Goal: Task Accomplishment & Management: Manage account settings

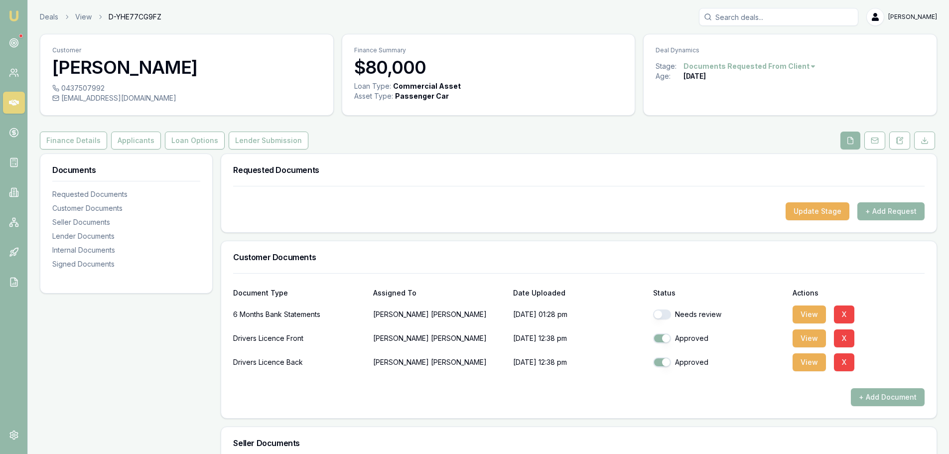
click at [346, 138] on div "Finance Details Applicants Loan Options Lender Submission" at bounding box center [489, 141] width 898 height 18
click at [466, 152] on div "Customer Edwin Bruce 0437507992 thebruce620@gmail.com Finance Summary $80,000 L…" at bounding box center [489, 447] width 898 height 826
click at [367, 153] on div "Requested Documents Update Stage + Add Request" at bounding box center [579, 192] width 717 height 79
click at [814, 314] on button "View" at bounding box center [809, 314] width 33 height 18
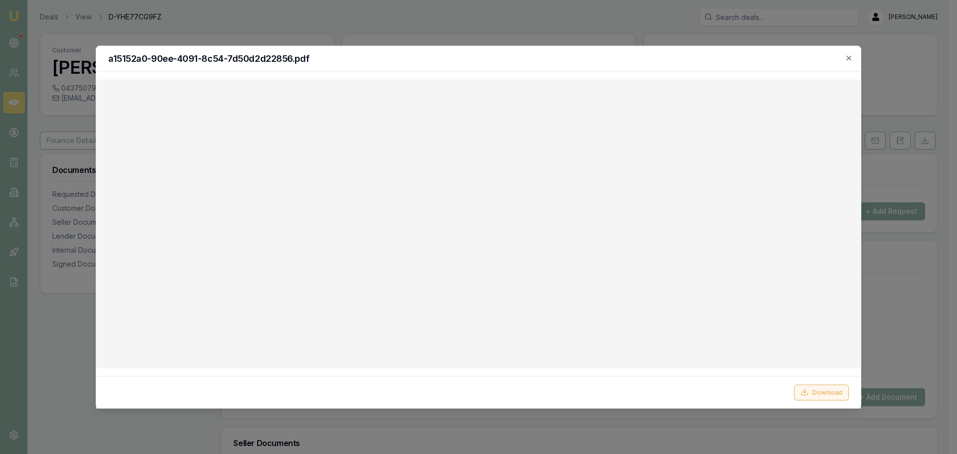
click at [821, 395] on button "Download" at bounding box center [821, 392] width 55 height 16
click at [846, 58] on icon "button" at bounding box center [849, 58] width 8 height 8
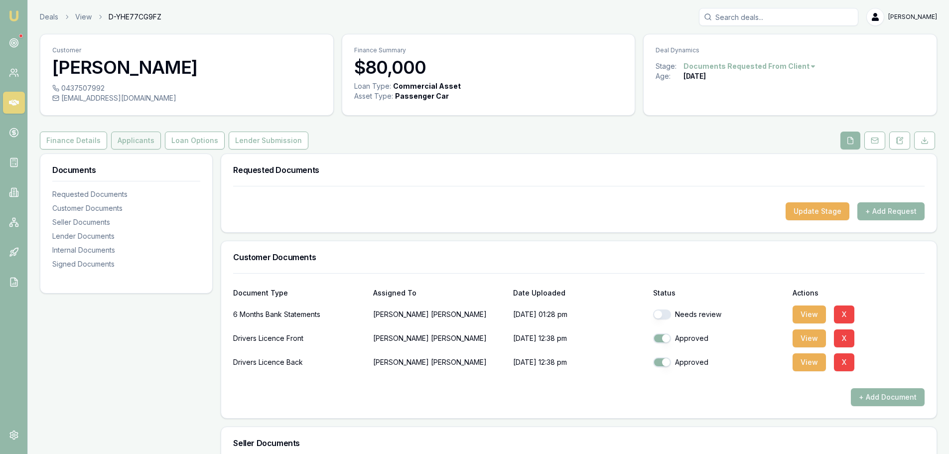
click at [141, 149] on button "Applicants" at bounding box center [136, 141] width 50 height 18
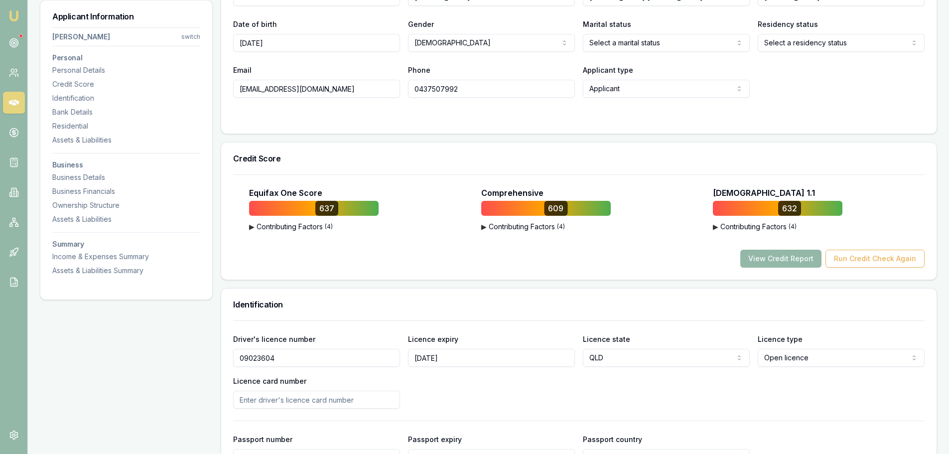
scroll to position [249, 0]
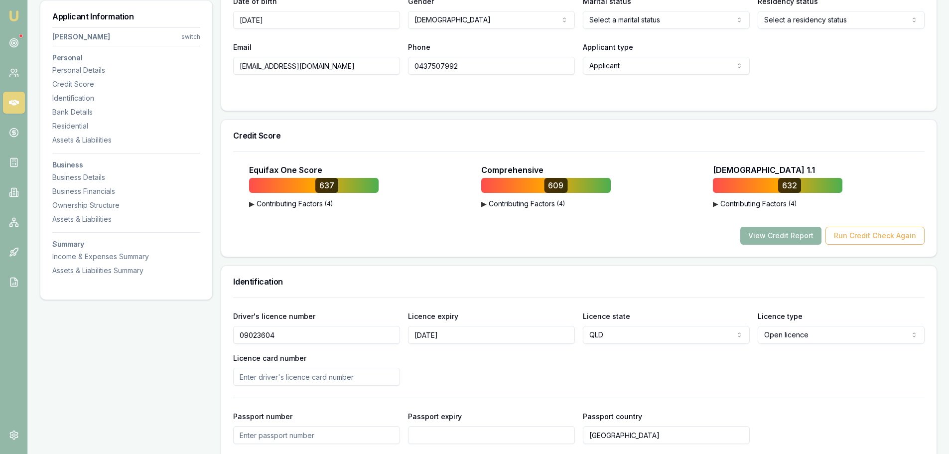
click at [787, 232] on button "View Credit Report" at bounding box center [781, 236] width 81 height 18
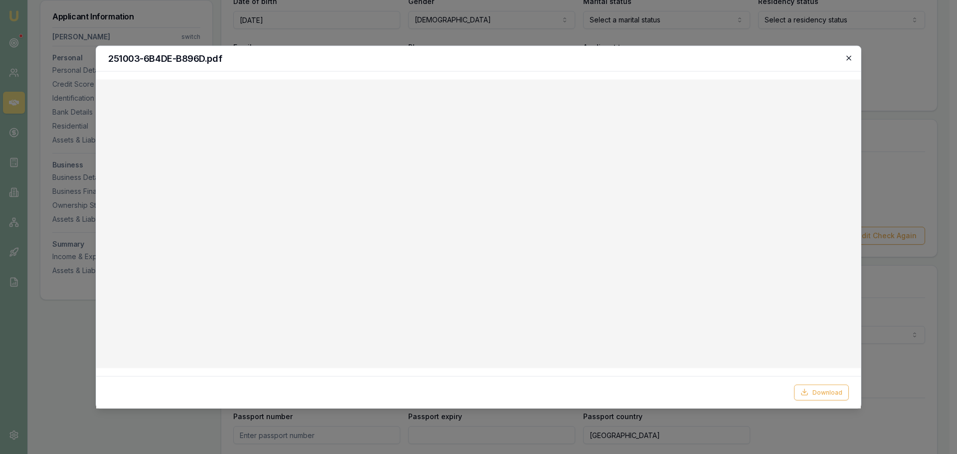
click at [850, 57] on icon "button" at bounding box center [848, 57] width 4 height 4
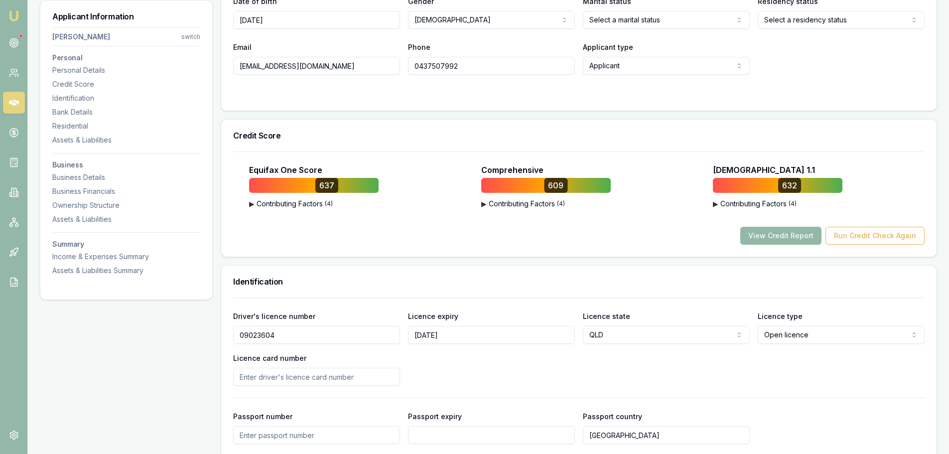
click at [487, 97] on div at bounding box center [579, 95] width 692 height 8
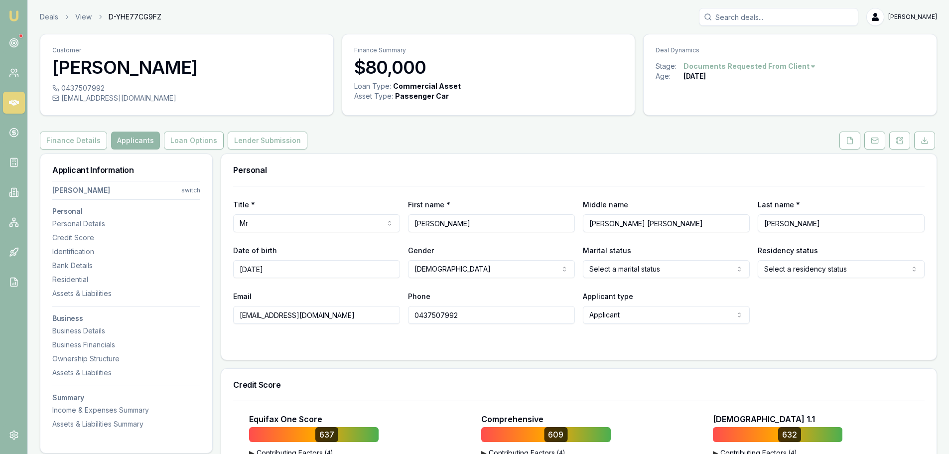
click at [498, 138] on div "Finance Details Applicants Loan Options Lender Submission" at bounding box center [489, 141] width 898 height 18
click at [594, 141] on div "Finance Details Applicants Loan Options Lender Submission" at bounding box center [489, 141] width 898 height 18
click at [854, 143] on icon at bounding box center [850, 141] width 8 height 8
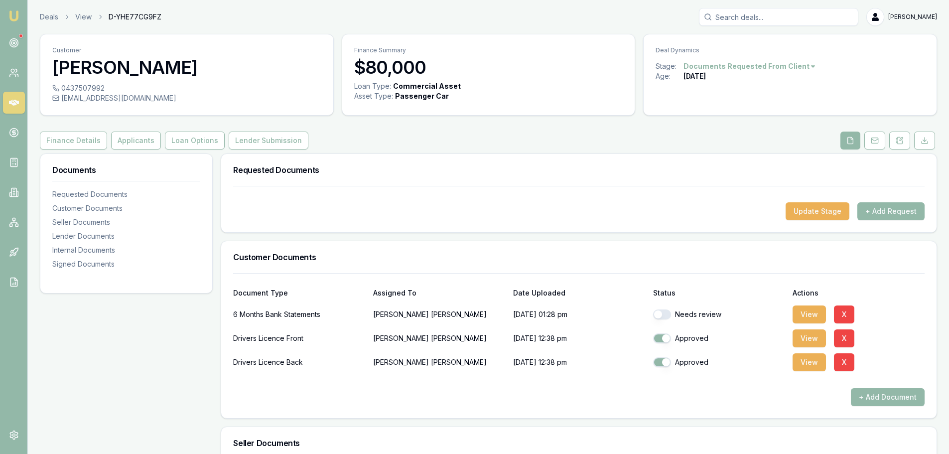
click at [350, 153] on div "Requested Documents Update Stage + Add Request" at bounding box center [579, 192] width 717 height 79
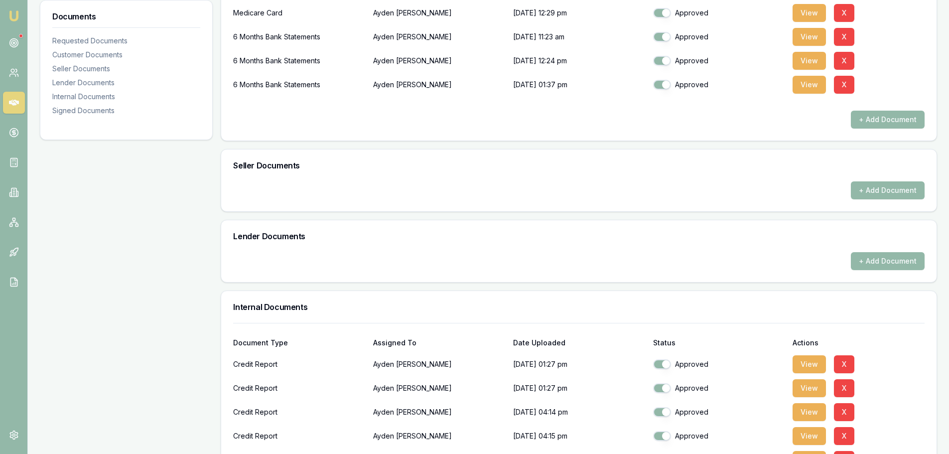
scroll to position [150, 0]
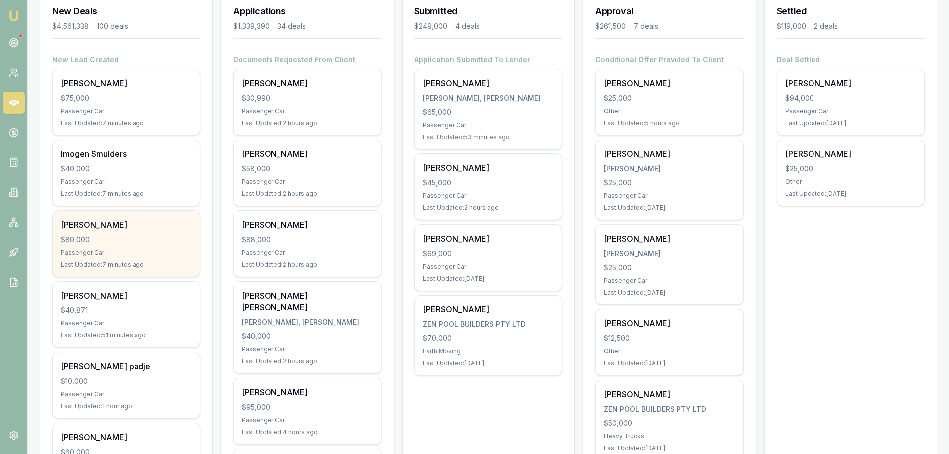
scroll to position [150, 0]
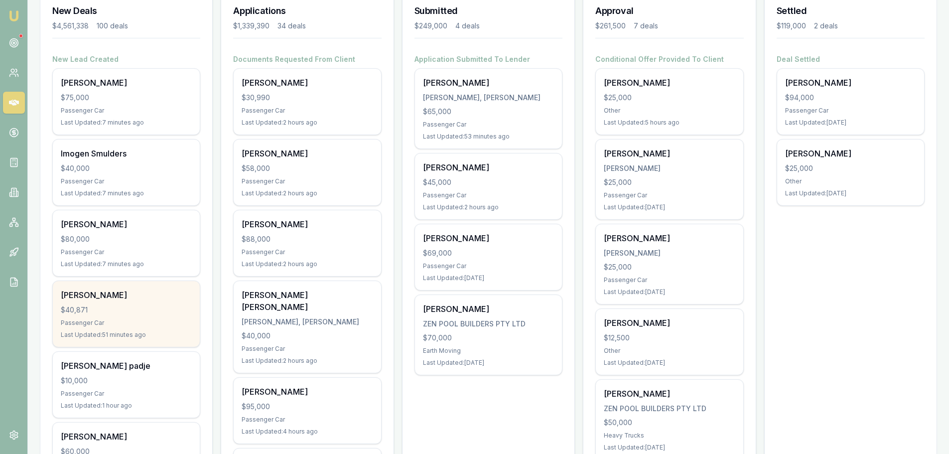
click at [86, 330] on div "Dermot Morgan $40,871 Passenger Car Last Updated: 51 minutes ago" at bounding box center [126, 314] width 147 height 66
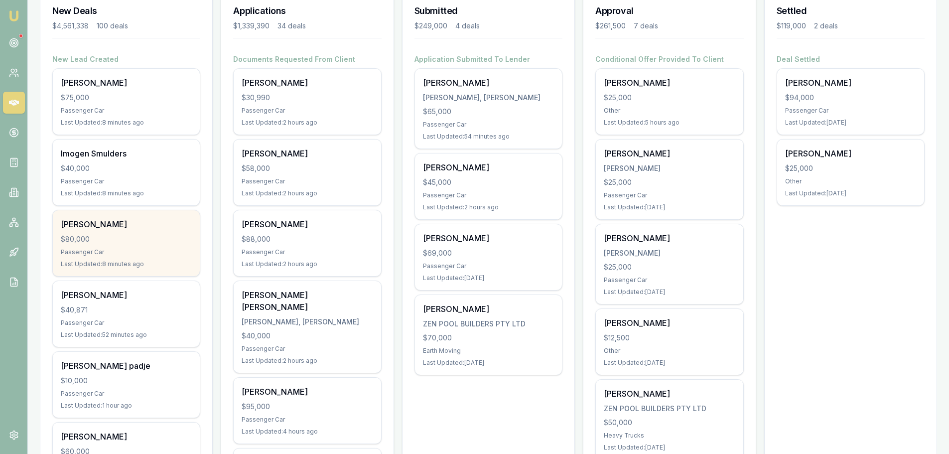
click at [112, 241] on div "$80,000" at bounding box center [126, 239] width 131 height 10
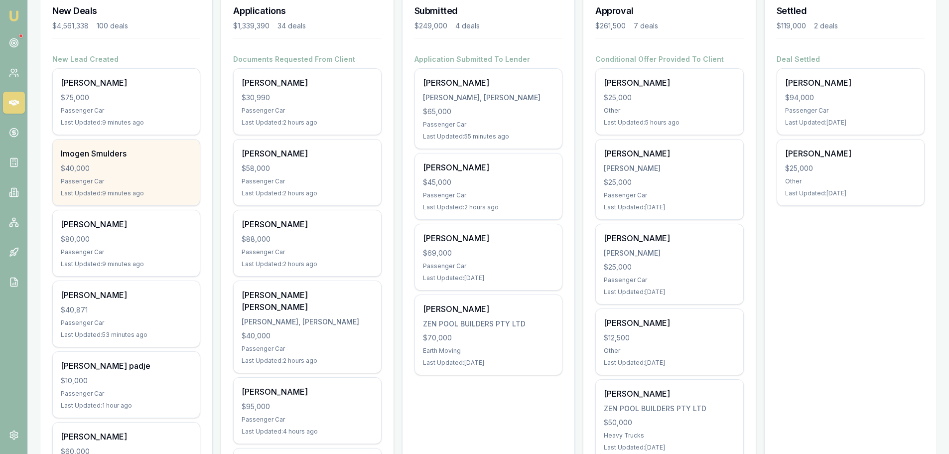
click at [100, 174] on div "Imogen Smulders $40,000 Passenger Car Last Updated: 9 minutes ago" at bounding box center [126, 173] width 147 height 66
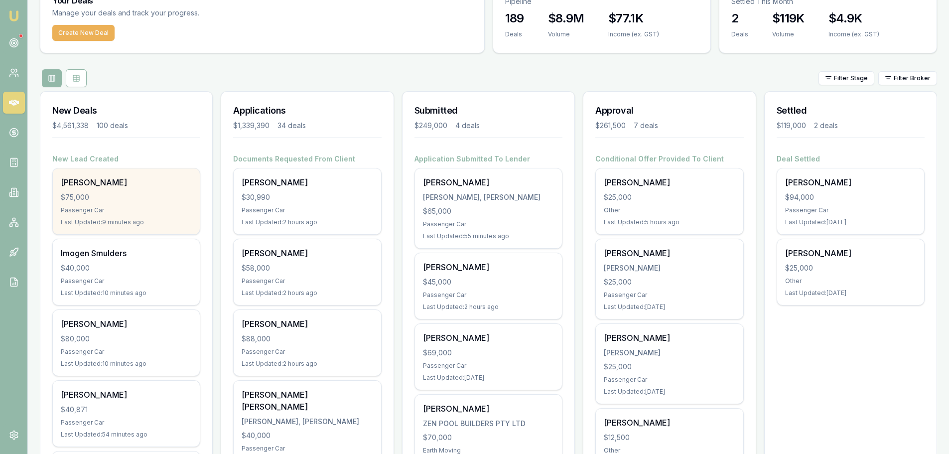
scroll to position [0, 0]
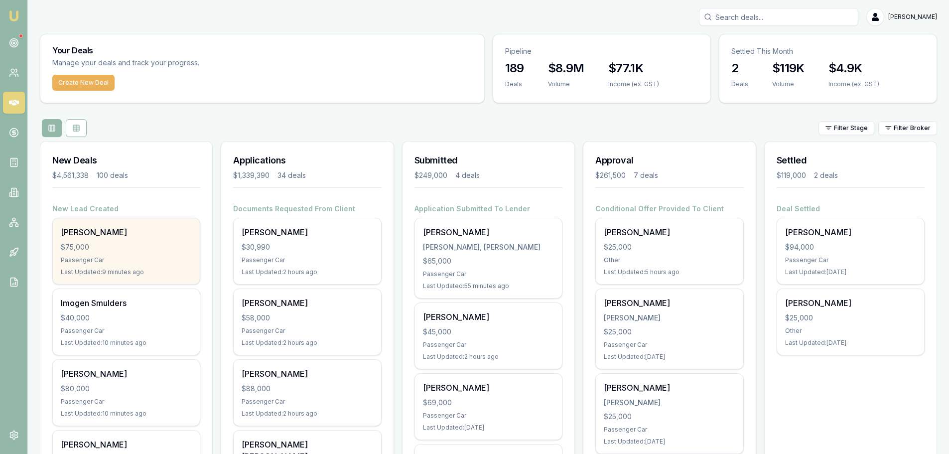
click at [111, 239] on div "Tim Radjenovic $75,000 Passenger Car Last Updated: 9 minutes ago" at bounding box center [126, 251] width 147 height 66
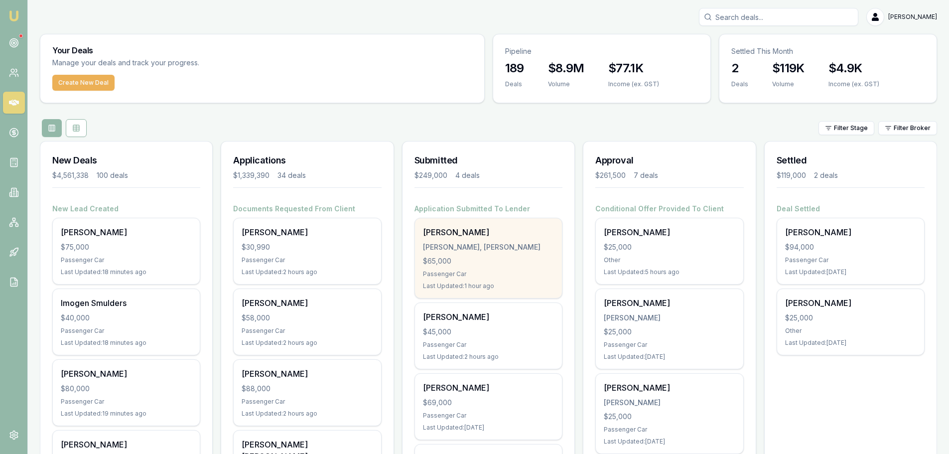
click at [437, 258] on div "$65,000" at bounding box center [488, 261] width 131 height 10
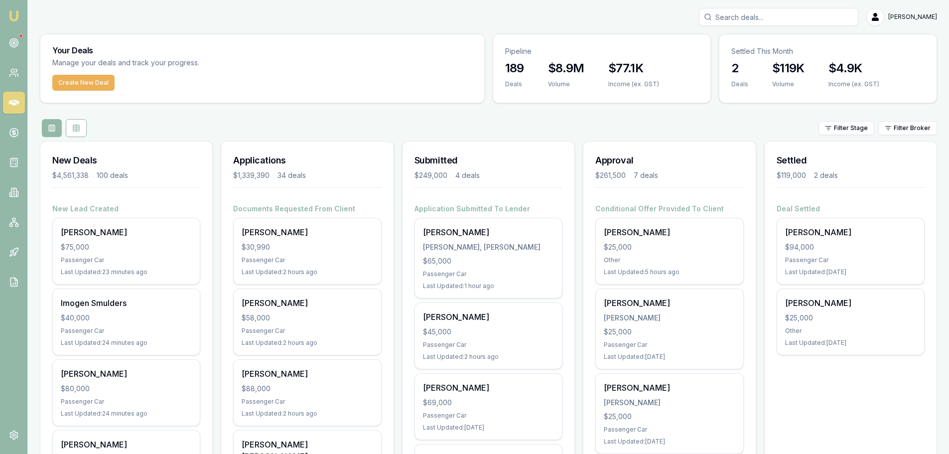
click at [785, 17] on input "Search deals" at bounding box center [778, 17] width 159 height 18
type input "catherine"
click at [749, 65] on p "thrin1910@yahoo.com.au" at bounding box center [779, 63] width 151 height 10
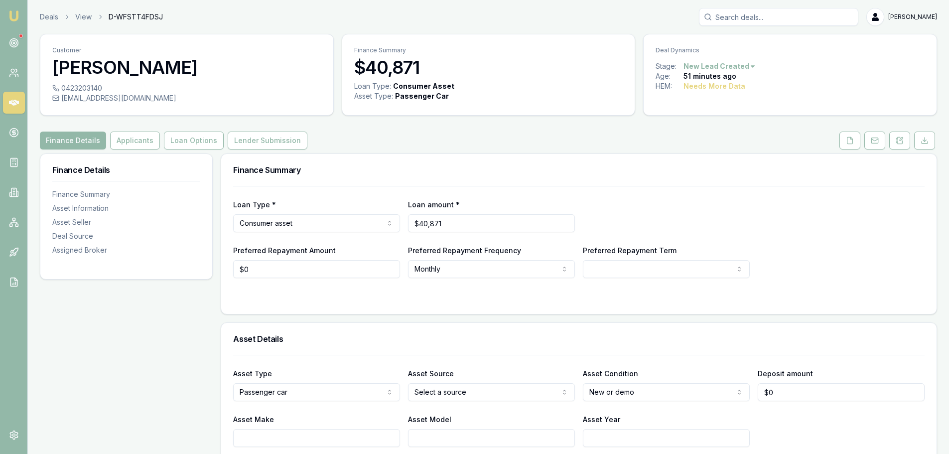
drag, startPoint x: 900, startPoint y: 141, endPoint x: 903, endPoint y: 155, distance: 14.7
click at [900, 141] on icon at bounding box center [901, 139] width 3 height 3
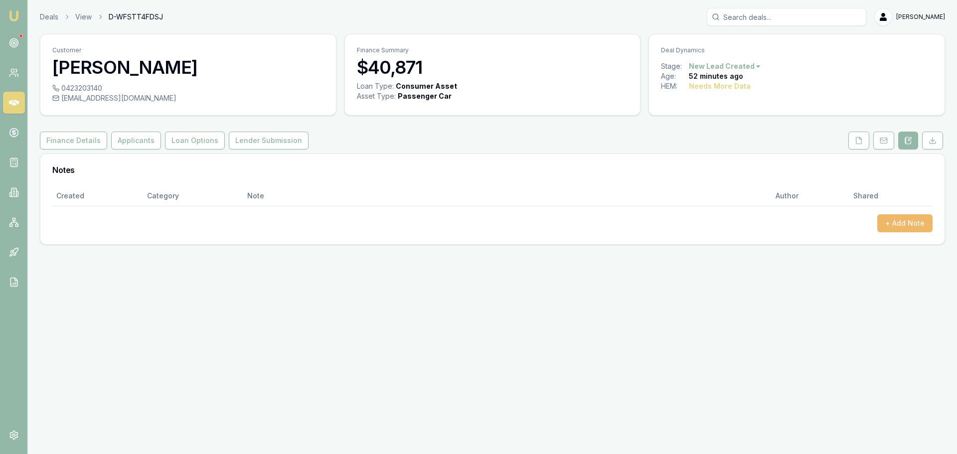
click at [902, 219] on button "+ Add Note" at bounding box center [904, 223] width 55 height 18
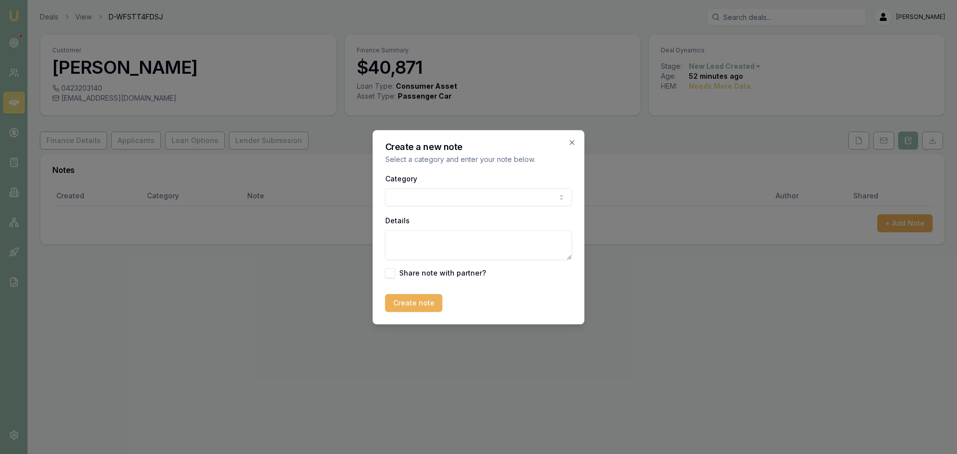
click at [444, 195] on body "Emu Broker Deals View D-WFSTT4FDSJ Erin Shield Toggle Menu Customer Dermot Morg…" at bounding box center [478, 227] width 957 height 454
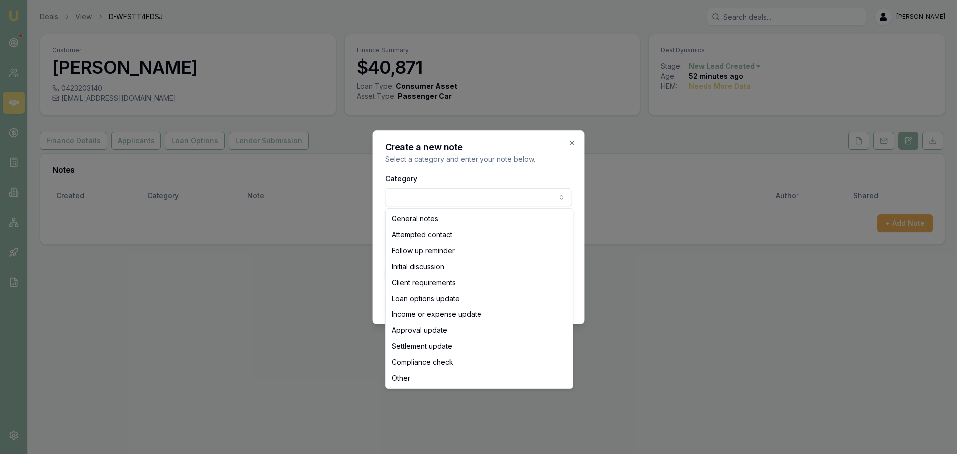
select select "ATTEMPTED_CONTACT"
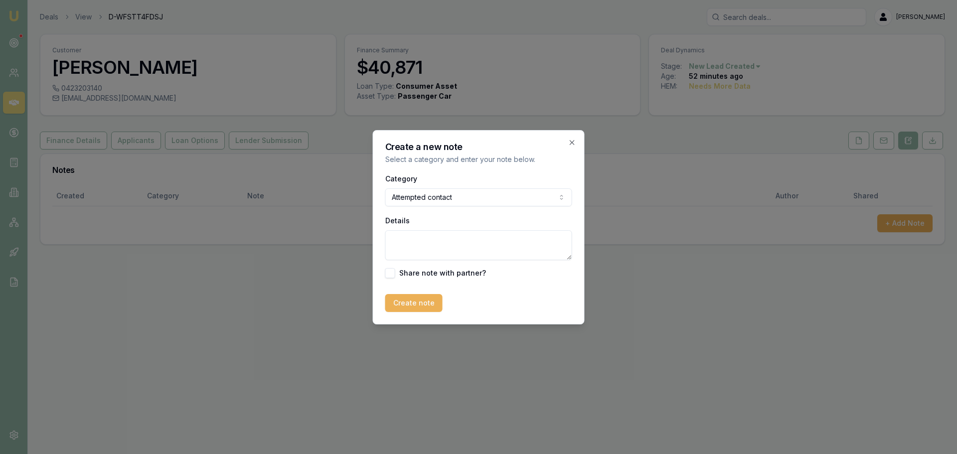
click at [430, 241] on textarea "Details" at bounding box center [478, 245] width 187 height 30
type textarea "sent itnro text"
click at [413, 299] on button "Create note" at bounding box center [413, 303] width 57 height 18
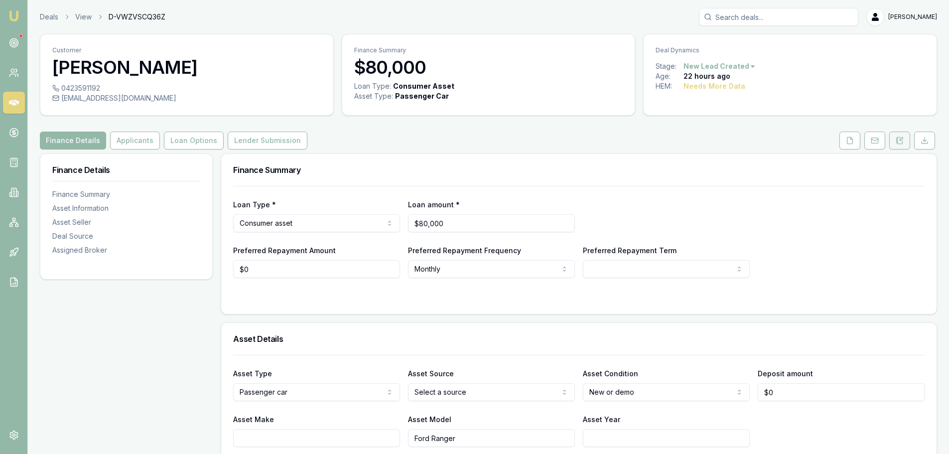
click at [896, 143] on button at bounding box center [900, 141] width 21 height 18
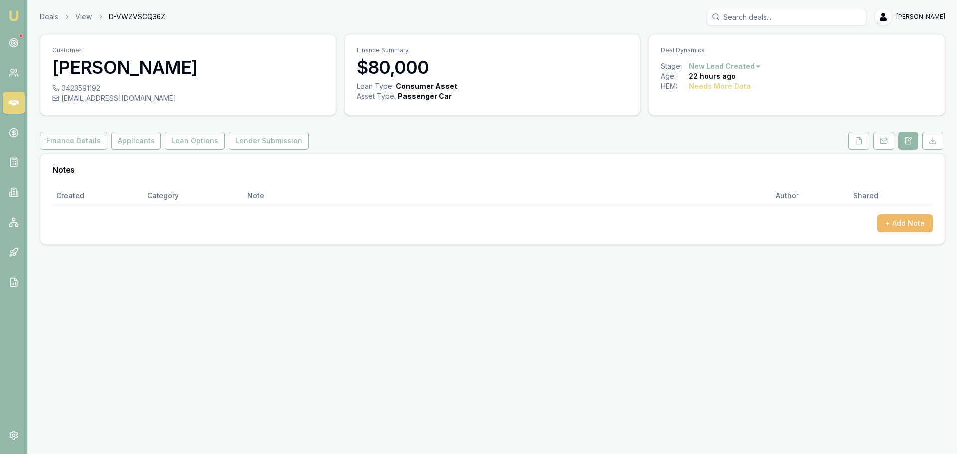
click at [917, 226] on button "+ Add Note" at bounding box center [904, 223] width 55 height 18
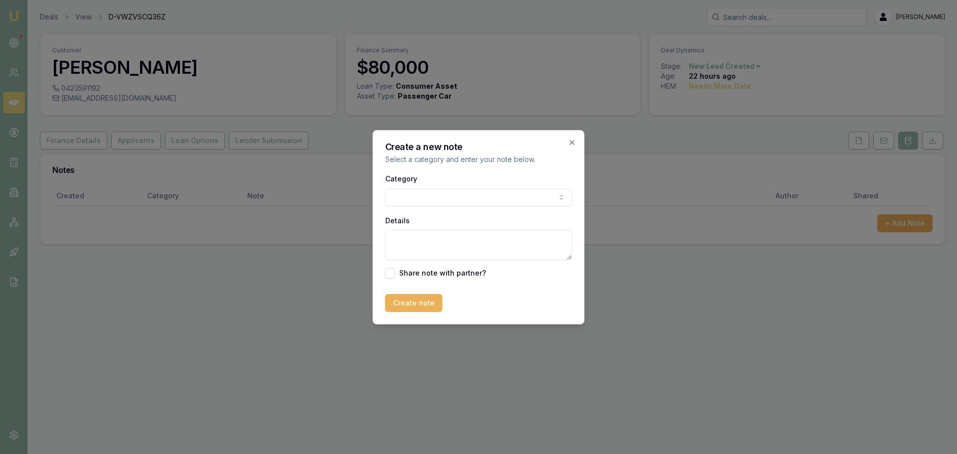
click at [479, 194] on body "Emu Broker Deals View D-VWZVSCQ36Z [PERSON_NAME] Toggle Menu Customer [PERSON_N…" at bounding box center [478, 227] width 957 height 454
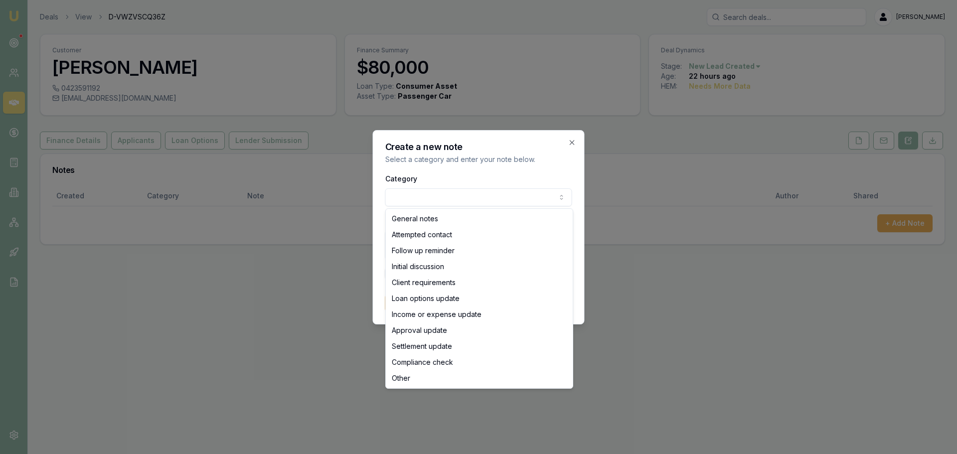
select select "ATTEMPTED_CONTACT"
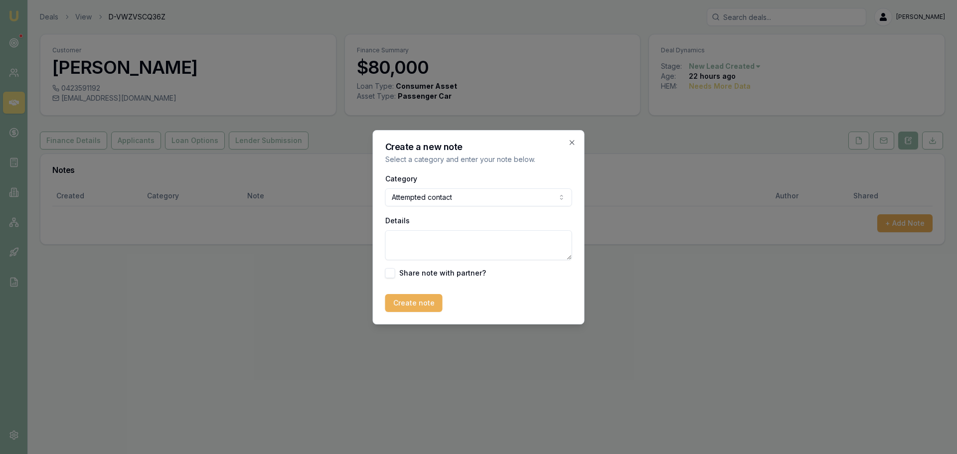
click at [429, 241] on textarea "Details" at bounding box center [478, 245] width 187 height 30
type textarea "sent intro text"
click at [400, 303] on button "Create note" at bounding box center [413, 303] width 57 height 18
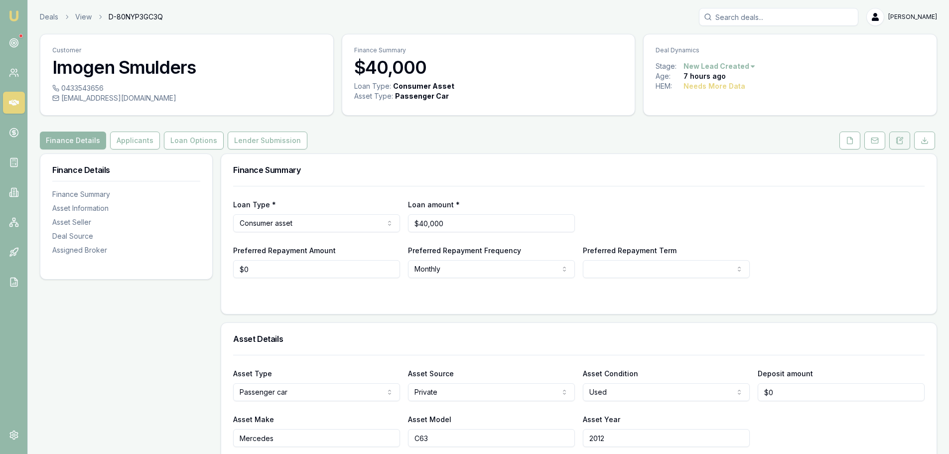
click at [903, 137] on icon at bounding box center [900, 141] width 8 height 8
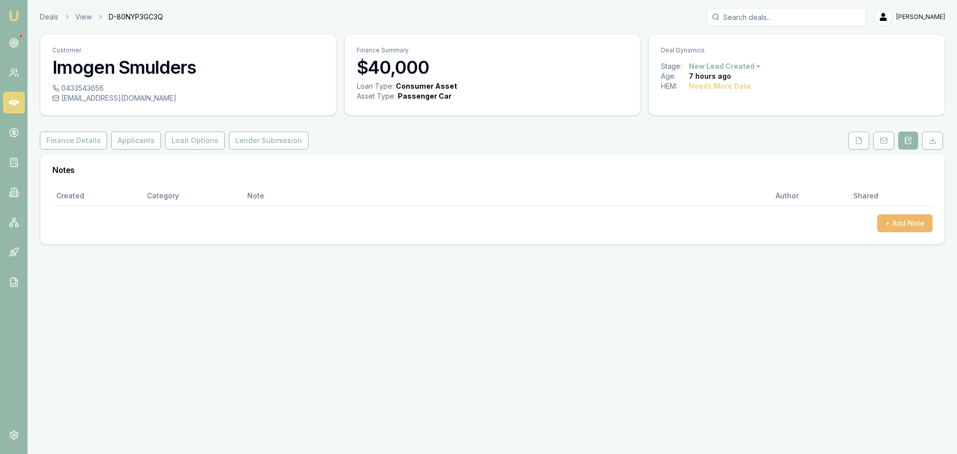
click at [886, 229] on button "+ Add Note" at bounding box center [904, 223] width 55 height 18
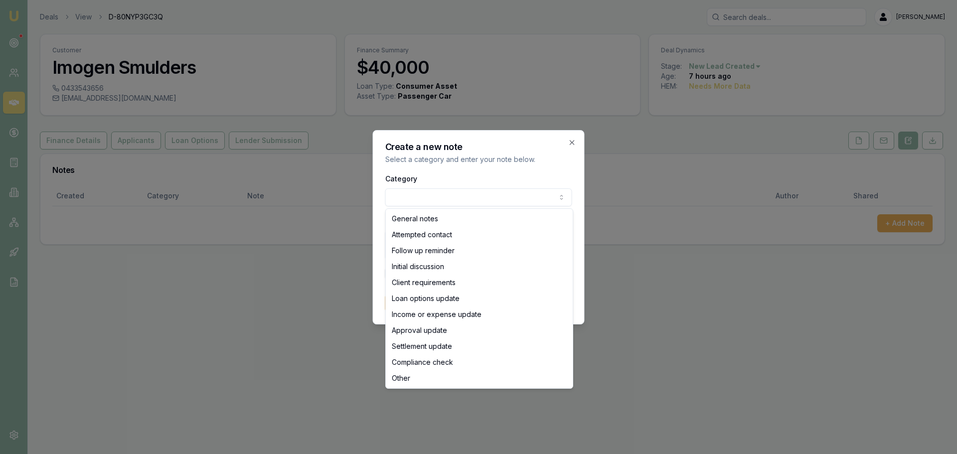
click at [452, 194] on body "Emu Broker Deals View D-80NYP3GC3Q Erin Shield Toggle Menu Customer Imogen Smul…" at bounding box center [478, 227] width 957 height 454
select select "ATTEMPTED_CONTACT"
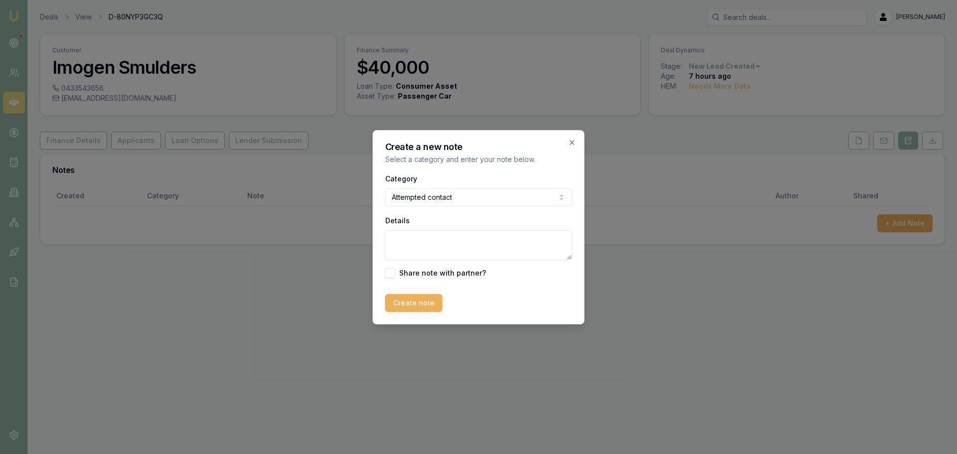
click at [408, 246] on textarea "Details" at bounding box center [478, 245] width 187 height 30
type textarea "sent intro text"
click at [395, 303] on button "Create note" at bounding box center [413, 303] width 57 height 18
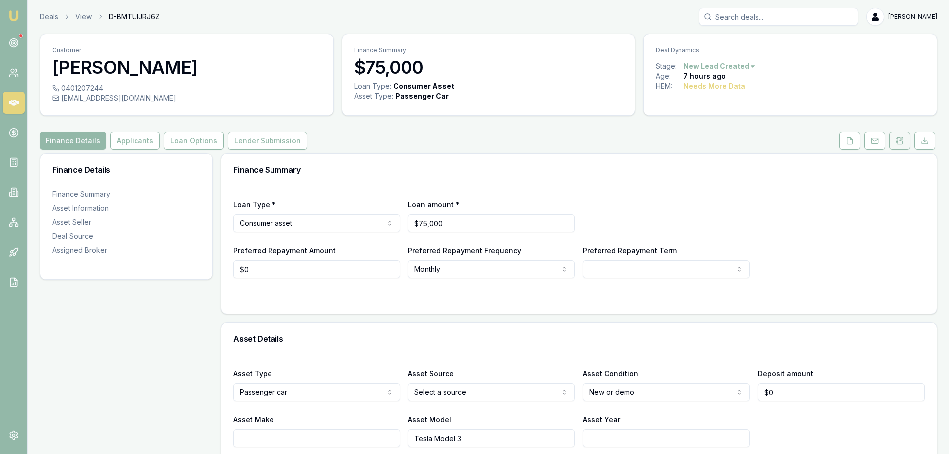
click at [900, 140] on icon at bounding box center [900, 141] width 8 height 8
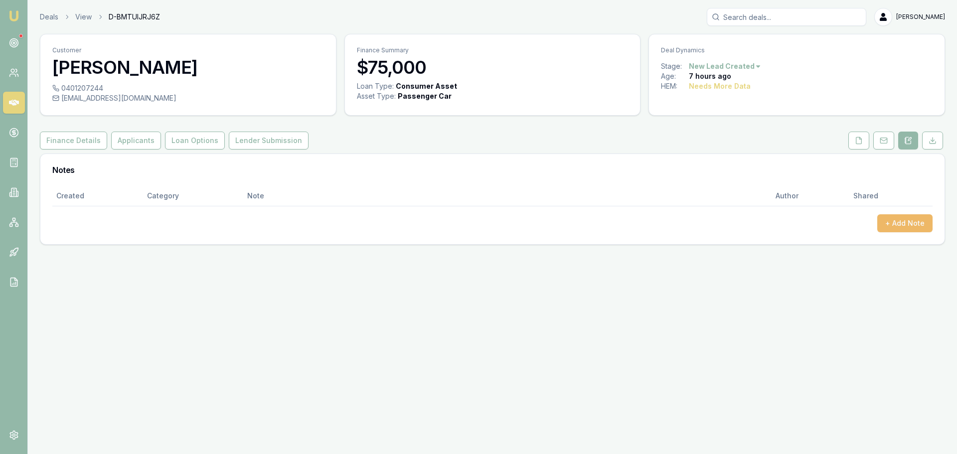
click at [902, 218] on button "+ Add Note" at bounding box center [904, 223] width 55 height 18
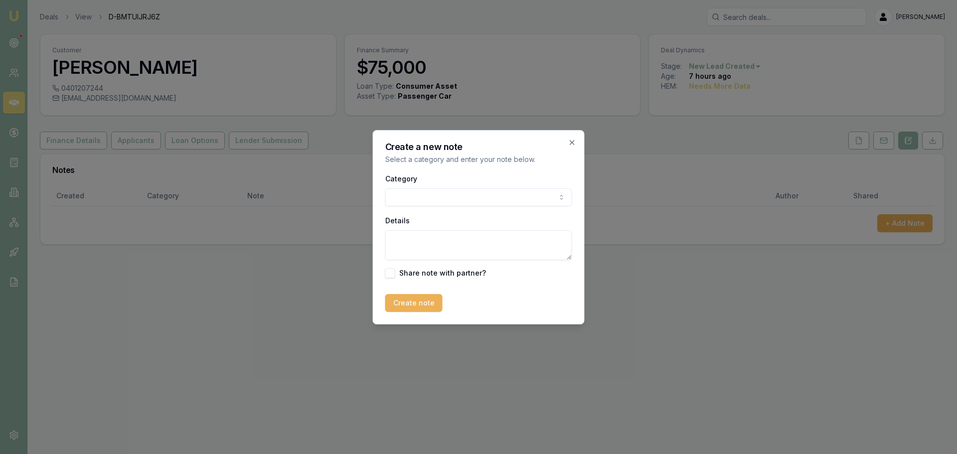
click at [464, 199] on body "Emu Broker Deals View D-BMTUIJRJ6Z [PERSON_NAME] Shield Toggle Menu Customer [P…" at bounding box center [478, 227] width 957 height 454
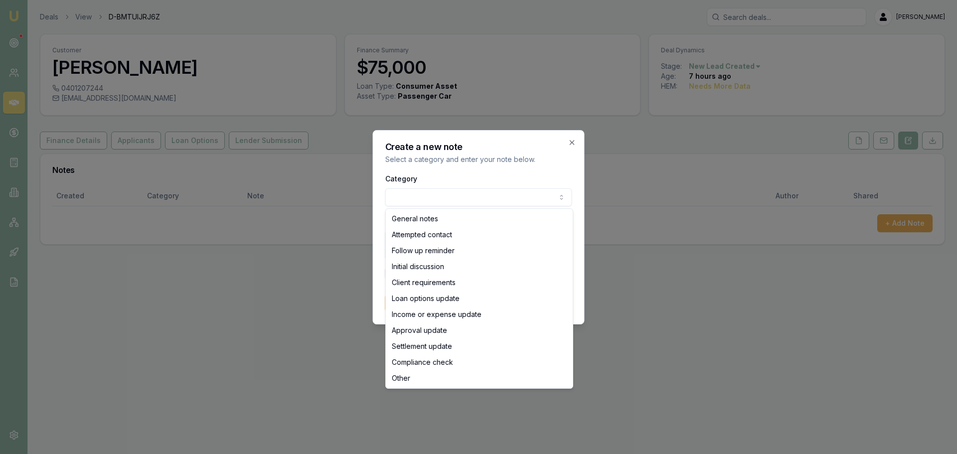
select select "ATTEMPTED_CONTACT"
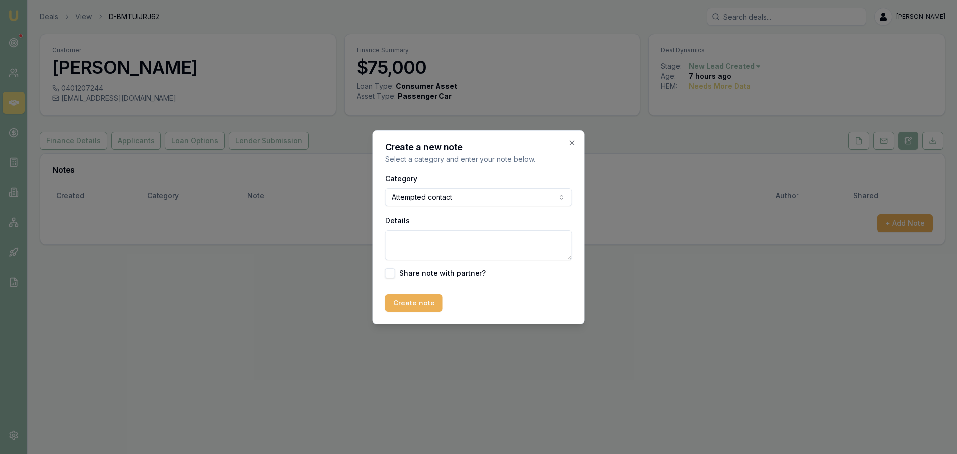
click at [433, 240] on textarea "Details" at bounding box center [478, 245] width 187 height 30
type textarea "sent intro text"
click at [426, 308] on button "Create note" at bounding box center [413, 303] width 57 height 18
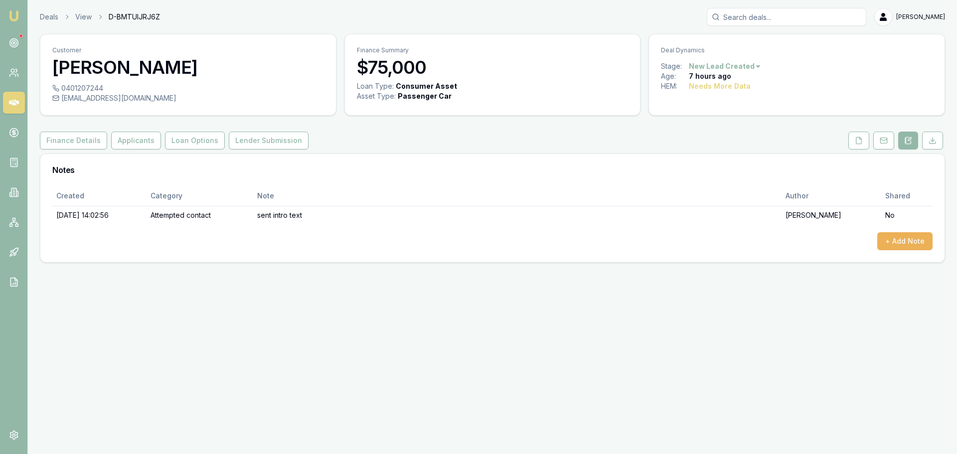
click at [359, 146] on div "Finance Details Applicants Loan Options Lender Submission" at bounding box center [492, 141] width 905 height 18
click at [358, 147] on div "Finance Details Applicants Loan Options Lender Submission" at bounding box center [492, 141] width 905 height 18
click at [364, 149] on div "Customer Tim Radjenovic 0401207244 tim_radjenovic@yahoo.com.au Finance Summary …" at bounding box center [492, 148] width 905 height 229
click at [352, 148] on div "Finance Details Applicants Loan Options Lender Submission" at bounding box center [492, 141] width 905 height 18
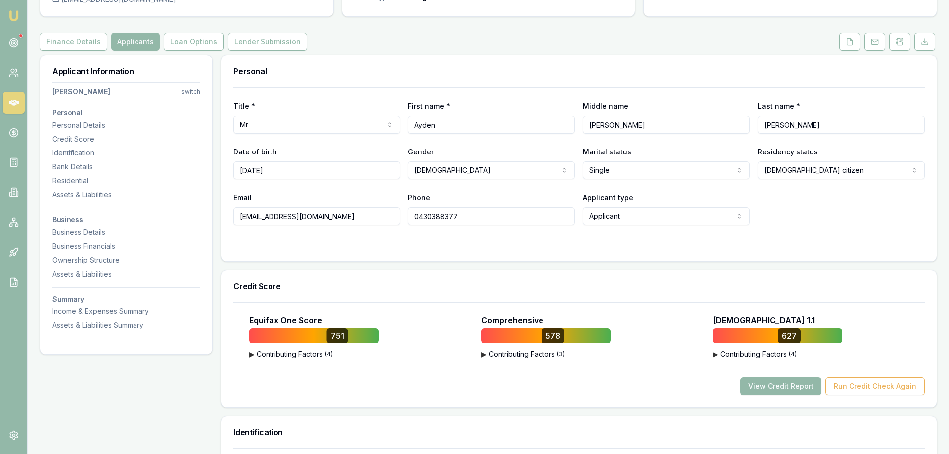
scroll to position [100, 0]
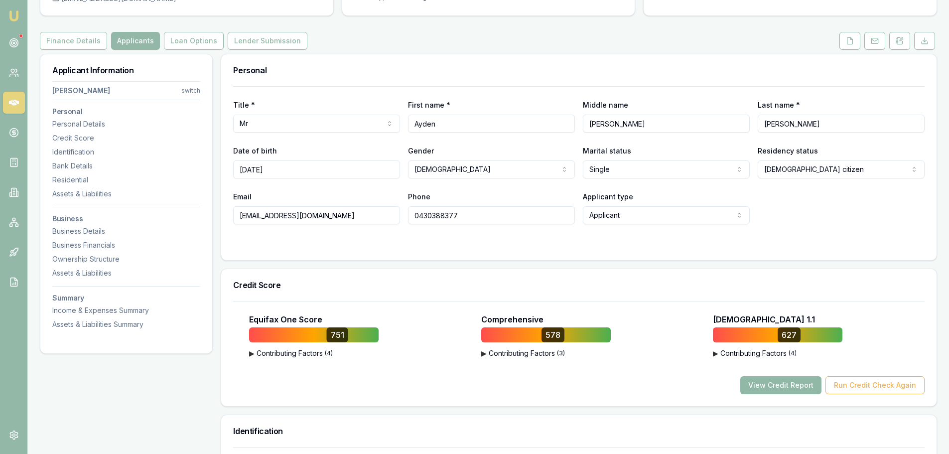
click at [795, 384] on button "View Credit Report" at bounding box center [781, 385] width 81 height 18
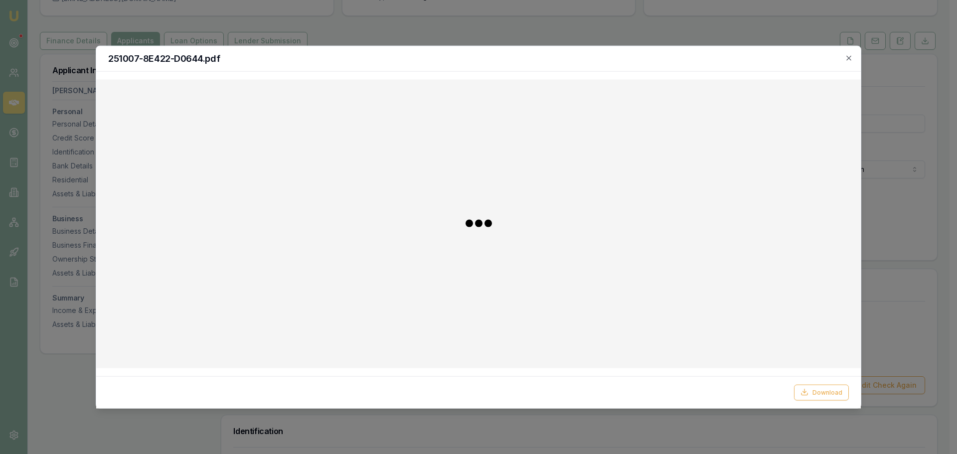
click at [843, 59] on h2 "251007-8E422-D0644.pdf" at bounding box center [478, 58] width 741 height 9
click at [847, 59] on icon "button" at bounding box center [849, 58] width 8 height 8
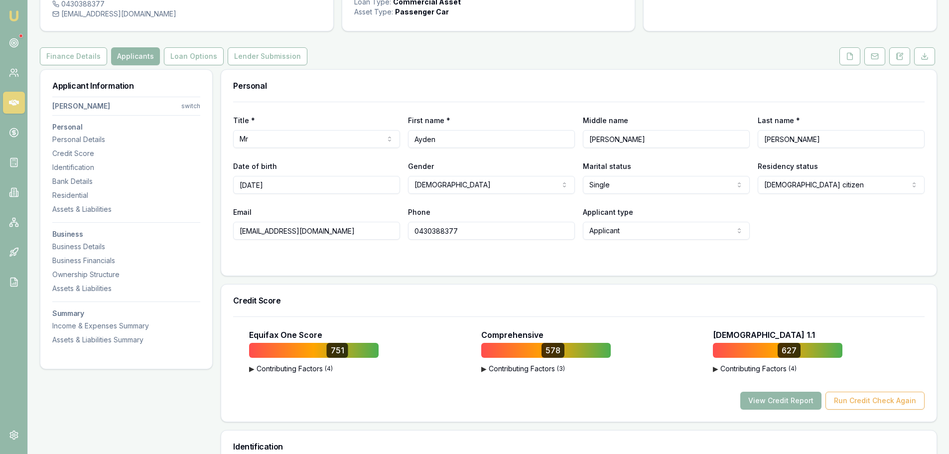
scroll to position [0, 0]
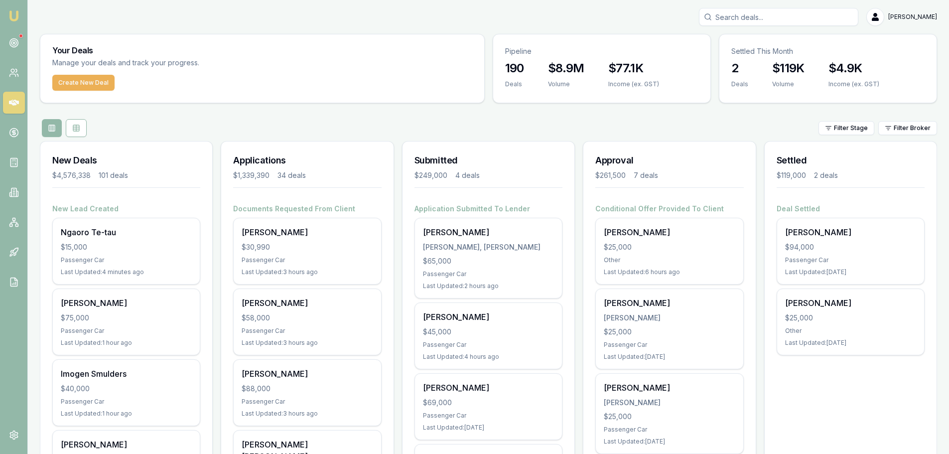
click at [534, 192] on div "Submitted $249,000 4 deals" at bounding box center [489, 173] width 172 height 62
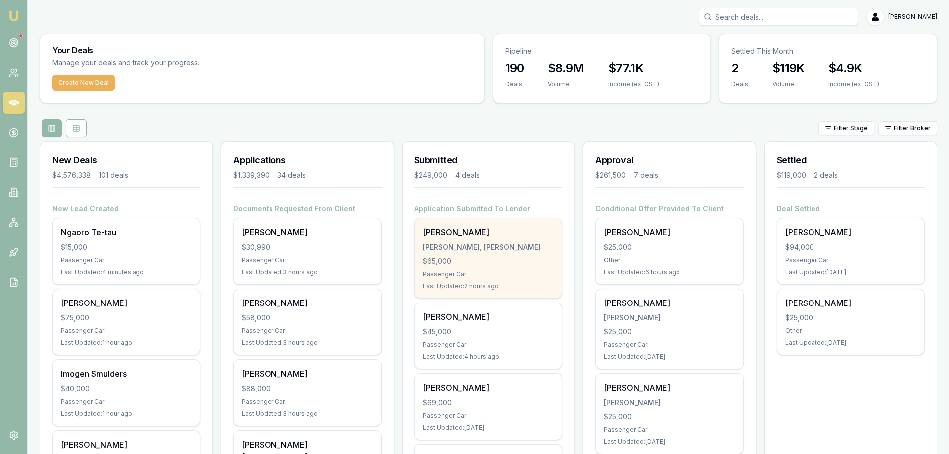
click at [425, 278] on div "Passenger Car" at bounding box center [488, 274] width 131 height 8
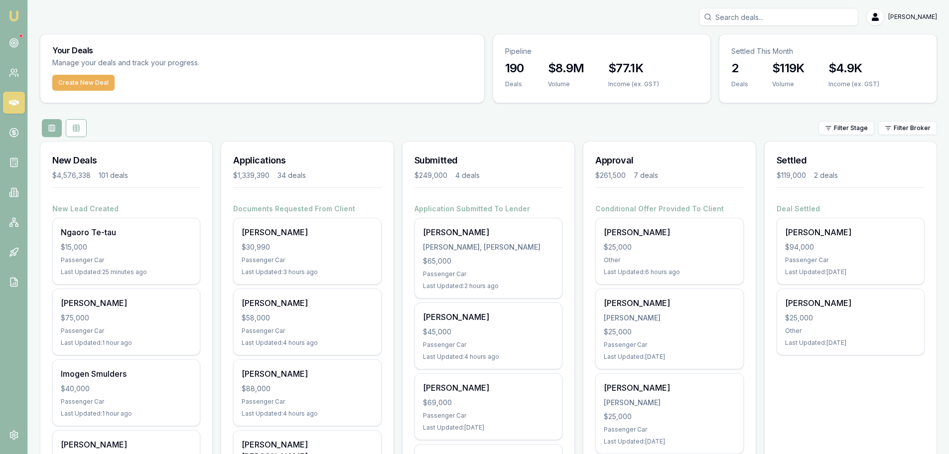
click at [781, 18] on input "Search deals" at bounding box center [778, 17] width 159 height 18
type input "catherine"
click at [780, 80] on p "Deal ID: D-2V1J7ZY7ZG" at bounding box center [779, 76] width 151 height 8
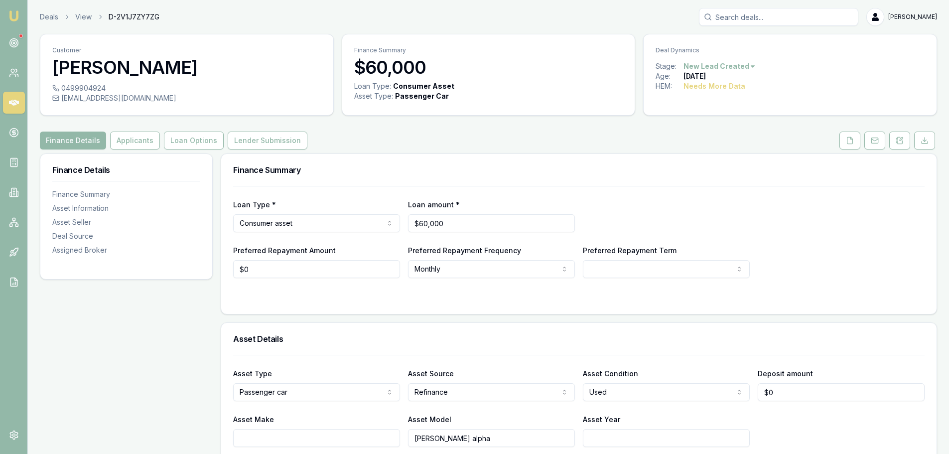
drag, startPoint x: 148, startPoint y: 101, endPoint x: 144, endPoint y: 98, distance: 5.1
click at [144, 98] on div "thrin1910@yahoo.com.au" at bounding box center [186, 98] width 269 height 10
click at [143, 98] on div "thrin1910@yahoo.com.au" at bounding box center [186, 98] width 269 height 10
copy div "thrin1910@yahoo.com.au"
click at [854, 142] on button at bounding box center [850, 141] width 21 height 18
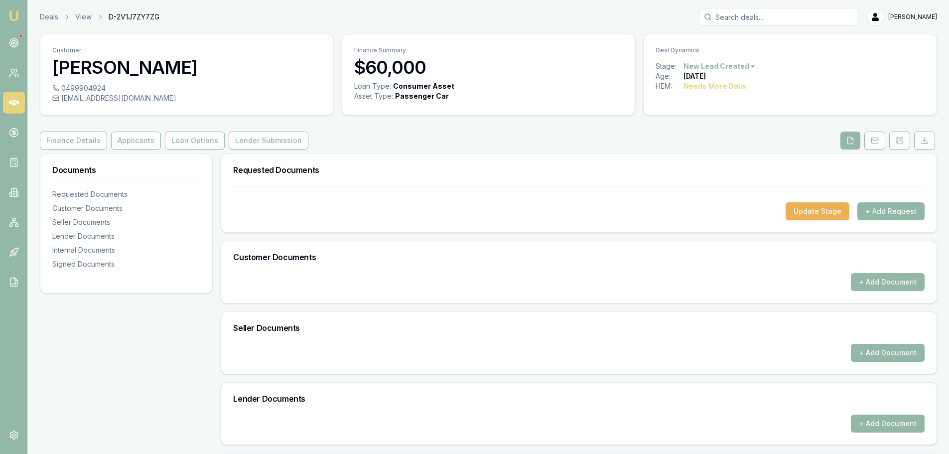
click at [895, 213] on button "+ Add Request" at bounding box center [891, 211] width 67 height 18
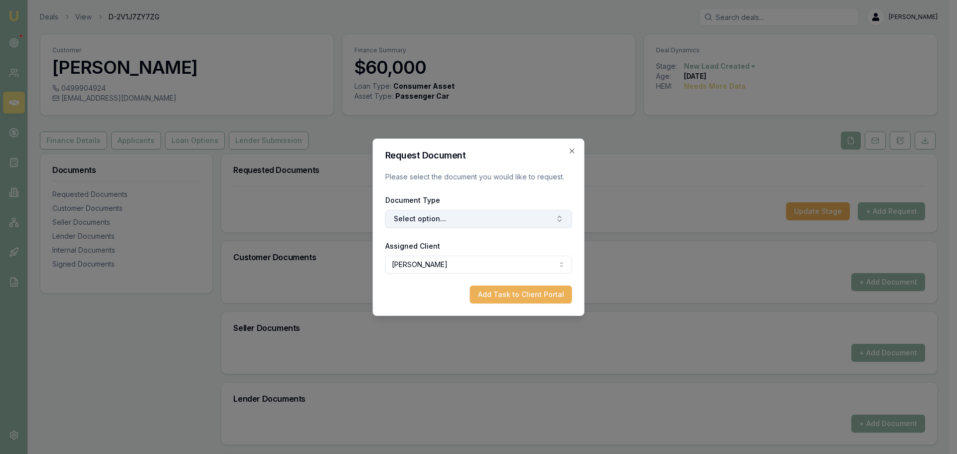
click at [536, 222] on button "Select option..." at bounding box center [478, 219] width 187 height 18
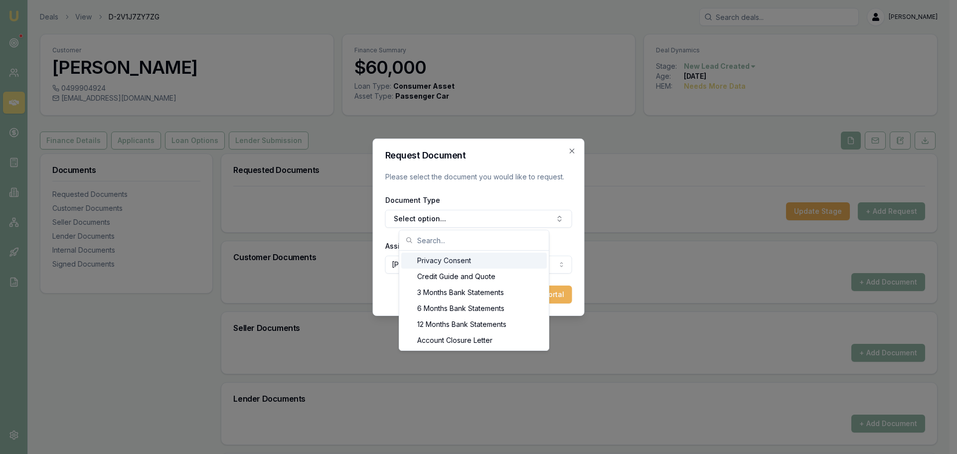
click at [459, 263] on div "Privacy Consent" at bounding box center [474, 261] width 146 height 16
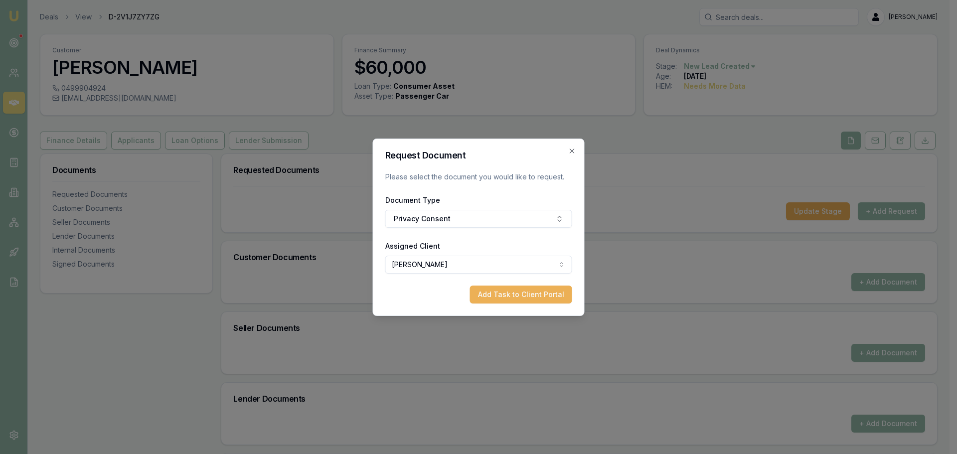
click at [572, 146] on div "Request Document Please select the document you would like to request. Document…" at bounding box center [479, 227] width 212 height 177
click at [543, 292] on button "Add Task to Client Portal" at bounding box center [521, 295] width 102 height 18
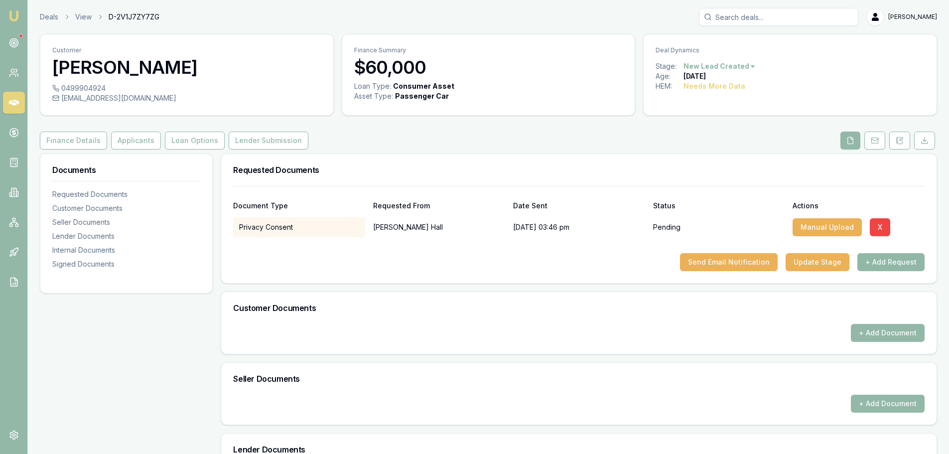
click at [899, 267] on button "+ Add Request" at bounding box center [891, 262] width 67 height 18
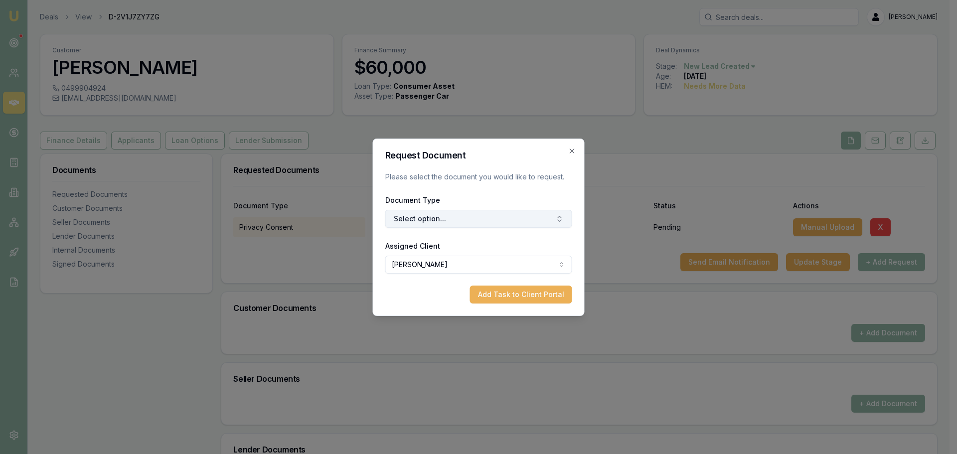
click at [515, 221] on button "Select option..." at bounding box center [478, 219] width 187 height 18
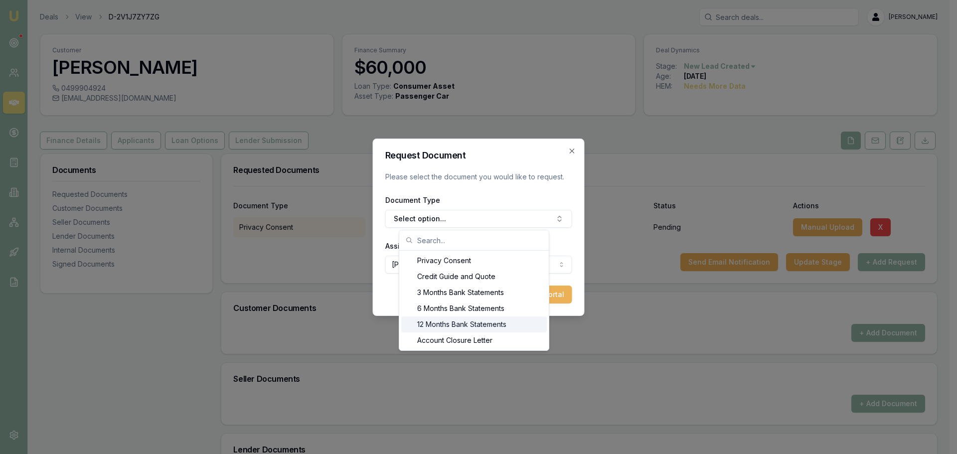
click at [462, 327] on div "12 Months Bank Statements" at bounding box center [474, 324] width 146 height 16
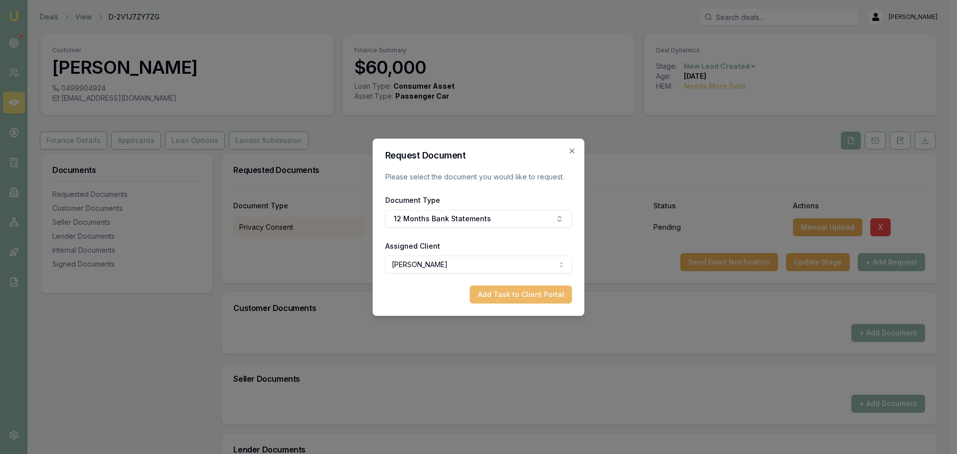
click at [531, 293] on button "Add Task to Client Portal" at bounding box center [521, 295] width 102 height 18
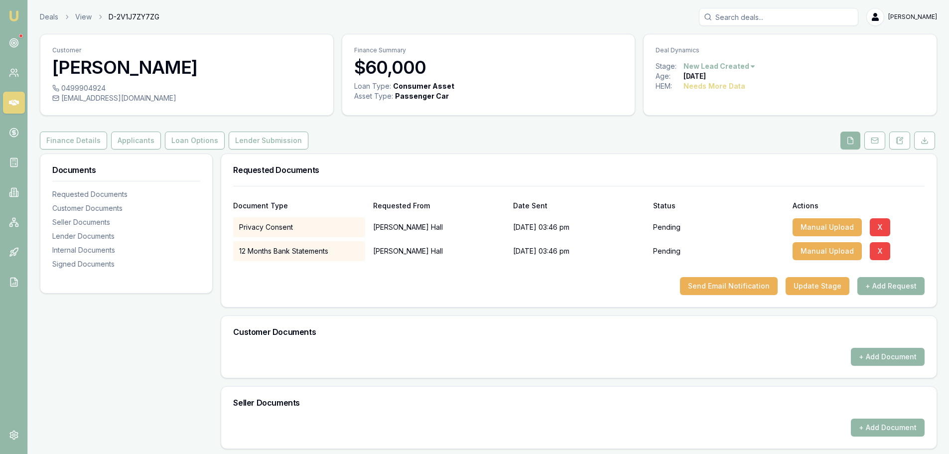
click at [535, 291] on div "Send Email Notification Update Stage + Add Request" at bounding box center [579, 286] width 692 height 18
click at [894, 145] on button at bounding box center [900, 141] width 21 height 18
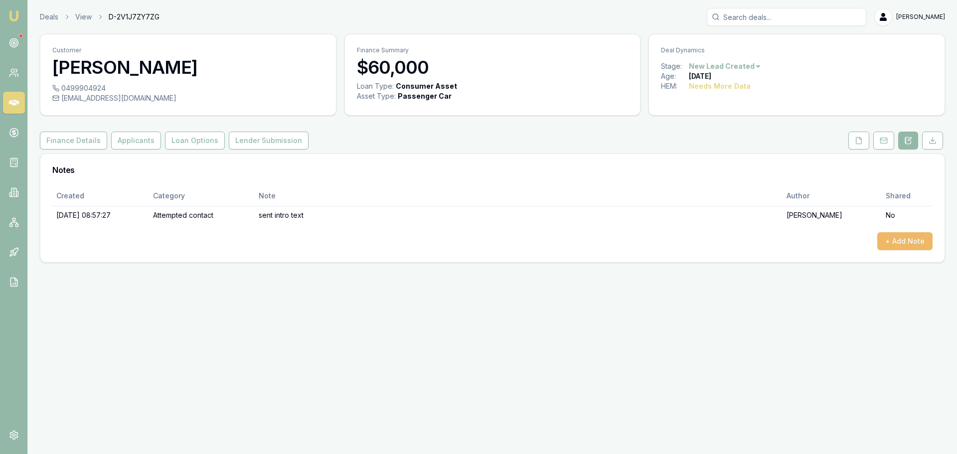
click at [920, 236] on button "+ Add Note" at bounding box center [904, 241] width 55 height 18
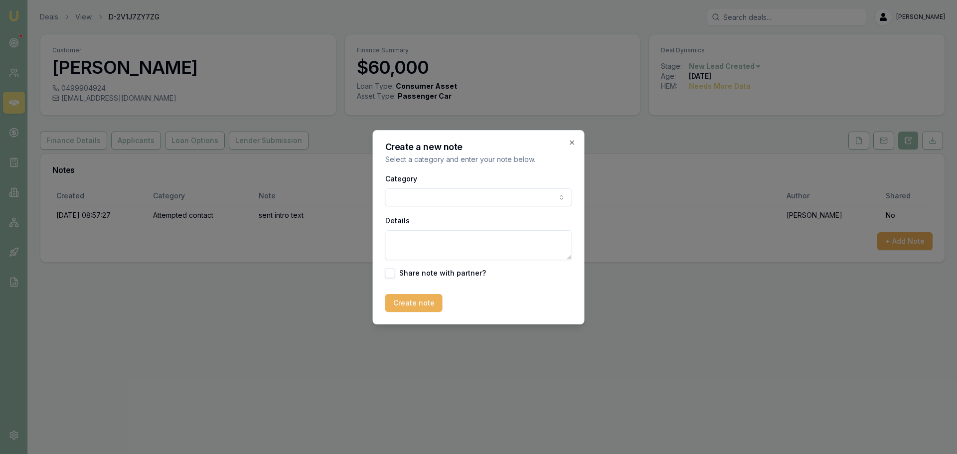
click at [496, 194] on body "Emu Broker Deals View D-2V1J7ZY7ZG Erin Shield Toggle Menu Customer Catherine H…" at bounding box center [478, 227] width 957 height 454
click at [438, 197] on body "Emu Broker Deals View D-2V1J7ZY7ZG Erin Shield Toggle Menu Customer Catherine H…" at bounding box center [478, 227] width 957 height 454
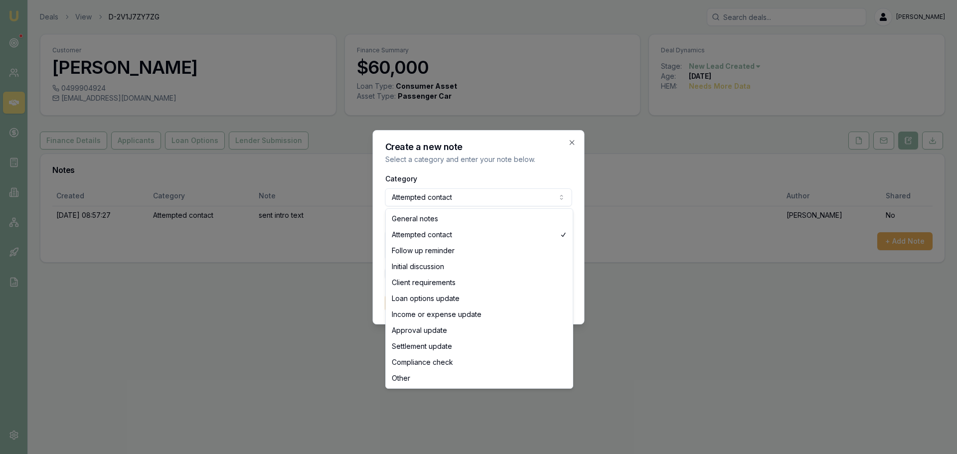
select select "GENERAL_NOTES"
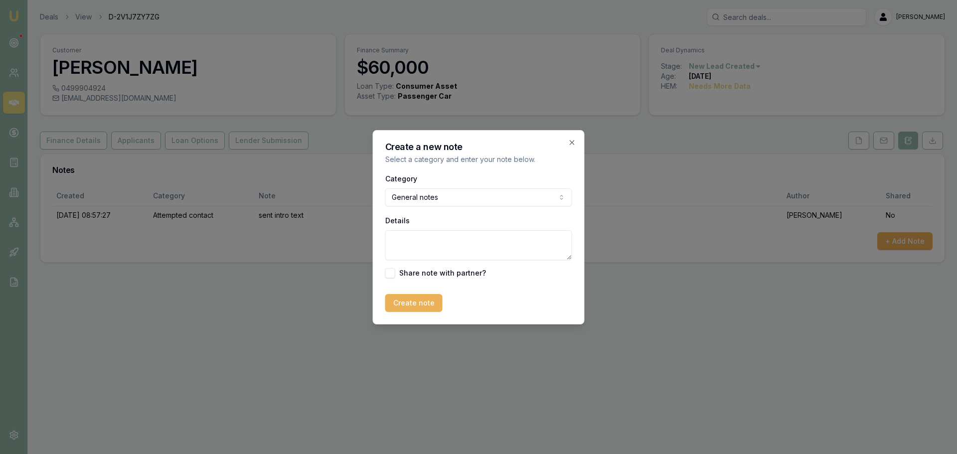
click at [471, 244] on textarea "Details" at bounding box center [478, 245] width 187 height 30
paste textarea "Erin Shield <erin.shield@emumoney.com.au> 15:56 (1 minute ago) to thrin1910 Hi …"
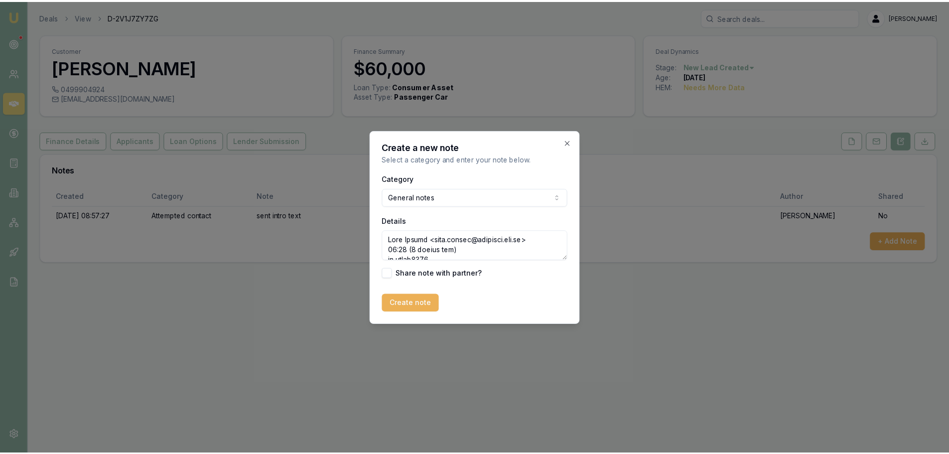
scroll to position [353, 0]
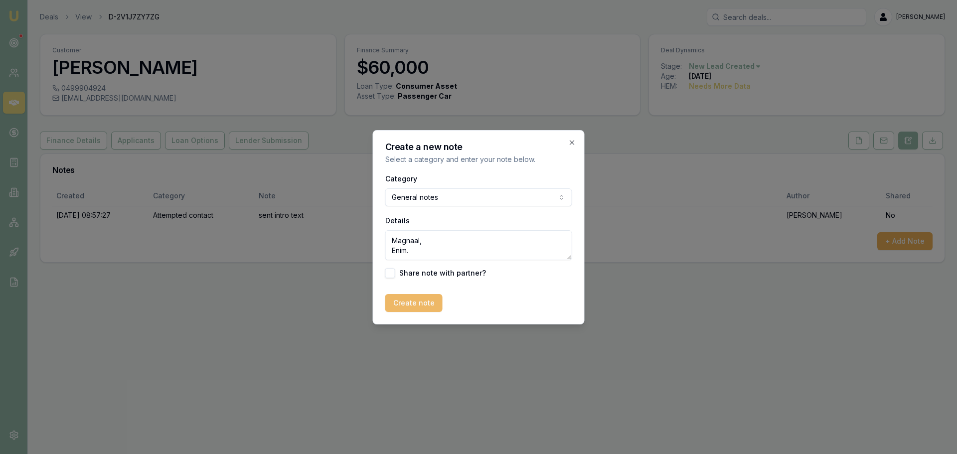
type textarea "Erin Shield <erin.shield@emumoney.com.au> 15:56 (1 minute ago) to thrin1910 Hi …"
click at [412, 307] on button "Create note" at bounding box center [413, 303] width 57 height 18
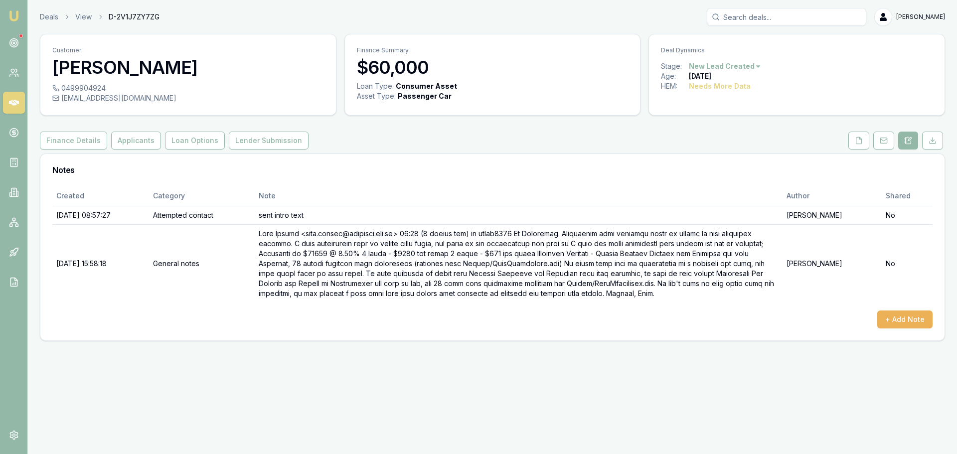
click at [13, 104] on icon at bounding box center [14, 103] width 10 height 6
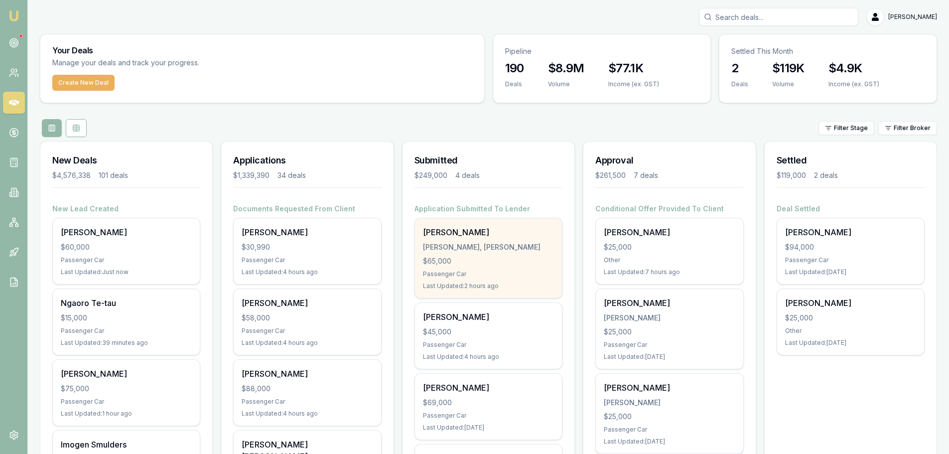
click at [441, 247] on div "JOHAN, AYDEN JOHNATHON" at bounding box center [488, 247] width 131 height 10
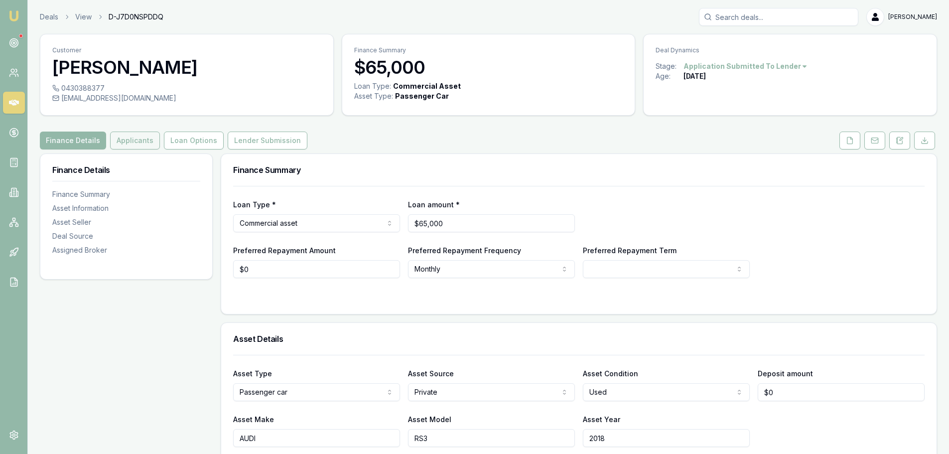
click at [148, 140] on button "Applicants" at bounding box center [135, 141] width 50 height 18
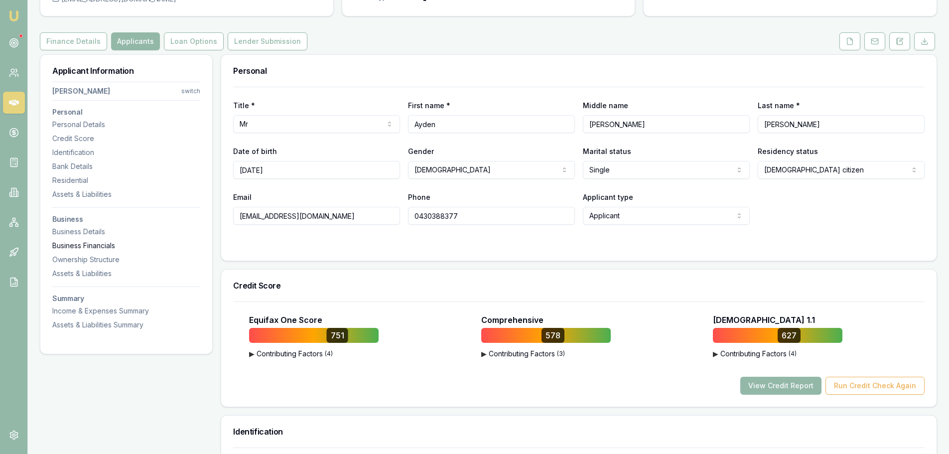
scroll to position [100, 0]
click at [96, 238] on nav "[PERSON_NAME] switch Personal Personal Details Credit Score Identification Bank…" at bounding box center [126, 203] width 148 height 252
click at [95, 234] on div "Business Details" at bounding box center [126, 231] width 148 height 10
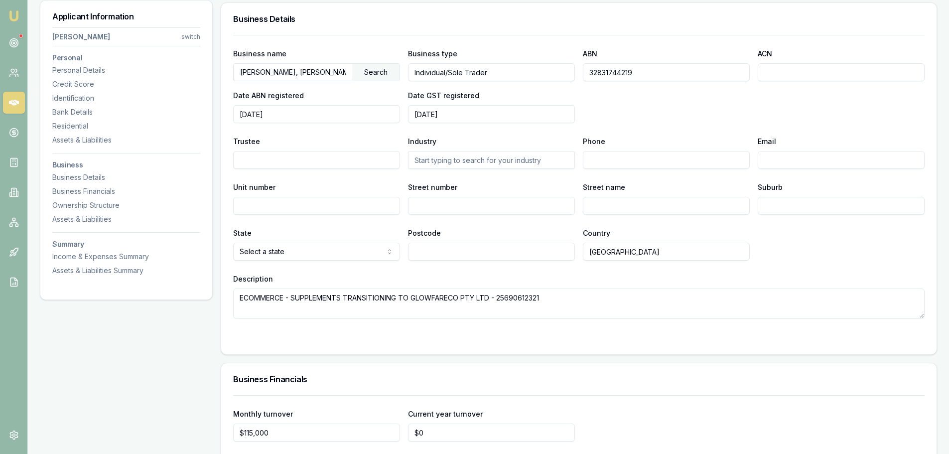
scroll to position [2192, 0]
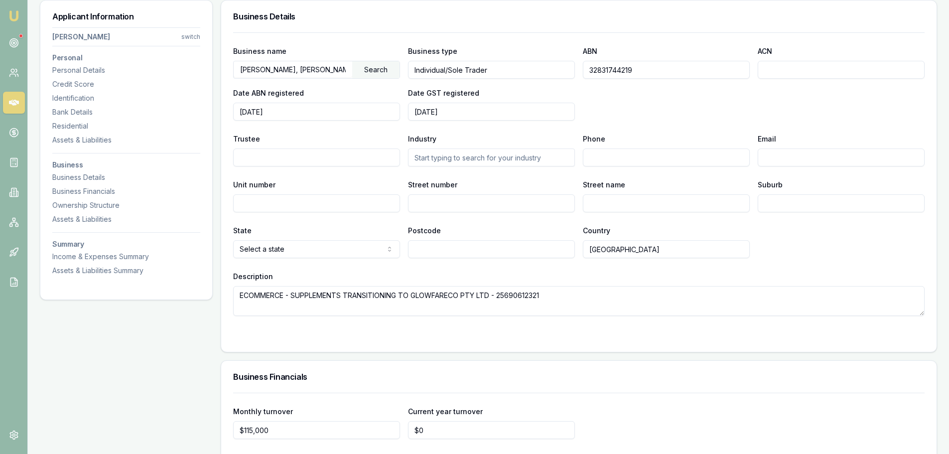
drag, startPoint x: 551, startPoint y: 296, endPoint x: 502, endPoint y: 297, distance: 48.8
click at [502, 297] on textarea "ECOMMERCE - SUPPLEMENTS TRANSITIONING TO GLOWFARECO PTY LTD - 25690612321" at bounding box center [579, 301] width 692 height 30
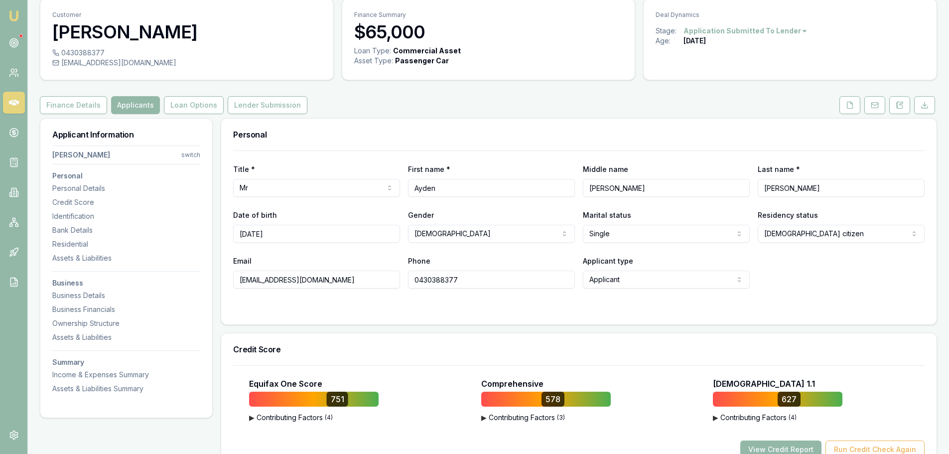
scroll to position [0, 0]
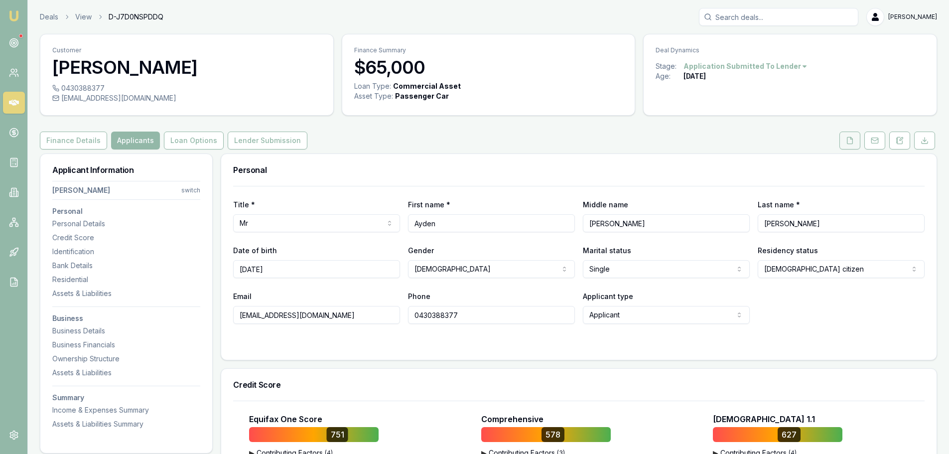
click at [847, 139] on icon at bounding box center [850, 141] width 8 height 8
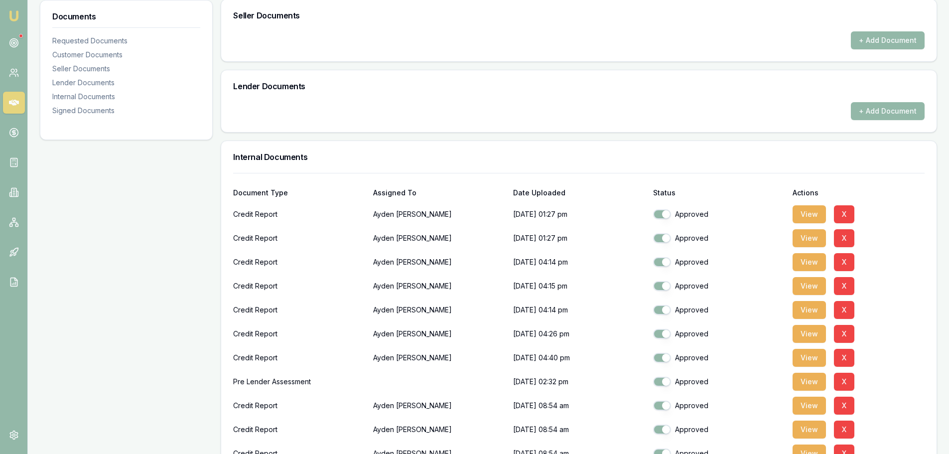
scroll to position [598, 0]
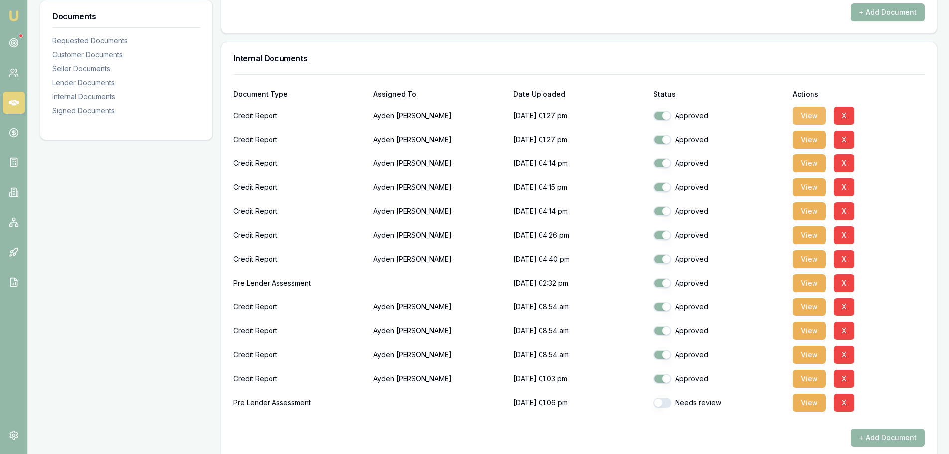
click at [812, 113] on button "View" at bounding box center [809, 116] width 33 height 18
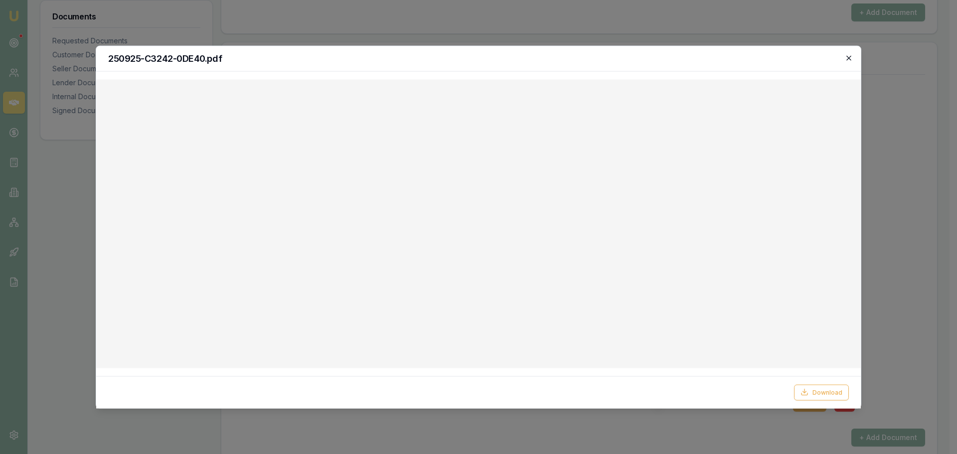
click at [849, 59] on icon "button" at bounding box center [849, 58] width 8 height 8
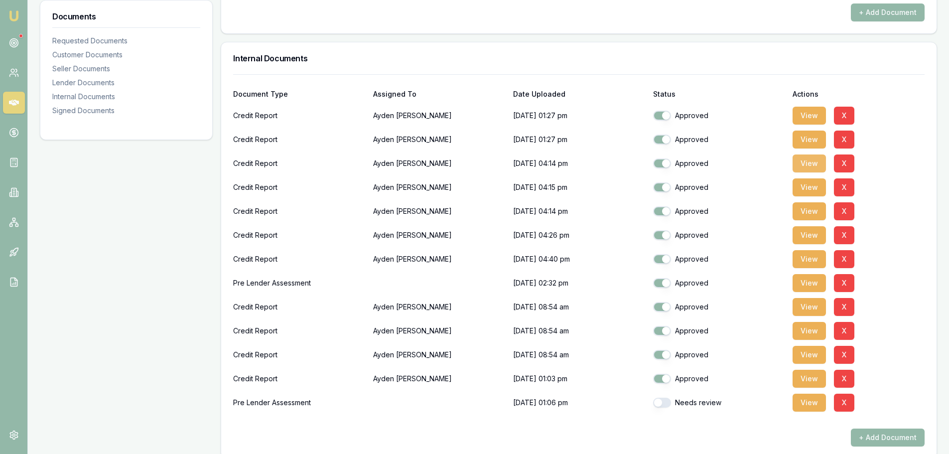
click at [811, 161] on button "View" at bounding box center [809, 163] width 33 height 18
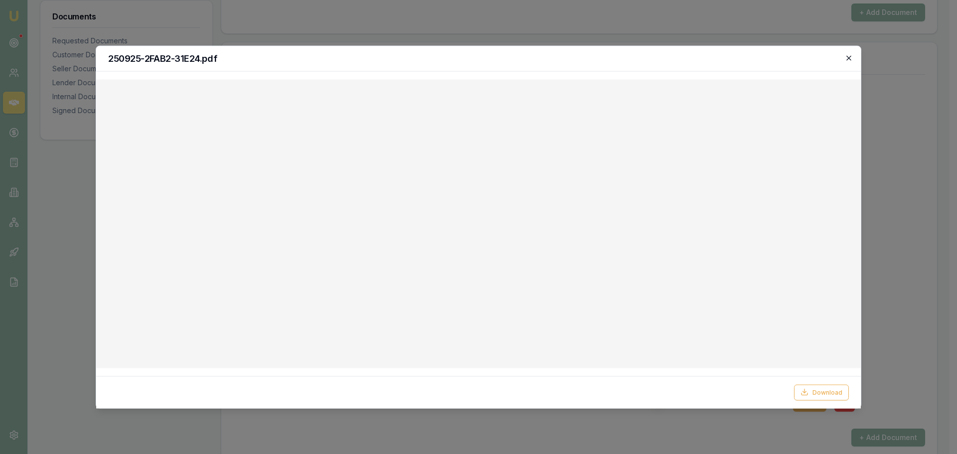
click at [851, 59] on icon "button" at bounding box center [849, 58] width 8 height 8
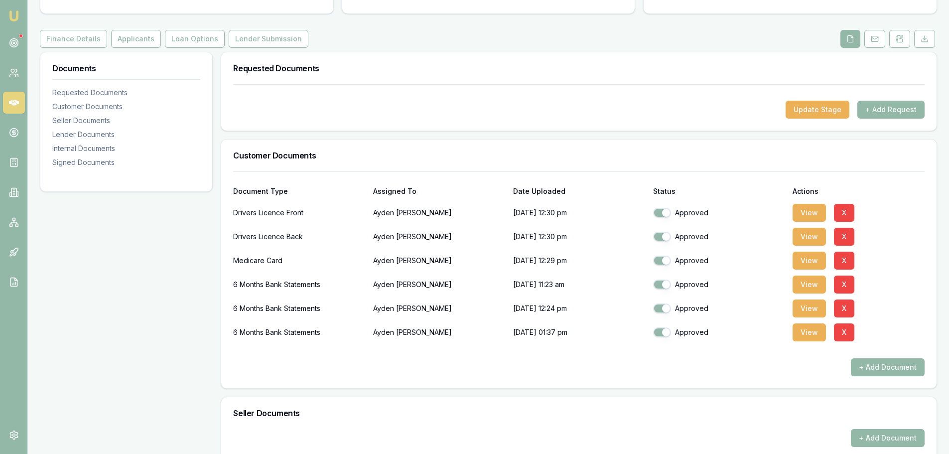
scroll to position [50, 0]
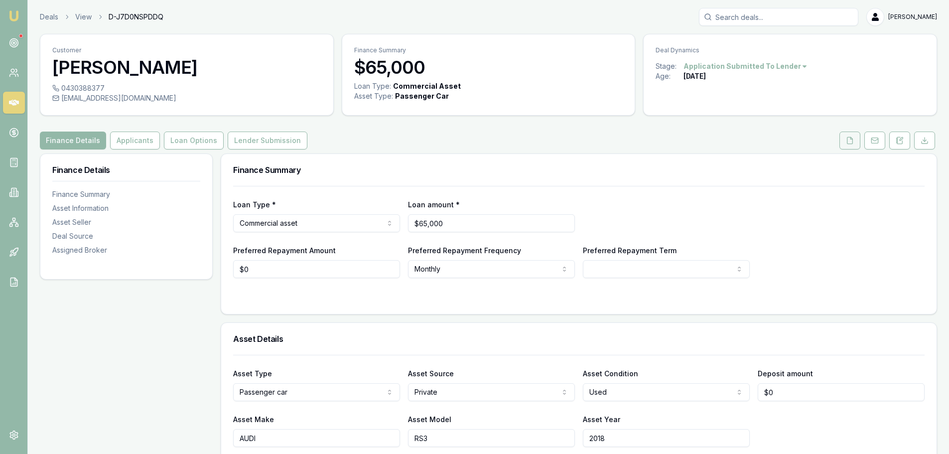
click at [853, 142] on icon at bounding box center [850, 140] width 5 height 6
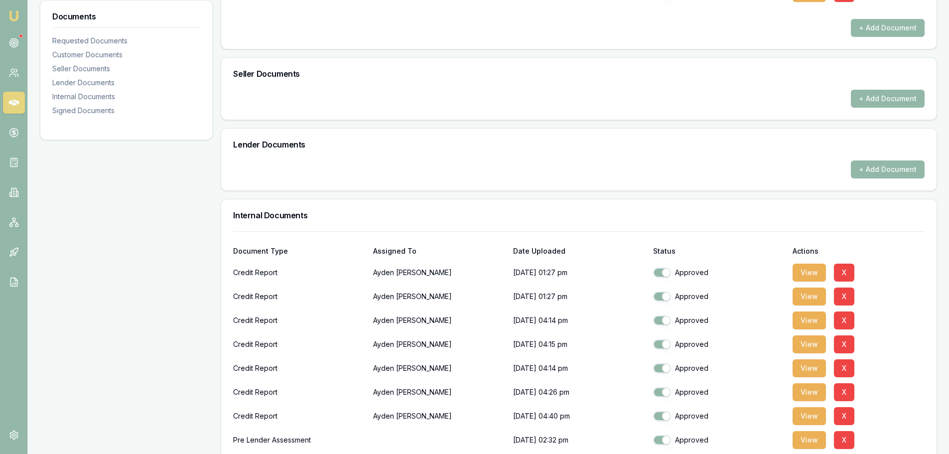
scroll to position [598, 0]
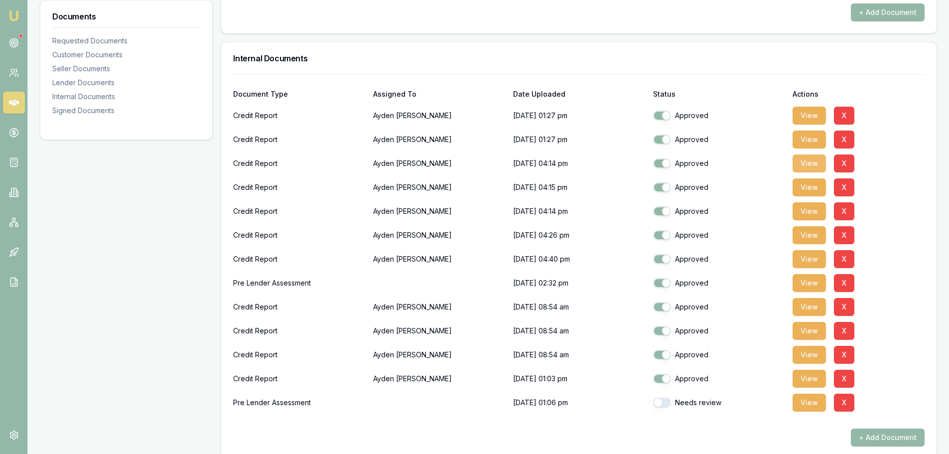
click at [804, 166] on button "View" at bounding box center [809, 163] width 33 height 18
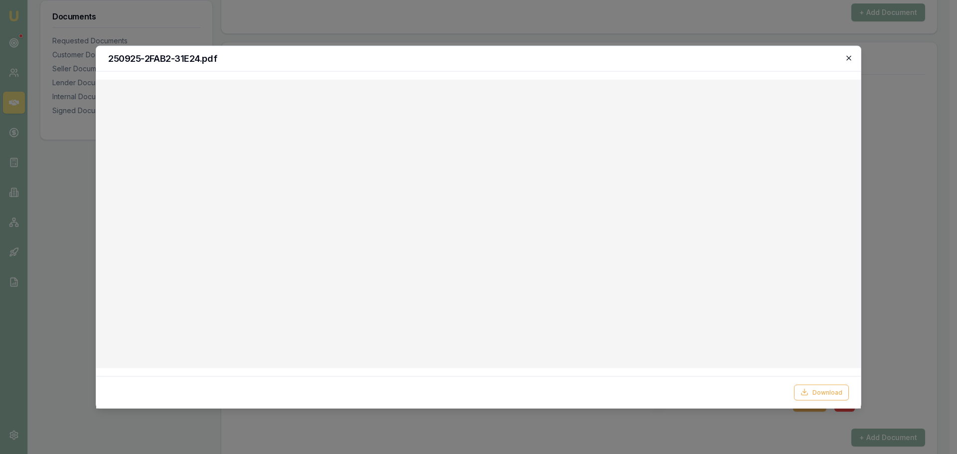
click at [845, 57] on icon "button" at bounding box center [849, 58] width 8 height 8
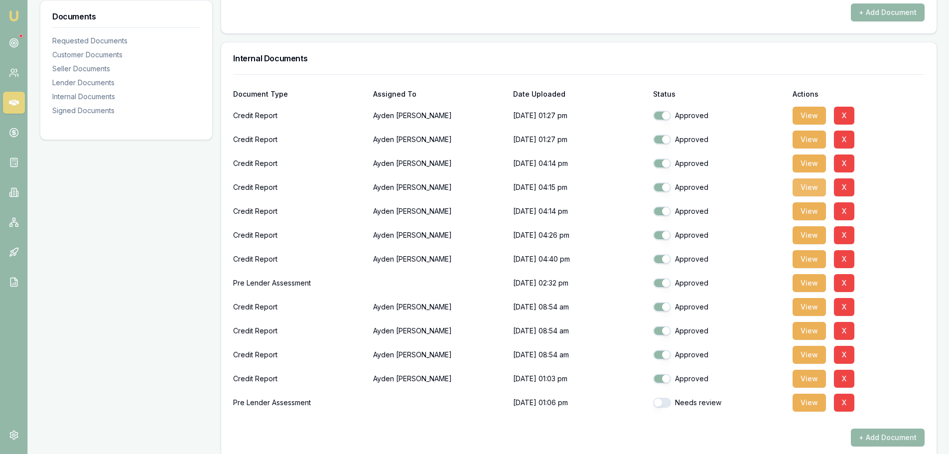
click at [818, 192] on button "View" at bounding box center [809, 187] width 33 height 18
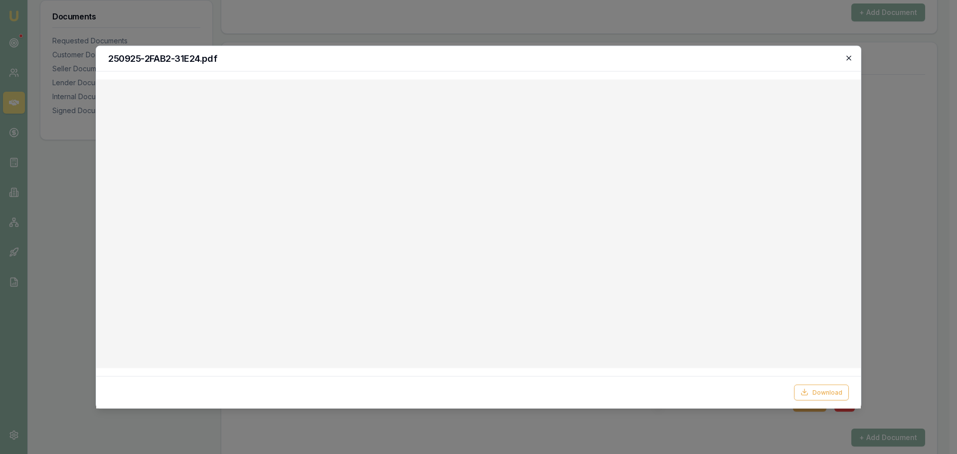
click at [851, 57] on icon "button" at bounding box center [849, 58] width 8 height 8
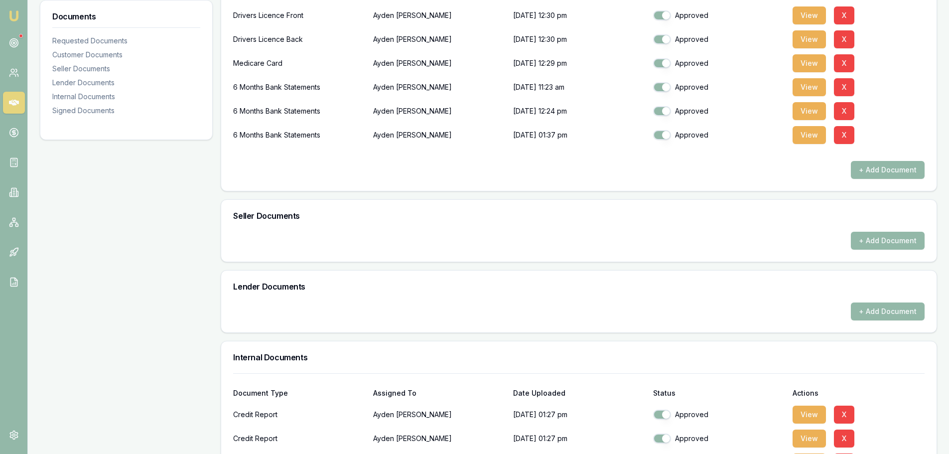
scroll to position [0, 0]
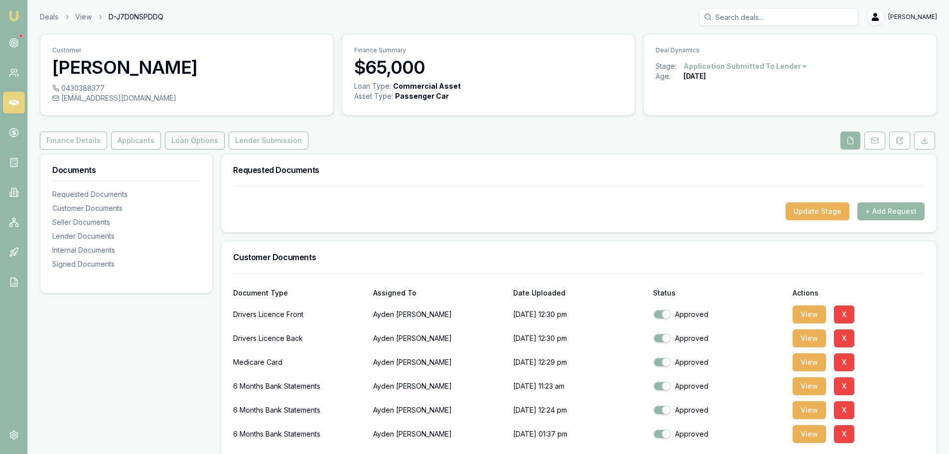
click at [167, 140] on button "Loan Options" at bounding box center [195, 141] width 60 height 18
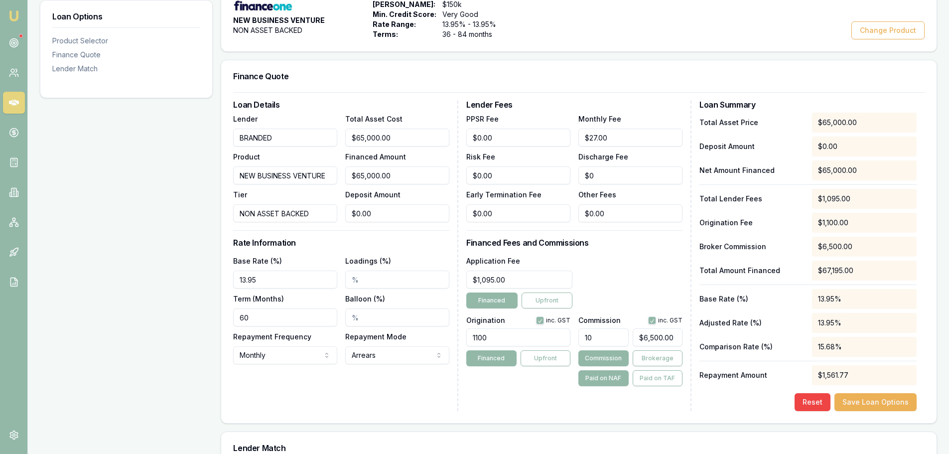
scroll to position [199, 0]
drag, startPoint x: 406, startPoint y: 174, endPoint x: 235, endPoint y: 177, distance: 171.0
click at [240, 177] on div "Lender BRANDED Product NEW BUSINESS VENTURE Tier NON ASSET BACKED Total Asset C…" at bounding box center [341, 167] width 216 height 110
type input "2"
type input "$0.20"
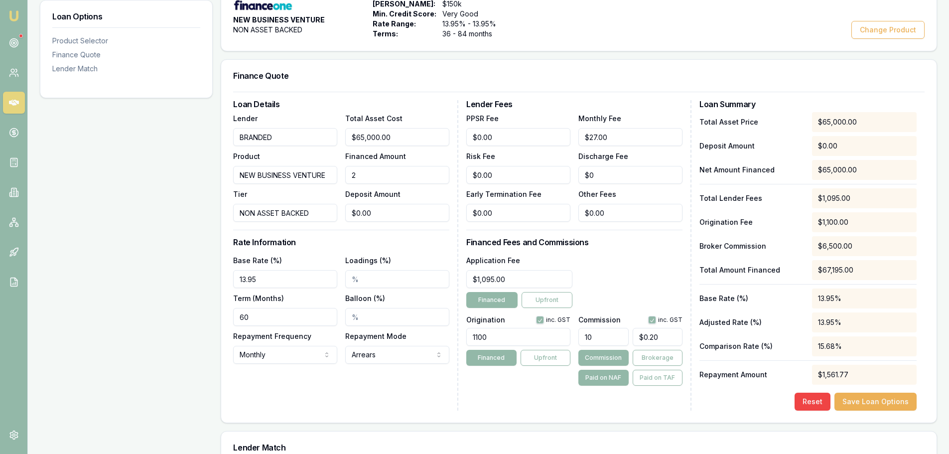
type input "25"
type input "$2.50"
type input "250"
type input "$25.00"
type input "2500"
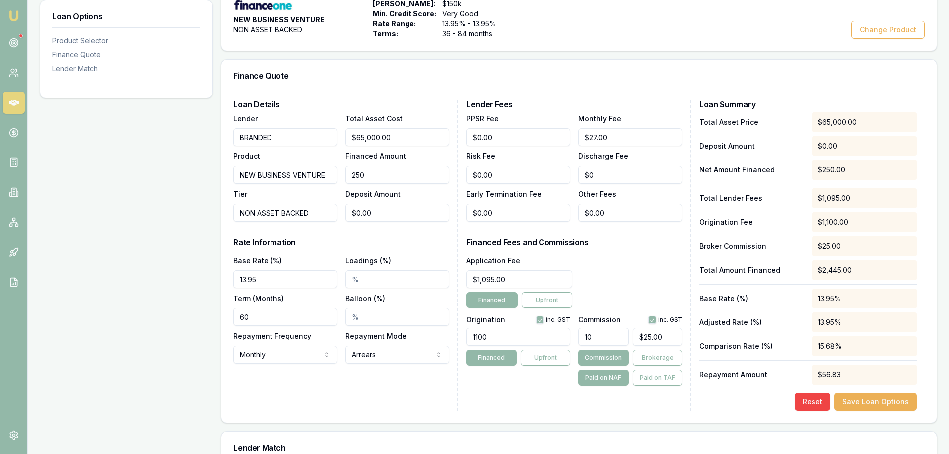
type input "$250.00"
type input "$2,500.00"
click at [222, 174] on div "Loan Details Lender BRANDED Product NEW BUSINESS VENTURE Tier NON ASSET BACKED …" at bounding box center [579, 257] width 716 height 331
drag, startPoint x: 530, startPoint y: 173, endPoint x: 433, endPoint y: 178, distance: 97.3
click at [437, 178] on div "Loan Details Lender BRANDED Product NEW BUSINESS VENTURE Tier NON ASSET BACKED …" at bounding box center [579, 255] width 692 height 310
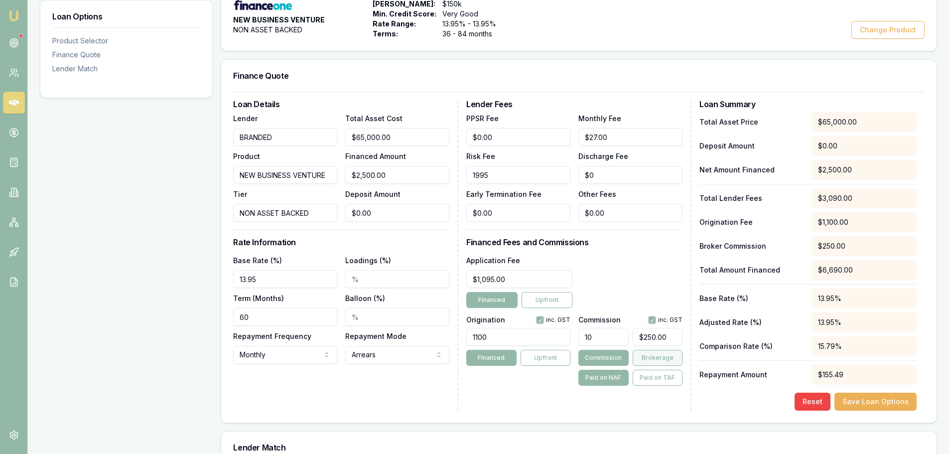
type input "$1,995.00"
click at [662, 359] on button "Brokerage" at bounding box center [658, 358] width 50 height 16
type input "250"
drag, startPoint x: 670, startPoint y: 336, endPoint x: 596, endPoint y: 326, distance: 74.9
click at [599, 326] on div "10 250" at bounding box center [631, 335] width 104 height 22
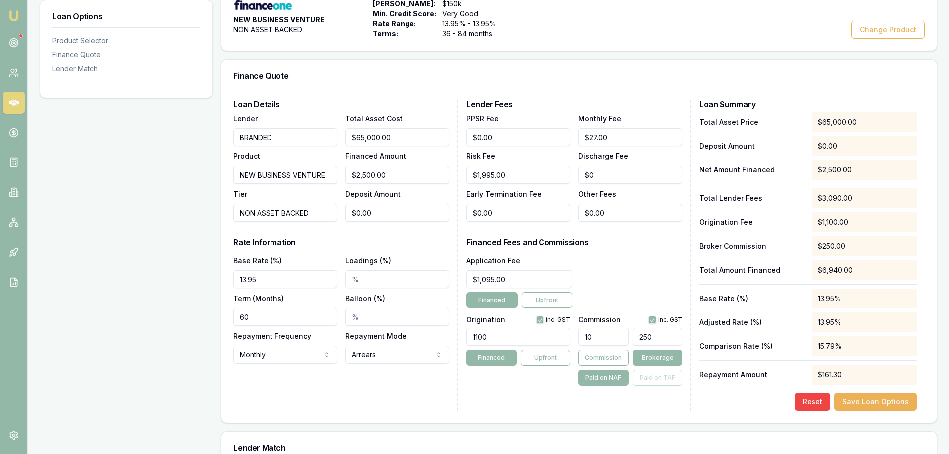
type input "0.12"
type input "3"
type input "1.4000000000000001"
type input "35"
type input "14.08"
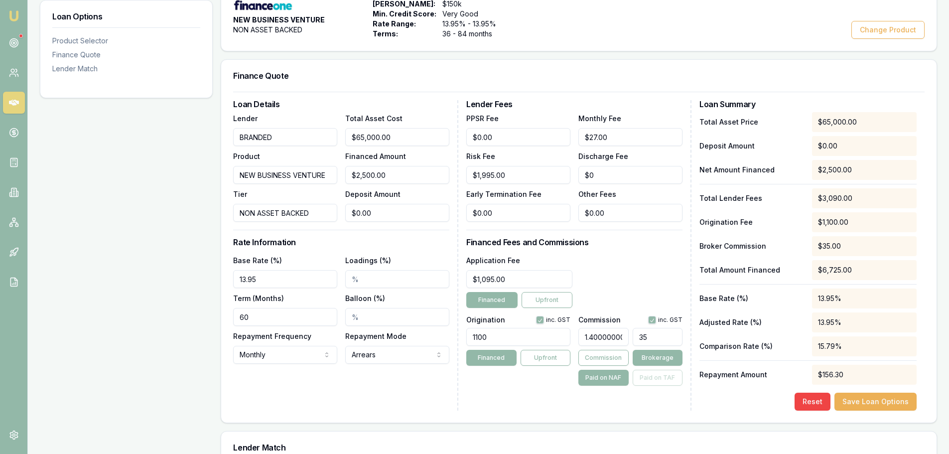
type input "352"
type input "140.79999999999998"
type input "$3,520.00"
click at [623, 266] on div "Application Fee $1,095.00 Financed Upfront" at bounding box center [574, 281] width 216 height 54
click at [587, 336] on input "140.79999999999998" at bounding box center [604, 337] width 50 height 18
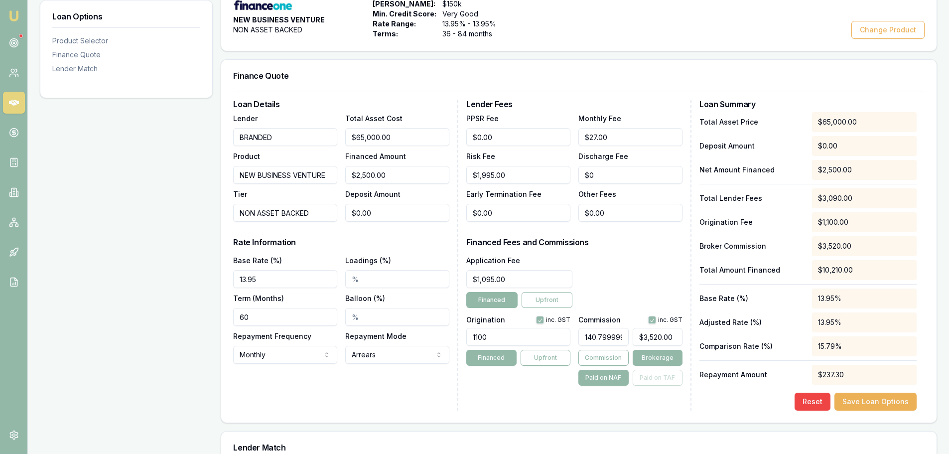
type input "40.79999999999998"
type input "$1,020.00"
type input "79999999999998"
type input "$1,999,999,999,999,950.00"
type input "9999999999998"
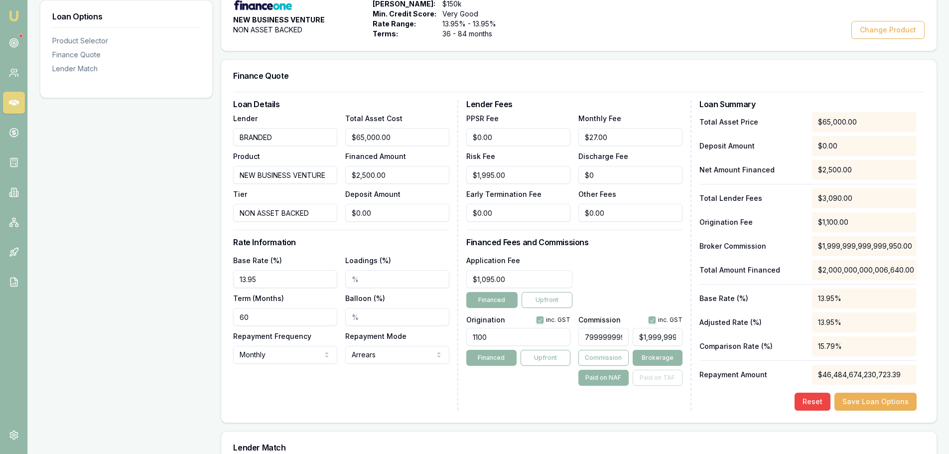
type input "$249,999,999,999,950.00"
type input "999999999998"
type input "$24,999,999,999,950.00"
type input "9999999998"
type input "$249,999,999,950.00"
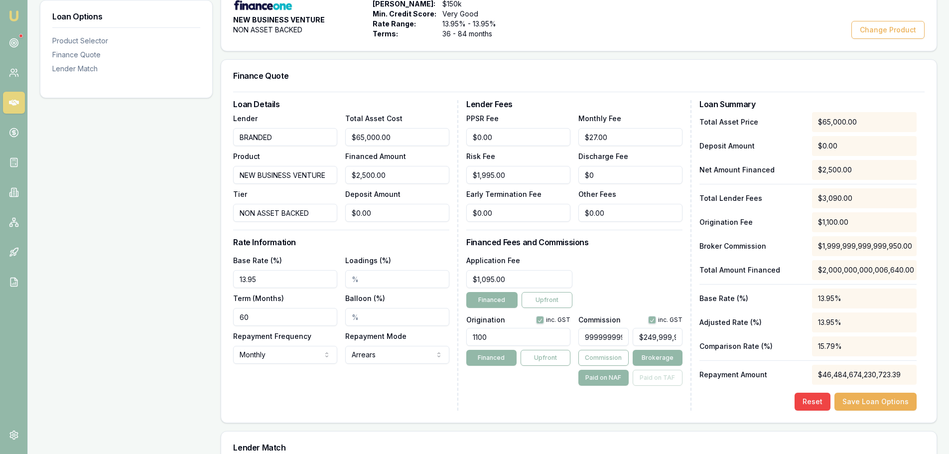
type input "999999998"
type input "$24,999,999,950.00"
type input "99999998"
type input "$2,499,999,950.00"
type input "9999998"
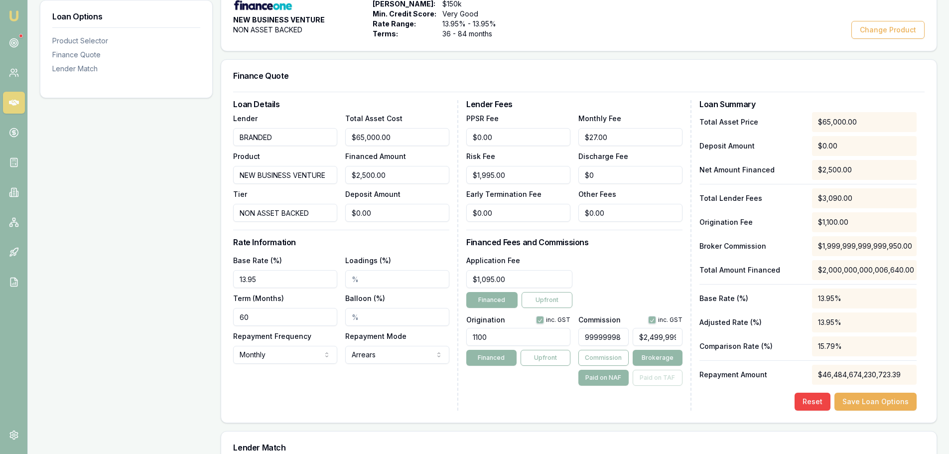
type input "$249,999,950.00"
type input "999998"
type input "$24,999,950.00"
type input "9998"
type input "$249,950.00"
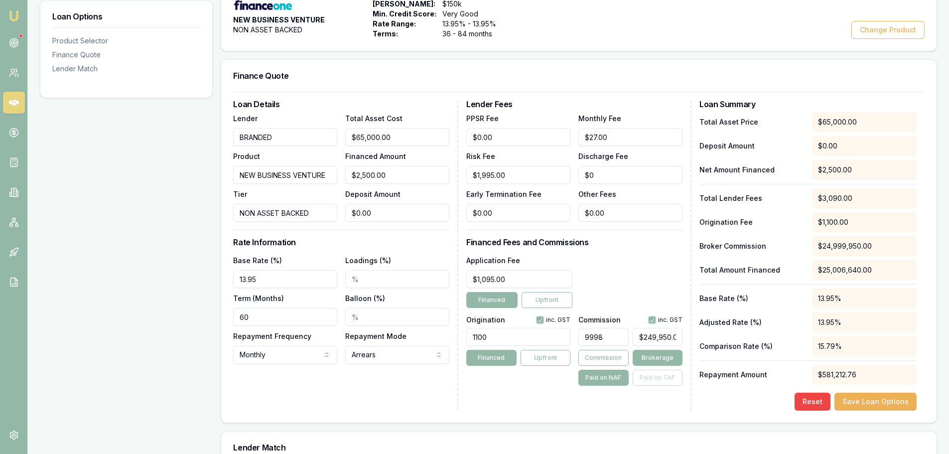
type input "998"
type input "$24,950.00"
type input "8"
type input "$0.00"
click at [632, 276] on div "Application Fee $1,095.00 Financed Upfront" at bounding box center [574, 281] width 216 height 54
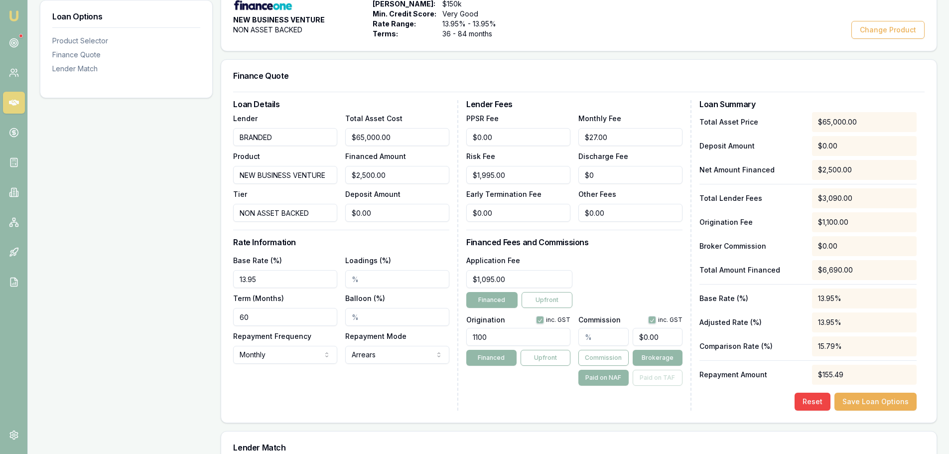
type input "0"
drag, startPoint x: 664, startPoint y: 333, endPoint x: 561, endPoint y: 341, distance: 103.5
click at [568, 341] on div "Origination inc. GST 1100 Financed Upfront Commission inc. GST 0 Commission Bro…" at bounding box center [574, 349] width 216 height 74
type input "0.12"
type input "3"
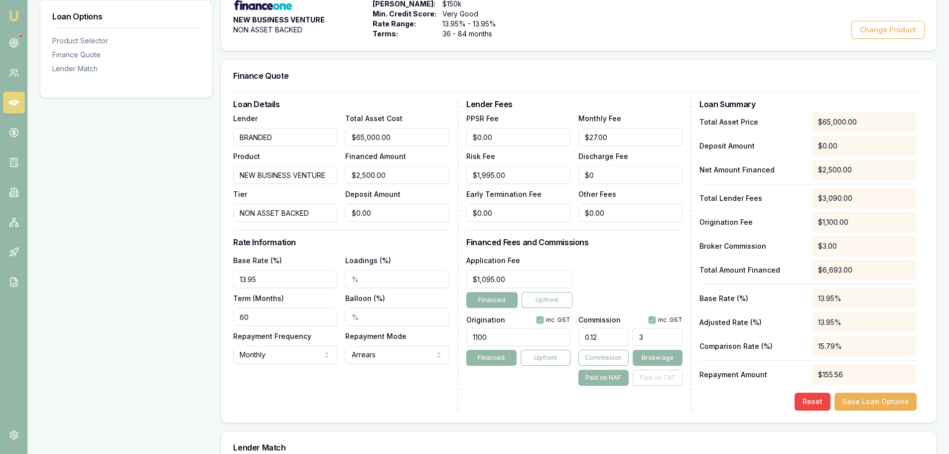
type input "1.4000000000000001"
type input "35"
type input "14.08"
type input "352"
type input "140.79999999999998"
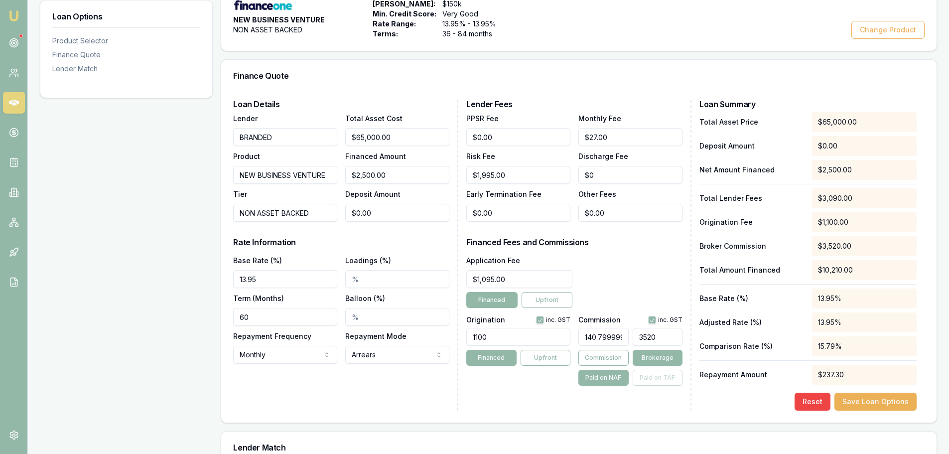
click at [679, 286] on div "Application Fee $1,095.00 Financed Upfront" at bounding box center [574, 281] width 216 height 54
type input "$3,520.00"
click at [672, 287] on div "Application Fee $1,095.00 Financed Upfront" at bounding box center [574, 281] width 216 height 54
drag, startPoint x: 407, startPoint y: 177, endPoint x: 256, endPoint y: 177, distance: 151.5
click at [256, 177] on div "Lender BRANDED Product NEW BUSINESS VENTURE Tier NON ASSET BACKED Total Asset C…" at bounding box center [341, 167] width 216 height 110
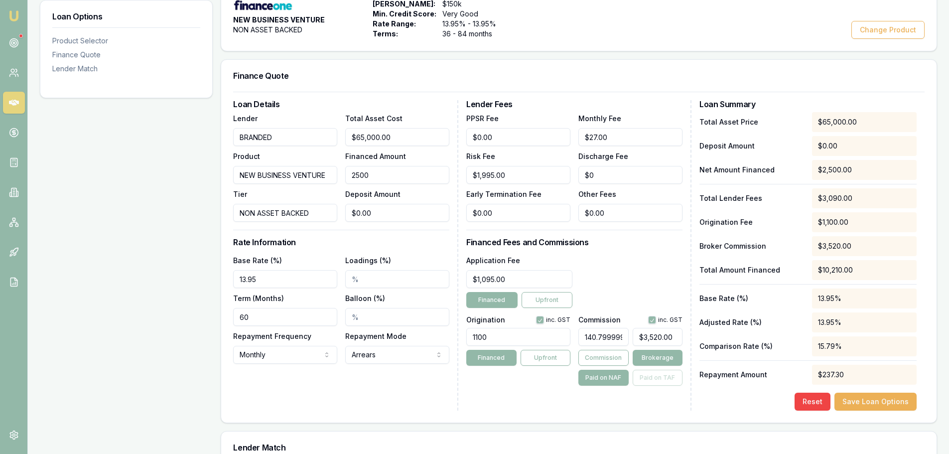
type input "$2,500.00"
type input "0"
drag, startPoint x: 386, startPoint y: 215, endPoint x: 175, endPoint y: 223, distance: 211.4
click at [190, 221] on div "Loan Options Product Selector Finance Quote Lender Match Product Selector NEW B…" at bounding box center [489, 296] width 898 height 685
type input "$64,998.00"
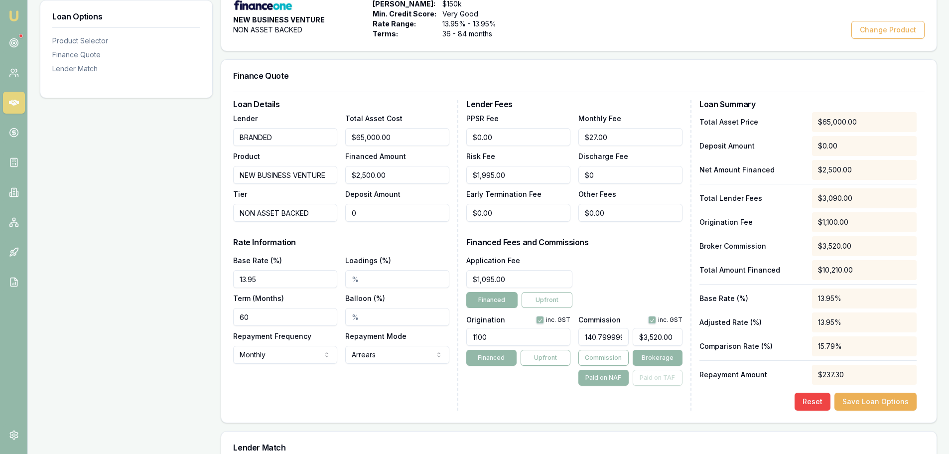
type input "2"
type input "$91,517.18"
type input "$64,975.00"
type input "25"
type input "$91,484.80"
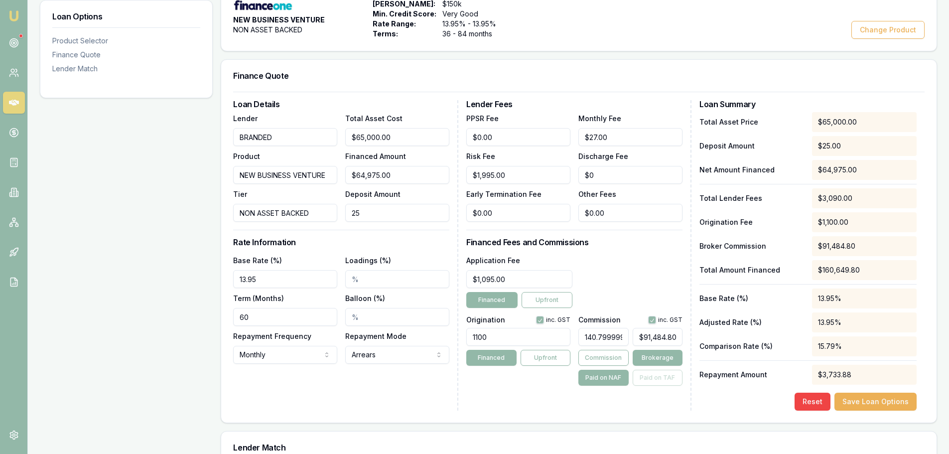
type input "$64,750.00"
type input "250"
type input "$91,168.00"
type input "$62,500.00"
type input "2500"
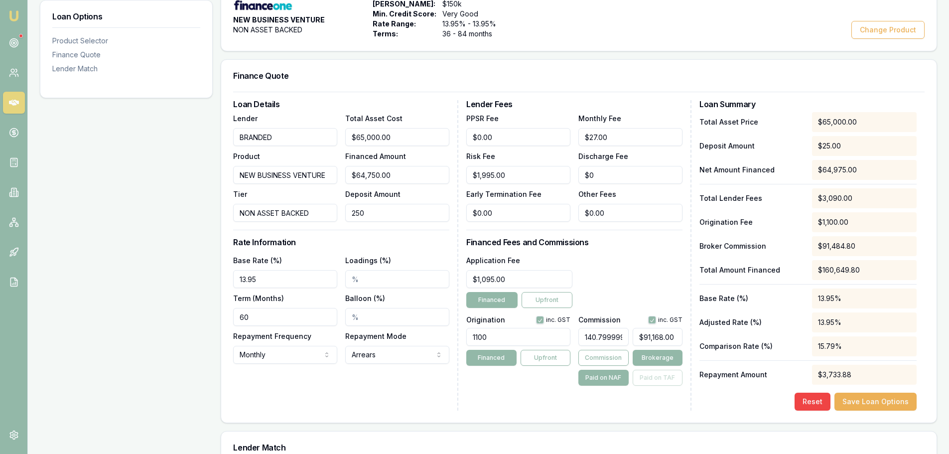
type input "$88,000.00"
type input "$40,000.00"
type input "25000"
type input "$56,320.00"
type input "$62,500.00"
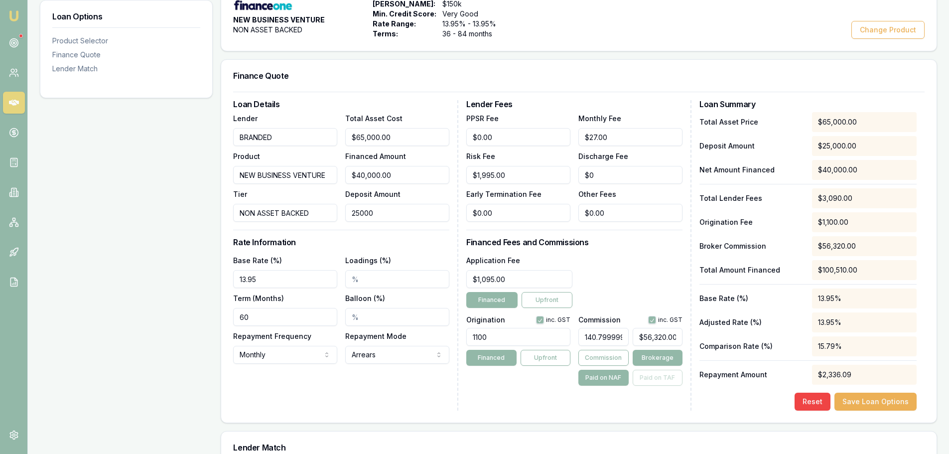
type input "2500"
type input "$88,000.00"
type input "2"
type input "$65,000.00"
type input "$91,520.00"
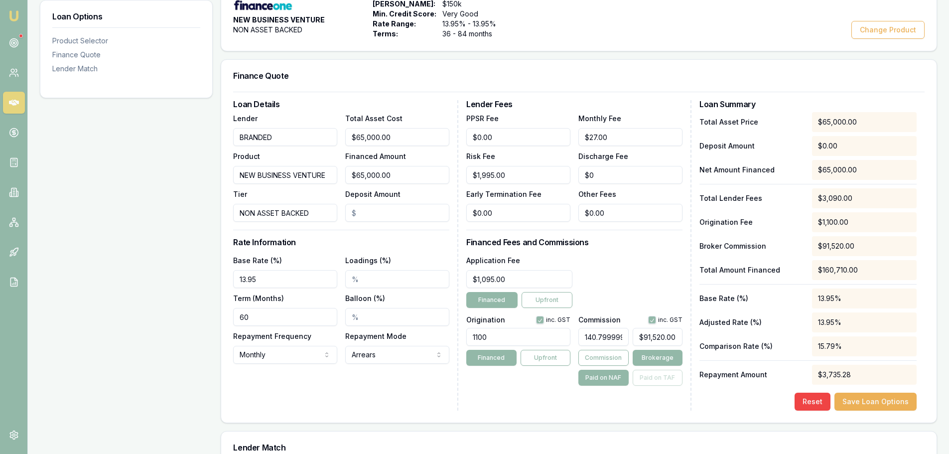
type input "2"
type input "$64,998.00"
type input "$91,517.18"
type input "$64,975.00"
type input "25"
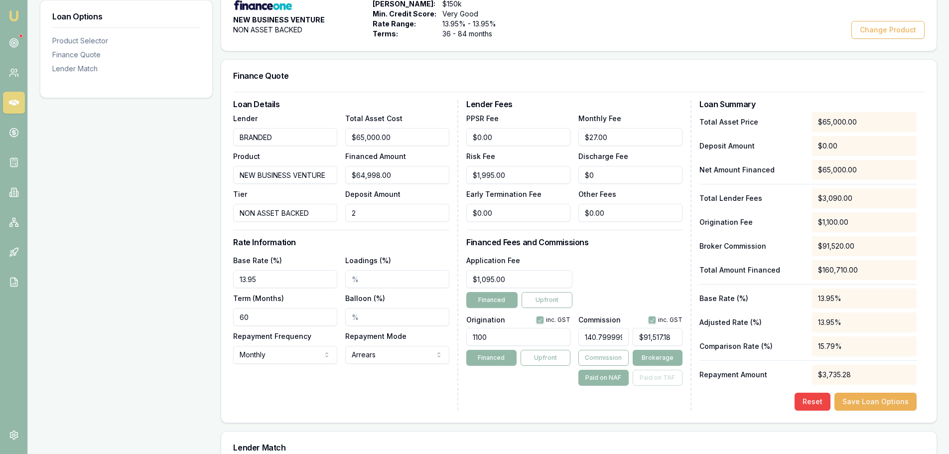
type input "$91,484.80"
type input "$64,750.00"
type input "250"
type input "$91,168.00"
type input "$62,500.00"
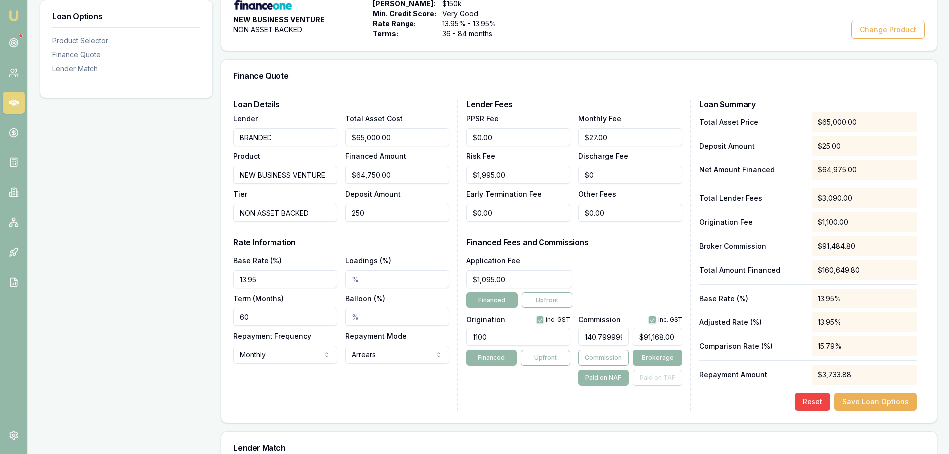
type input "2500"
type input "$88,000.00"
type input "$40,000.00"
type input "25000"
type input "$56,320.00"
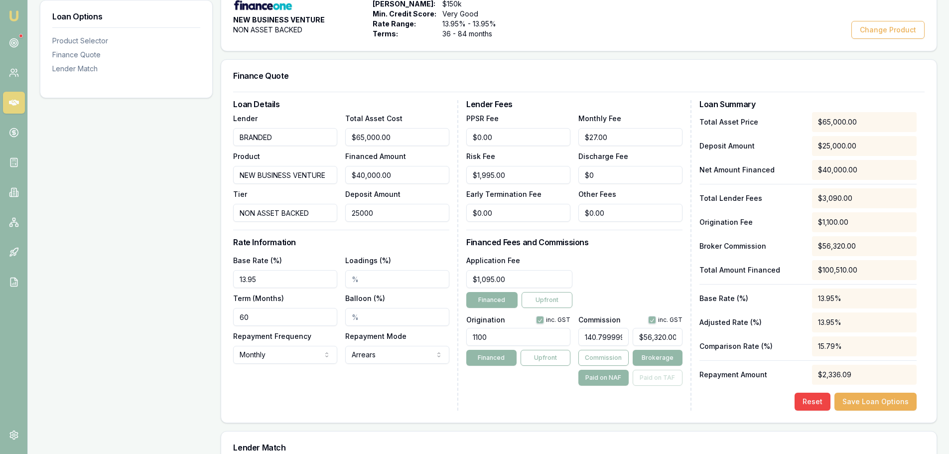
type input "$25,000.00"
click at [658, 244] on h3 "Financed Fees and Commissions" at bounding box center [574, 242] width 216 height 8
click at [656, 246] on div "Lender Fees PPSR Fee $0.00 Monthly Fee $27.00 Risk Fee $1,995.00 Discharge Fee …" at bounding box center [578, 255] width 225 height 310
click at [627, 413] on div "Loan Details Lender BRANDED Product NEW BUSINESS VENTURE Tier NON ASSET BACKED …" at bounding box center [579, 257] width 716 height 331
type input "56319.99999999999"
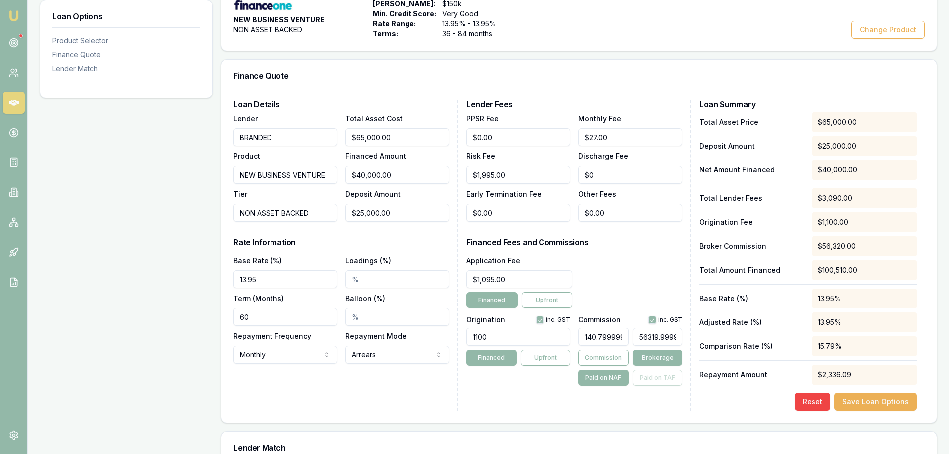
scroll to position [0, 32]
drag, startPoint x: 638, startPoint y: 336, endPoint x: 748, endPoint y: 341, distance: 110.2
click at [748, 341] on div "Loan Details Lender BRANDED Product NEW BUSINESS VENTURE Tier NON ASSET BACKED …" at bounding box center [579, 255] width 692 height 310
type input "0.02"
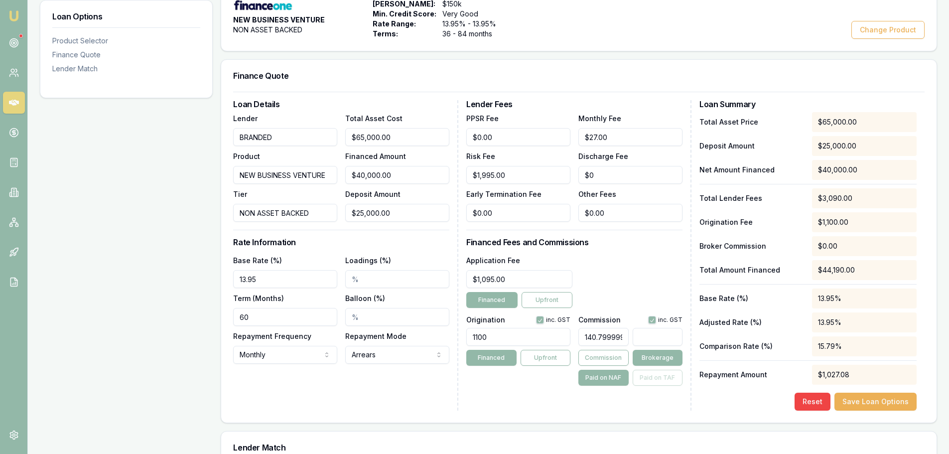
type input "3"
type input "0.23333333333333336"
type input "35"
type input "2.3466666666666667"
type input "352"
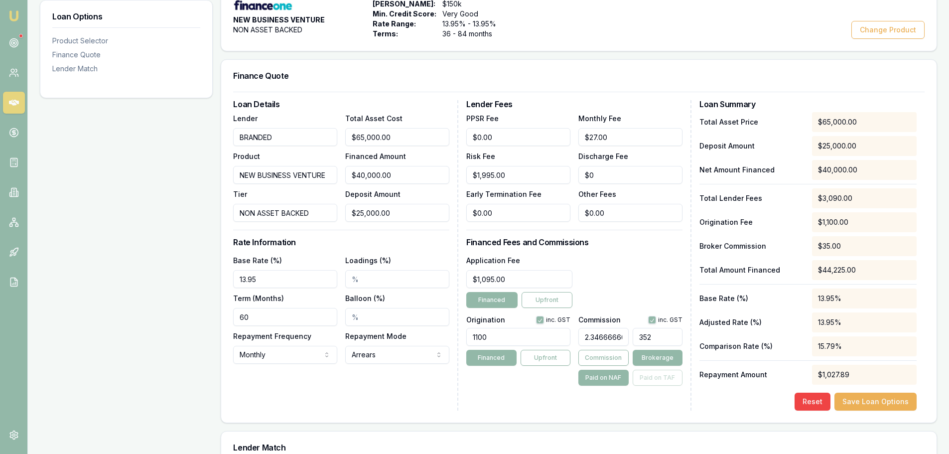
type input "23.466666666666665"
type input "$9,386.67"
click at [602, 288] on div "Application Fee $1,095.00 Financed Upfront" at bounding box center [574, 281] width 216 height 54
drag, startPoint x: 583, startPoint y: 337, endPoint x: 769, endPoint y: 334, distance: 186.9
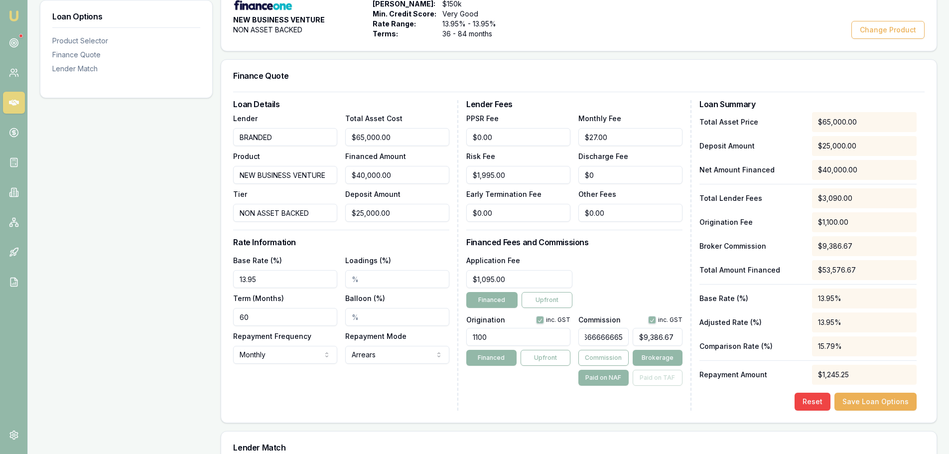
click at [762, 338] on div "Loan Details Lender BRANDED Product NEW BUSINESS VENTURE Tier NON ASSET BACKED …" at bounding box center [579, 255] width 692 height 310
type input "$0.00"
type input "4"
type input "$1,600.00"
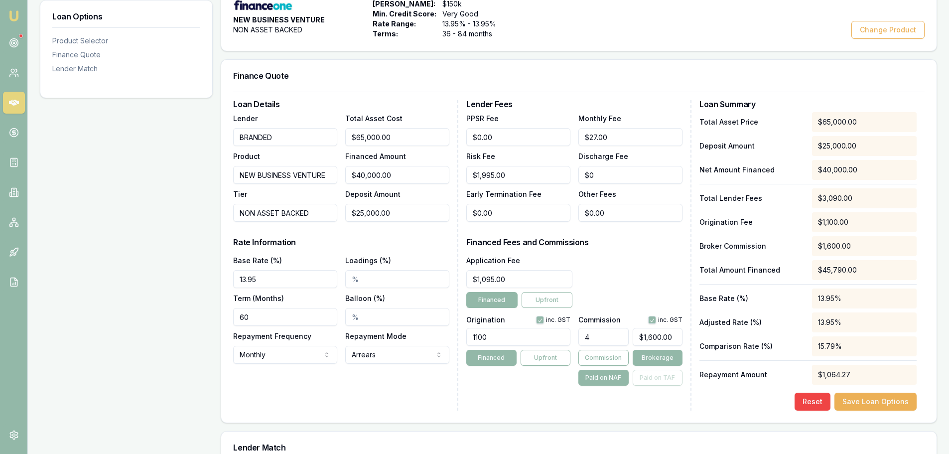
type input "4.00%"
click at [587, 263] on div "Application Fee $1,095.00 Financed Upfront" at bounding box center [574, 281] width 216 height 54
drag, startPoint x: 291, startPoint y: 279, endPoint x: 185, endPoint y: 281, distance: 105.2
click at [205, 279] on div "Loan Options Product Selector Finance Quote Lender Match Product Selector NEW B…" at bounding box center [489, 296] width 898 height 685
drag, startPoint x: 289, startPoint y: 286, endPoint x: -116, endPoint y: 320, distance: 405.6
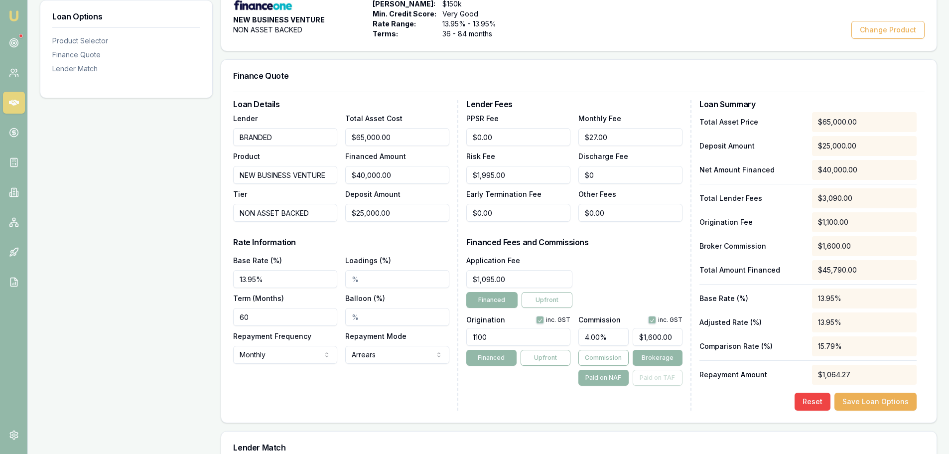
click at [0, 255] on html "Emu Broker Deals View D-J7D0NSPDDQ Erin Shield Toggle Menu Customer Ayden Johan…" at bounding box center [474, 28] width 949 height 454
type input "20.45%"
click at [420, 247] on div "Loan Details Lender BRANDED Product NEW BUSINESS VENTURE Tier NON ASSET BACKED …" at bounding box center [345, 255] width 225 height 310
click at [639, 267] on div "Application Fee $1,095.00 Financed Upfront" at bounding box center [574, 281] width 216 height 54
click at [729, 274] on p "Total Amount Financed" at bounding box center [752, 270] width 105 height 10
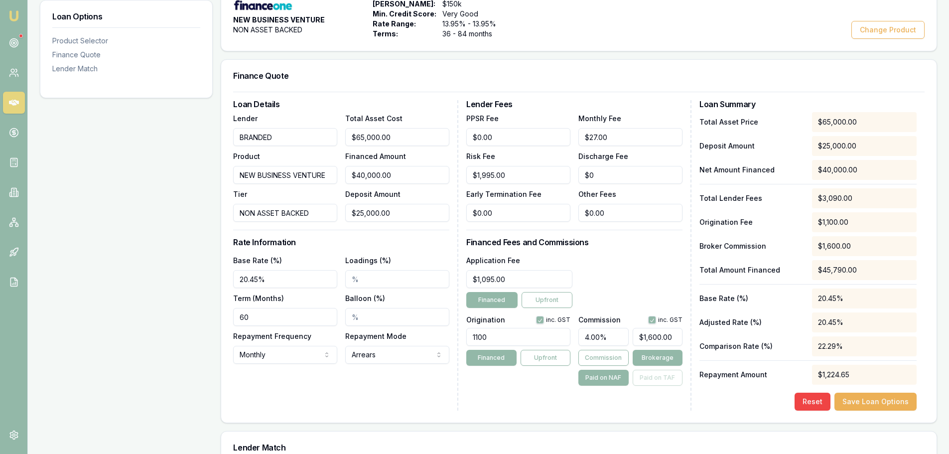
click at [641, 242] on h3 "Financed Fees and Commissions" at bounding box center [574, 242] width 216 height 8
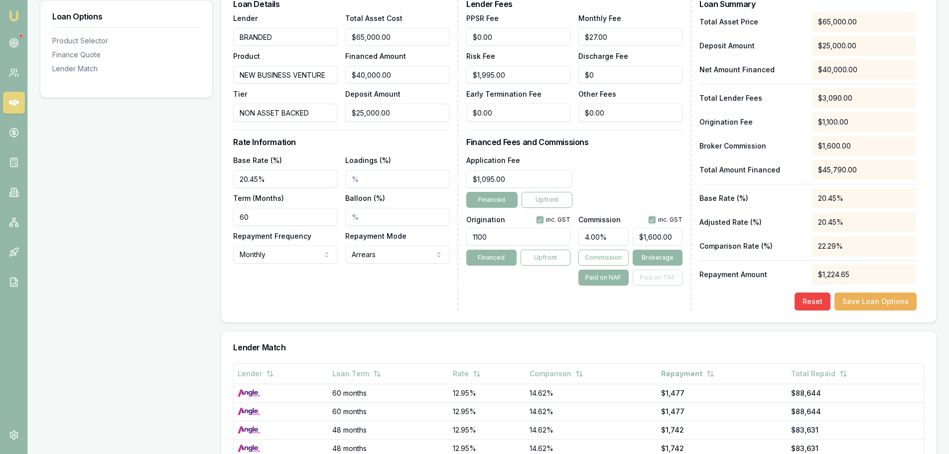
scroll to position [299, 0]
click at [584, 299] on div "Lender Fees PPSR Fee $0.00 Monthly Fee $27.00 Risk Fee $1,995.00 Discharge Fee …" at bounding box center [578, 155] width 225 height 310
click at [147, 257] on div "Loan Options Product Selector Finance Quote Lender Match" at bounding box center [126, 196] width 173 height 685
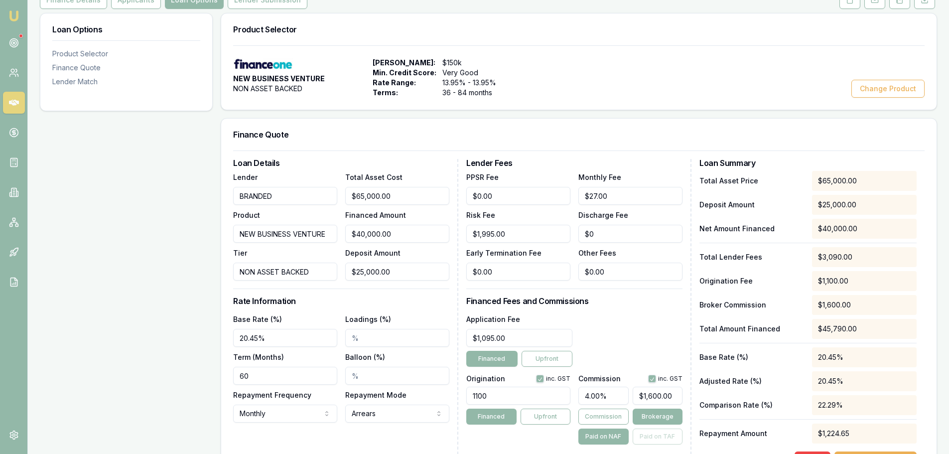
scroll to position [0, 0]
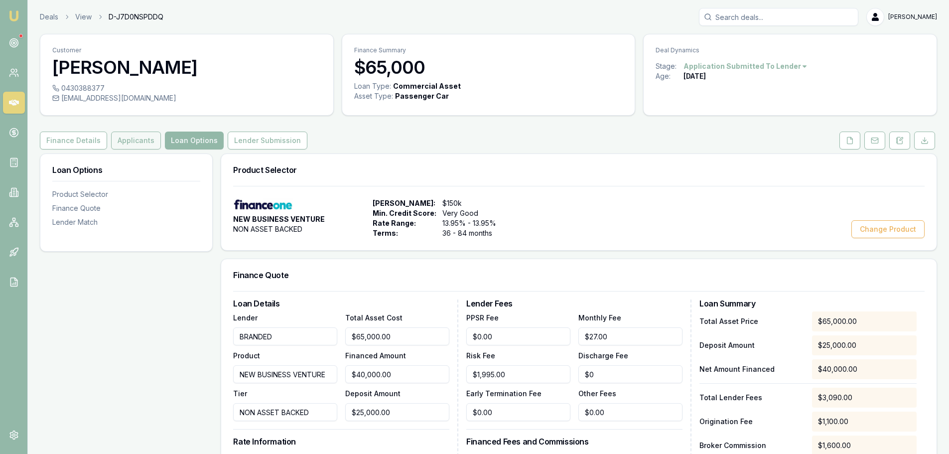
click at [116, 145] on button "Applicants" at bounding box center [136, 141] width 50 height 18
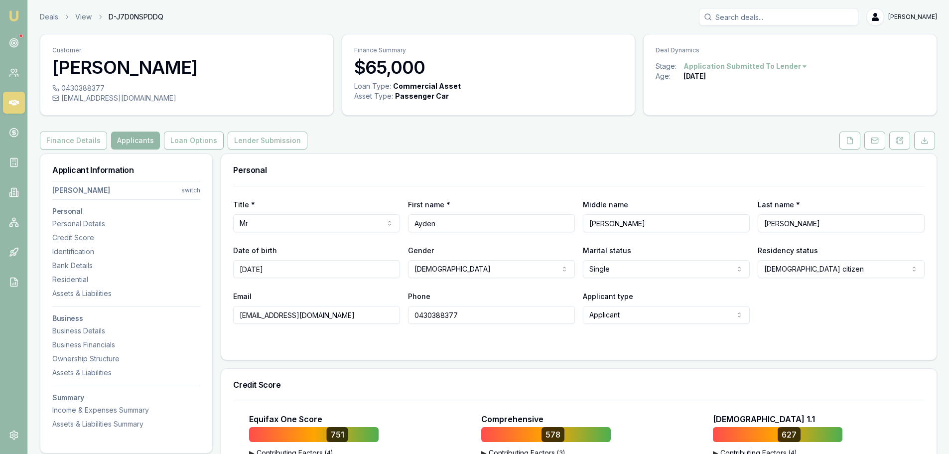
click at [350, 139] on div "Finance Details Applicants Loan Options Lender Submission" at bounding box center [489, 141] width 898 height 18
click at [359, 133] on div "Finance Details Applicants Loan Options Lender Submission" at bounding box center [489, 141] width 898 height 18
click at [373, 133] on div "Finance Details Applicants Loan Options Lender Submission" at bounding box center [489, 141] width 898 height 18
click at [373, 144] on div "Finance Details Applicants Loan Options Lender Submission" at bounding box center [489, 141] width 898 height 18
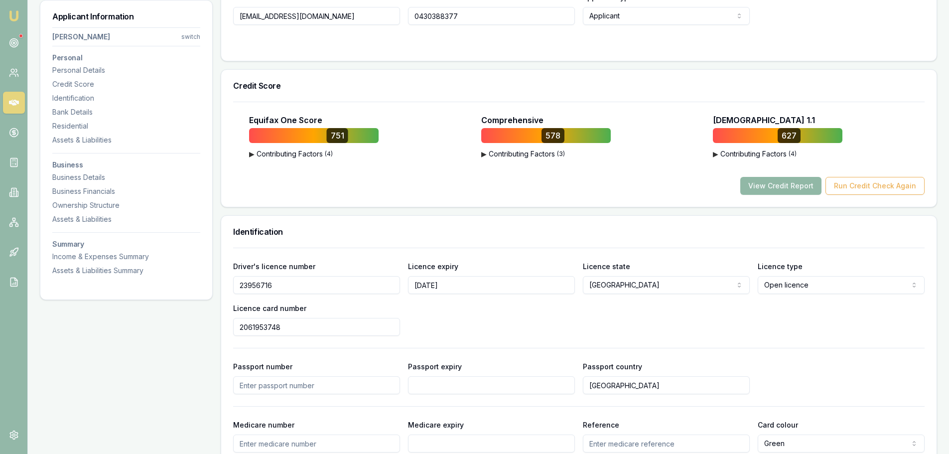
click at [794, 192] on button "View Credit Report" at bounding box center [781, 186] width 81 height 18
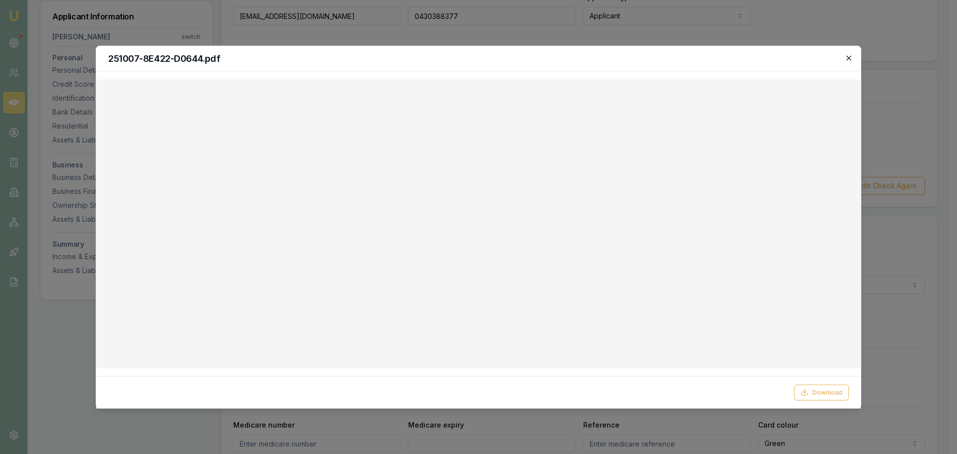
click at [849, 57] on icon "button" at bounding box center [849, 58] width 8 height 8
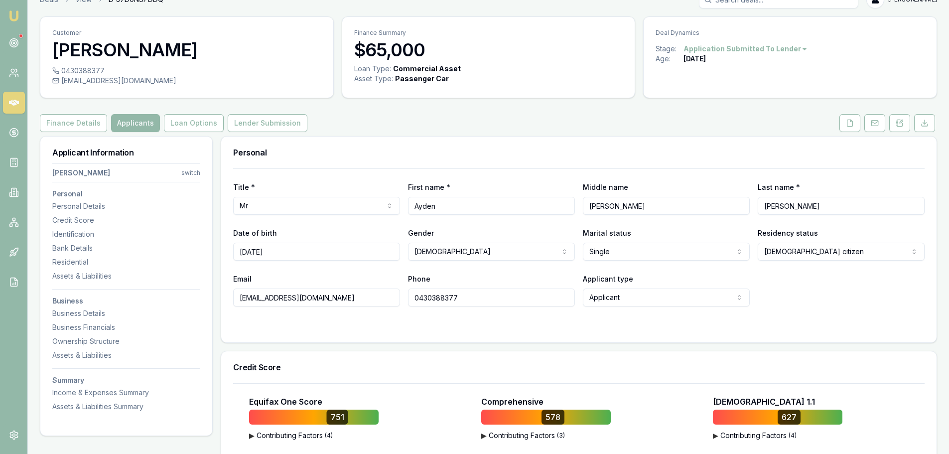
scroll to position [0, 0]
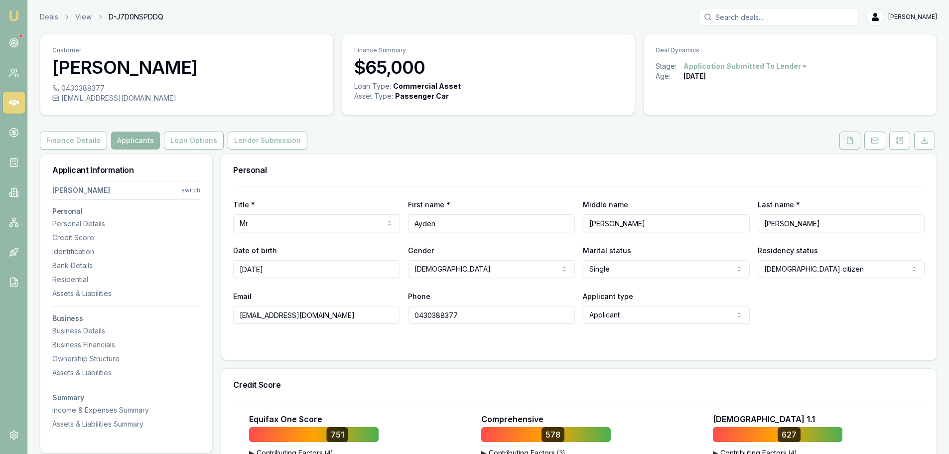
click at [846, 146] on button at bounding box center [850, 141] width 21 height 18
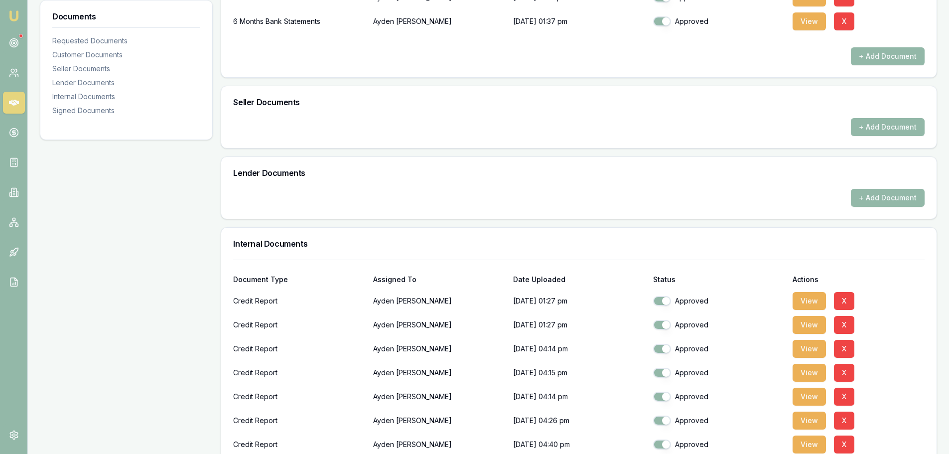
scroll to position [498, 0]
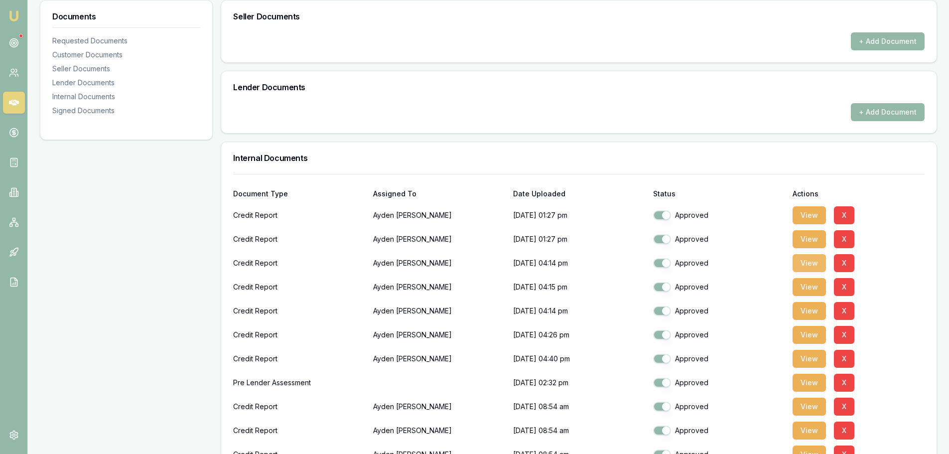
click at [809, 264] on button "View" at bounding box center [809, 263] width 33 height 18
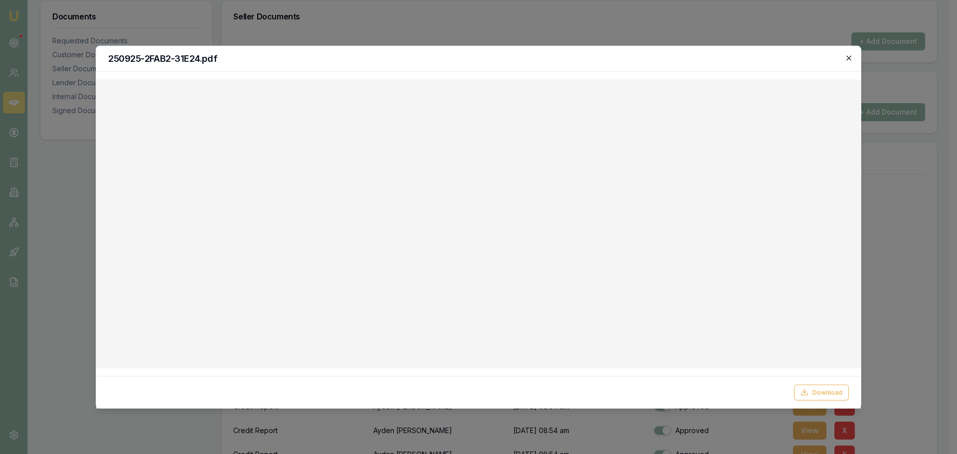
click at [849, 58] on icon "button" at bounding box center [849, 58] width 8 height 8
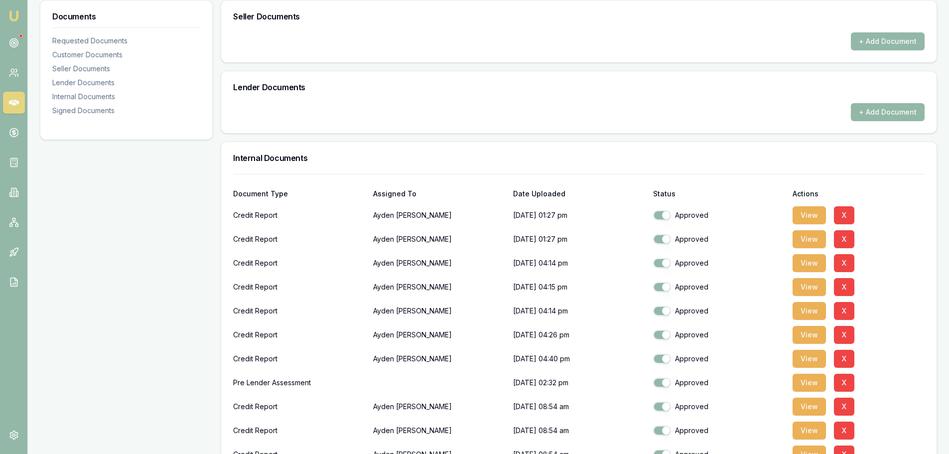
click at [420, 173] on div "Internal Documents" at bounding box center [579, 158] width 716 height 32
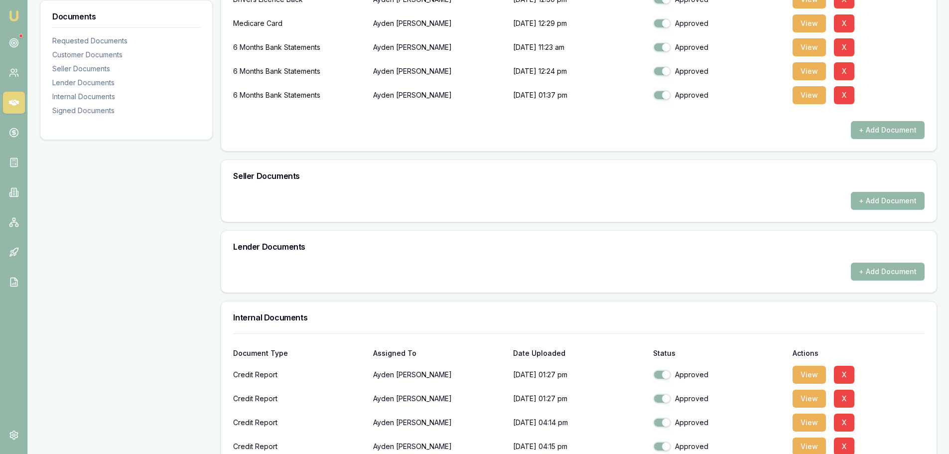
scroll to position [199, 0]
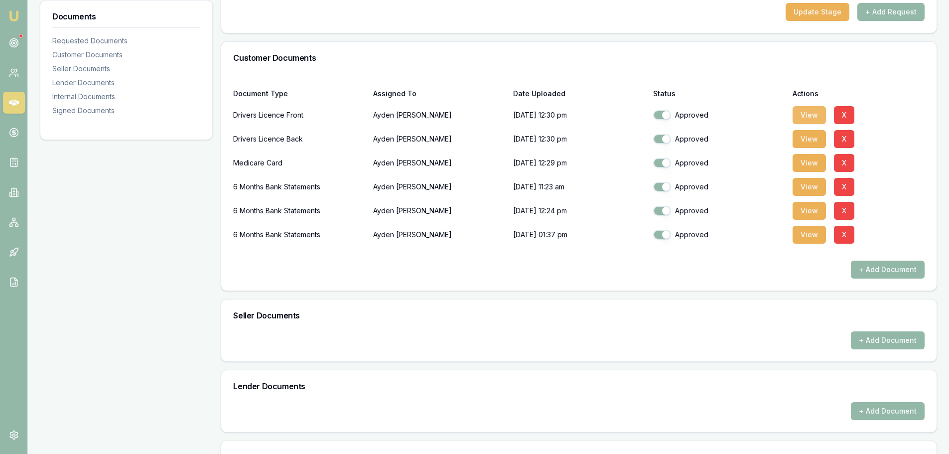
click at [809, 118] on button "View" at bounding box center [809, 115] width 33 height 18
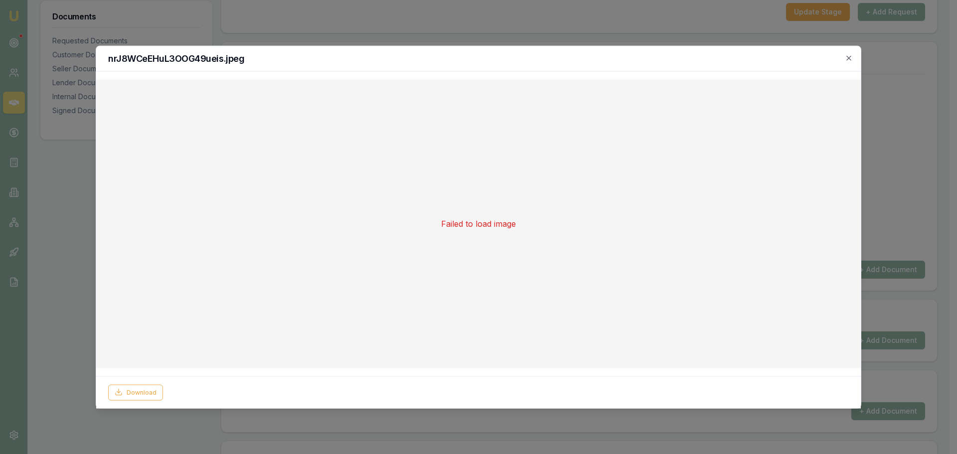
click at [853, 57] on div "nrJ8WCeEHuL3OOG49ueis.jpeg" at bounding box center [478, 58] width 764 height 25
click at [851, 57] on icon "button" at bounding box center [849, 58] width 8 height 8
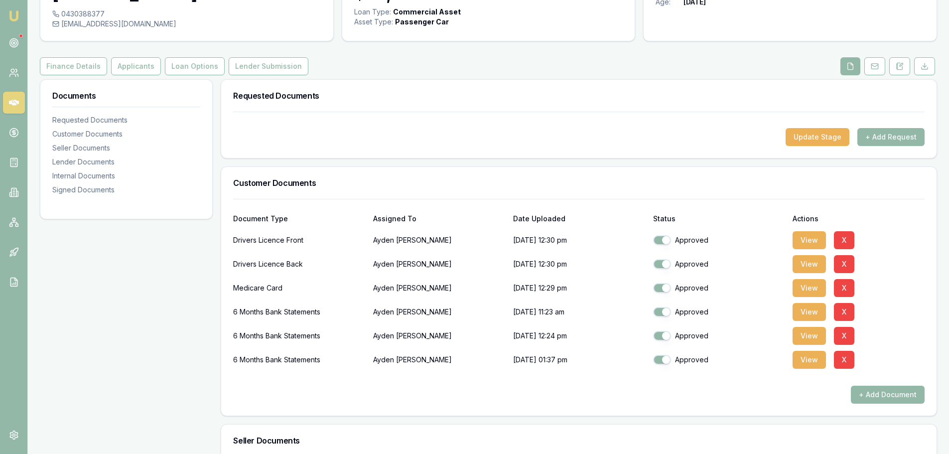
scroll to position [0, 0]
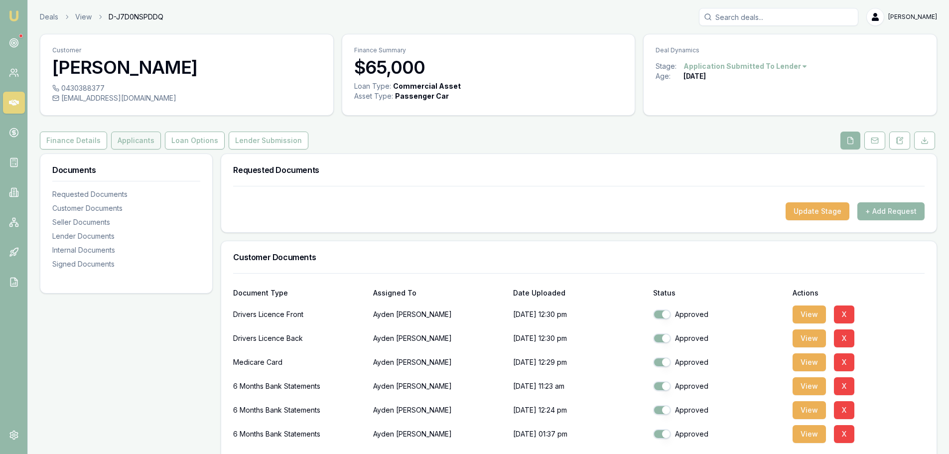
click at [138, 147] on button "Applicants" at bounding box center [136, 141] width 50 height 18
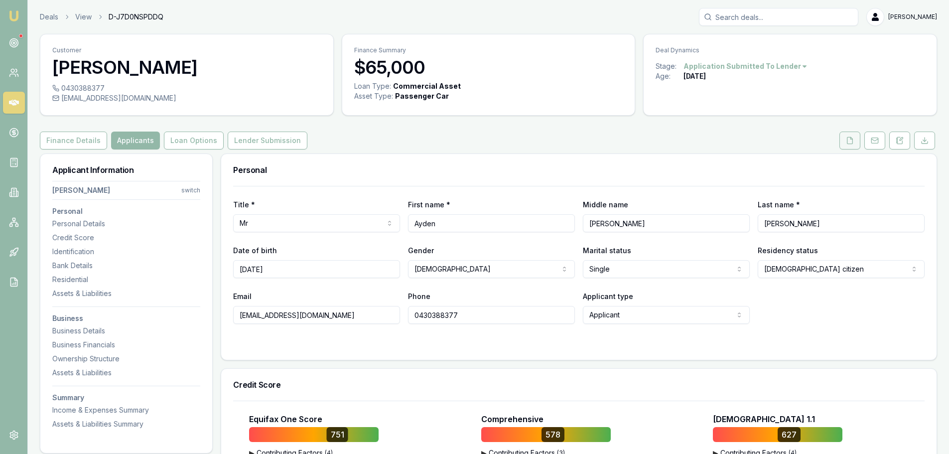
click at [843, 142] on button at bounding box center [850, 141] width 21 height 18
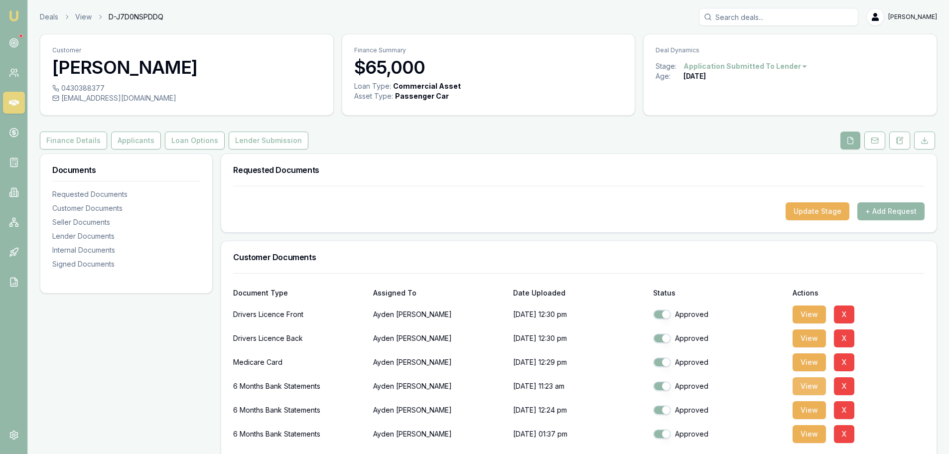
click at [805, 387] on button "View" at bounding box center [809, 386] width 33 height 18
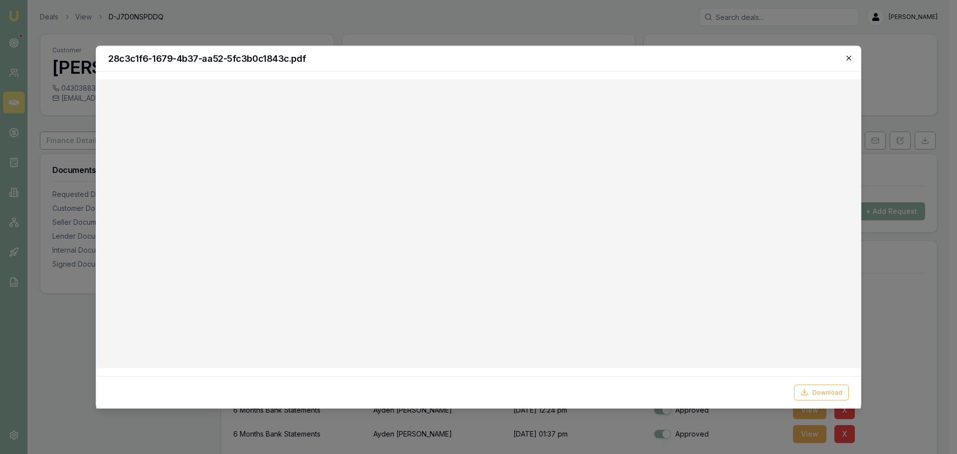
click at [851, 56] on icon "button" at bounding box center [849, 58] width 8 height 8
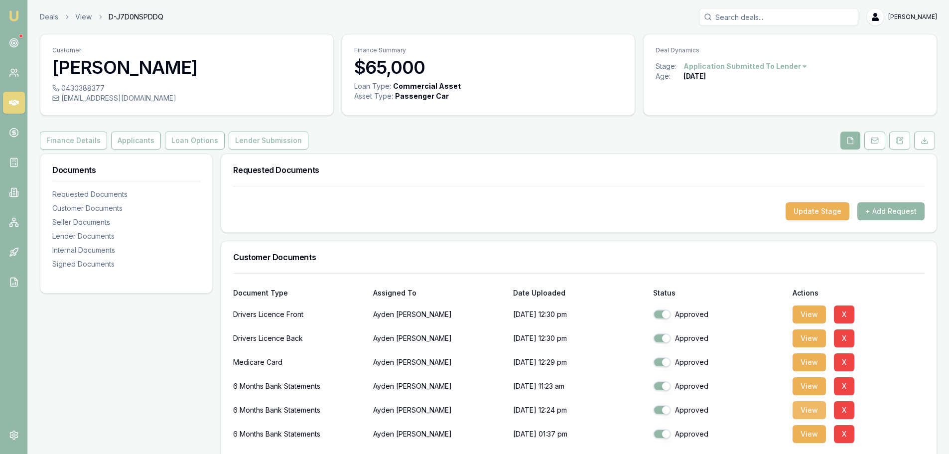
click at [812, 410] on button "View" at bounding box center [809, 410] width 33 height 18
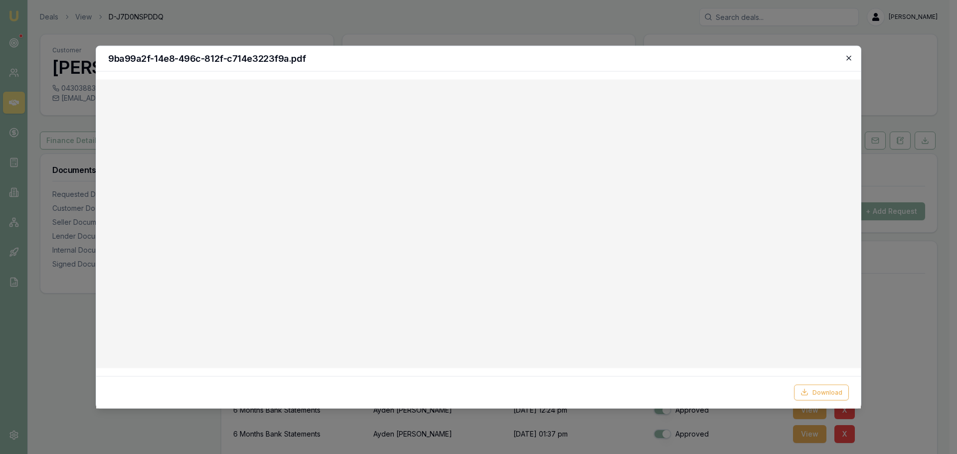
click at [847, 56] on icon "button" at bounding box center [848, 57] width 4 height 4
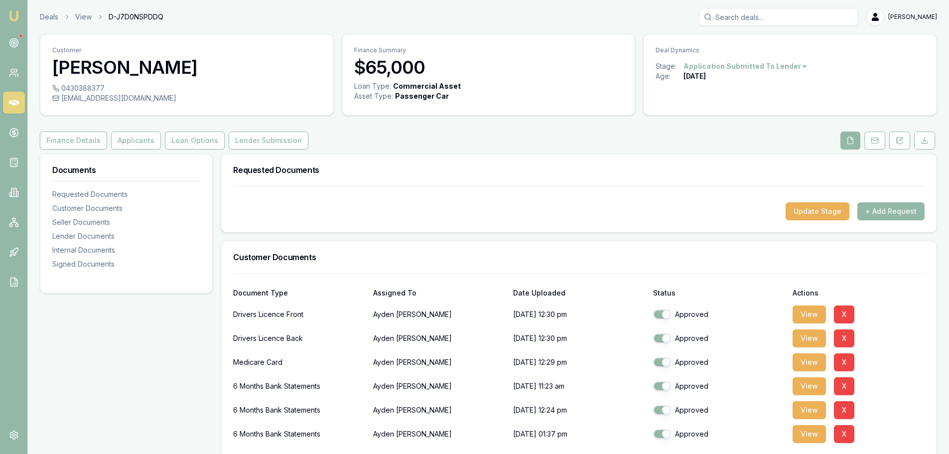
click at [543, 148] on div "Finance Details Applicants Loan Options Lender Submission" at bounding box center [489, 141] width 898 height 18
click at [544, 143] on div "Finance Details Applicants Loan Options Lender Submission" at bounding box center [489, 141] width 898 height 18
click at [261, 146] on button "Lender Submission" at bounding box center [269, 141] width 80 height 18
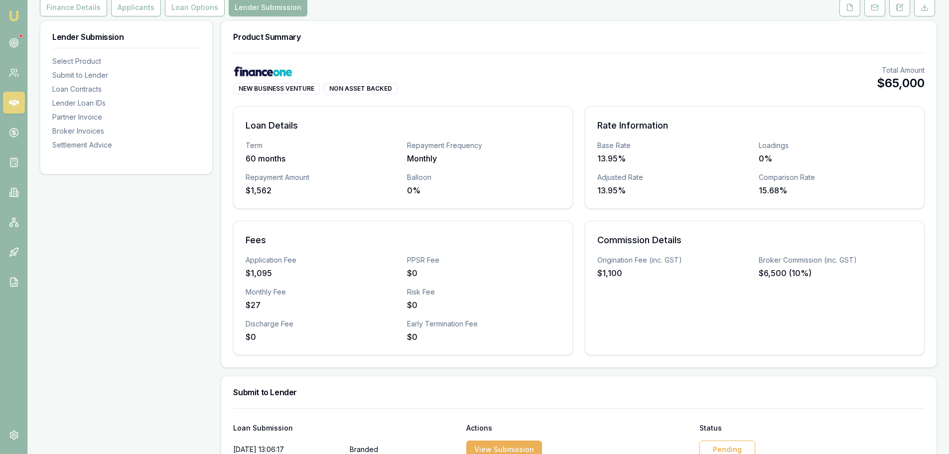
scroll to position [399, 0]
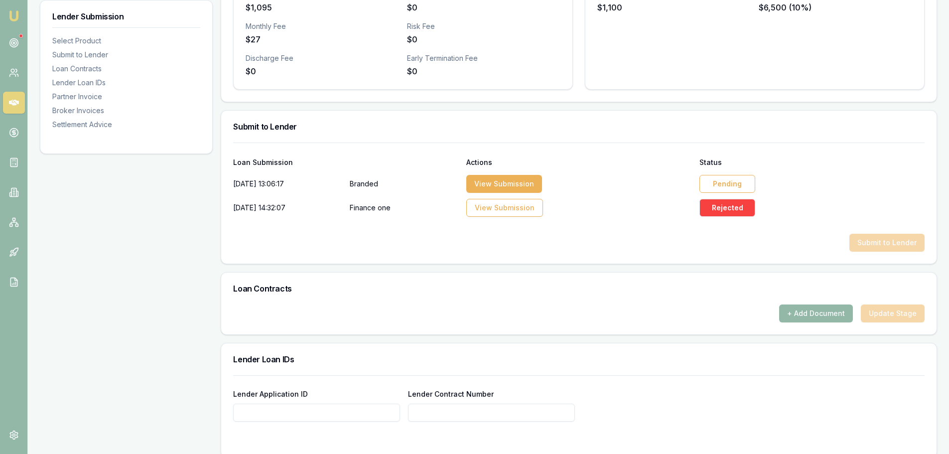
click at [730, 206] on div "Rejected" at bounding box center [728, 208] width 56 height 18
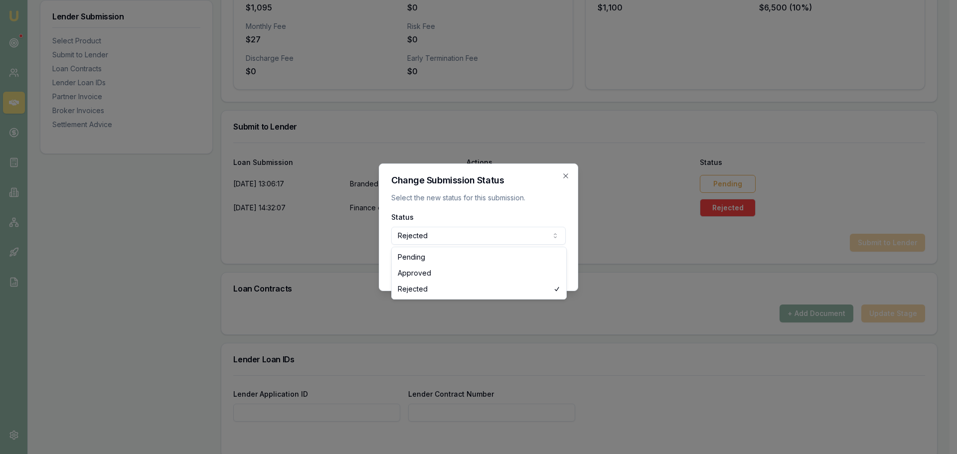
select select "APPROVED"
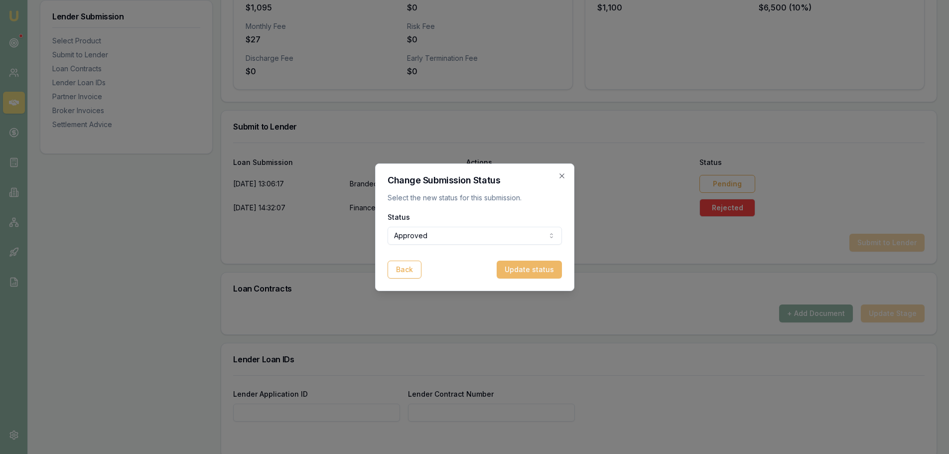
click at [529, 272] on button "Update status" at bounding box center [529, 270] width 65 height 18
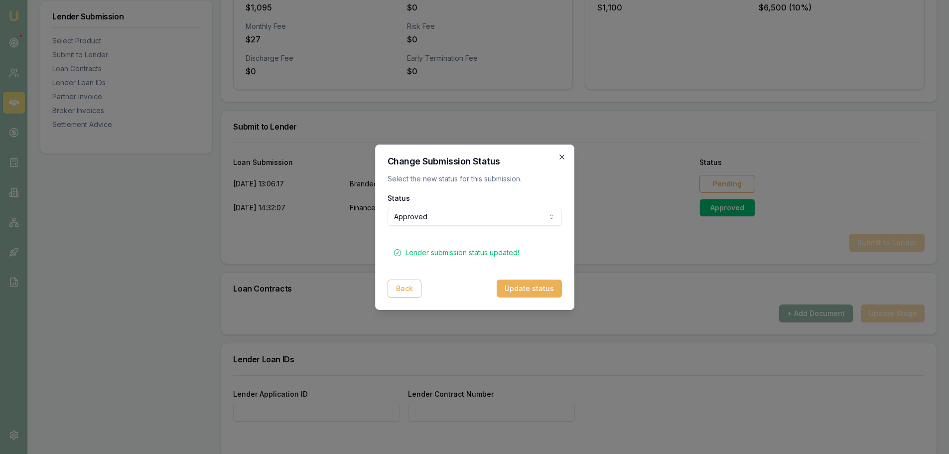
click at [560, 153] on icon "button" at bounding box center [562, 157] width 8 height 8
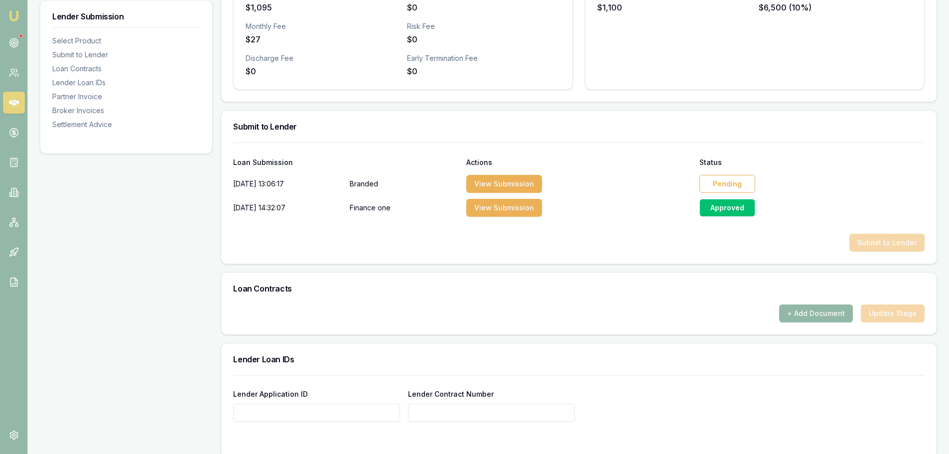
click at [714, 182] on div "Pending" at bounding box center [728, 184] width 56 height 18
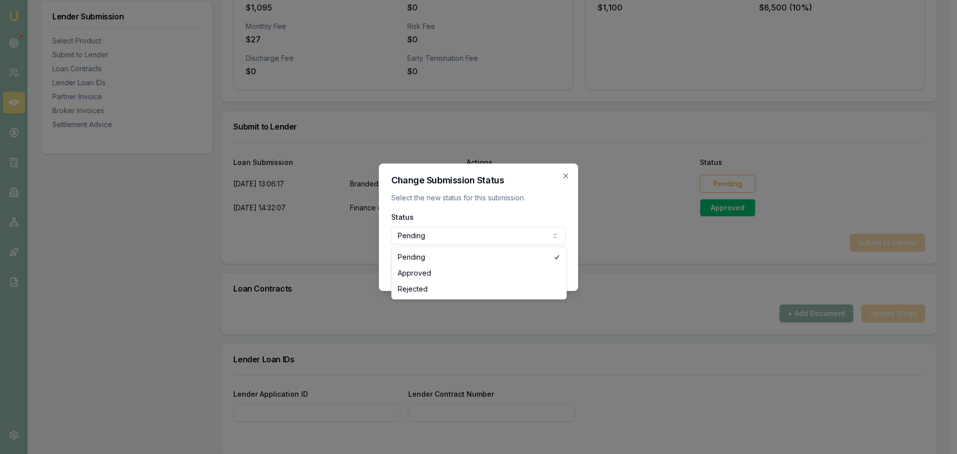
select select "REJECTED"
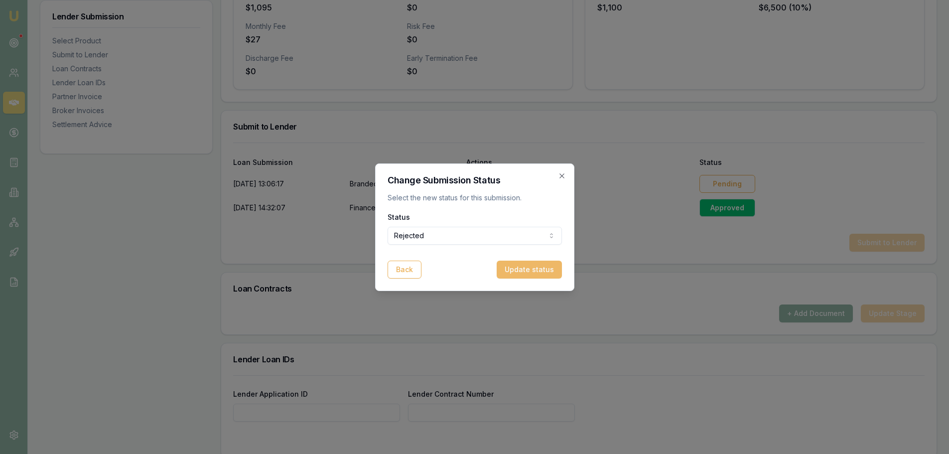
click at [512, 270] on button "Update status" at bounding box center [529, 270] width 65 height 18
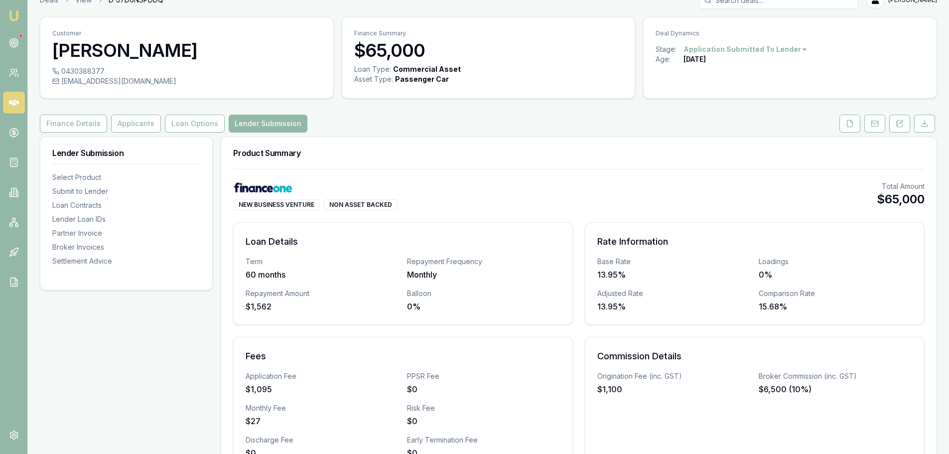
scroll to position [0, 0]
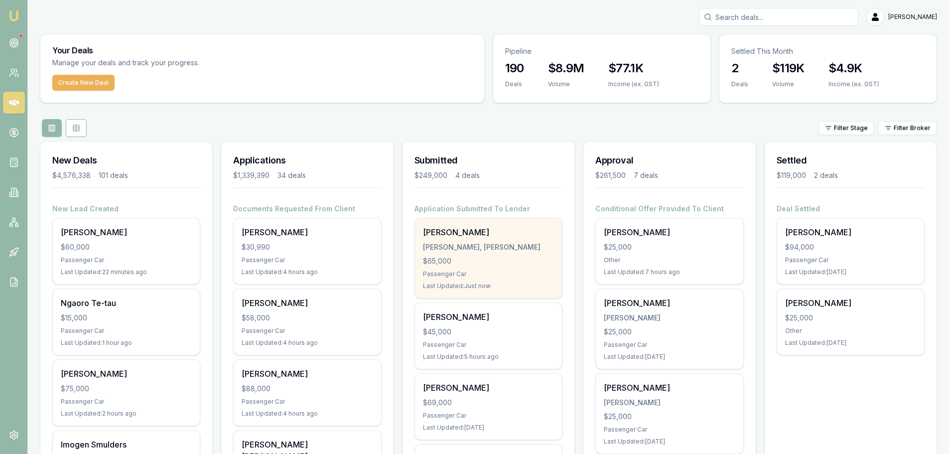
click at [518, 236] on div "[PERSON_NAME]" at bounding box center [488, 232] width 131 height 12
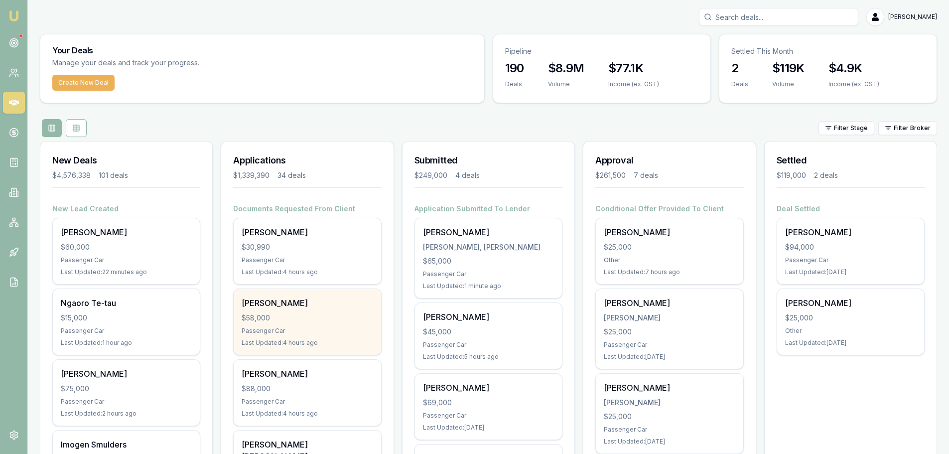
click at [290, 331] on div "Passenger Car" at bounding box center [307, 331] width 131 height 8
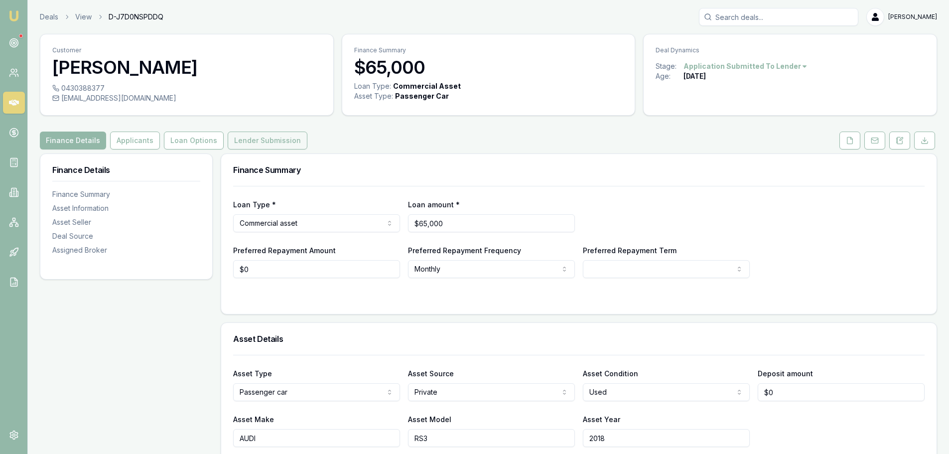
click at [269, 144] on button "Lender Submission" at bounding box center [268, 141] width 80 height 18
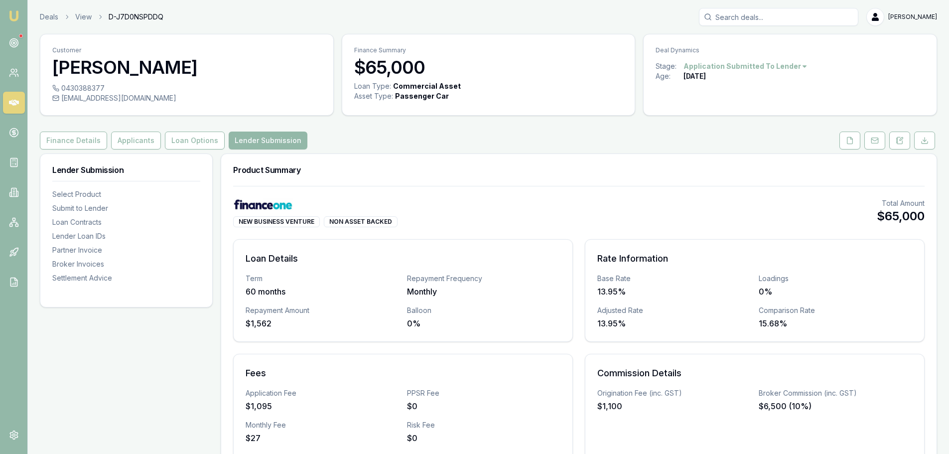
click at [788, 69] on html "Emu Broker Deals View D-J7D0NSPDDQ [PERSON_NAME] Shield Toggle Menu Customer Ay…" at bounding box center [474, 227] width 949 height 454
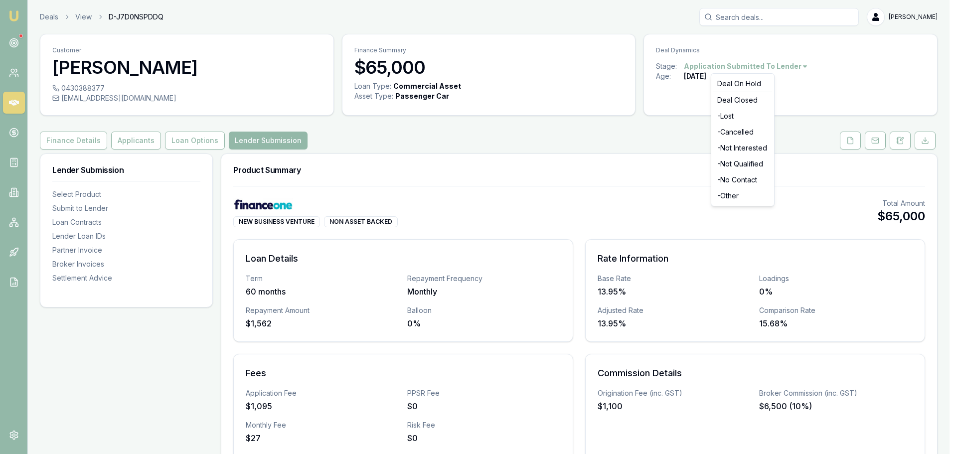
click at [589, 167] on html "Emu Broker Deals View D-J7D0NSPDDQ [PERSON_NAME] Shield Toggle Menu Customer Ay…" at bounding box center [478, 227] width 957 height 454
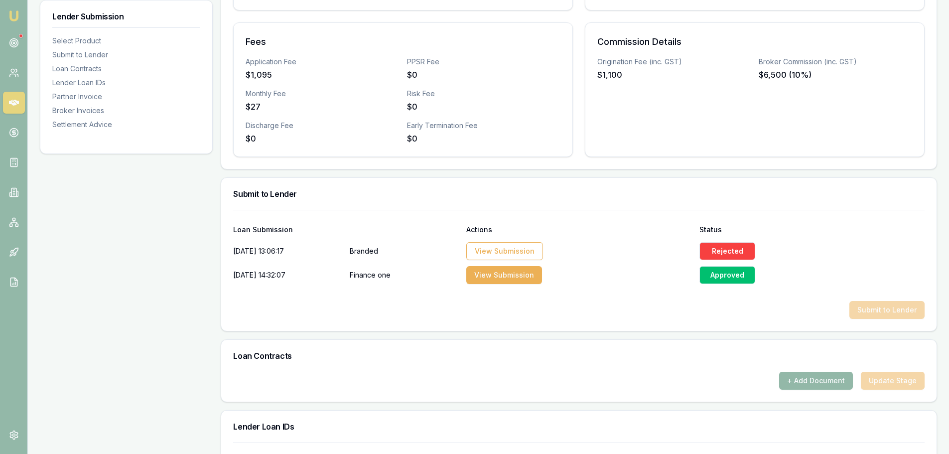
scroll to position [349, 0]
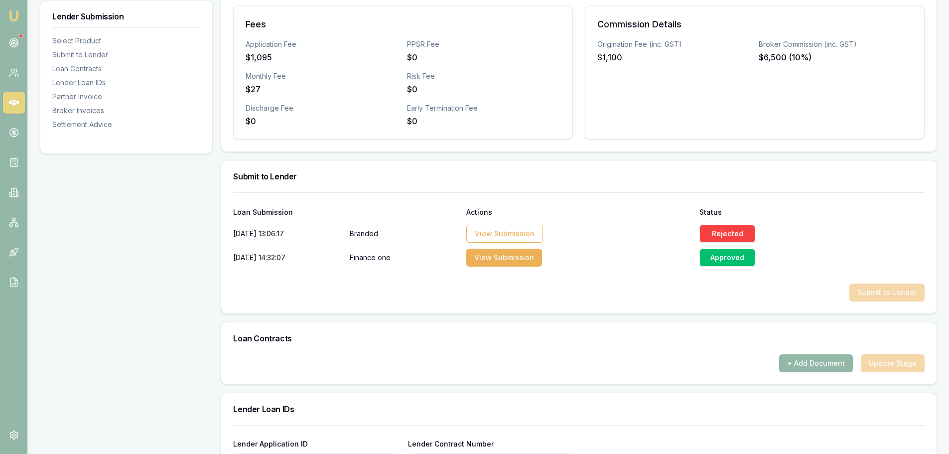
click at [890, 363] on div "+ Add Document Update Stage" at bounding box center [579, 363] width 692 height 18
click at [730, 255] on div "Approved" at bounding box center [728, 258] width 56 height 18
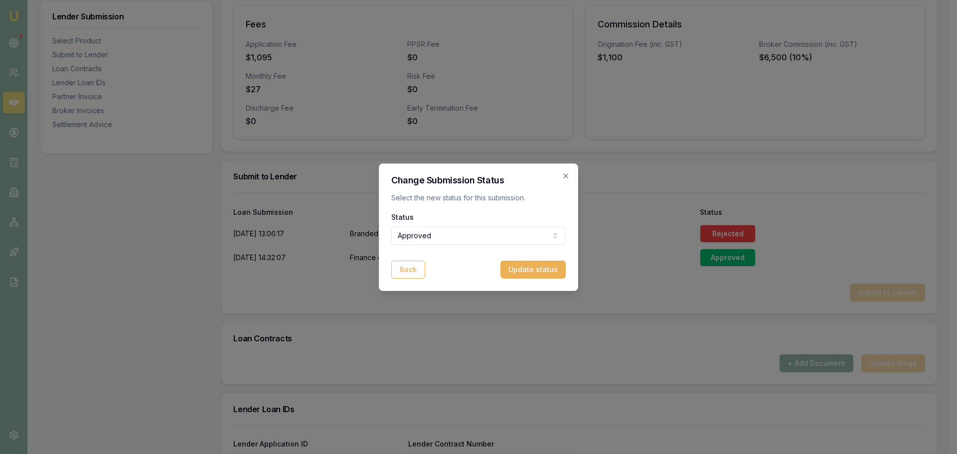
click at [524, 267] on button "Update status" at bounding box center [529, 270] width 65 height 18
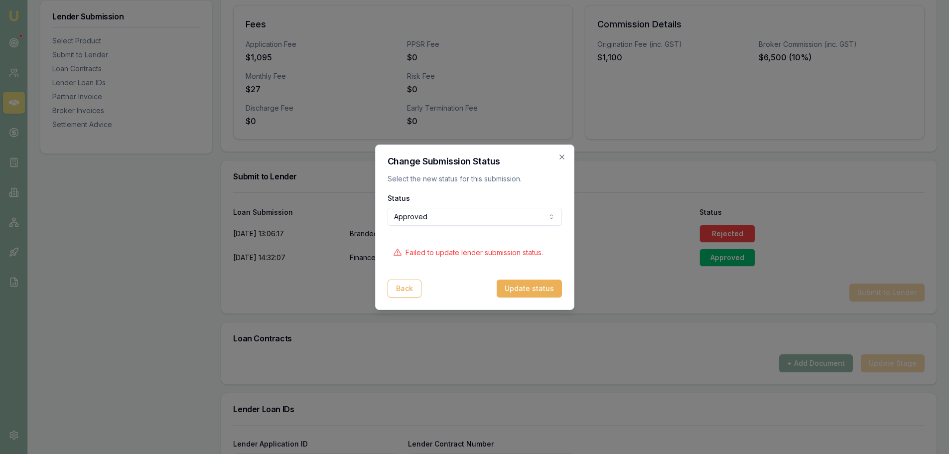
drag, startPoint x: 558, startPoint y: 157, endPoint x: 589, endPoint y: 170, distance: 33.5
click at [559, 157] on icon "button" at bounding box center [562, 157] width 8 height 8
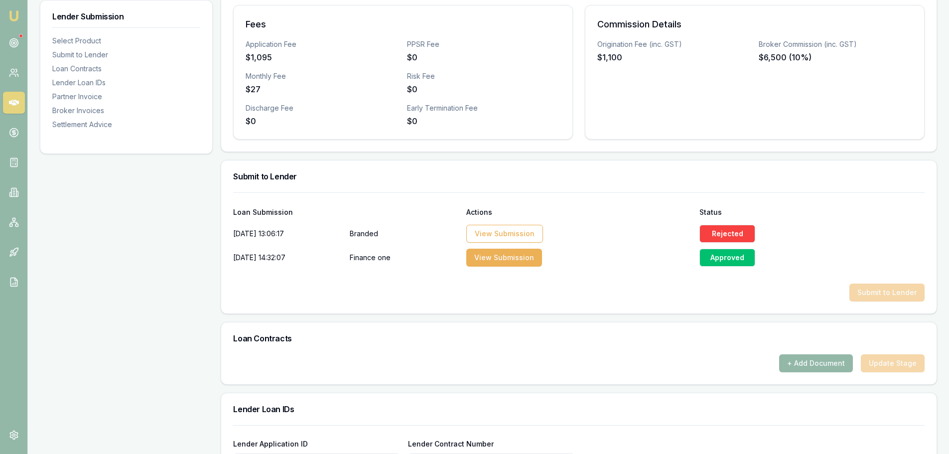
click at [742, 236] on div "Rejected" at bounding box center [728, 234] width 56 height 18
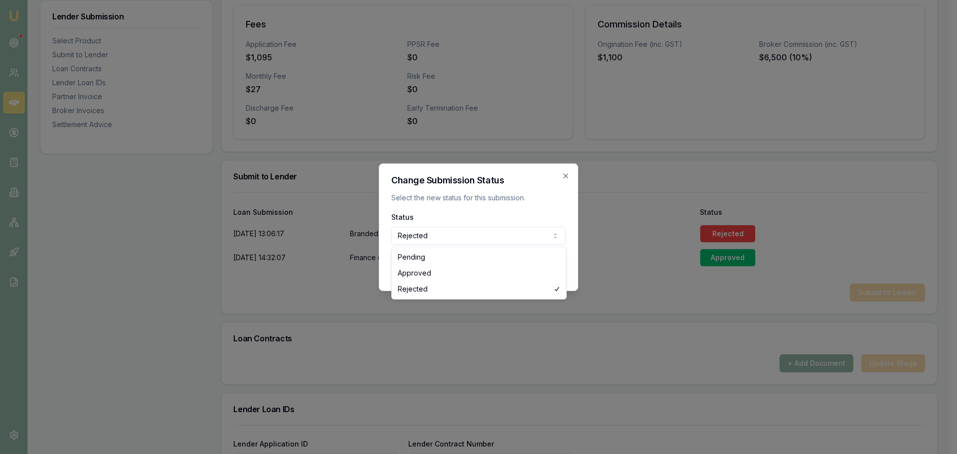
select select "APPROVED"
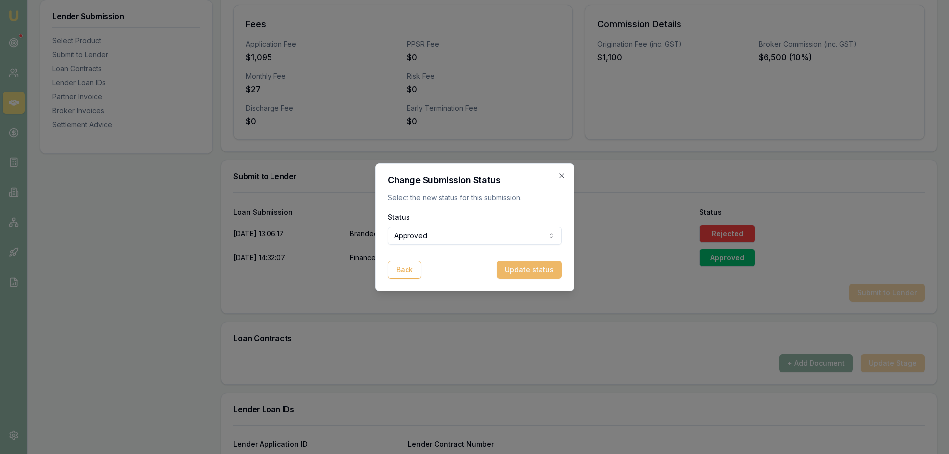
click at [556, 268] on button "Update status" at bounding box center [529, 270] width 65 height 18
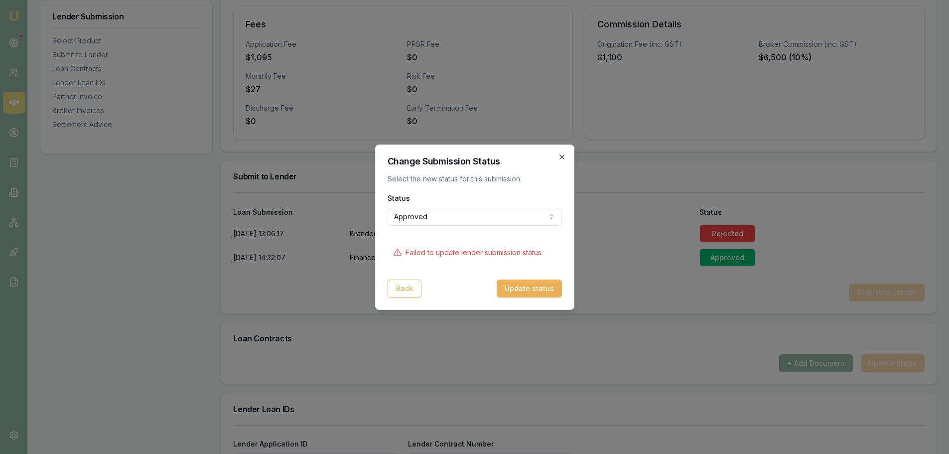
click at [562, 159] on icon "button" at bounding box center [562, 157] width 8 height 8
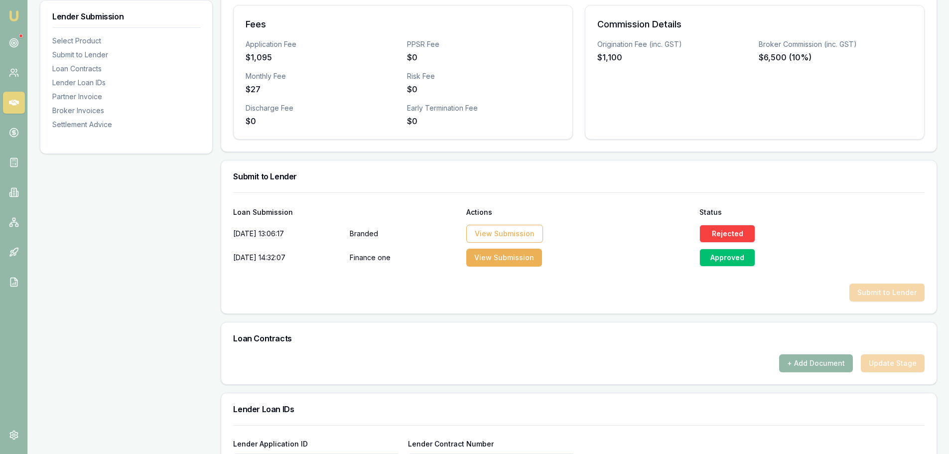
click at [722, 237] on div "Rejected" at bounding box center [728, 234] width 56 height 18
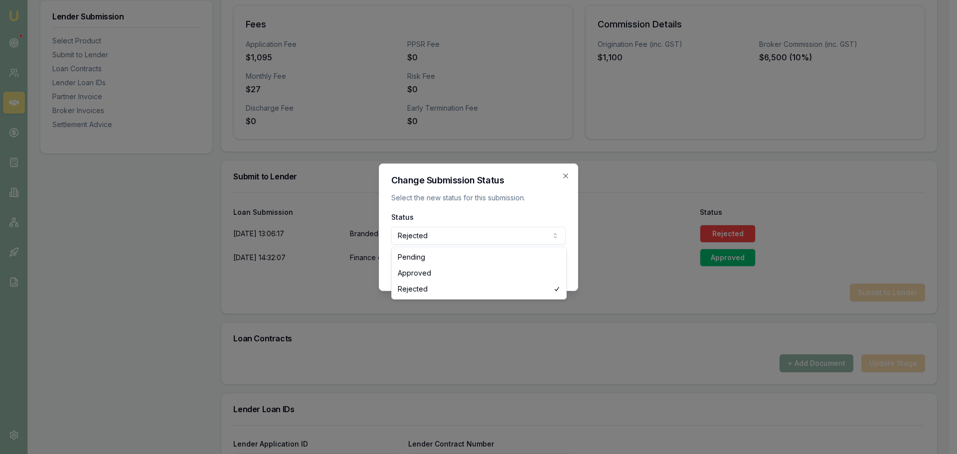
select select "APPROVED"
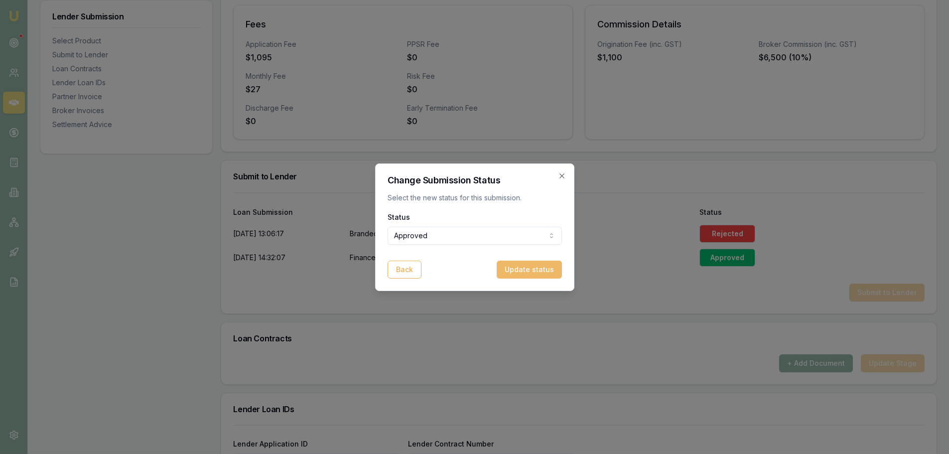
click at [540, 271] on button "Update status" at bounding box center [529, 270] width 65 height 18
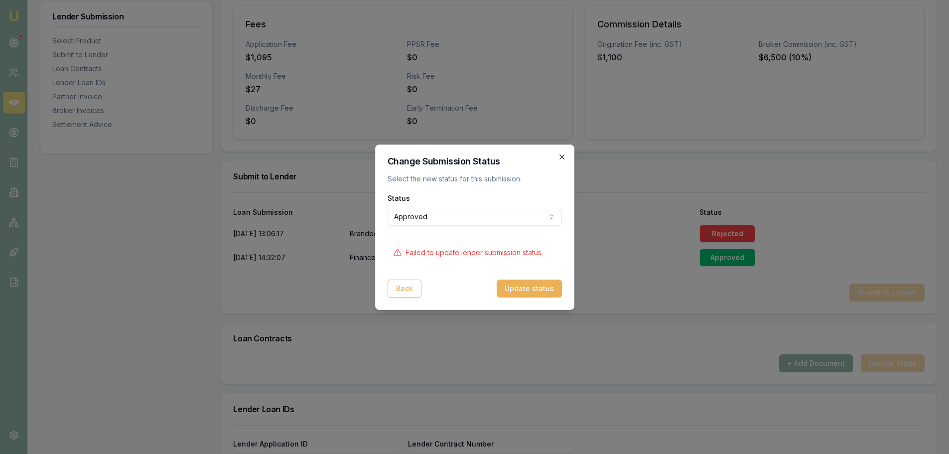
click at [561, 157] on icon "button" at bounding box center [562, 157] width 8 height 8
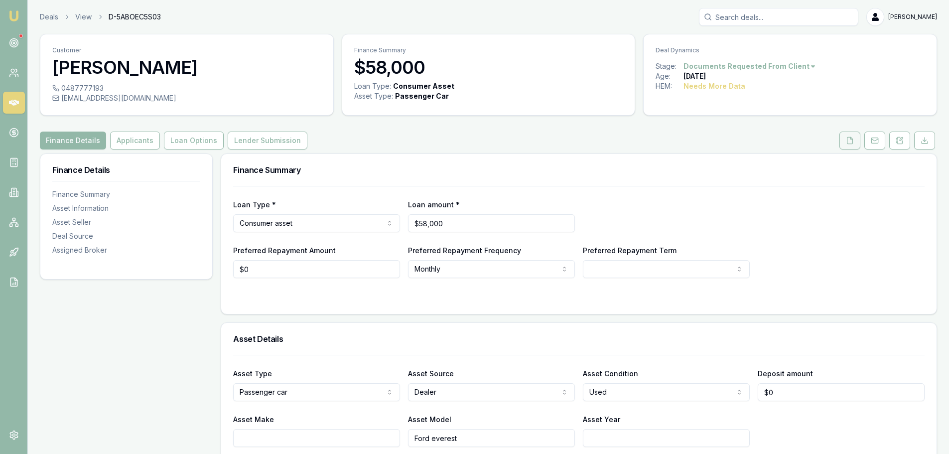
click at [852, 146] on button at bounding box center [850, 141] width 21 height 18
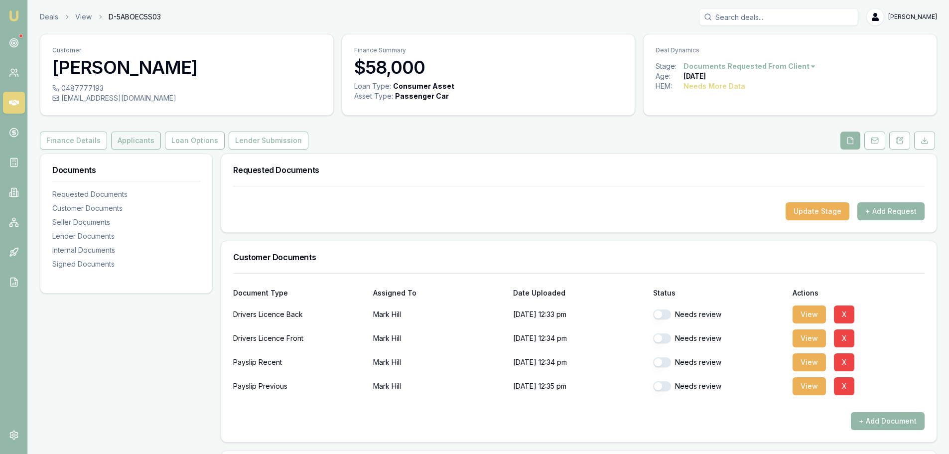
click at [137, 139] on button "Applicants" at bounding box center [136, 141] width 50 height 18
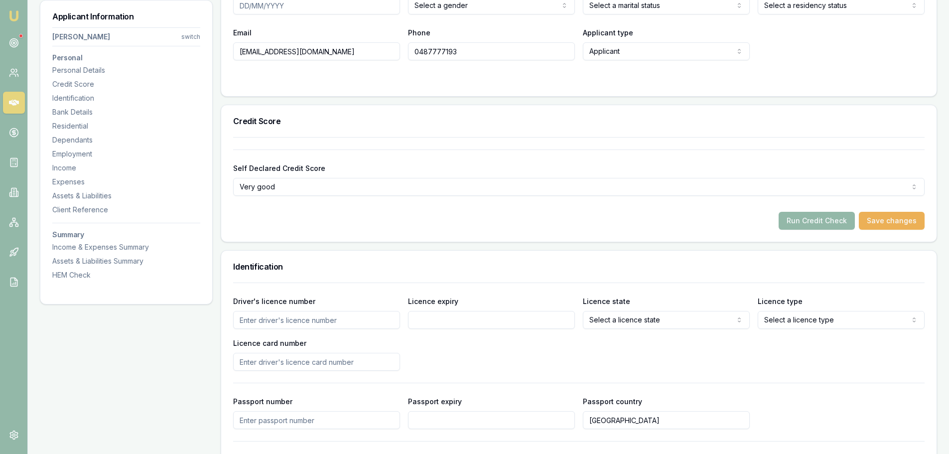
scroll to position [50, 0]
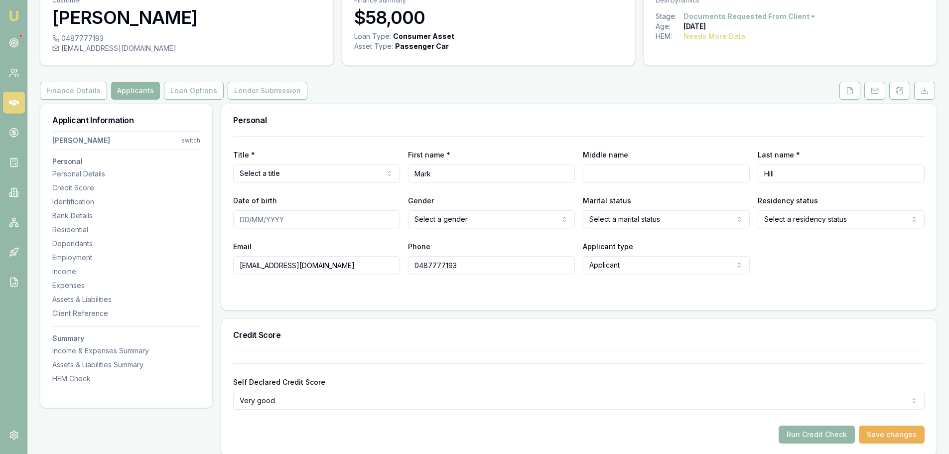
click at [341, 113] on div "Personal" at bounding box center [579, 120] width 716 height 32
click at [848, 89] on icon at bounding box center [850, 91] width 8 height 8
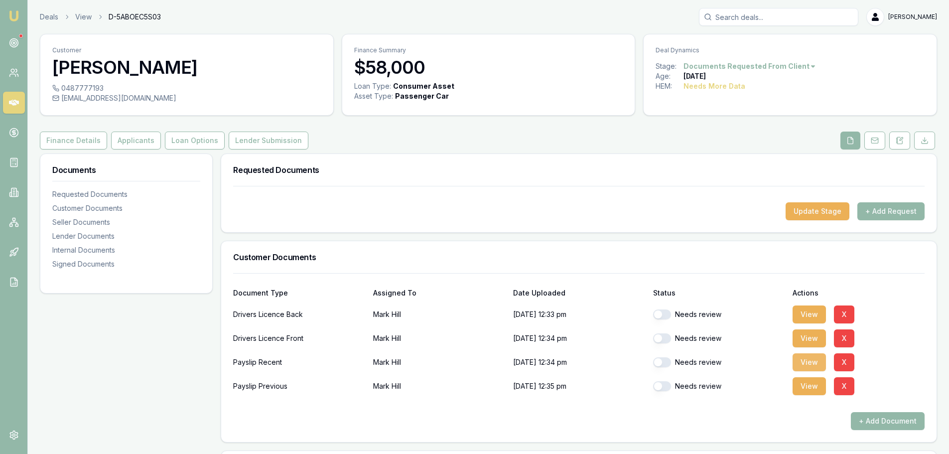
click at [808, 359] on button "View" at bounding box center [809, 362] width 33 height 18
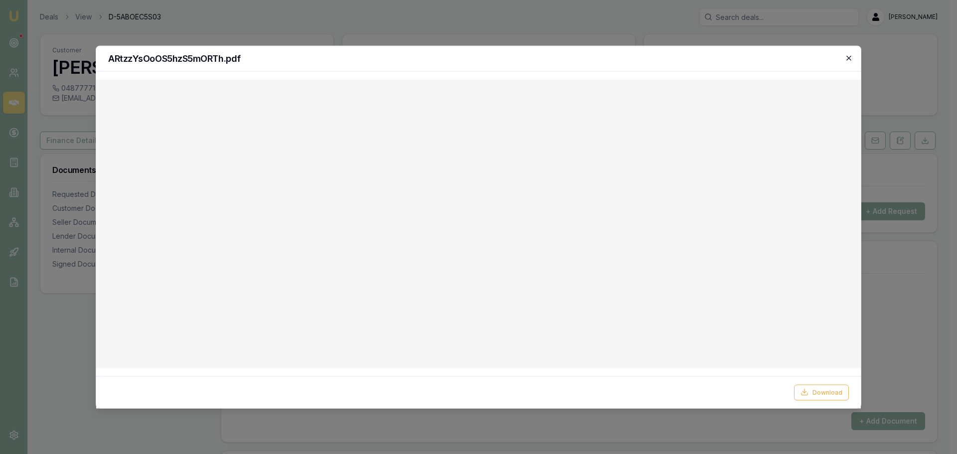
click at [852, 54] on icon "button" at bounding box center [849, 58] width 8 height 8
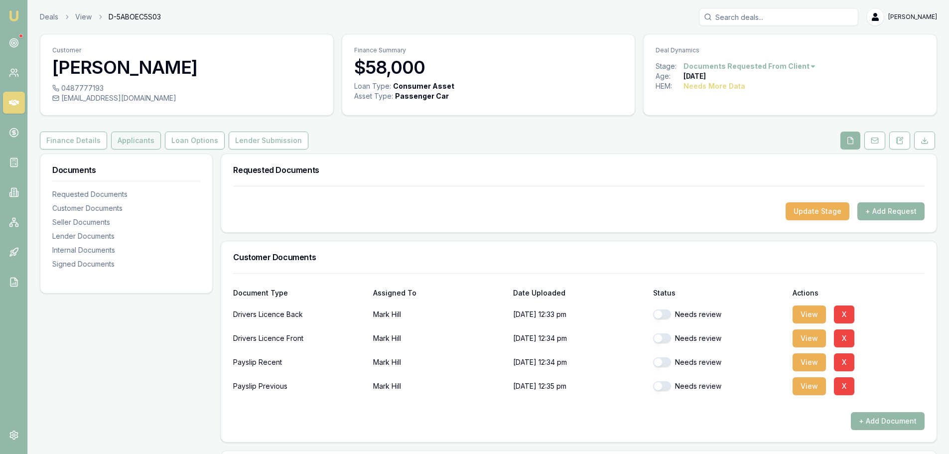
click at [148, 147] on button "Applicants" at bounding box center [136, 141] width 50 height 18
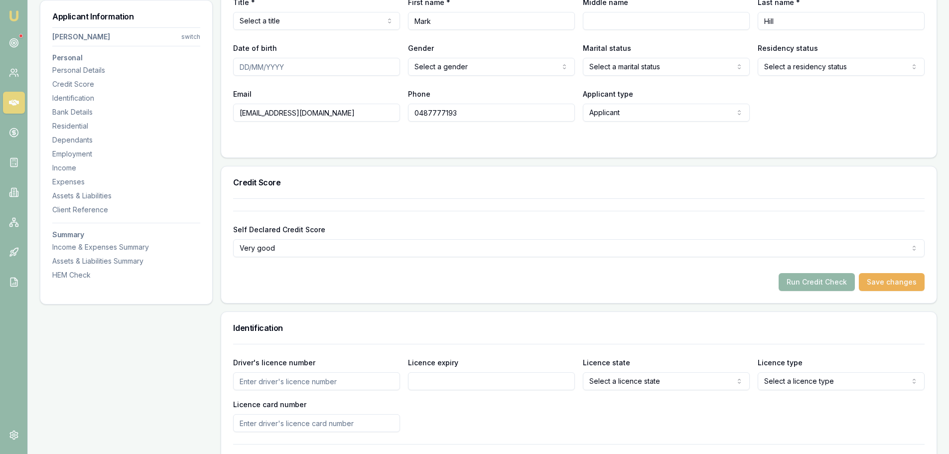
scroll to position [100, 0]
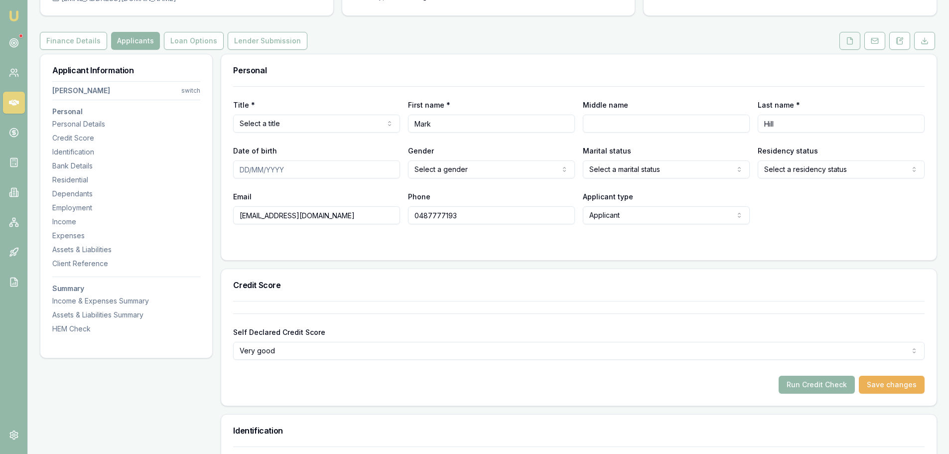
click at [854, 37] on icon at bounding box center [850, 41] width 8 height 8
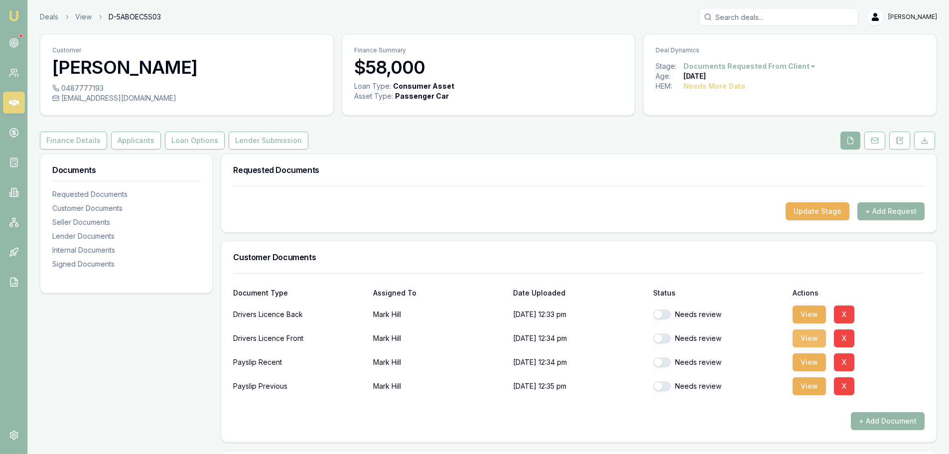
click at [815, 340] on button "View" at bounding box center [809, 338] width 33 height 18
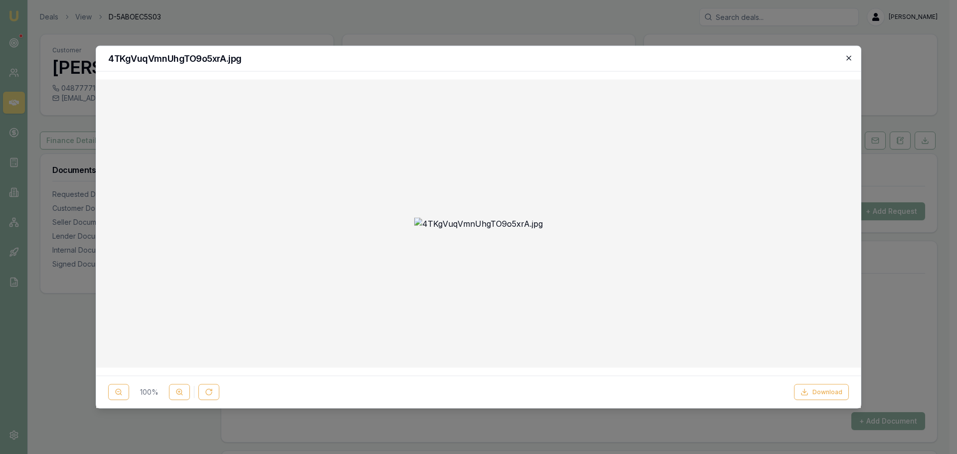
click at [850, 56] on icon "button" at bounding box center [849, 58] width 8 height 8
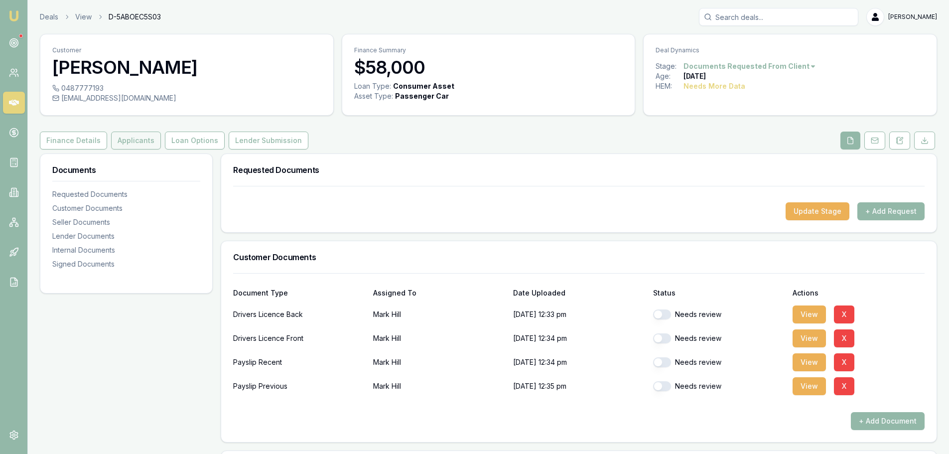
click at [142, 145] on button "Applicants" at bounding box center [136, 141] width 50 height 18
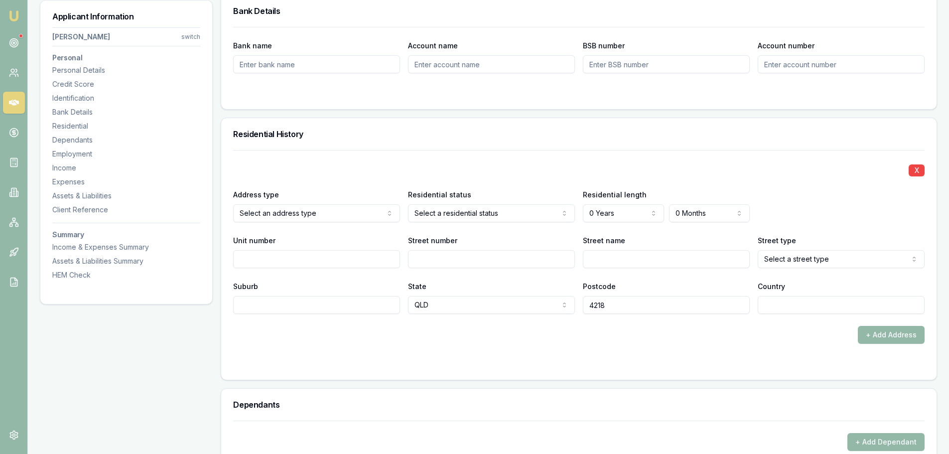
scroll to position [847, 0]
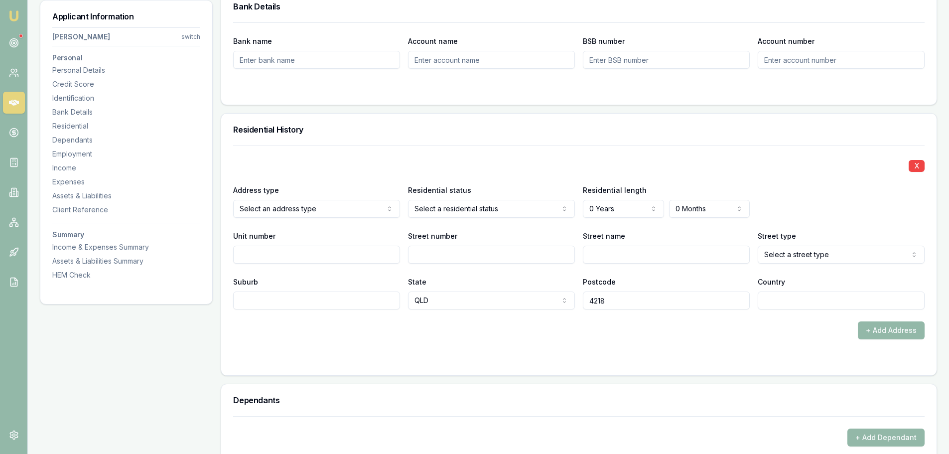
click at [439, 250] on input "Street number" at bounding box center [491, 255] width 167 height 18
type input "4"
click at [590, 257] on input "koomooloo" at bounding box center [666, 255] width 167 height 18
type input "Koomooloo"
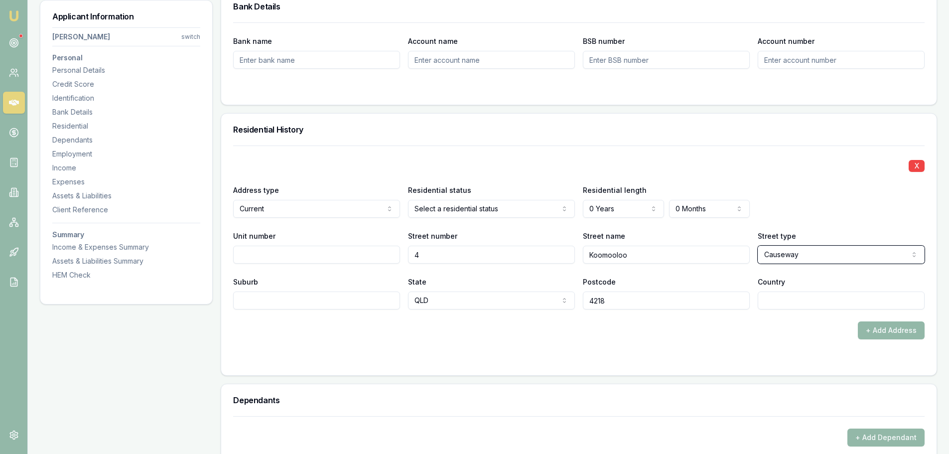
select select "Court"
type input "MERMAID WATERS"
type input "AUSTRALIA"
click at [605, 294] on input "4218" at bounding box center [666, 301] width 167 height 18
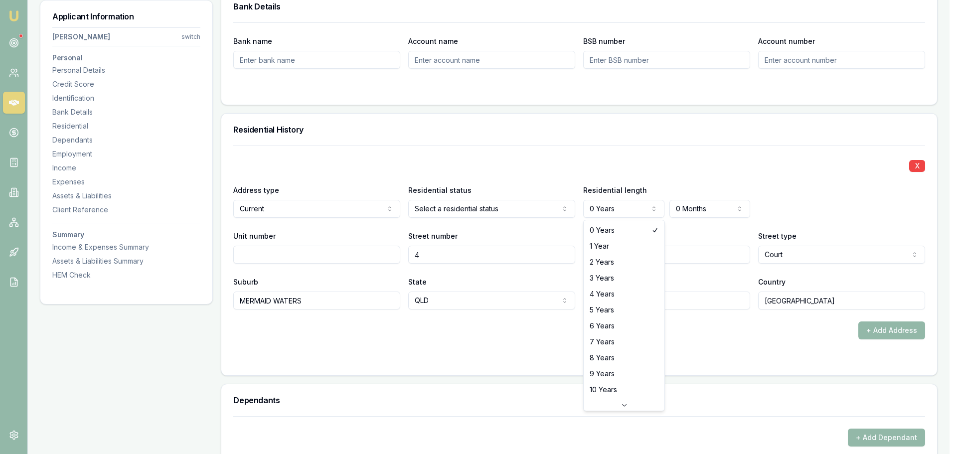
select select "4"
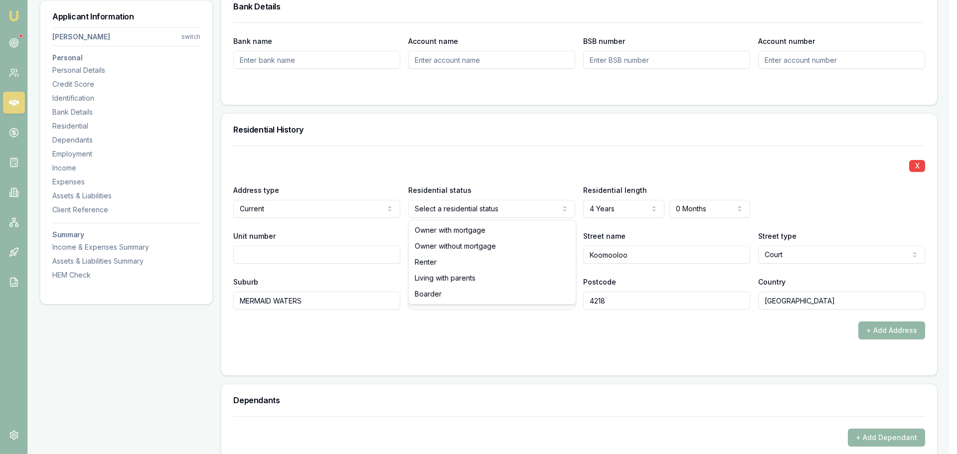
select select "RENTER"
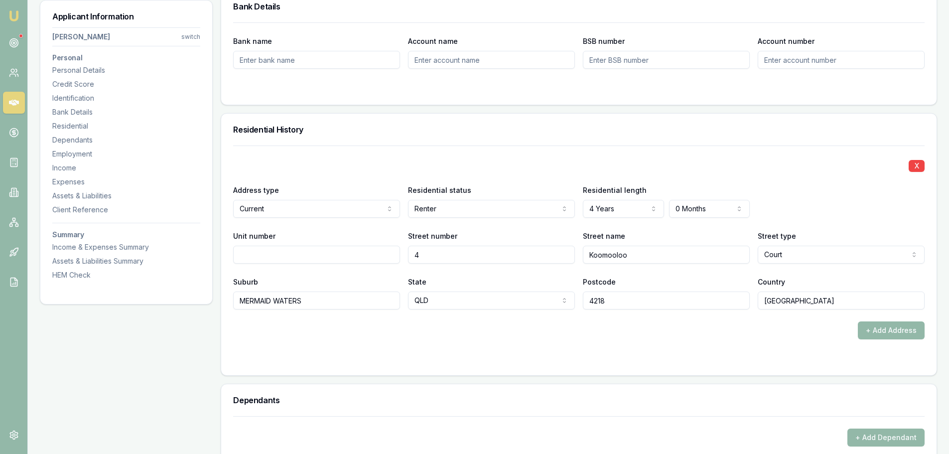
click at [453, 147] on div "X Address type Current Current Previous Residential status Renter Owner with mo…" at bounding box center [579, 228] width 692 height 164
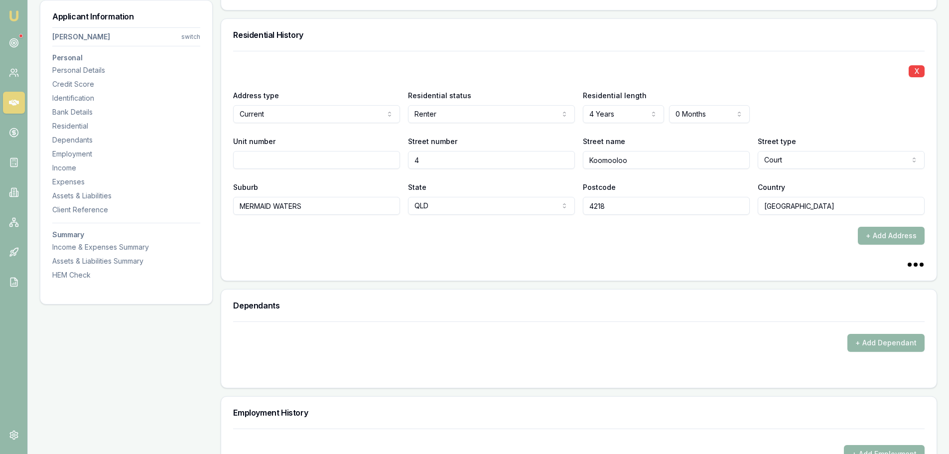
scroll to position [997, 0]
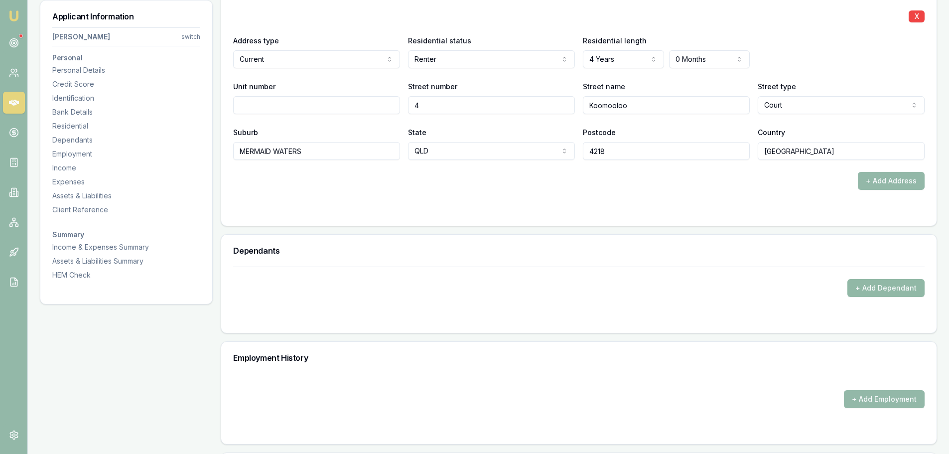
click at [886, 287] on button "+ Add Dependant" at bounding box center [886, 288] width 77 height 18
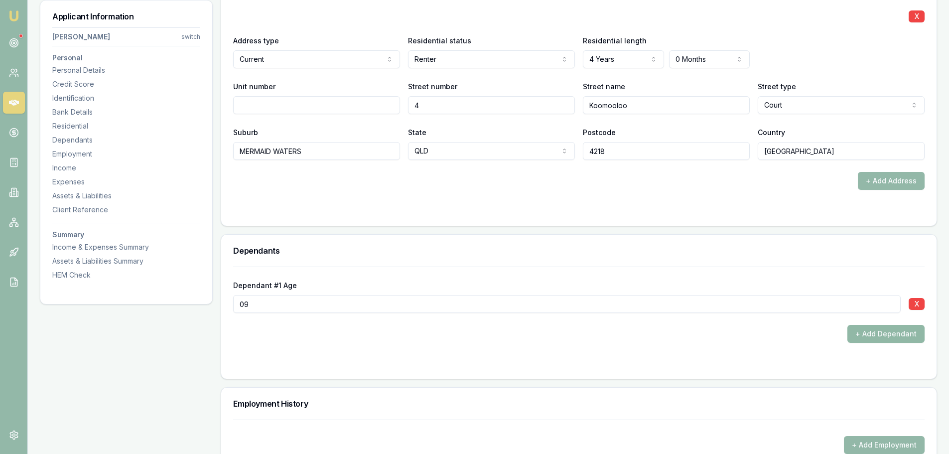
type input "09"
click at [908, 334] on button "+ Add Dependant" at bounding box center [886, 334] width 77 height 18
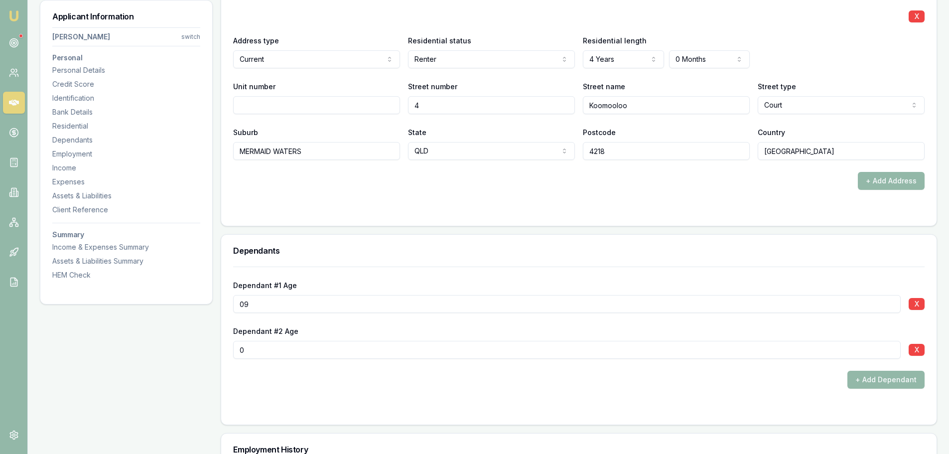
drag, startPoint x: 262, startPoint y: 353, endPoint x: 108, endPoint y: 339, distance: 154.7
click at [174, 346] on div "Applicant Information Mark Hill switch Personal Personal Details Credit Score I…" at bounding box center [489, 285] width 898 height 2256
type input "8"
click at [444, 373] on div "+ Add Dependant" at bounding box center [579, 380] width 692 height 18
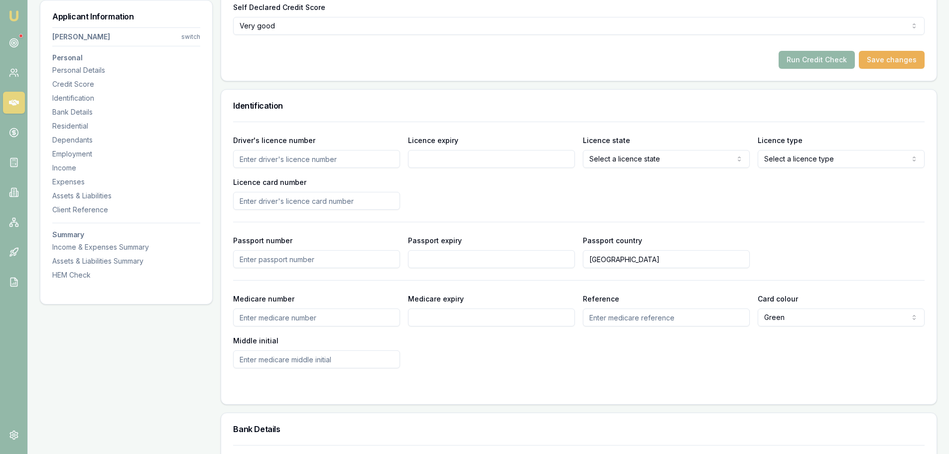
scroll to position [199, 0]
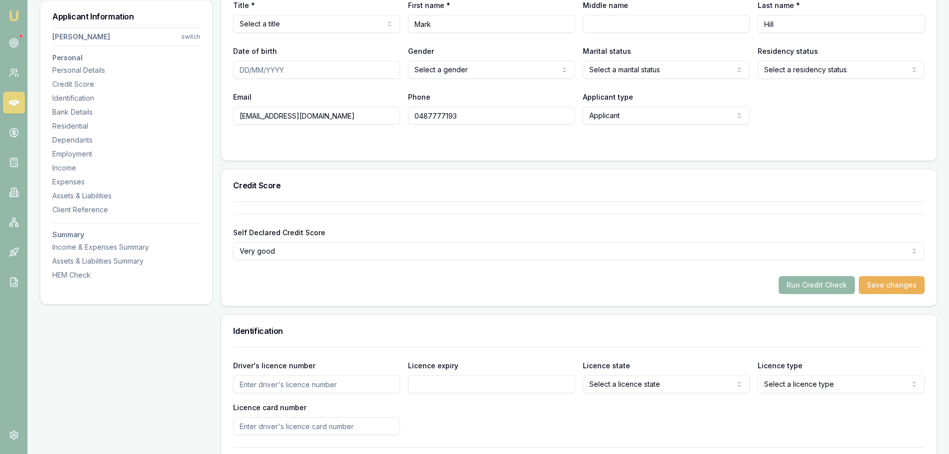
click at [609, 63] on html "Emu Broker Deals View D-5ABOEC5S03 Erin Shield Toggle Menu Customer Mark Hill 0…" at bounding box center [474, 28] width 949 height 454
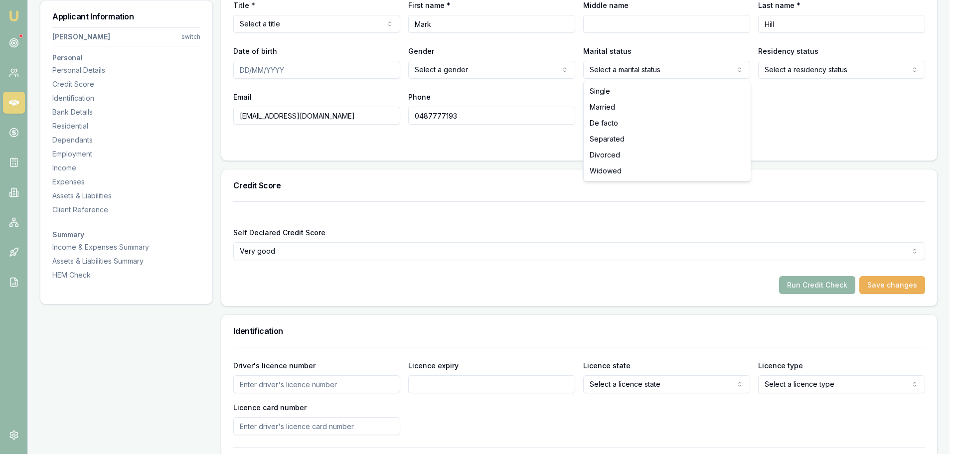
select select "DE_FACTO"
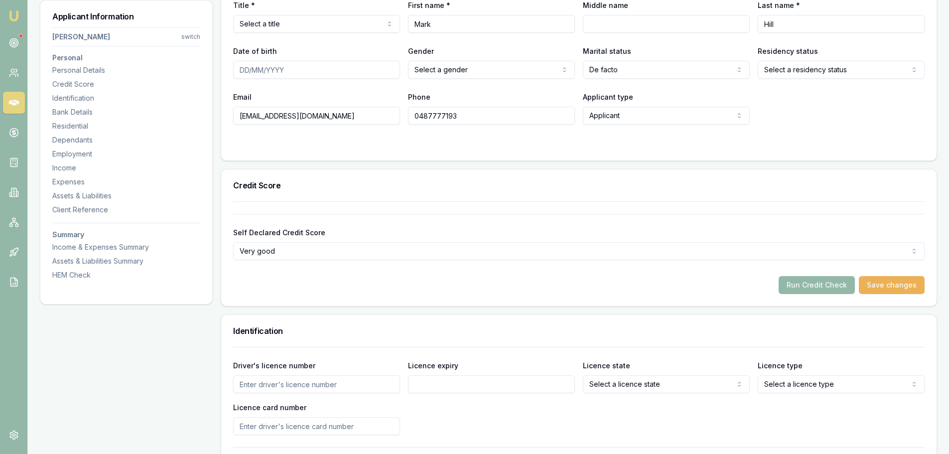
click at [741, 139] on form "Title * Select a title Mr Mrs Miss Ms Dr Prof First name * Mark Middle name Las…" at bounding box center [579, 68] width 692 height 162
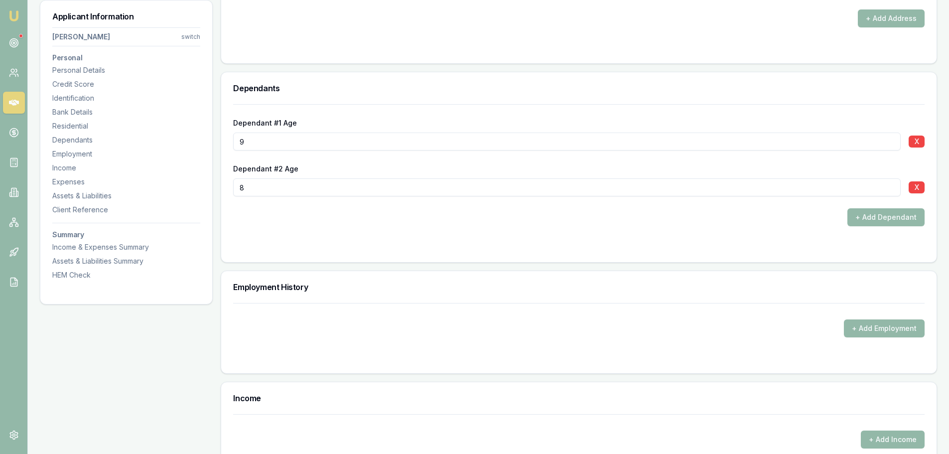
scroll to position [1296, 0]
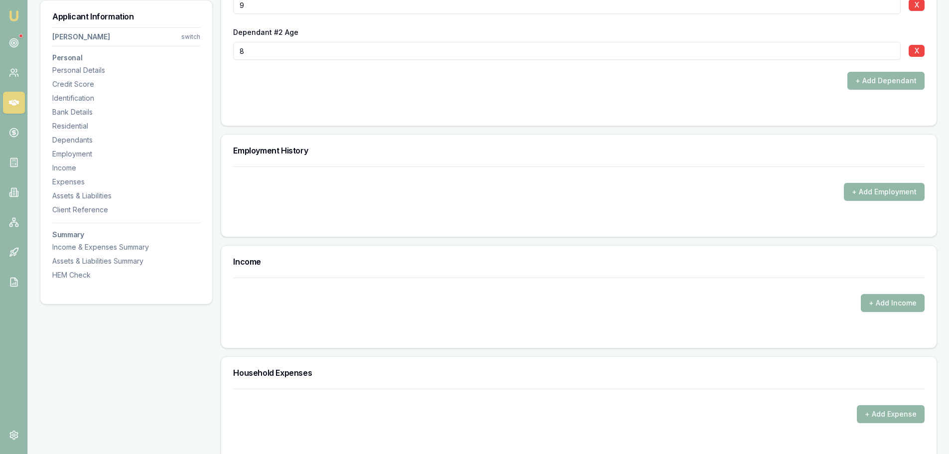
click at [880, 191] on button "+ Add Employment" at bounding box center [884, 192] width 81 height 18
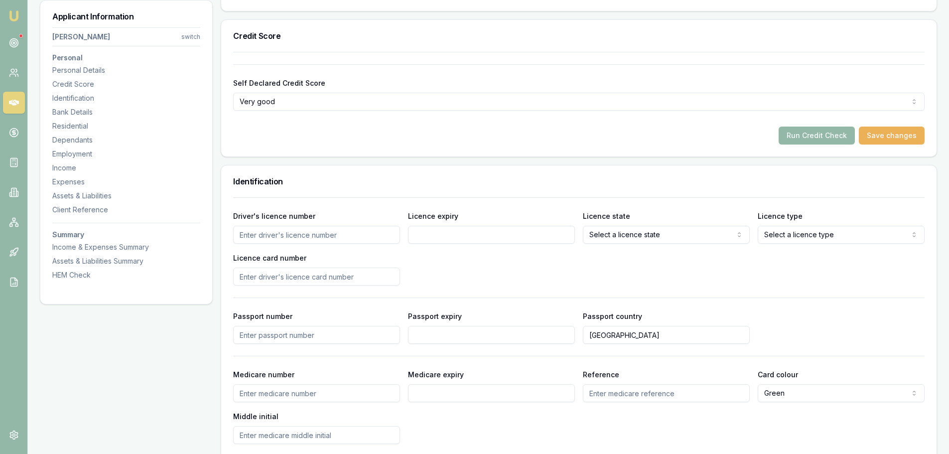
scroll to position [0, 0]
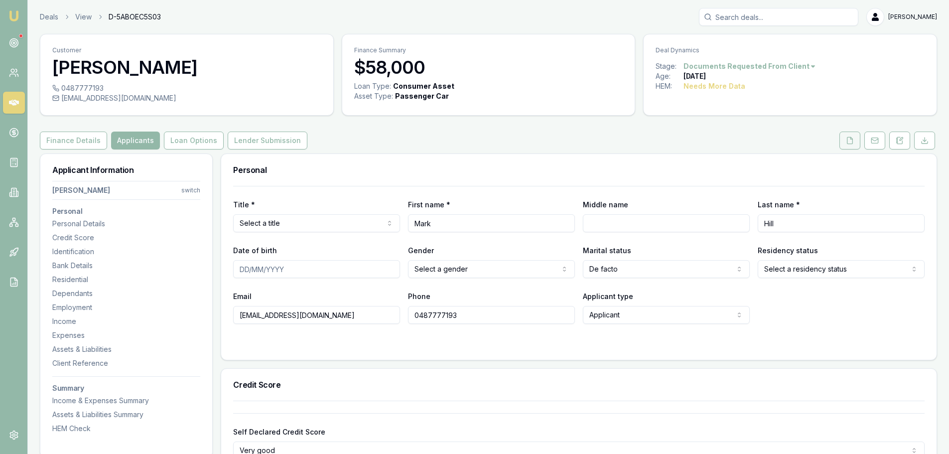
click at [850, 139] on icon at bounding box center [850, 141] width 8 height 8
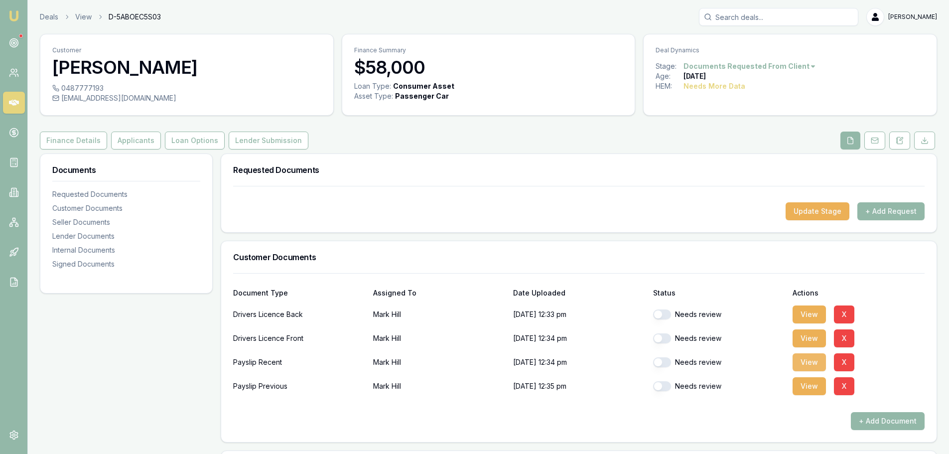
click at [807, 361] on button "View" at bounding box center [809, 362] width 33 height 18
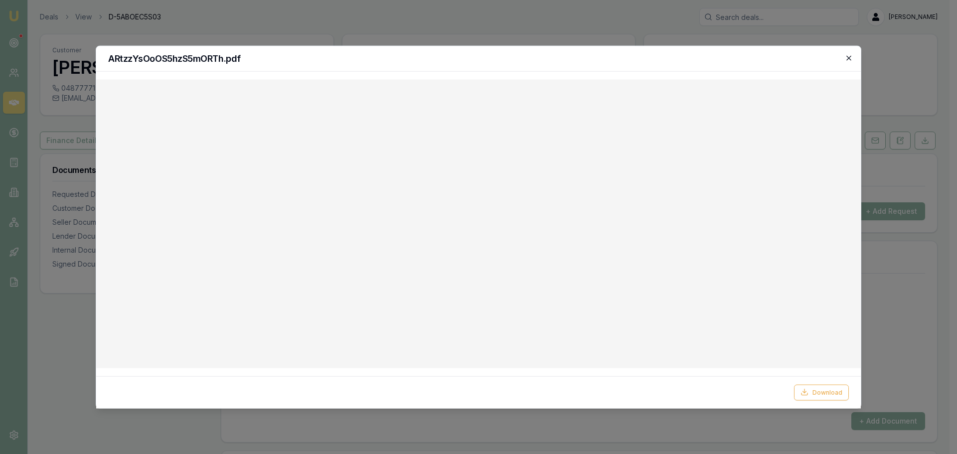
click at [848, 57] on icon "button" at bounding box center [848, 57] width 4 height 4
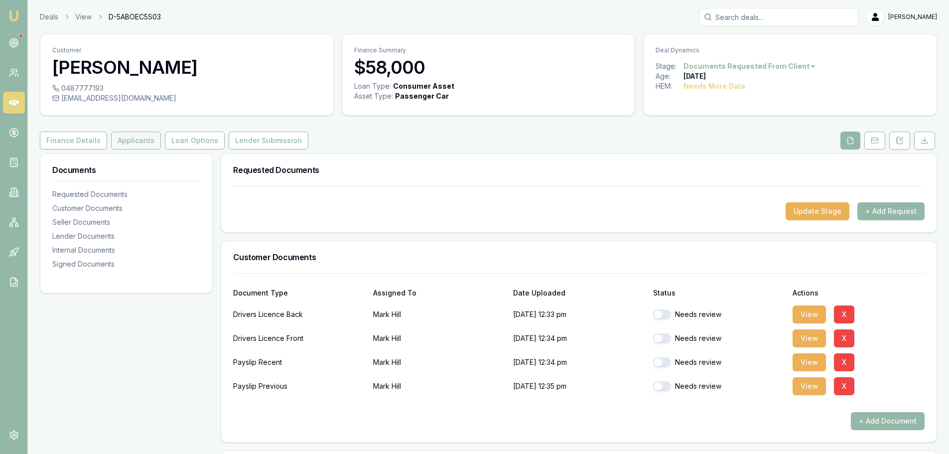
click at [145, 147] on button "Applicants" at bounding box center [136, 141] width 50 height 18
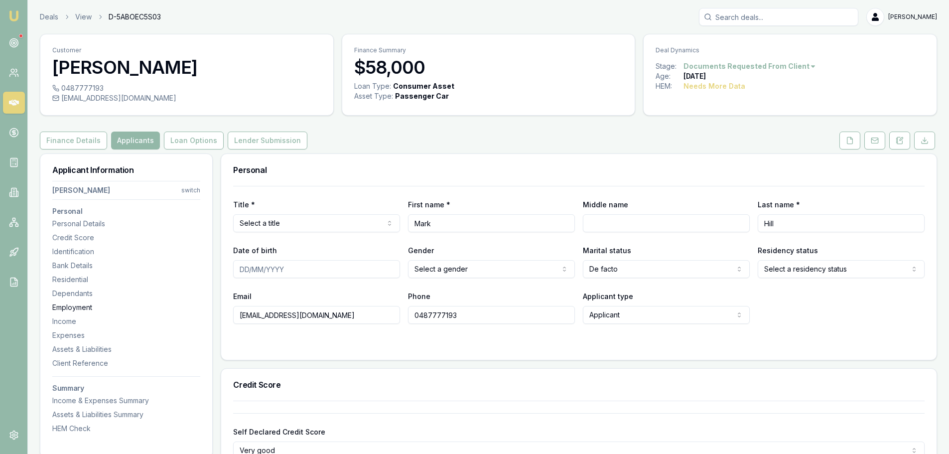
click at [79, 305] on div "Employment" at bounding box center [126, 307] width 148 height 10
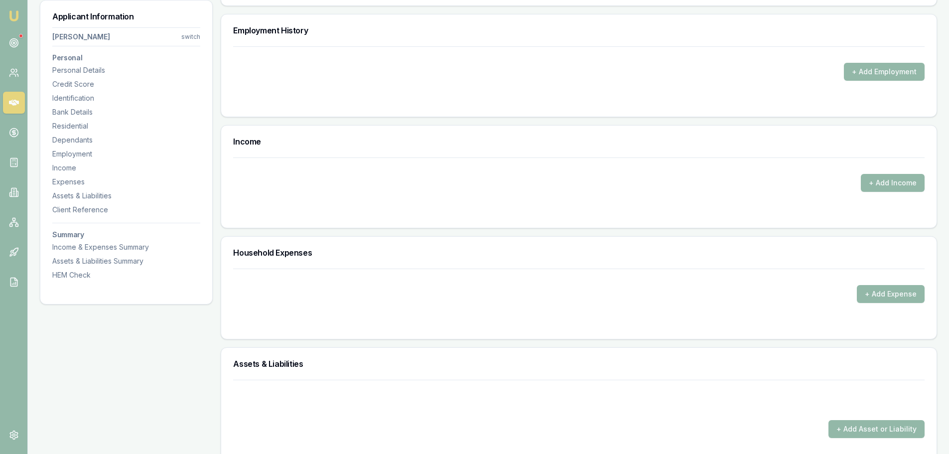
scroll to position [1430, 0]
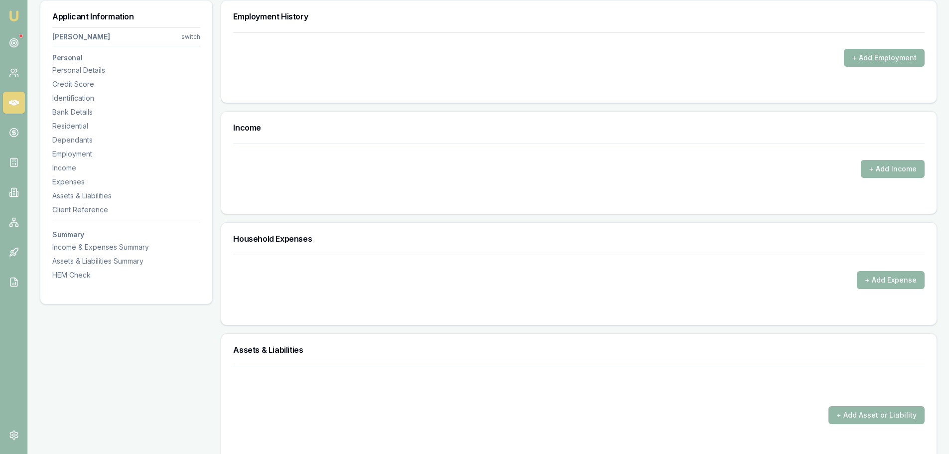
click at [883, 64] on button "+ Add Employment" at bounding box center [884, 58] width 81 height 18
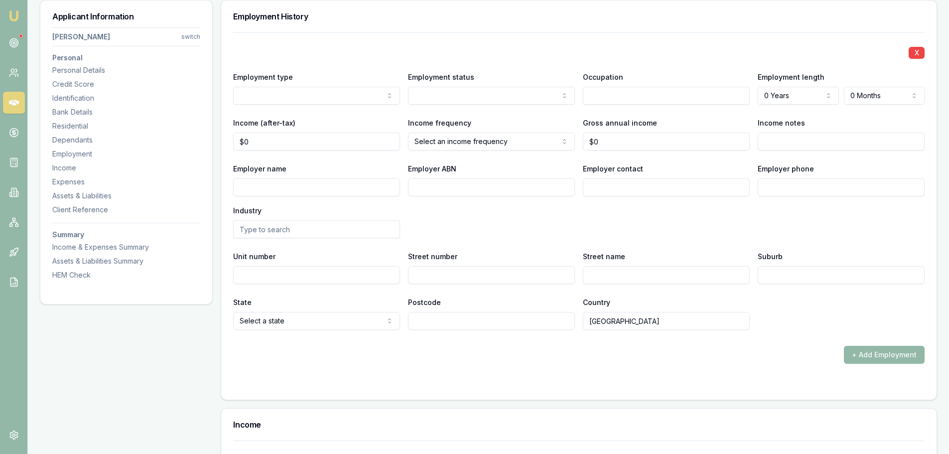
click at [341, 185] on input "Employer name" at bounding box center [316, 187] width 167 height 18
type input "MOSAIC CONSTRUCTION"
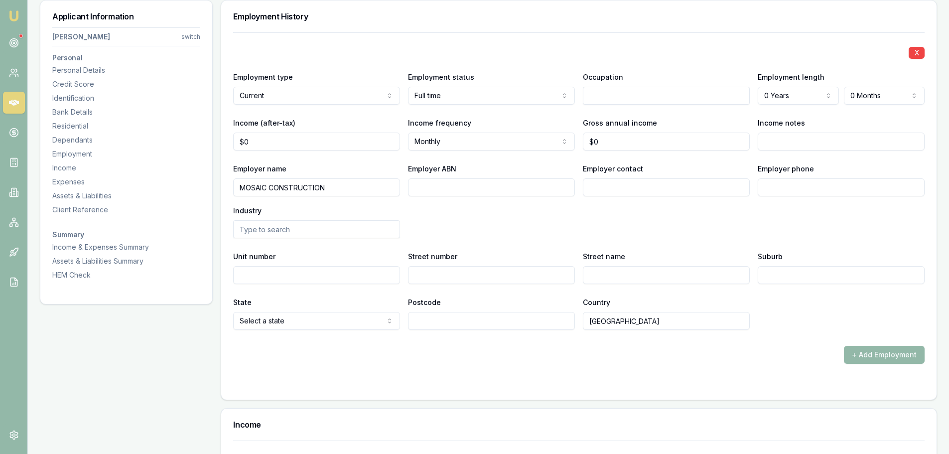
click at [695, 223] on div "Employer name MOSAIC CONSTRUCTION Employer ABN Employer contact Employer phone …" at bounding box center [579, 200] width 692 height 76
click at [870, 350] on button "+ Add Employment" at bounding box center [884, 355] width 81 height 18
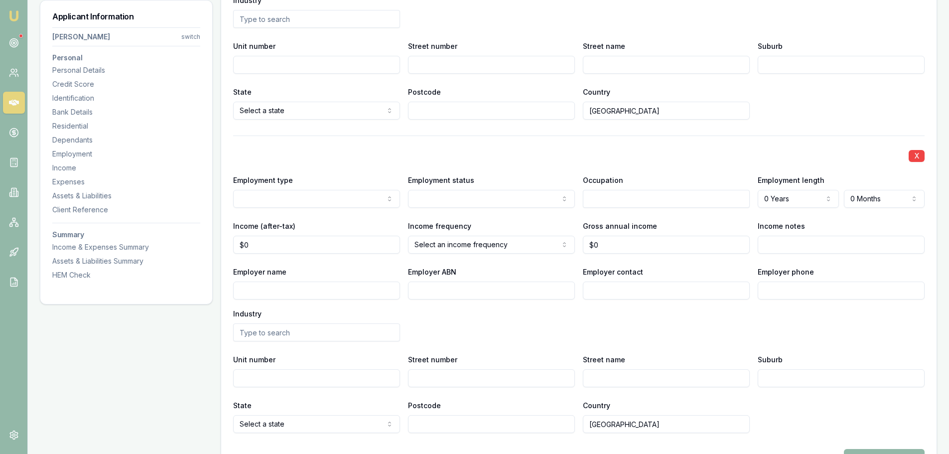
scroll to position [1729, 0]
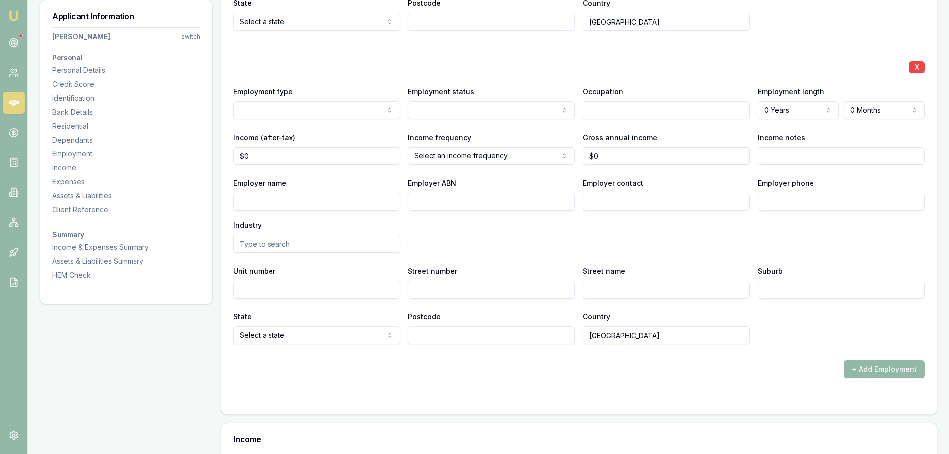
click at [296, 201] on input "Employer name" at bounding box center [316, 202] width 167 height 18
type input "ABS FACADE"
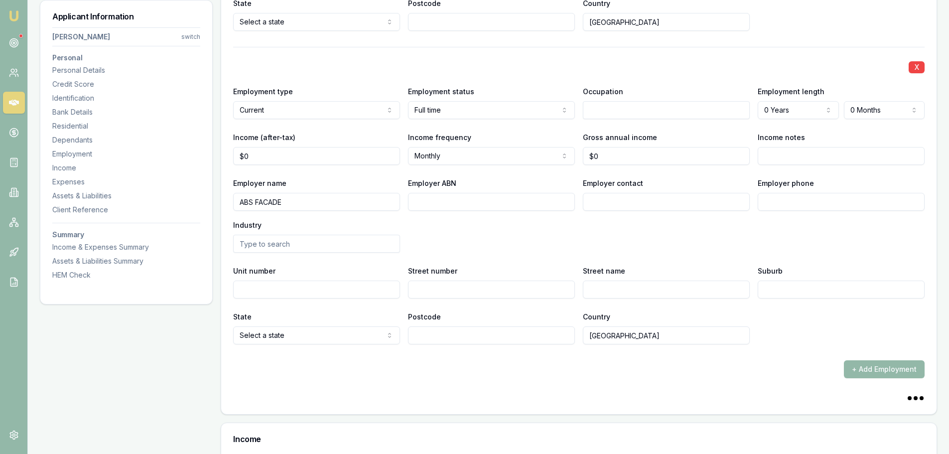
click at [786, 255] on div "X Employment type Current Current Previous Employment status Full time Full tim…" at bounding box center [579, 196] width 692 height 298
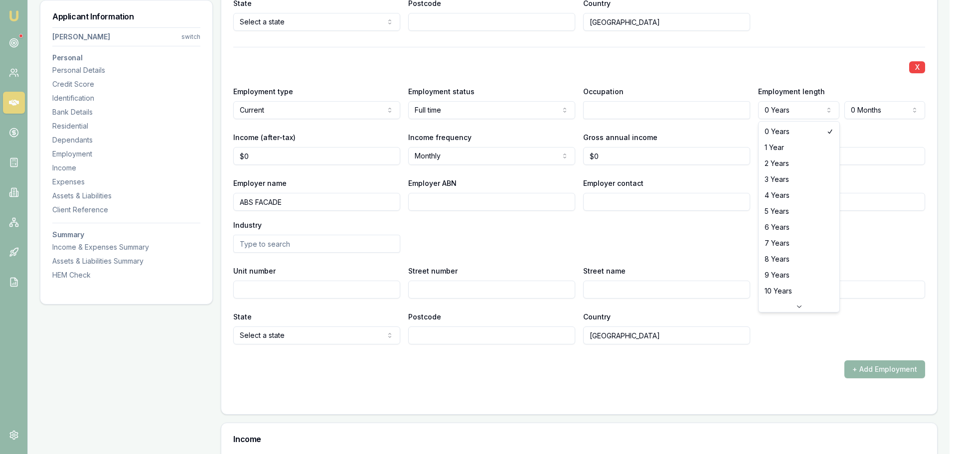
select select "8"
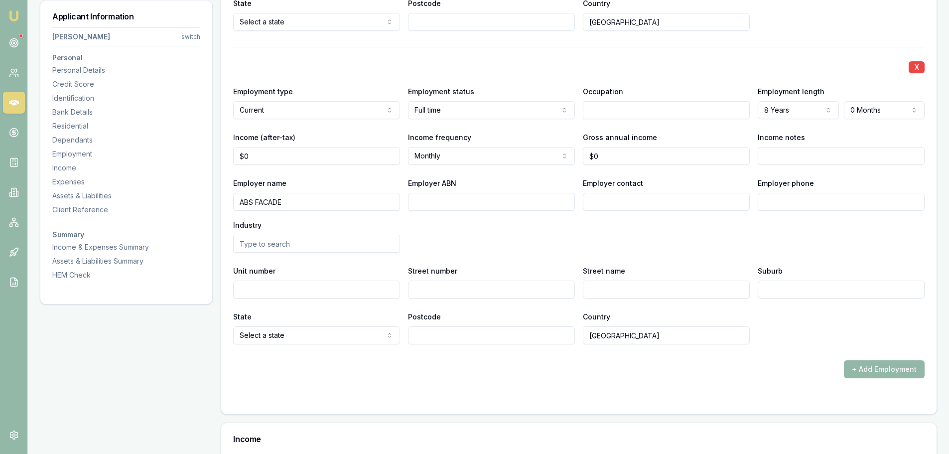
click at [733, 245] on div "Employer name ABS FACADE Employer ABN Employer contact Employer phone Industry" at bounding box center [579, 215] width 692 height 76
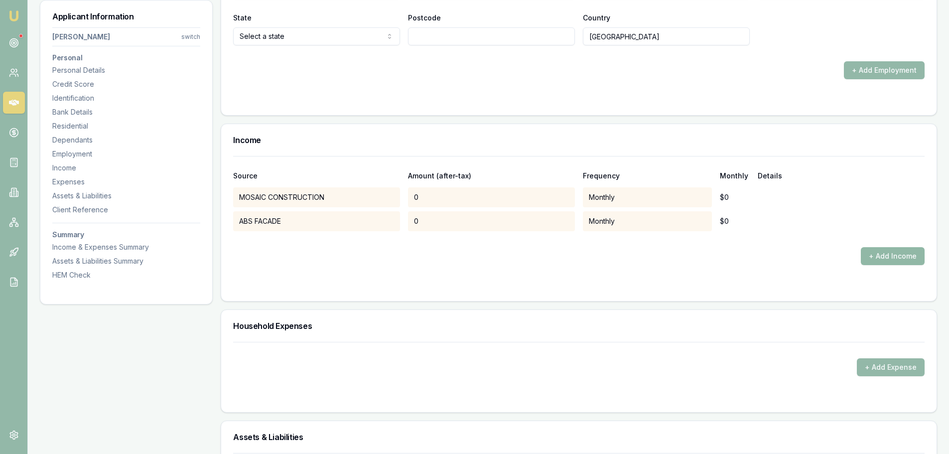
click at [879, 262] on button "+ Add Income" at bounding box center [893, 256] width 64 height 18
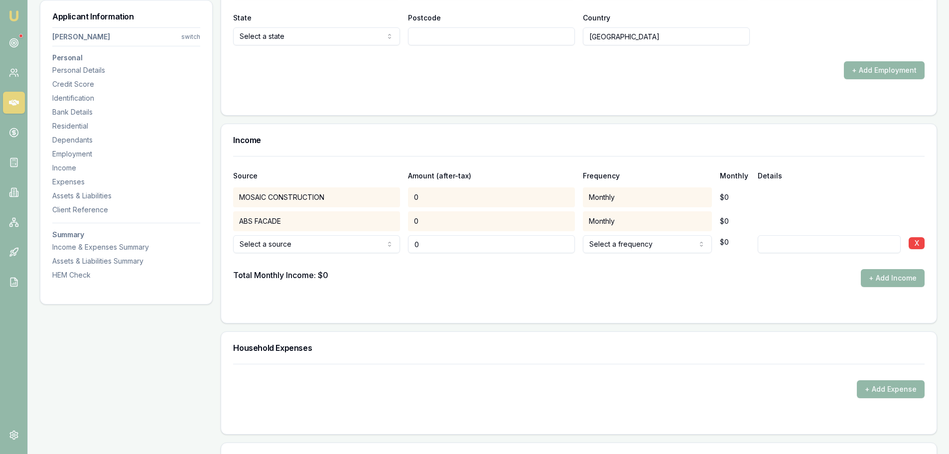
drag, startPoint x: 474, startPoint y: 251, endPoint x: 392, endPoint y: 242, distance: 82.7
click at [404, 252] on div "Spousal offset income Spousal offset income Rental Shares Interest Centrelink F…" at bounding box center [579, 242] width 692 height 22
type input "$800"
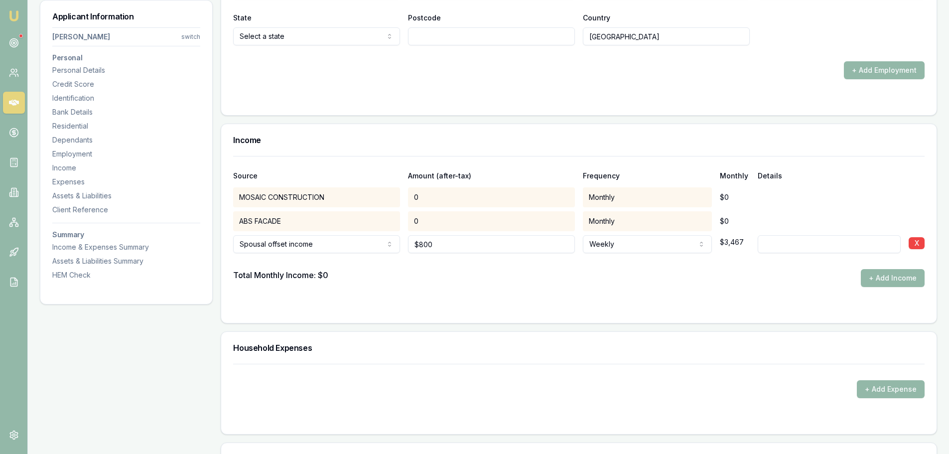
click at [448, 263] on div at bounding box center [579, 261] width 692 height 16
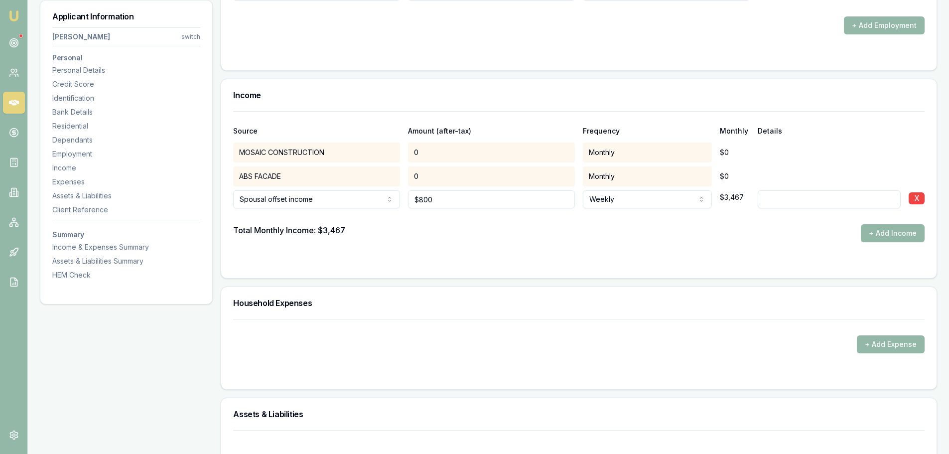
scroll to position [2078, 0]
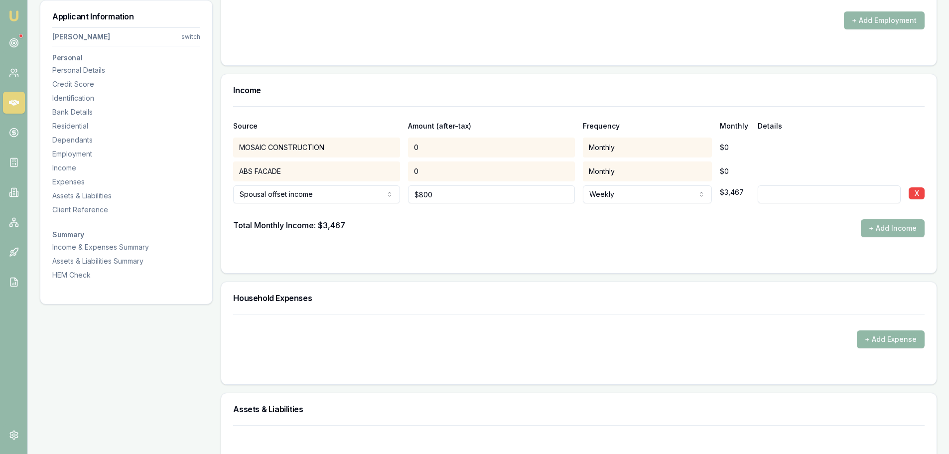
click at [868, 339] on button "+ Add Expense" at bounding box center [891, 339] width 68 height 18
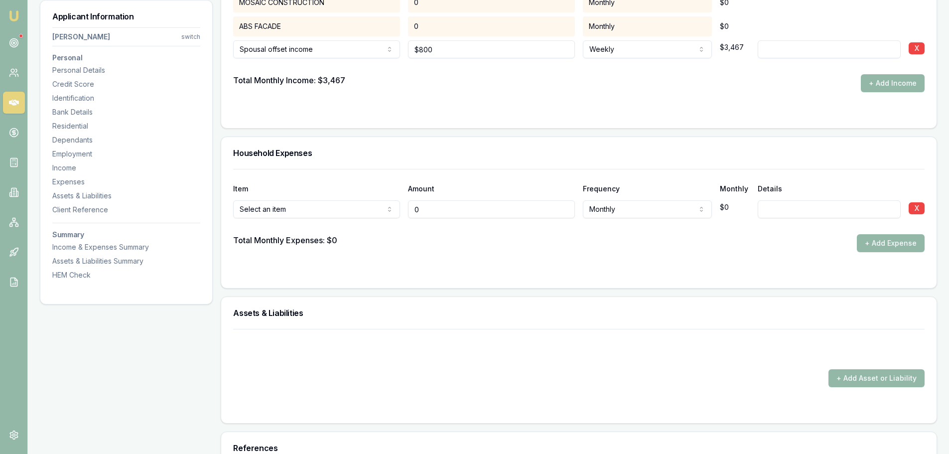
scroll to position [2227, 0]
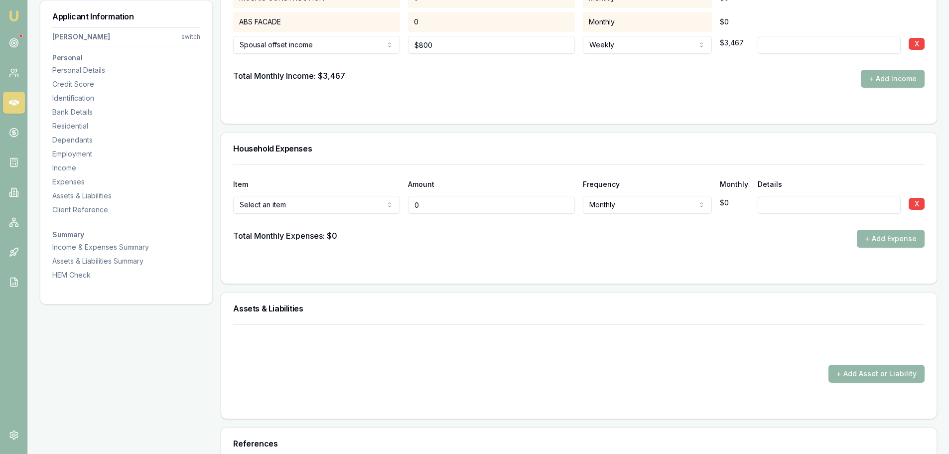
type input "$0"
drag, startPoint x: 459, startPoint y: 214, endPoint x: 347, endPoint y: 210, distance: 112.2
click at [347, 210] on div "Item Amount Frequency Monthly Details Rent or board Rent or board Food and groc…" at bounding box center [579, 205] width 692 height 83
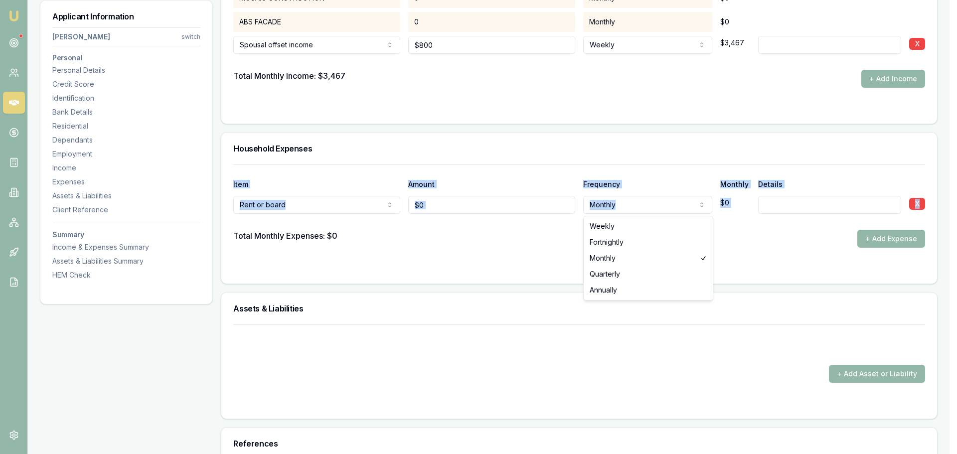
select select "WEEKLY"
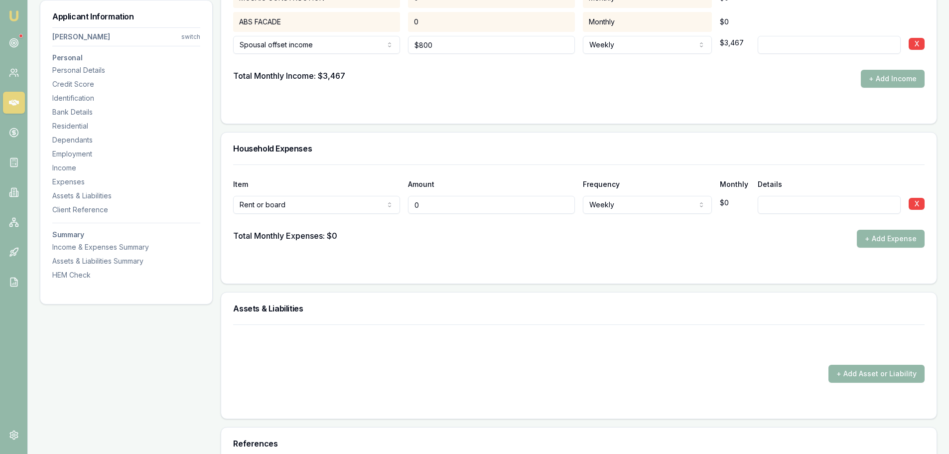
drag, startPoint x: 457, startPoint y: 207, endPoint x: 357, endPoint y: 201, distance: 100.3
click at [381, 202] on div "Rent or board Rent or board Food and groceries Utilities Insurance Transport He…" at bounding box center [579, 203] width 692 height 22
type input "$920"
click at [875, 237] on button "+ Add Expense" at bounding box center [891, 239] width 68 height 18
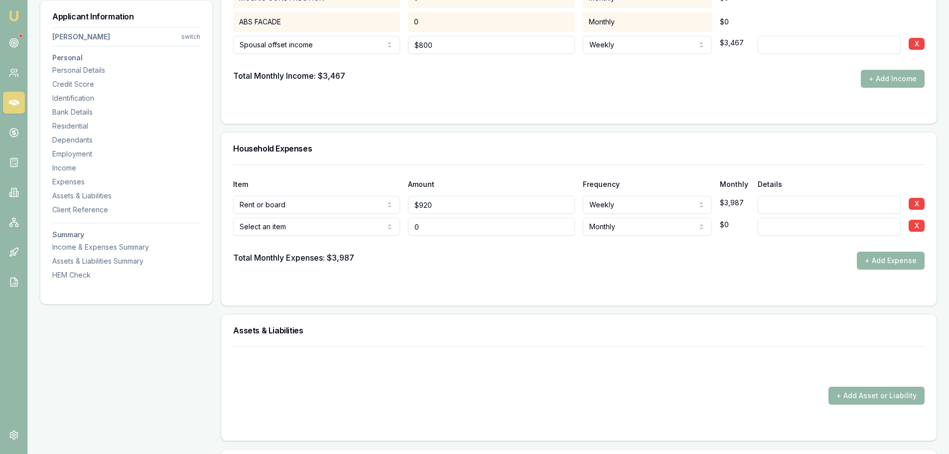
type input "$0"
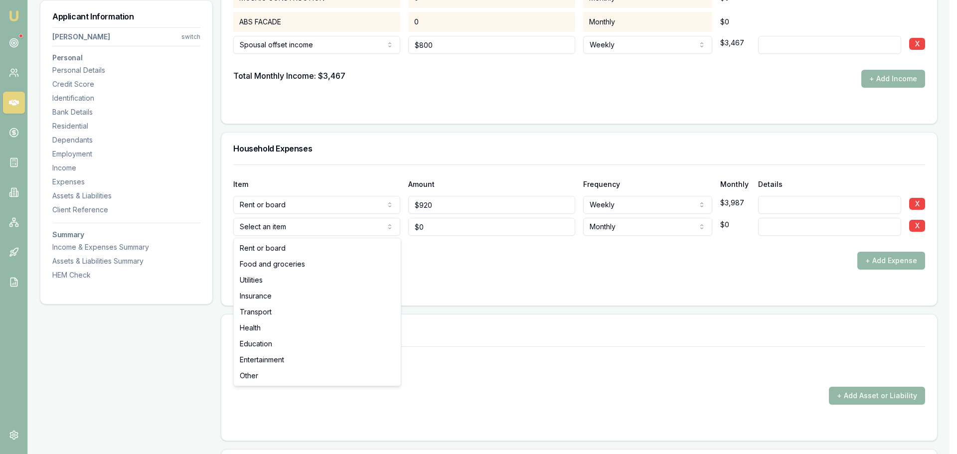
select select "FOOD_AND_GROCERIES"
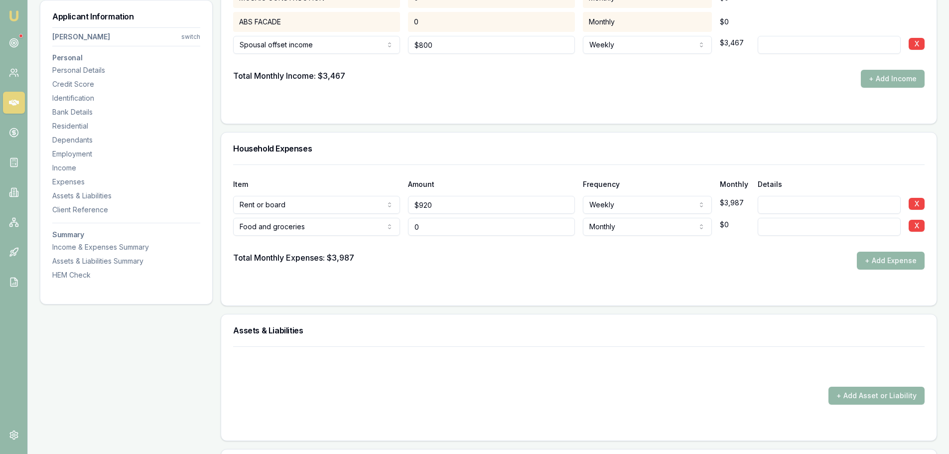
drag, startPoint x: 348, startPoint y: 230, endPoint x: 242, endPoint y: 210, distance: 108.5
click at [279, 219] on div "Food and groceries Rent or board Food and groceries Utilities Insurance Transpo…" at bounding box center [579, 225] width 692 height 22
type input "$350"
click at [605, 241] on div at bounding box center [579, 244] width 692 height 16
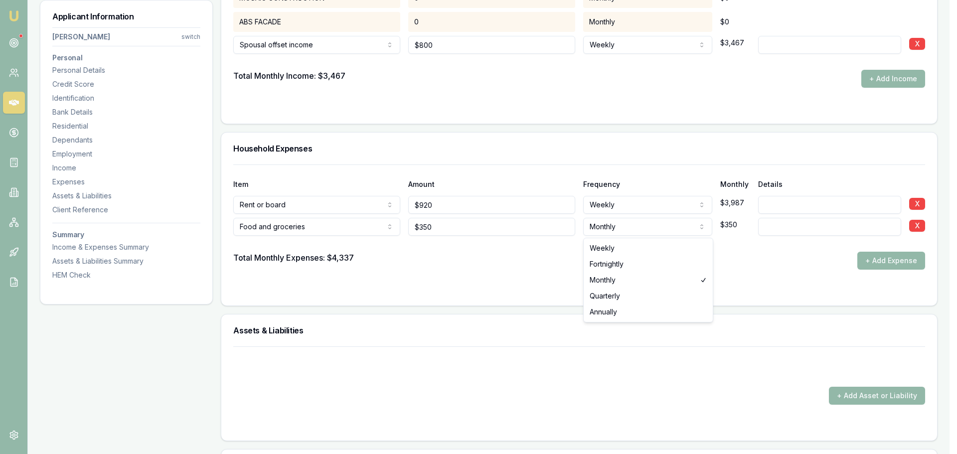
select select "WEEKLY"
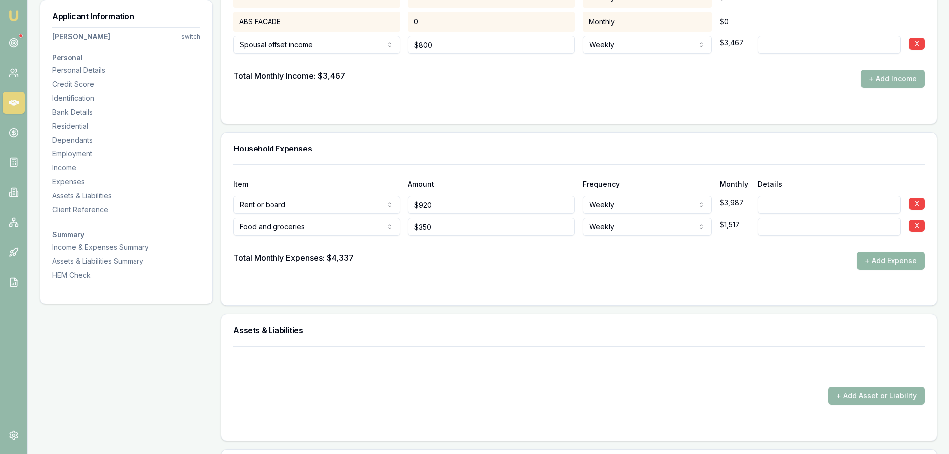
click at [899, 258] on button "+ Add Expense" at bounding box center [891, 261] width 68 height 18
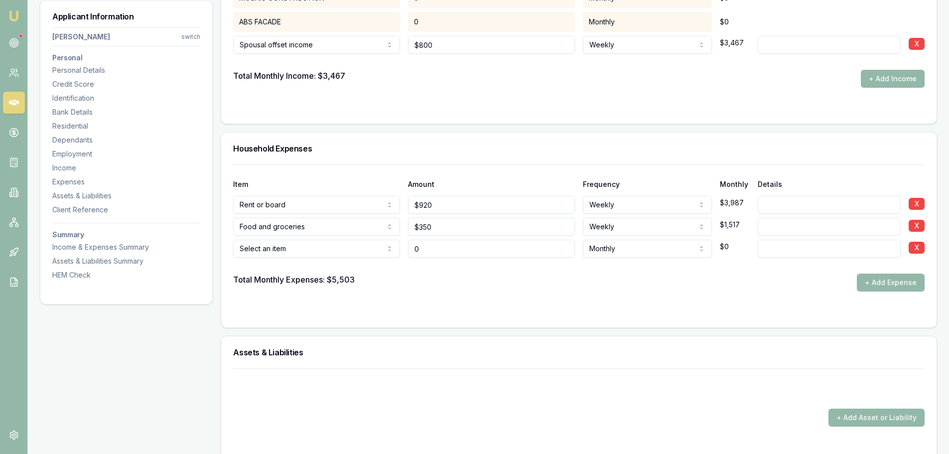
type input "$0"
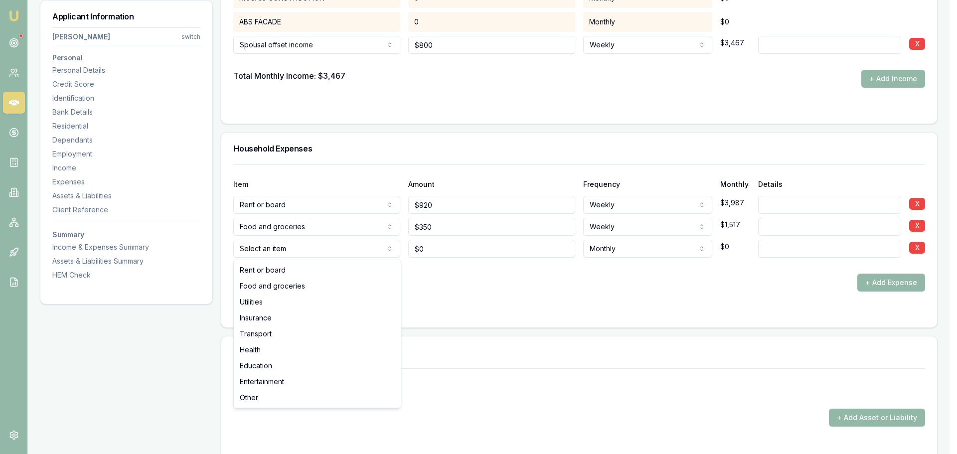
select select "UTILITIES"
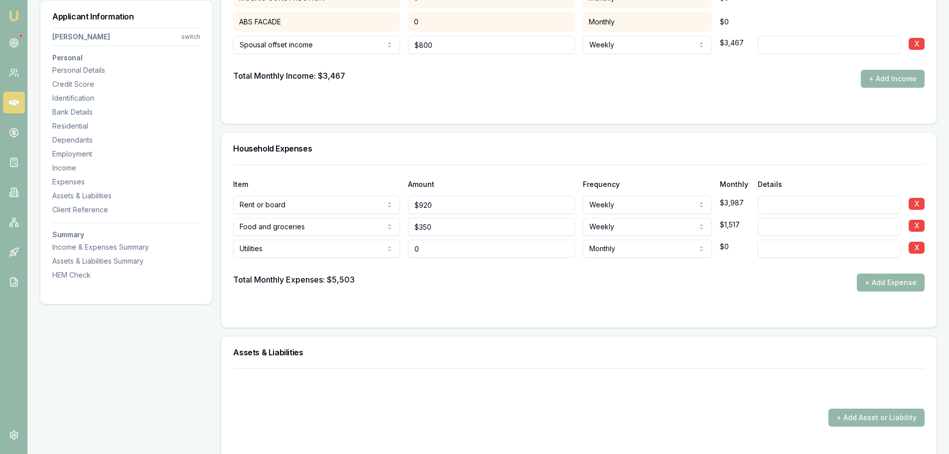
click at [447, 250] on input "0" at bounding box center [491, 249] width 167 height 18
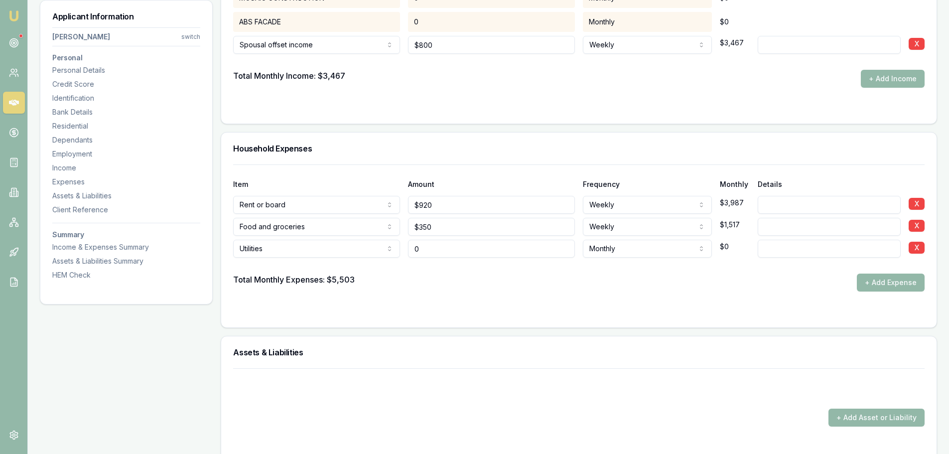
click at [453, 251] on input "0" at bounding box center [491, 249] width 167 height 18
drag, startPoint x: 452, startPoint y: 251, endPoint x: 386, endPoint y: 251, distance: 66.8
click at [386, 251] on div "Utilities Rent or board Food and groceries Utilities Insurance Transport Health…" at bounding box center [579, 247] width 692 height 22
type input "$0"
click at [478, 276] on div "Total Monthly Expenses: $5,503 + Add Expense" at bounding box center [579, 283] width 692 height 18
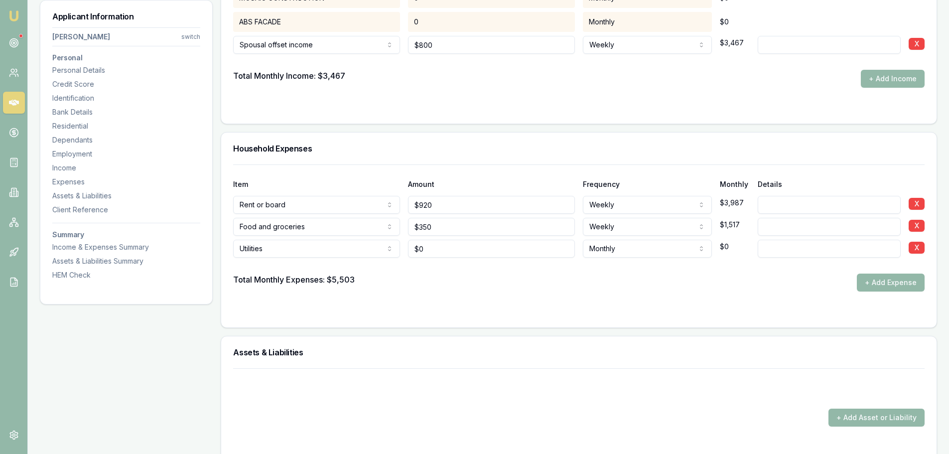
click at [527, 260] on div at bounding box center [579, 266] width 692 height 16
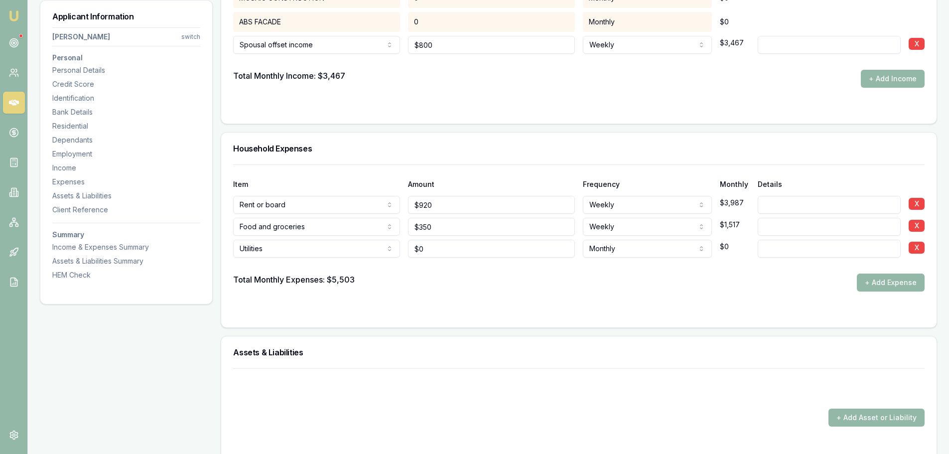
type input "0"
click at [498, 249] on input "0" at bounding box center [491, 249] width 167 height 18
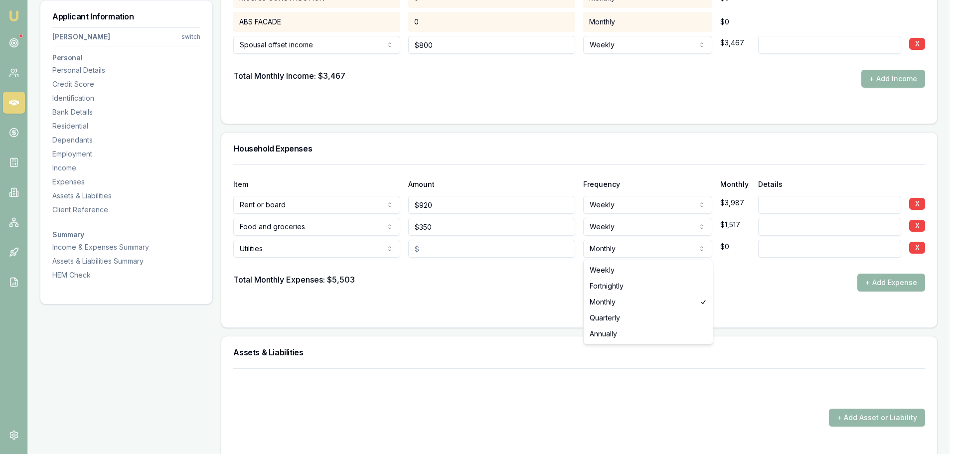
select select "QUARTERLY"
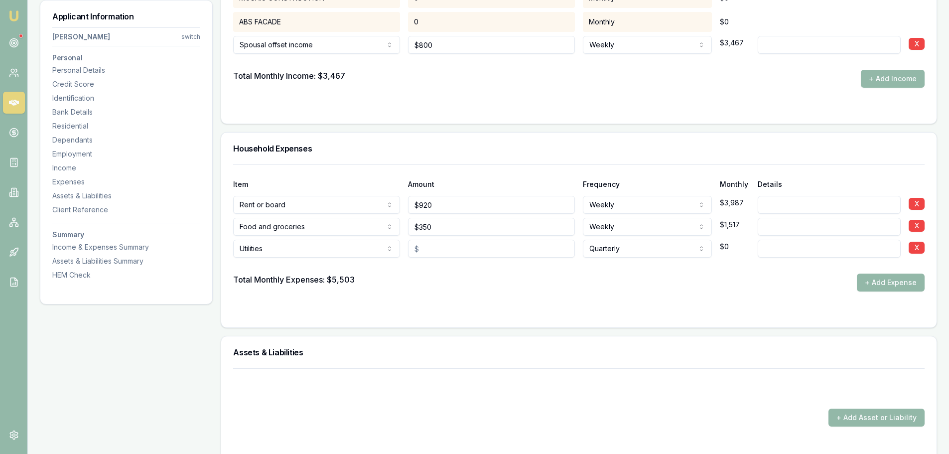
click at [786, 249] on input at bounding box center [829, 249] width 143 height 18
type input "ELECTRICITY"
drag, startPoint x: 423, startPoint y: 249, endPoint x: 313, endPoint y: 250, distance: 109.6
click at [337, 249] on div "Utilities Rent or board Food and groceries Utilities Insurance Transport Health…" at bounding box center [579, 247] width 692 height 22
type input "$385"
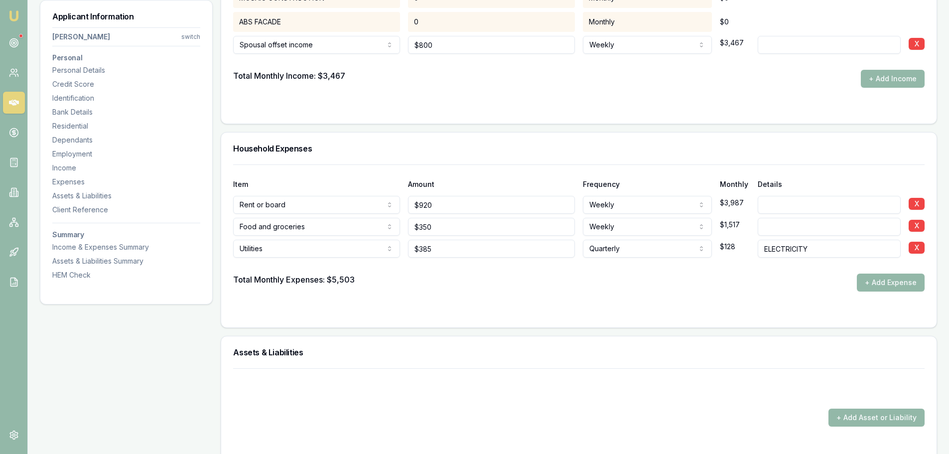
click at [909, 281] on button "+ Add Expense" at bounding box center [891, 283] width 68 height 18
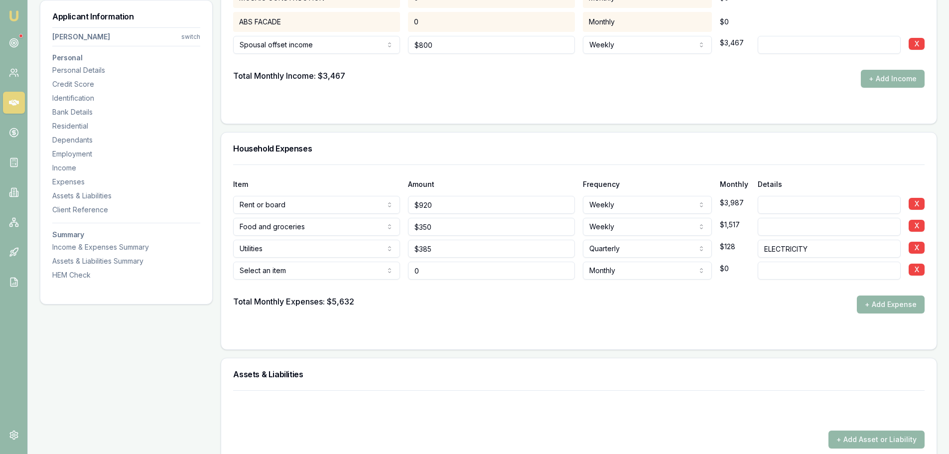
type input "$0"
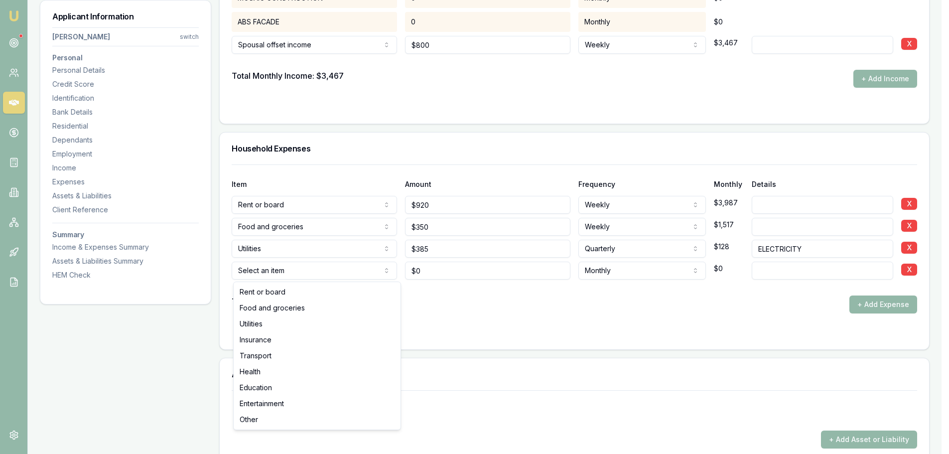
select select "UTILITIES"
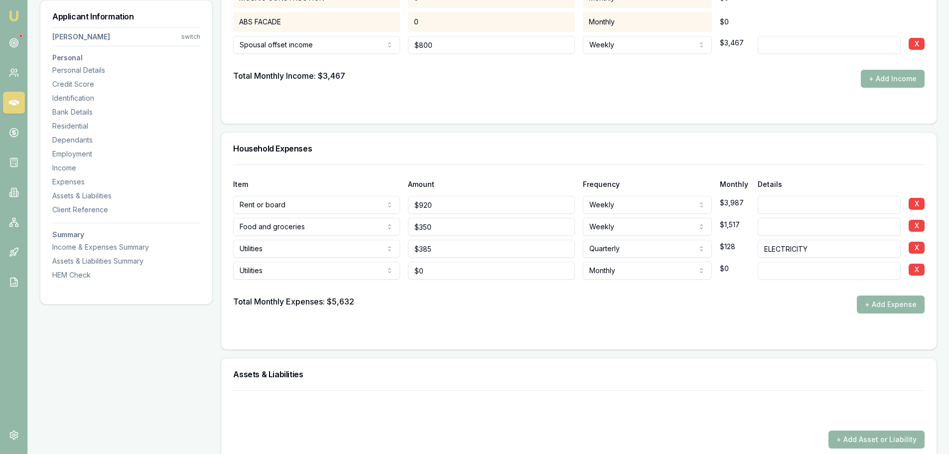
click at [773, 274] on input at bounding box center [829, 271] width 143 height 18
drag, startPoint x: 471, startPoint y: 274, endPoint x: 137, endPoint y: 274, distance: 333.9
type input "$185"
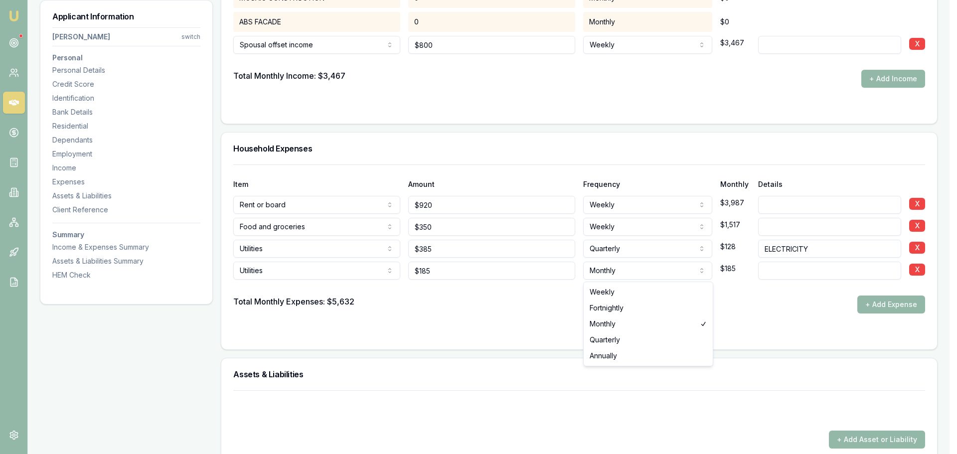
select select "QUARTERLY"
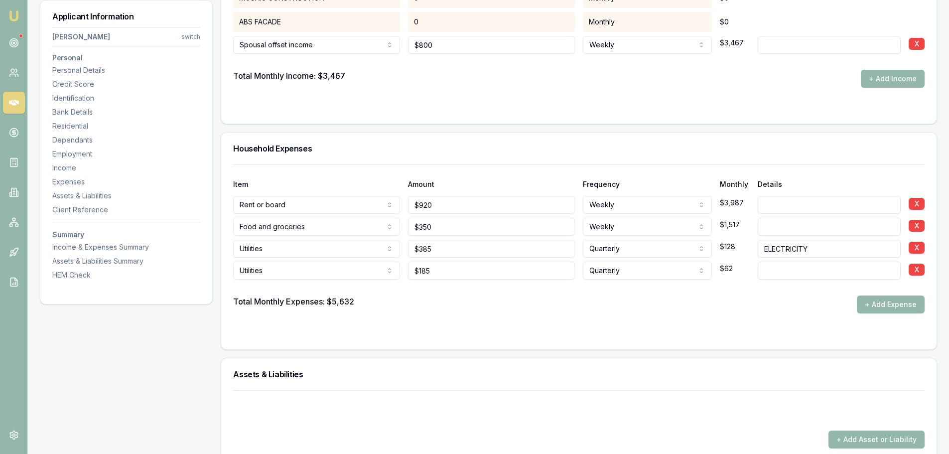
click at [796, 269] on input at bounding box center [829, 271] width 143 height 18
type input "WATER"
click at [896, 303] on button "+ Add Expense" at bounding box center [891, 305] width 68 height 18
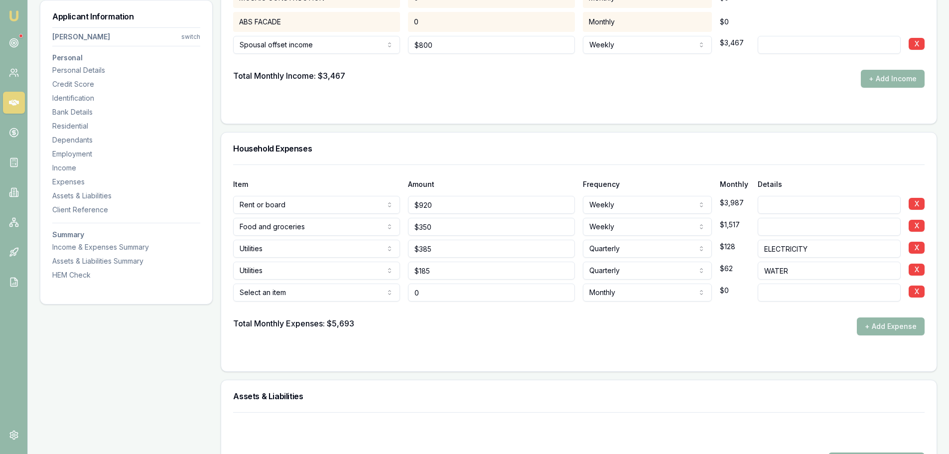
type input "$0"
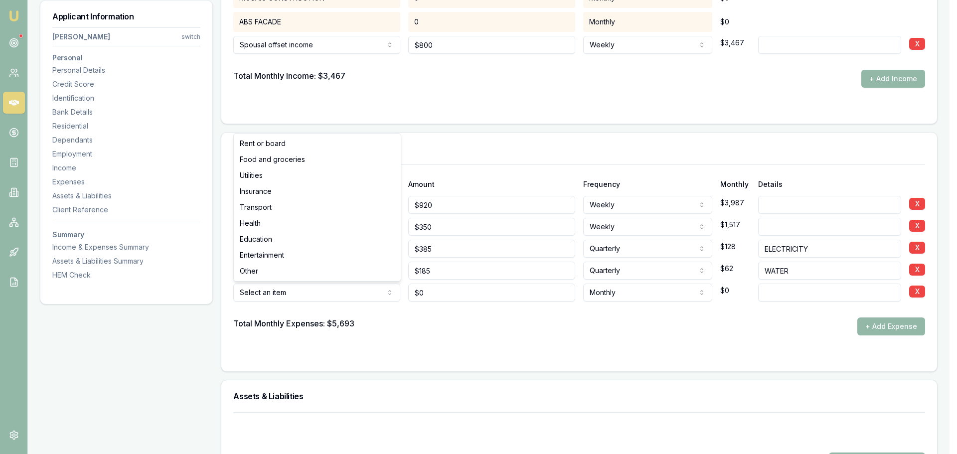
select select "UTILITIES"
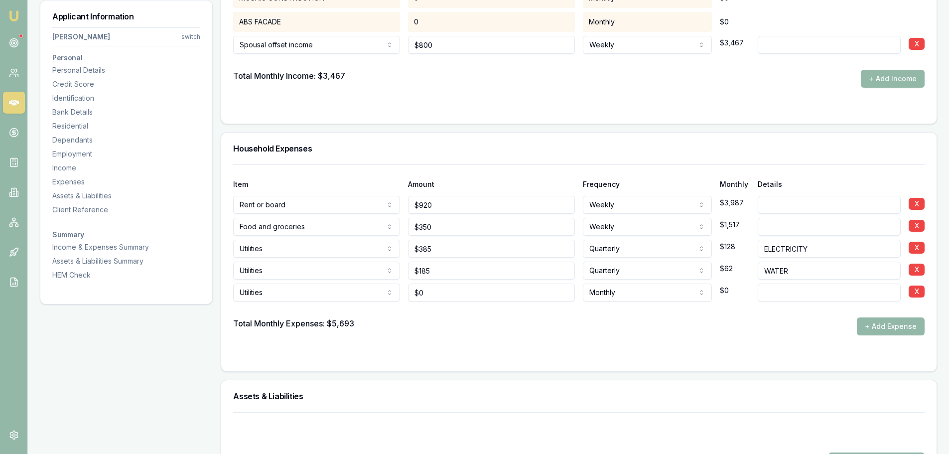
click at [785, 287] on input at bounding box center [829, 293] width 143 height 18
type input "PHONE & iNTERNET"
drag, startPoint x: 440, startPoint y: 288, endPoint x: 361, endPoint y: 291, distance: 78.8
click at [361, 291] on div "Utilities Rent or board Food and groceries Utilities Insurance Transport Health…" at bounding box center [579, 291] width 692 height 22
type input "$150"
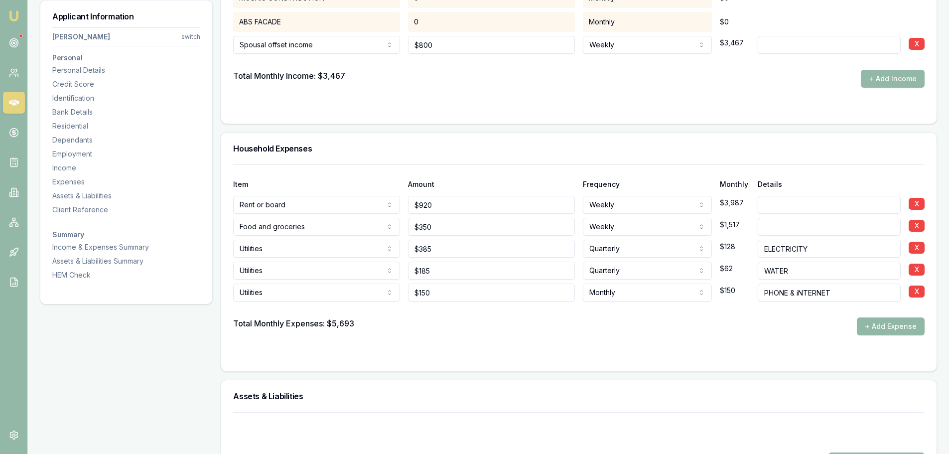
click at [886, 331] on button "+ Add Expense" at bounding box center [891, 326] width 68 height 18
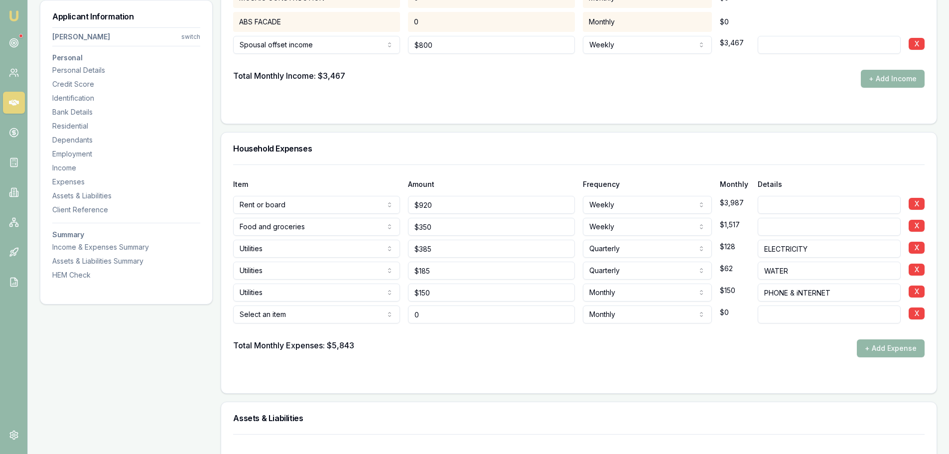
type input "$0"
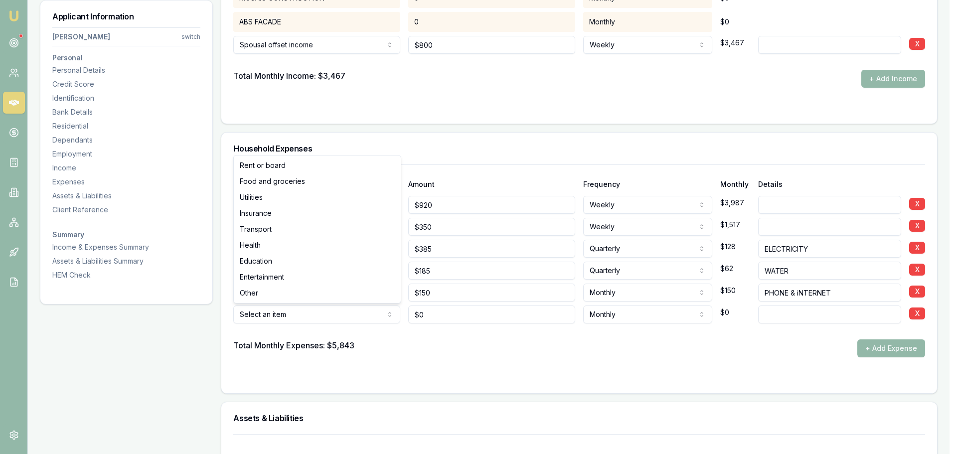
select select "INSURANCE"
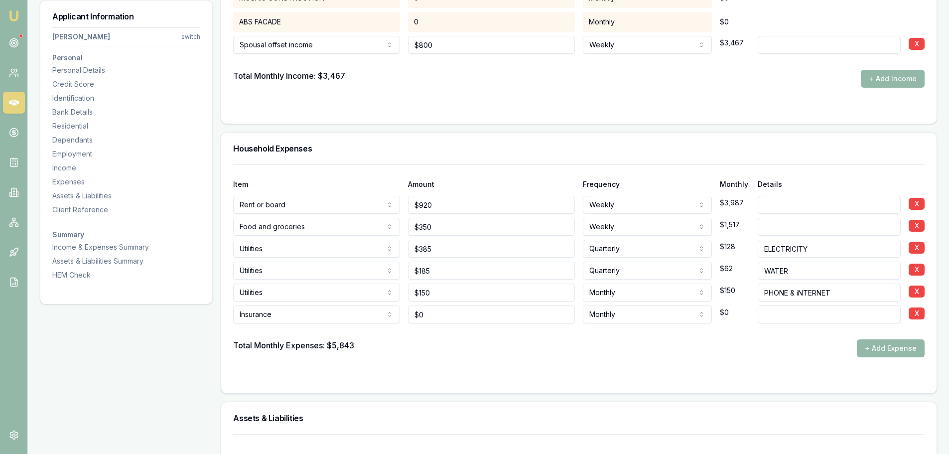
click at [784, 315] on input at bounding box center [829, 314] width 143 height 18
type input "CAR INSURANCE"
drag, startPoint x: 443, startPoint y: 316, endPoint x: 368, endPoint y: 317, distance: 75.3
click at [368, 317] on div "Insurance Rent or board Food and groceries Utilities Insurance Transport Health…" at bounding box center [579, 312] width 692 height 22
type input "$88"
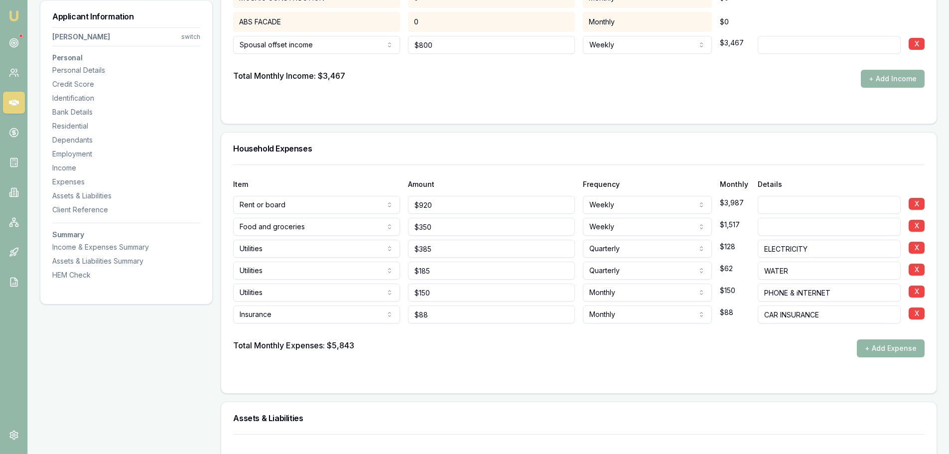
click at [888, 342] on button "+ Add Expense" at bounding box center [891, 348] width 68 height 18
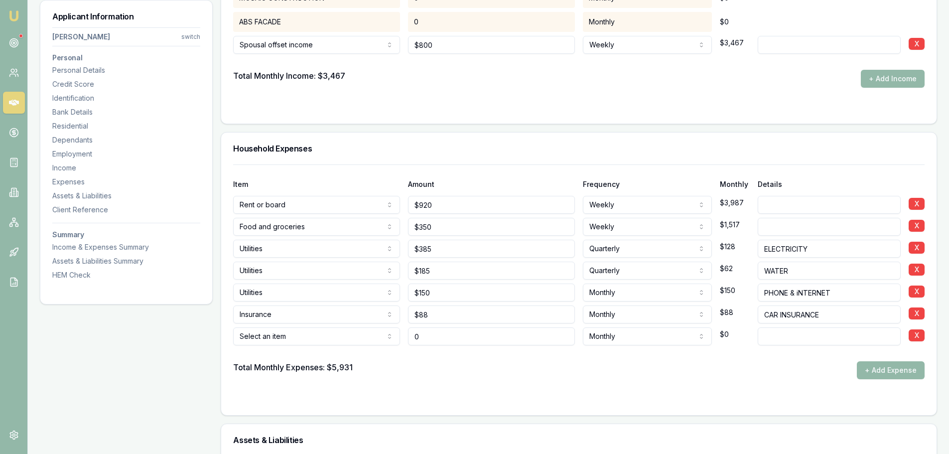
type input "$0"
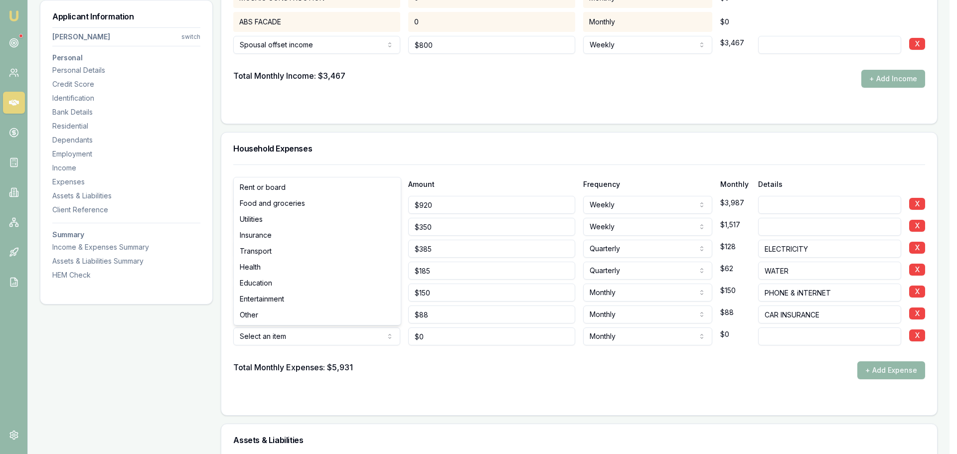
select select "TRANSPORT"
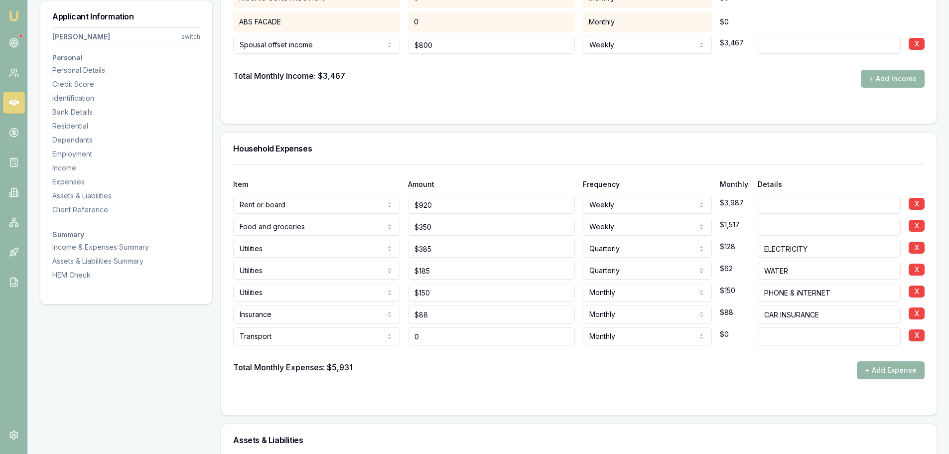
drag, startPoint x: 364, startPoint y: 336, endPoint x: 285, endPoint y: 336, distance: 79.2
click at [311, 333] on div "Transport Rent or board Food and groceries Utilities Insurance Transport Health…" at bounding box center [579, 334] width 692 height 22
type input "$70"
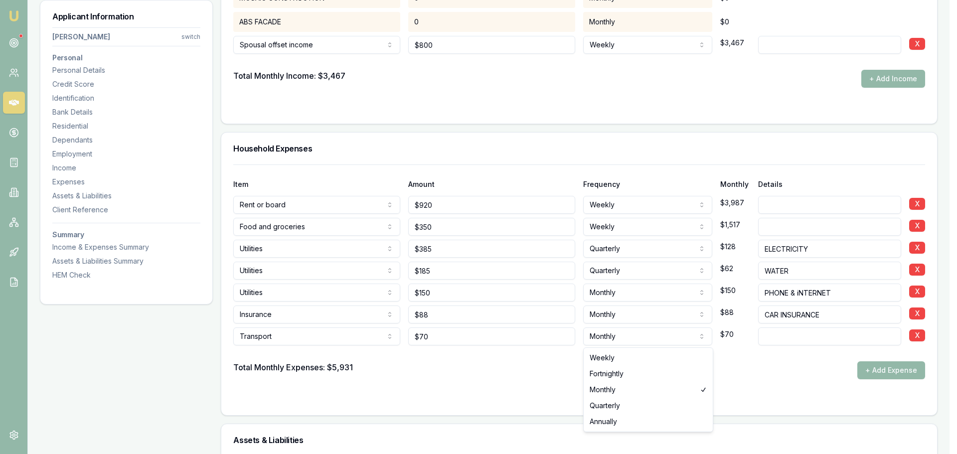
select select "WEEKLY"
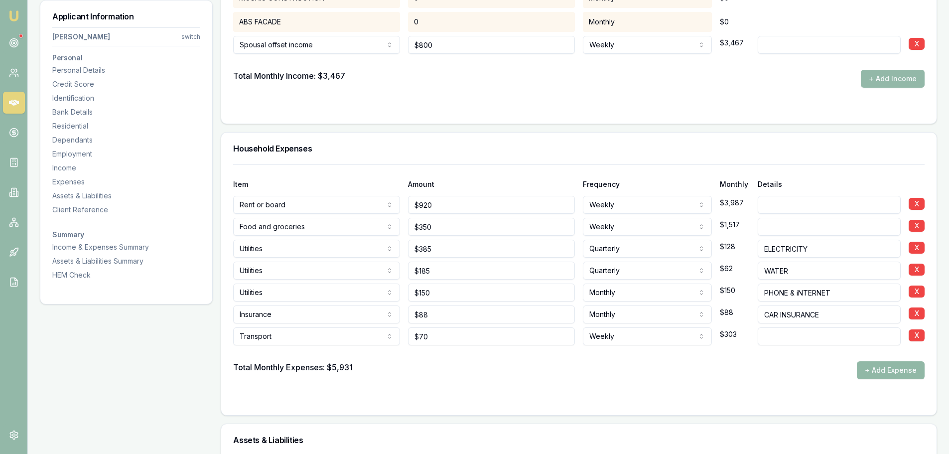
click at [884, 369] on button "+ Add Expense" at bounding box center [891, 370] width 68 height 18
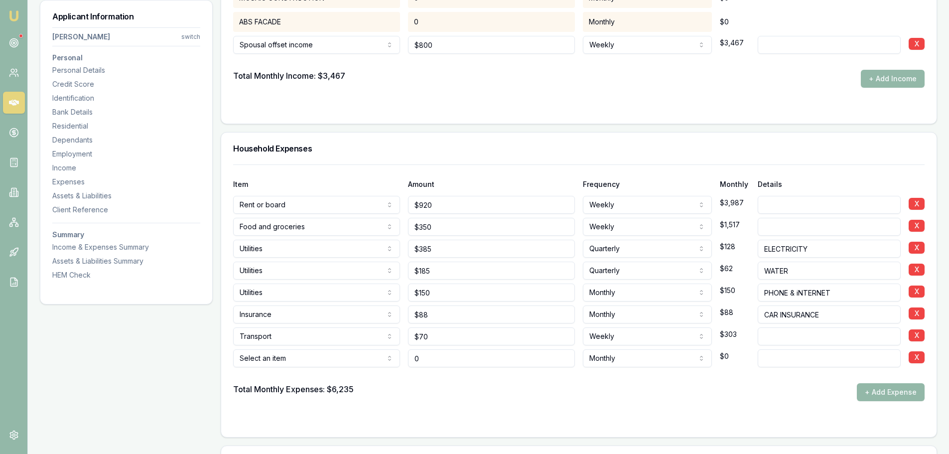
type input "$0"
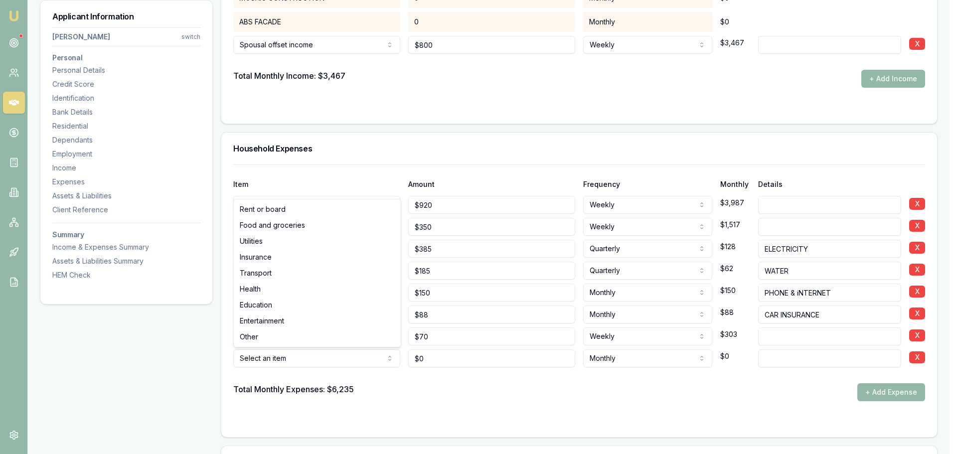
select select "EDUCATION"
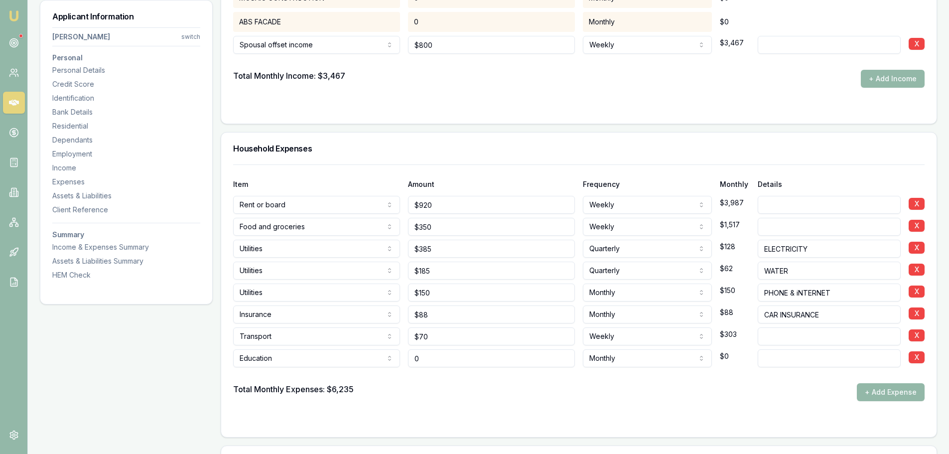
drag, startPoint x: 442, startPoint y: 355, endPoint x: 291, endPoint y: 362, distance: 151.6
click at [304, 361] on div "Education Rent or board Food and groceries Utilities Insurance Transport Health…" at bounding box center [579, 356] width 692 height 22
type input "$50"
click at [906, 399] on button "+ Add Expense" at bounding box center [891, 392] width 68 height 18
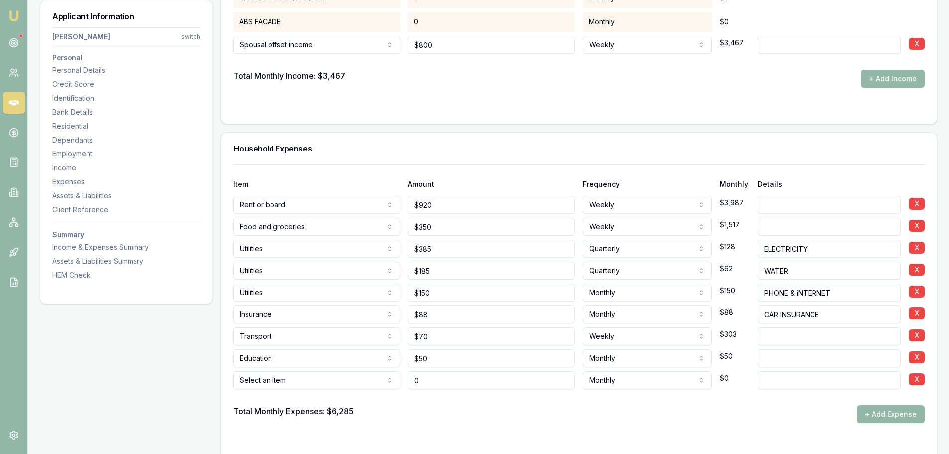
type input "$0"
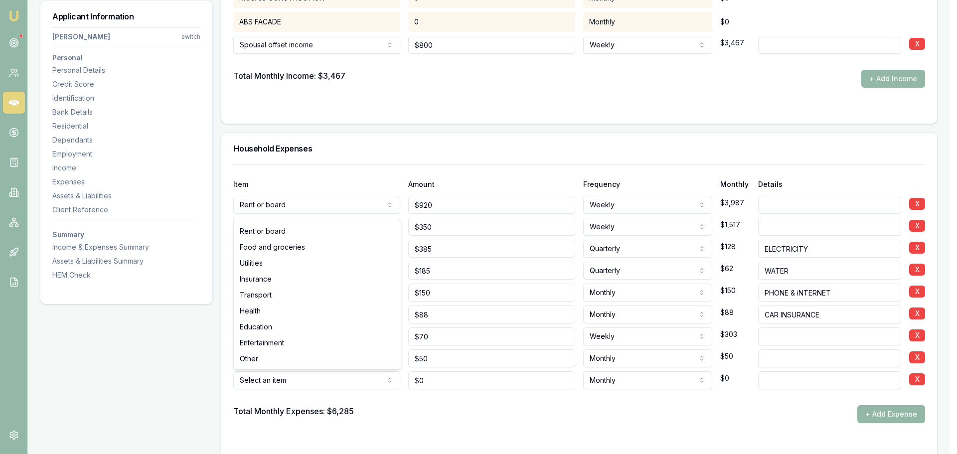
select select "ENTERTAINMENT"
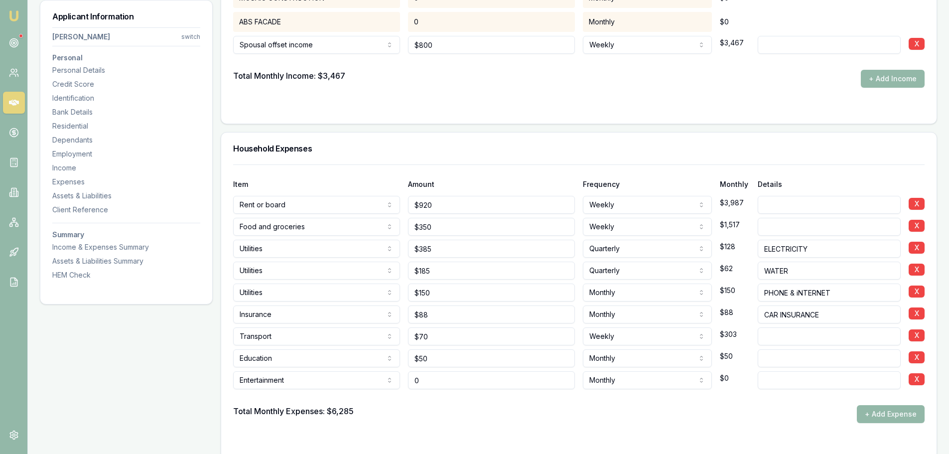
drag, startPoint x: 447, startPoint y: 383, endPoint x: 301, endPoint y: 404, distance: 148.0
click at [309, 400] on div "Item Amount Frequency Monthly Details Rent or board Rent or board Food and groc…" at bounding box center [579, 293] width 692 height 259
type input "$180"
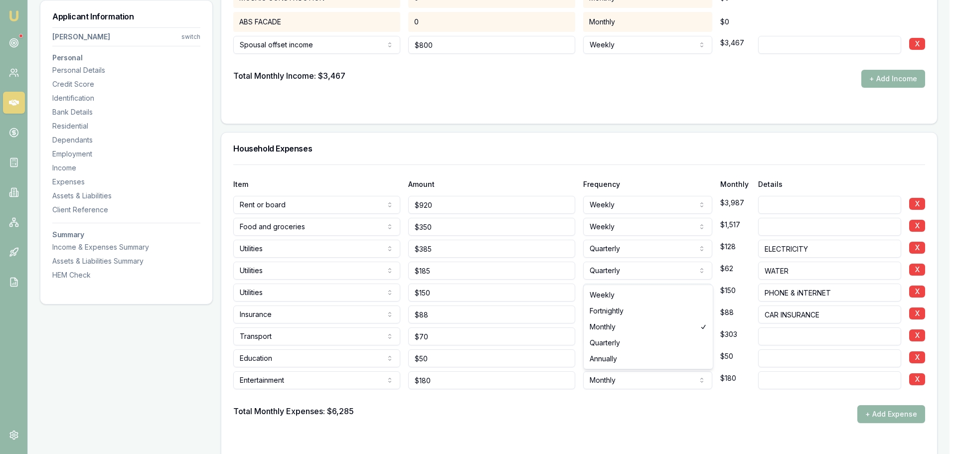
select select "WEEKLY"
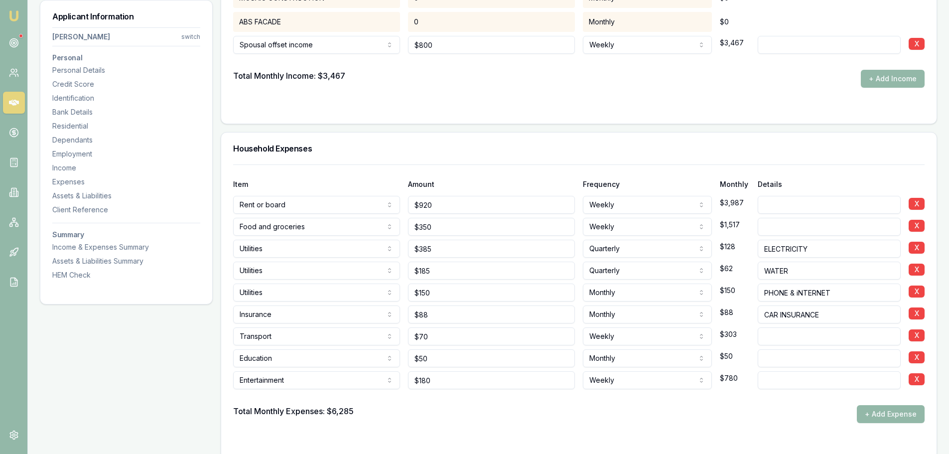
click at [566, 424] on form "Item Amount Frequency Monthly Details Rent or board Rent or board Food and groc…" at bounding box center [579, 305] width 692 height 283
click at [524, 415] on div "Total Monthly Expenses: $7,065 + Add Expense" at bounding box center [579, 414] width 692 height 18
click at [519, 423] on form "Item Amount Frequency Monthly Details Rent or board Rent or board Food and groc…" at bounding box center [579, 305] width 692 height 283
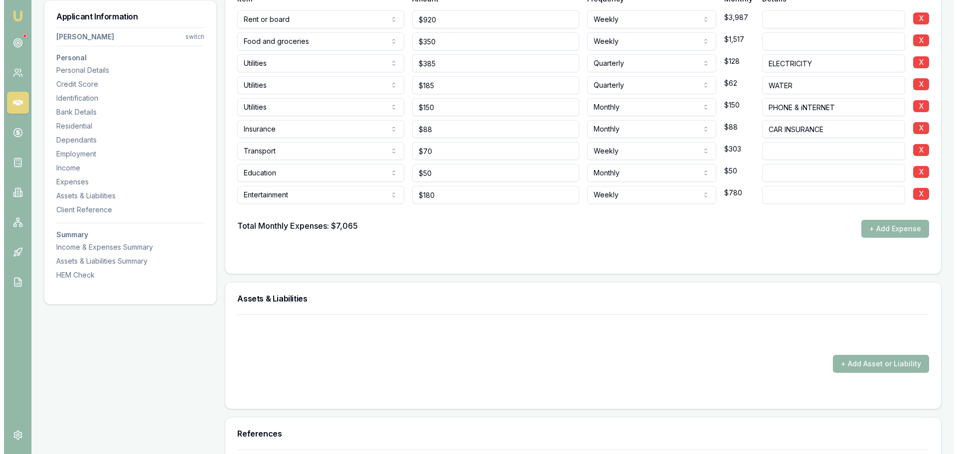
scroll to position [2426, 0]
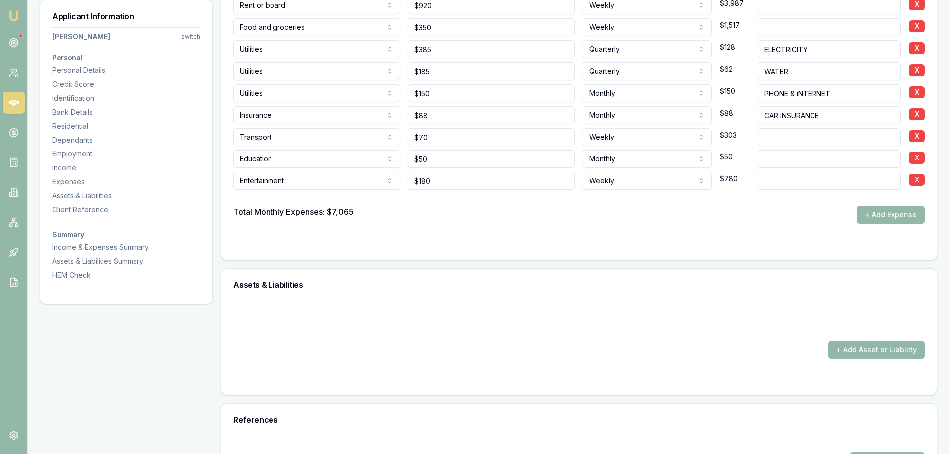
click at [855, 352] on button "+ Add Asset or Liability" at bounding box center [877, 350] width 96 height 18
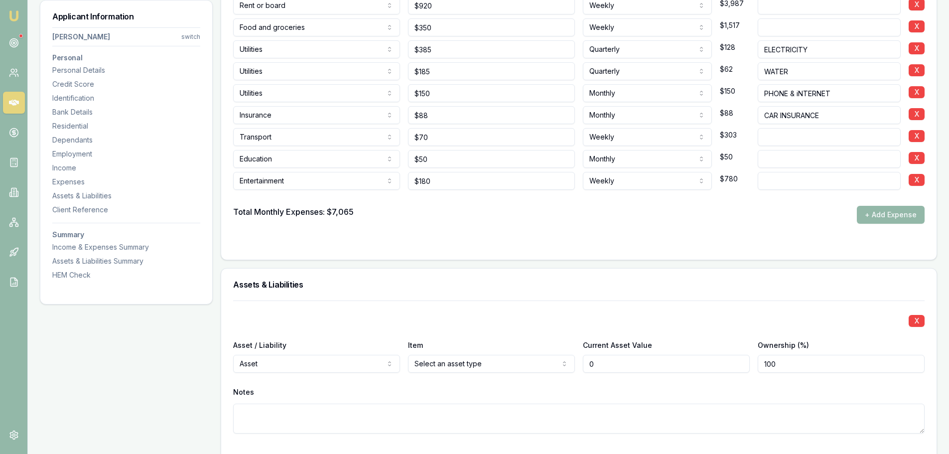
type input "$0"
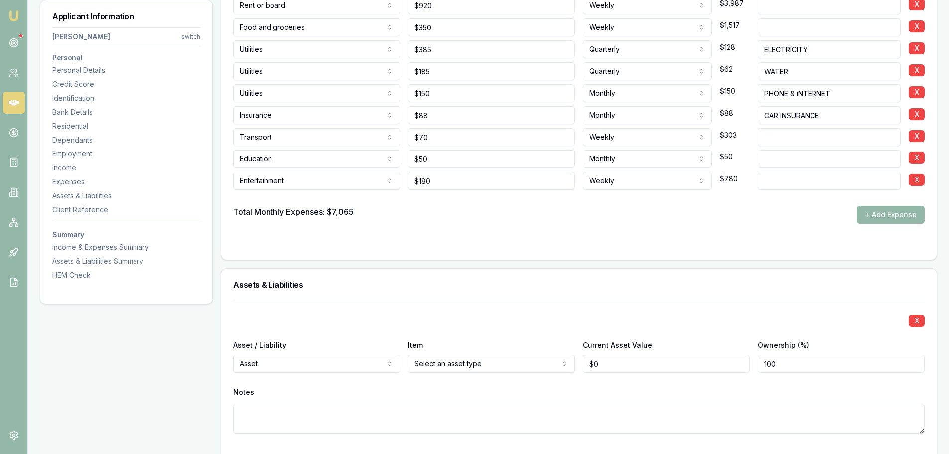
click at [332, 295] on div "Assets & Liabilities" at bounding box center [579, 285] width 716 height 32
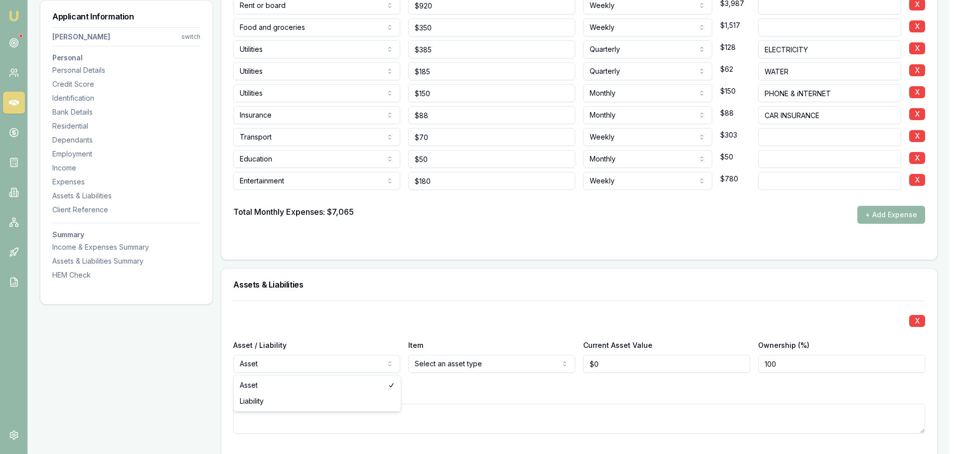
select select "LIABILITY"
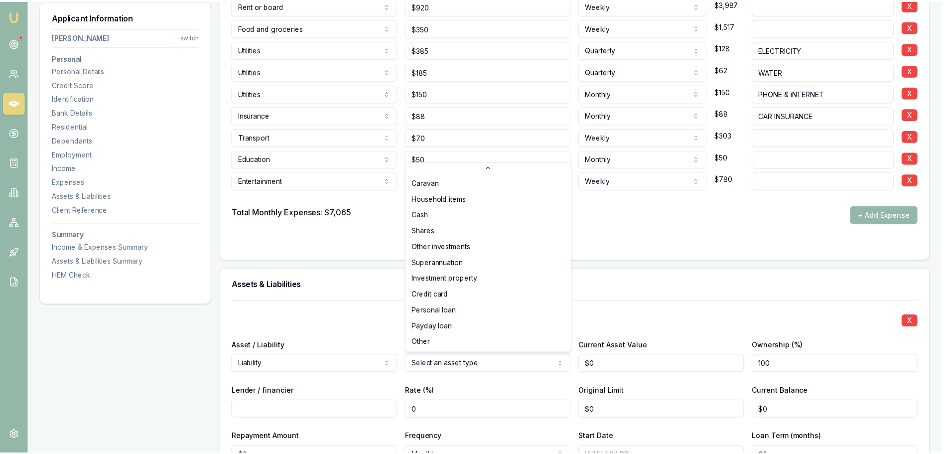
scroll to position [64, 0]
select select "CREDIT_CARD"
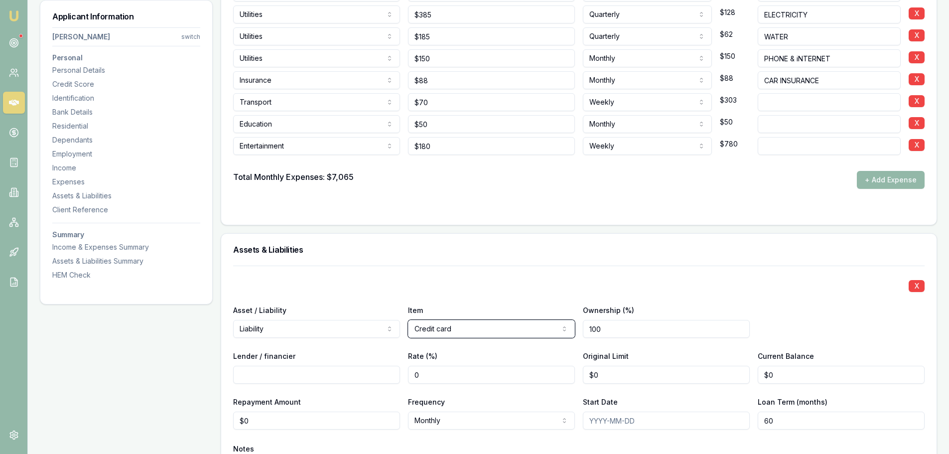
scroll to position [2526, 0]
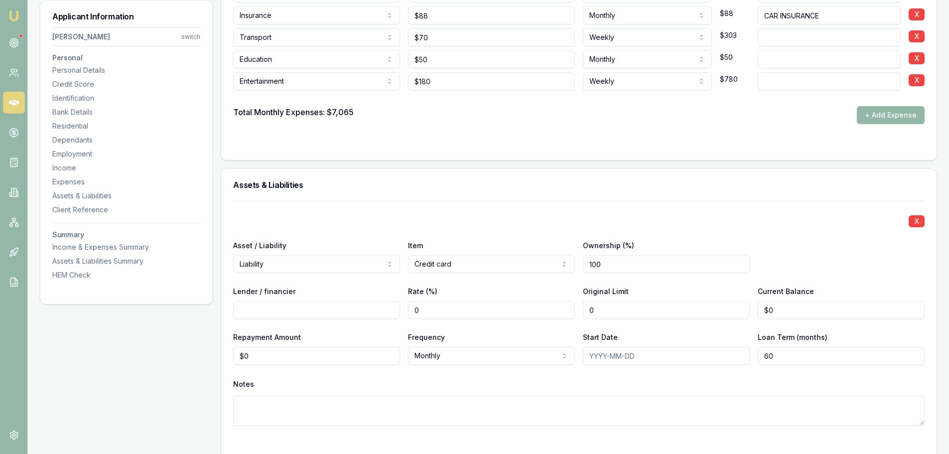
drag, startPoint x: 617, startPoint y: 313, endPoint x: 386, endPoint y: 308, distance: 231.3
click at [434, 313] on div "Lender / financier Rate (%) 0 Original Limit 0 Current Balance $0" at bounding box center [579, 302] width 692 height 34
type input "$2,500"
click at [372, 310] on input "Lender / financier" at bounding box center [316, 310] width 167 height 18
type input "CBA"
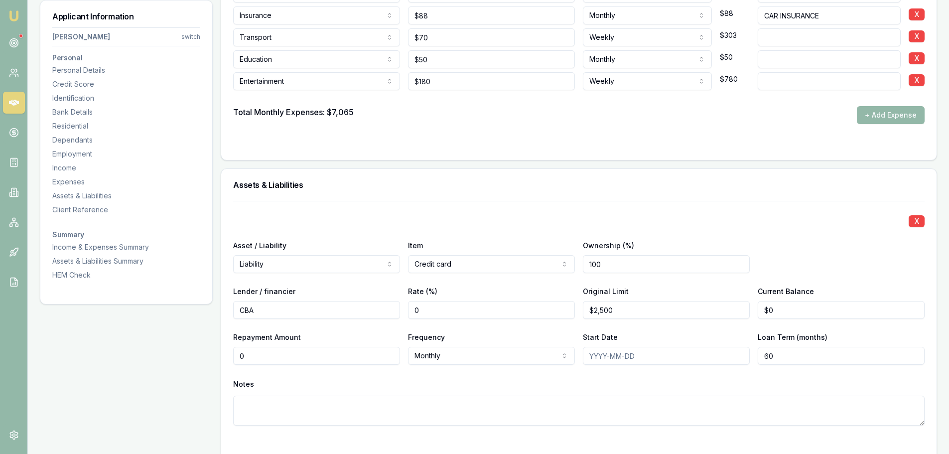
drag, startPoint x: 273, startPoint y: 355, endPoint x: 105, endPoint y: 340, distance: 168.7
type input "$100"
click at [540, 207] on div "X Asset / Liability Liability Asset Liability Item Credit card Home Car Boat Bi…" at bounding box center [579, 325] width 692 height 249
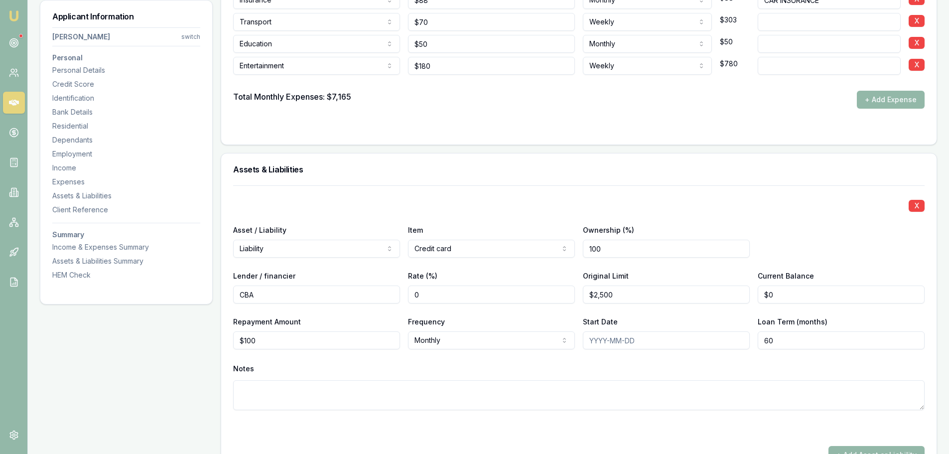
scroll to position [2725, 0]
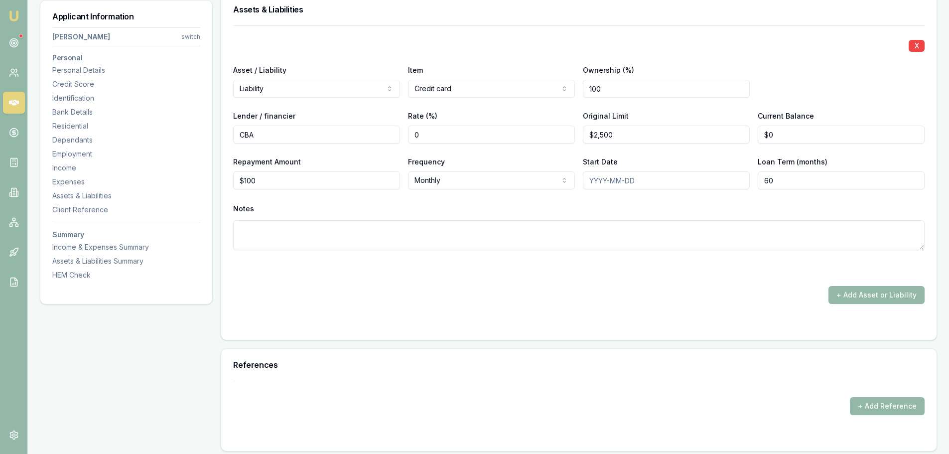
click at [532, 209] on div "Notes" at bounding box center [579, 208] width 692 height 15
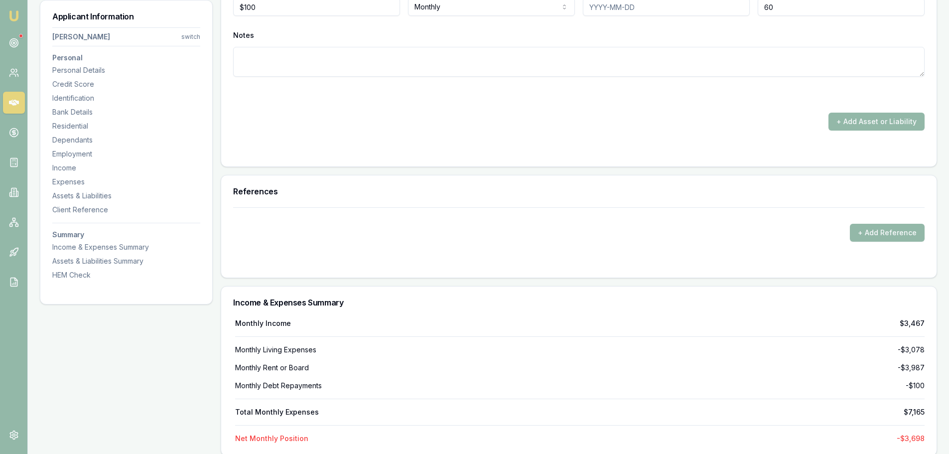
scroll to position [2775, 0]
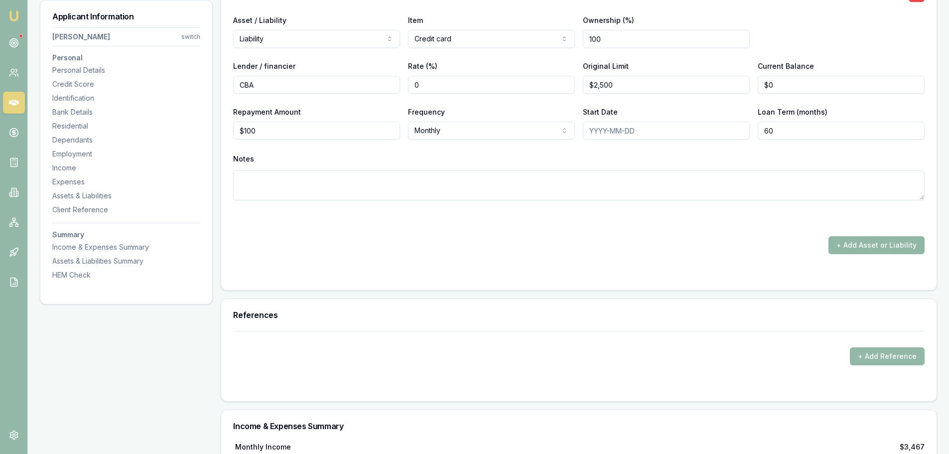
click at [860, 241] on button "+ Add Asset or Liability" at bounding box center [877, 245] width 96 height 18
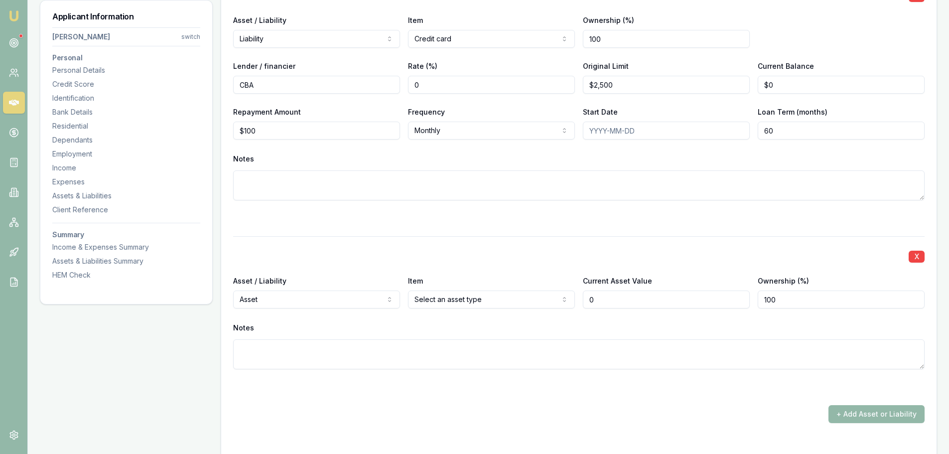
type input "$0"
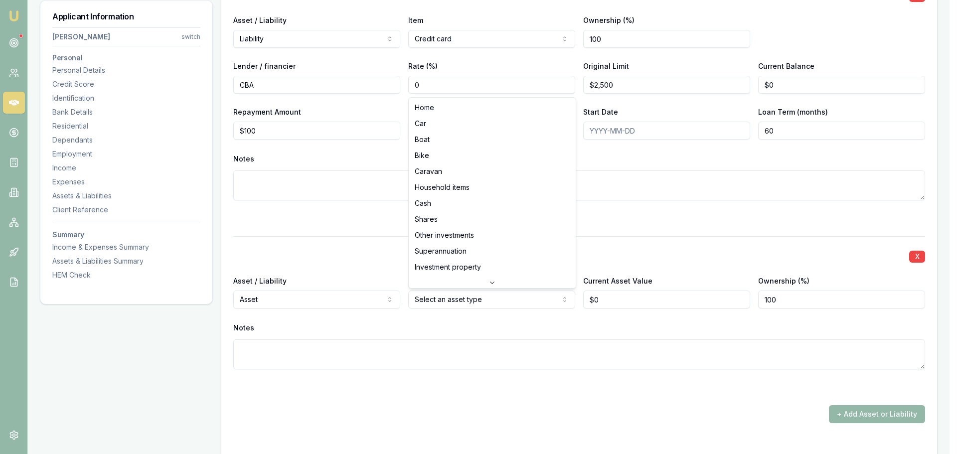
select select "CASH"
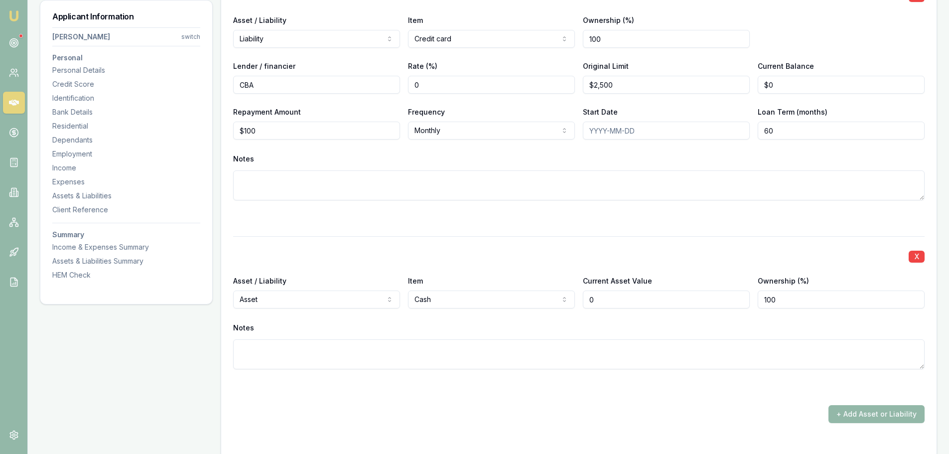
drag, startPoint x: 618, startPoint y: 298, endPoint x: 532, endPoint y: 301, distance: 86.3
click at [545, 301] on div "Asset / Liability Asset Asset Liability Item Cash Home Car Boat Bike Caravan Ho…" at bounding box center [579, 292] width 692 height 34
type input "$25,000"
drag, startPoint x: 567, startPoint y: 191, endPoint x: 568, endPoint y: 204, distance: 13.5
click at [567, 193] on textarea at bounding box center [579, 185] width 692 height 30
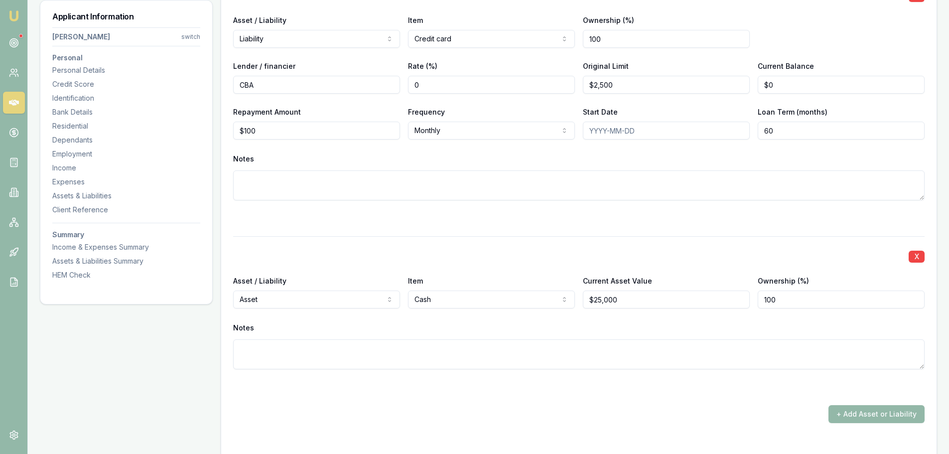
click at [593, 247] on div "X Asset / Liability Asset Asset Liability Item Cash Home Car Boat Bike Caravan …" at bounding box center [579, 314] width 692 height 157
click at [880, 410] on button "+ Add Asset or Liability" at bounding box center [877, 414] width 96 height 18
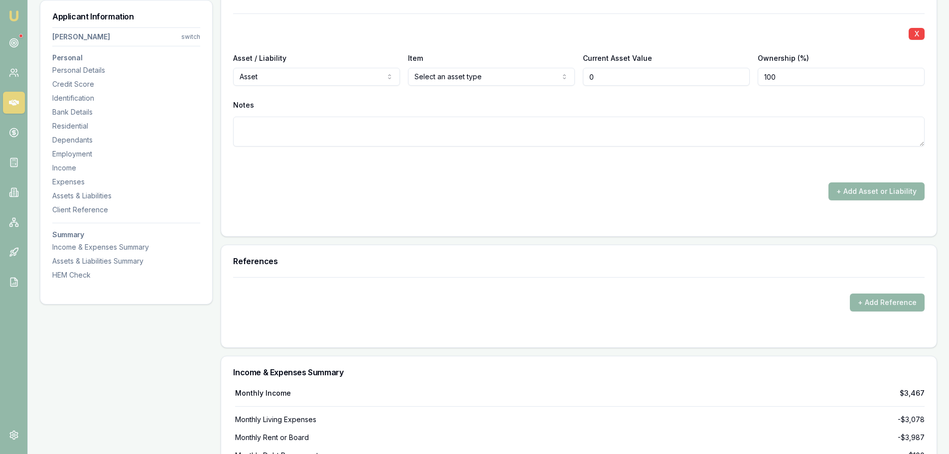
scroll to position [3166, 0]
type input "$0"
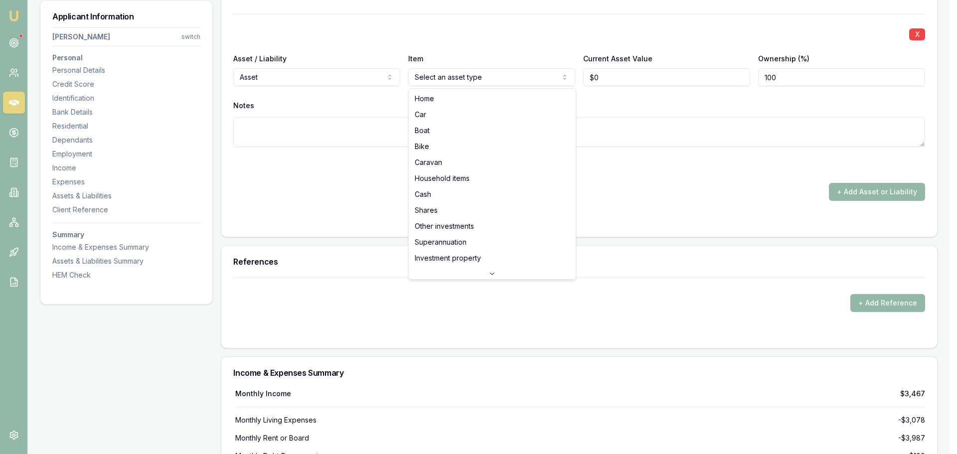
select select "HOUSEHOLD_ITEMS"
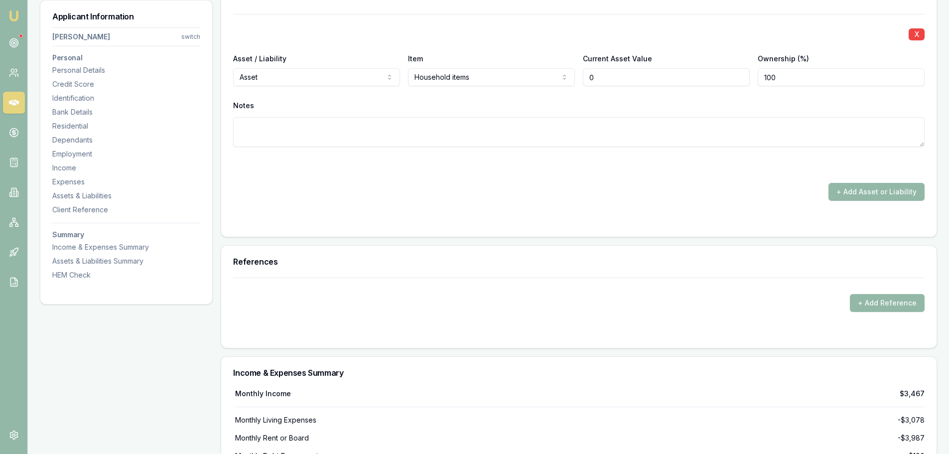
drag, startPoint x: 582, startPoint y: 72, endPoint x: 529, endPoint y: 70, distance: 52.4
click at [551, 70] on div "Asset / Liability Asset Asset Liability Item Household items Home Car Boat Bike…" at bounding box center [579, 69] width 692 height 34
type input "$40,000"
click at [906, 189] on button "+ Add Asset or Liability" at bounding box center [877, 192] width 96 height 18
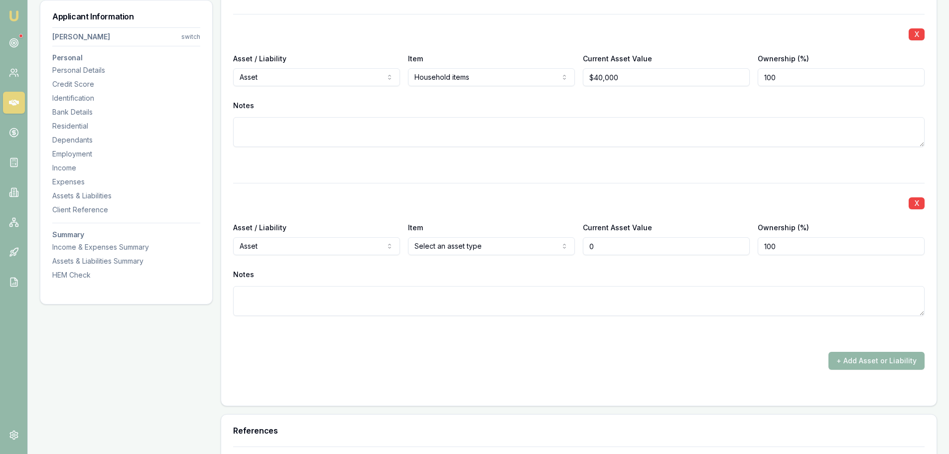
type input "$0"
click at [406, 194] on div "X Asset / Liability Asset Asset Liability Item Select an asset type Home Car Bo…" at bounding box center [579, 261] width 692 height 157
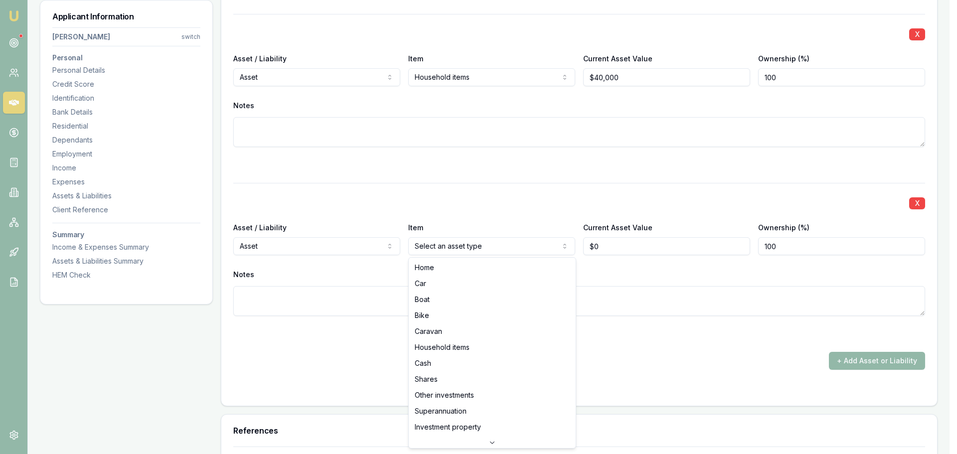
select select "CAR"
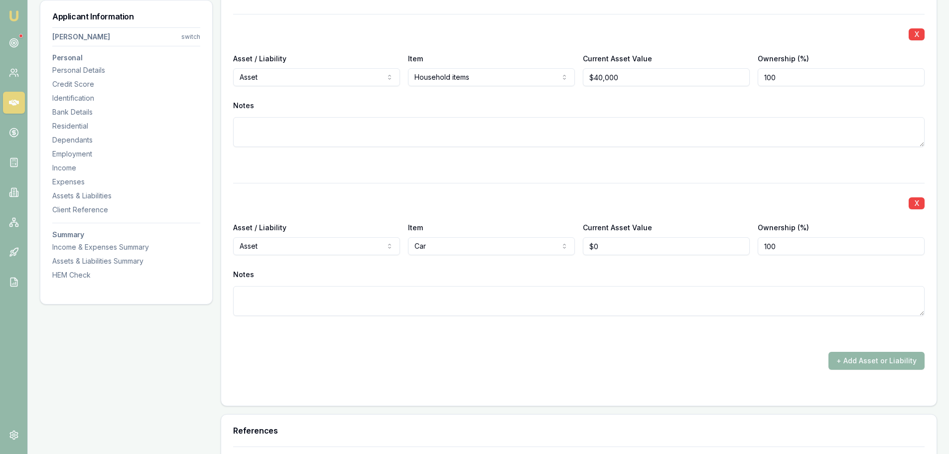
click at [606, 167] on div at bounding box center [579, 165] width 692 height 12
drag, startPoint x: 621, startPoint y: 251, endPoint x: 451, endPoint y: 253, distance: 170.9
click at [451, 253] on div "Asset / Liability Asset Asset Liability Item Car Home Car Boat Bike Caravan Hou…" at bounding box center [579, 238] width 692 height 34
type input "$50,000"
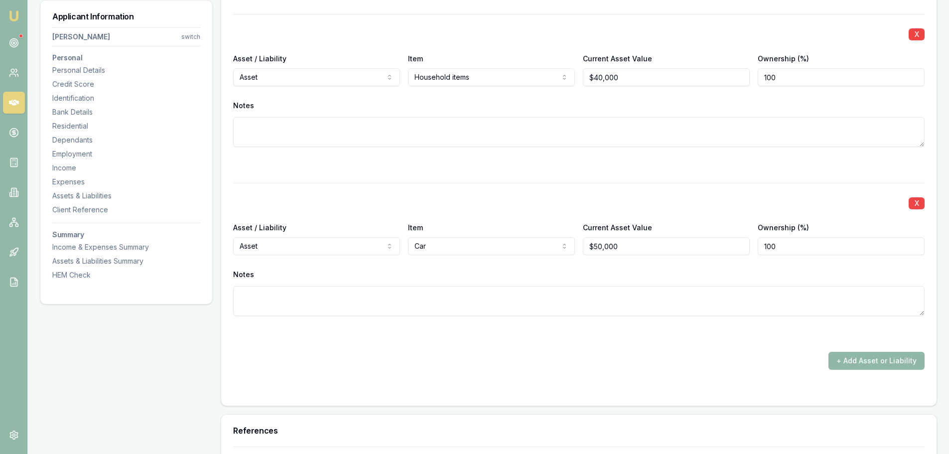
click at [868, 362] on button "+ Add Asset or Liability" at bounding box center [877, 361] width 96 height 18
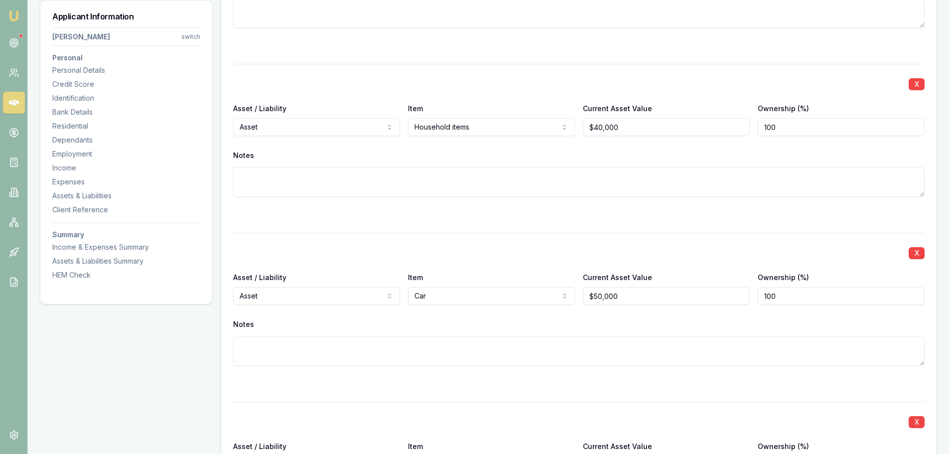
scroll to position [3366, 0]
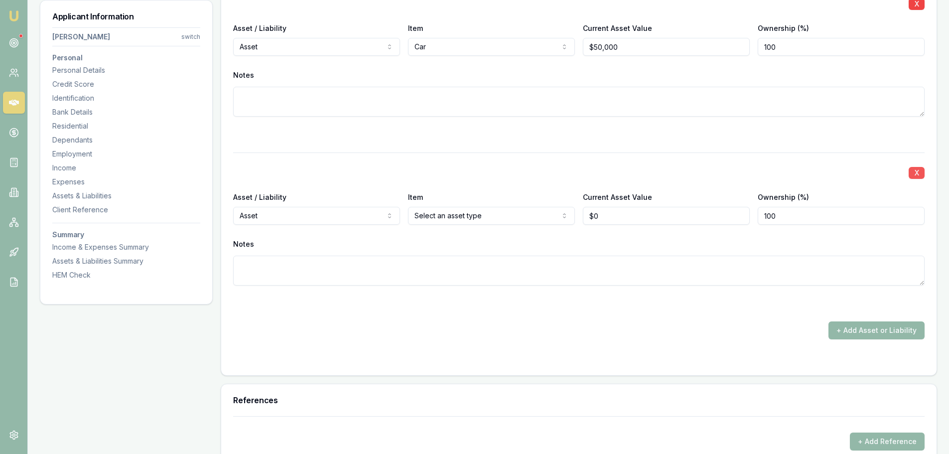
click at [919, 170] on button "X" at bounding box center [917, 173] width 16 height 12
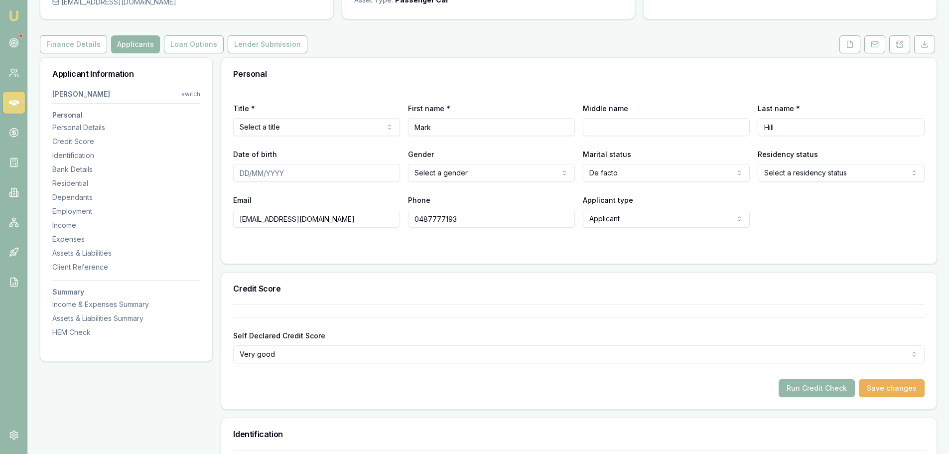
scroll to position [0, 0]
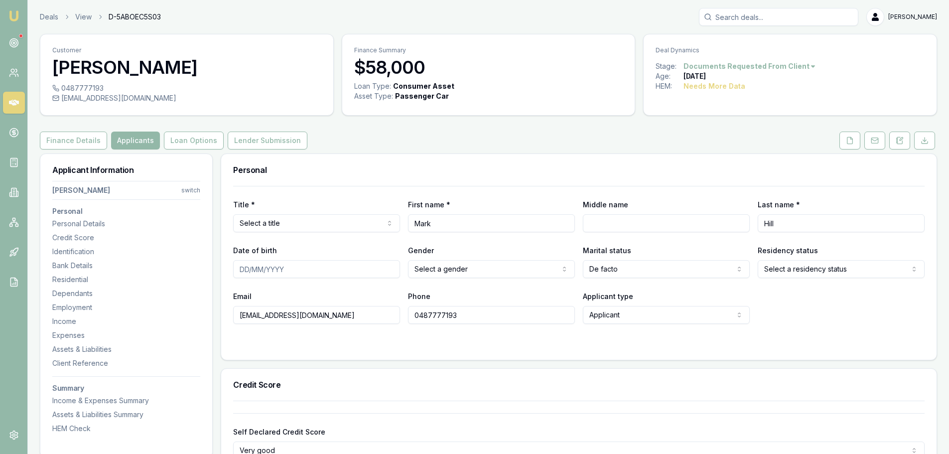
click at [636, 156] on div "Personal" at bounding box center [579, 170] width 716 height 32
click at [848, 143] on icon at bounding box center [850, 140] width 5 height 6
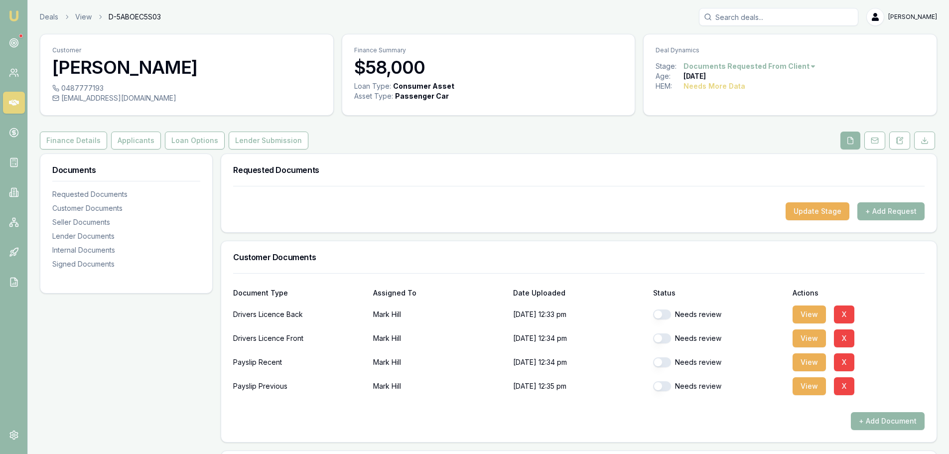
click at [766, 20] on input "Search deals" at bounding box center [778, 17] width 159 height 18
type input "0423203140"
click at [765, 59] on p "dermotmorgan@gmail.com" at bounding box center [779, 63] width 151 height 10
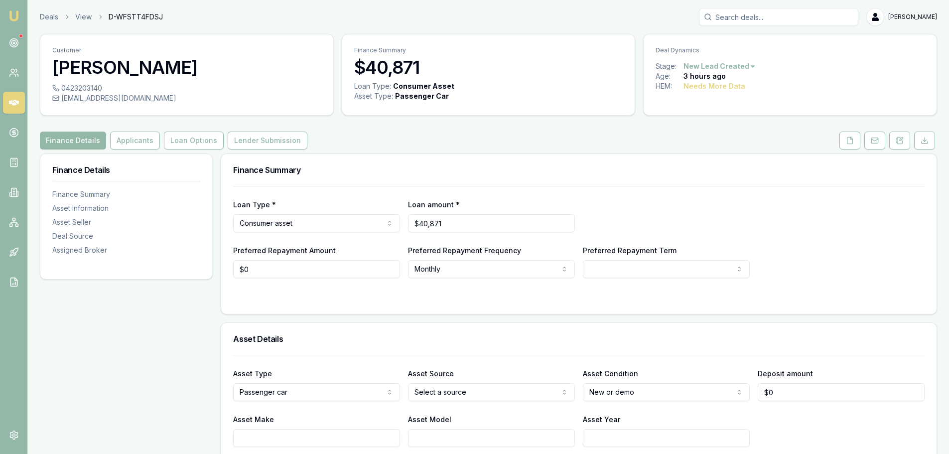
click at [345, 142] on div "Finance Details Applicants Loan Options Lender Submission" at bounding box center [489, 141] width 898 height 18
click at [131, 141] on button "Applicants" at bounding box center [135, 141] width 50 height 18
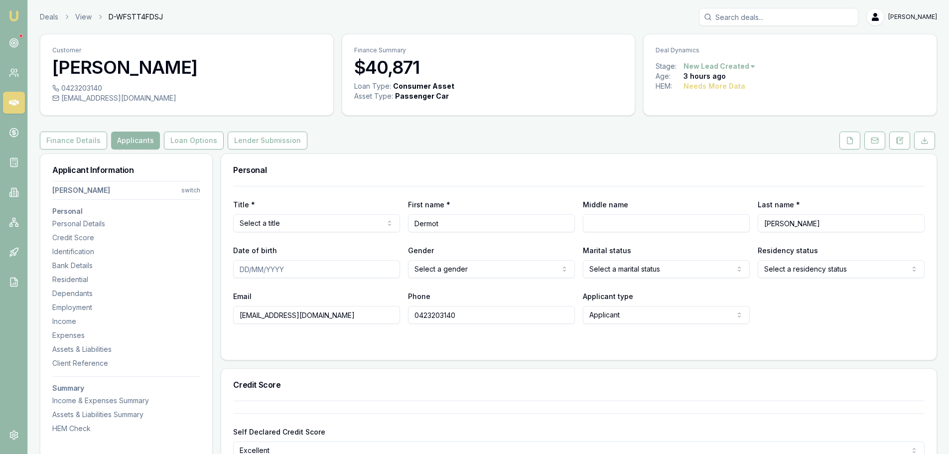
click at [437, 148] on div "Finance Details Applicants Loan Options Lender Submission" at bounding box center [489, 141] width 898 height 18
click at [77, 144] on button "Finance Details" at bounding box center [73, 141] width 67 height 18
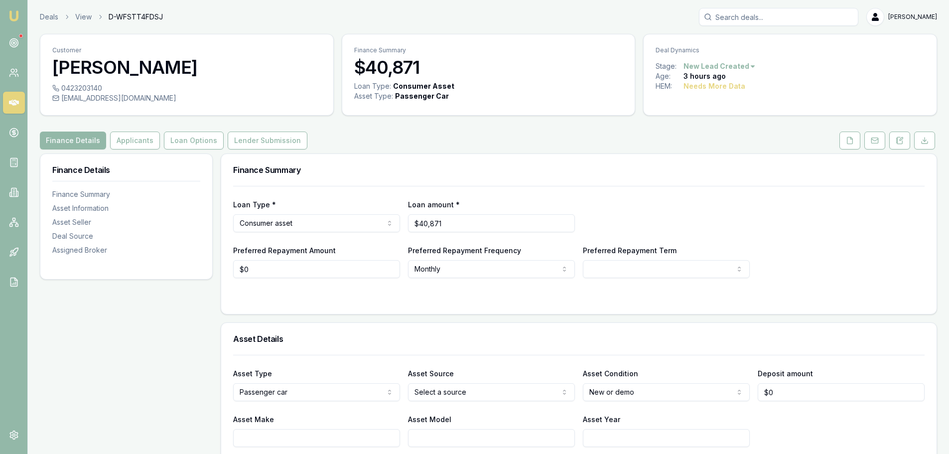
click at [333, 148] on div "Finance Details Applicants Loan Options Lender Submission" at bounding box center [489, 141] width 898 height 18
click at [145, 143] on button "Applicants" at bounding box center [135, 141] width 50 height 18
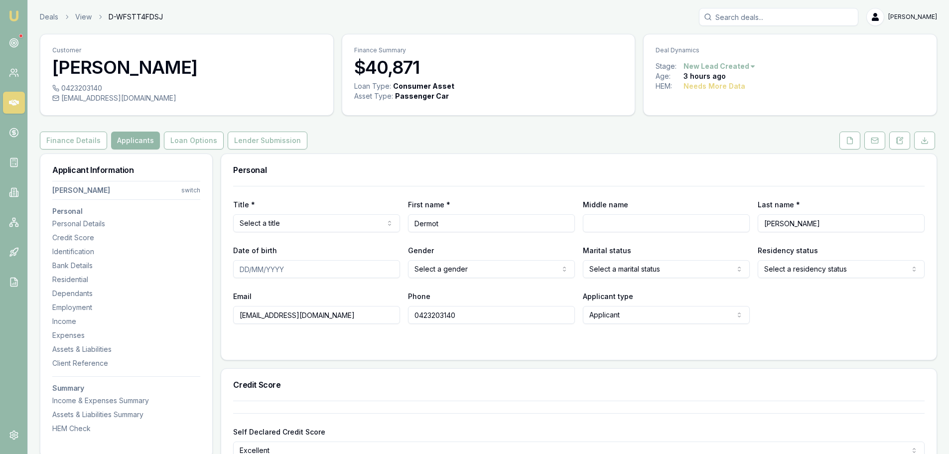
click at [365, 137] on div "Finance Details Applicants Loan Options Lender Submission" at bounding box center [489, 141] width 898 height 18
click at [371, 144] on div "Finance Details Applicants Loan Options Lender Submission" at bounding box center [489, 141] width 898 height 18
click at [64, 137] on button "Finance Details" at bounding box center [73, 141] width 67 height 18
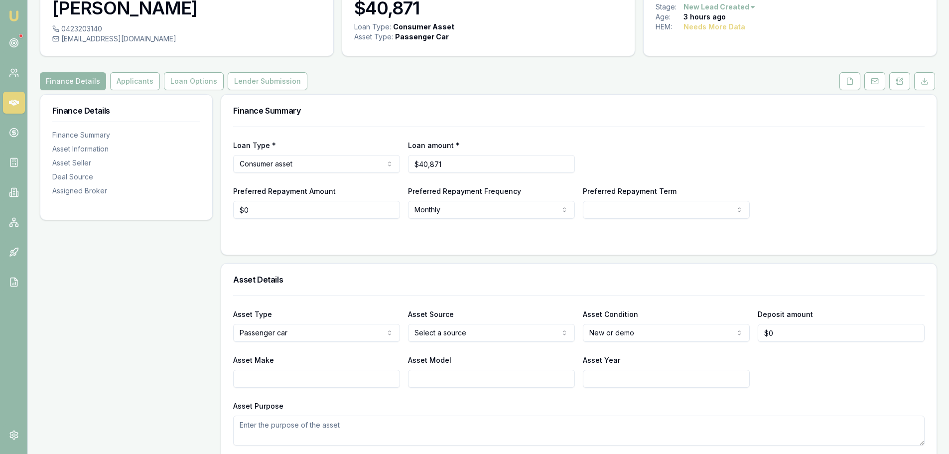
scroll to position [150, 0]
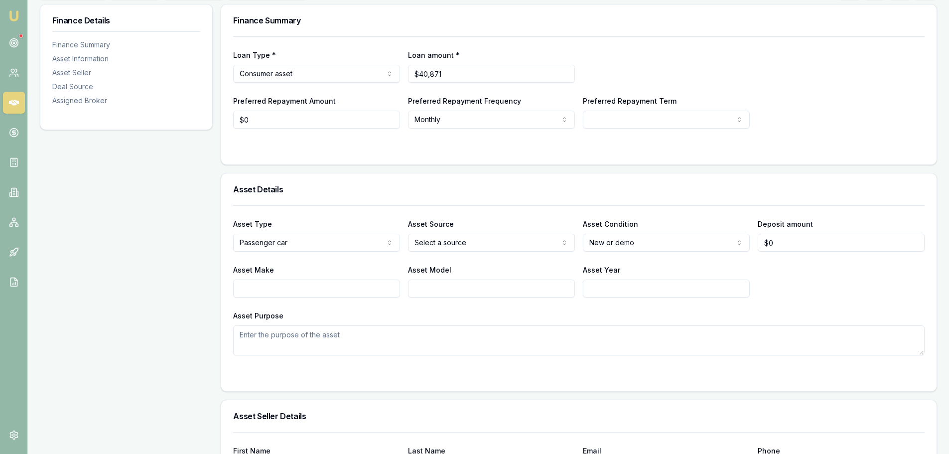
click at [639, 268] on div "Asset Year" at bounding box center [666, 281] width 167 height 34
click at [650, 285] on input "Asset Year" at bounding box center [666, 289] width 167 height 18
type input "2023"
click at [883, 288] on div "Asset Make Asset Model Asset Year 2023" at bounding box center [579, 281] width 692 height 34
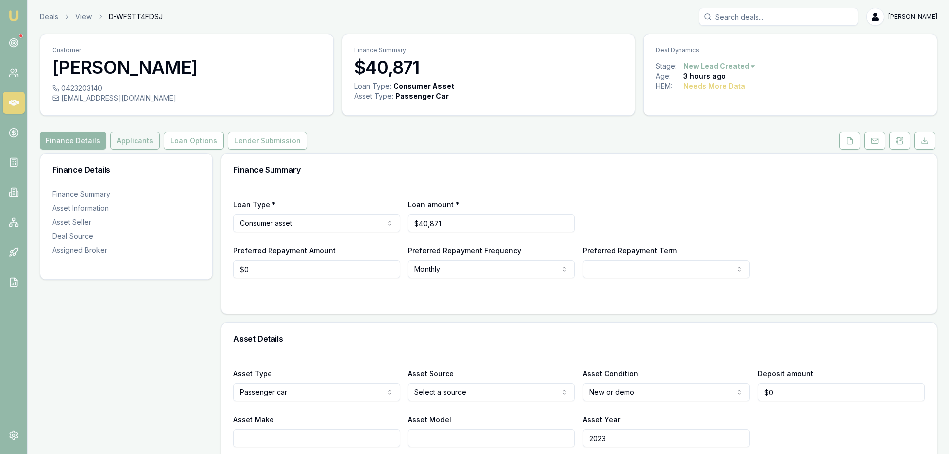
click at [155, 136] on button "Applicants" at bounding box center [135, 141] width 50 height 18
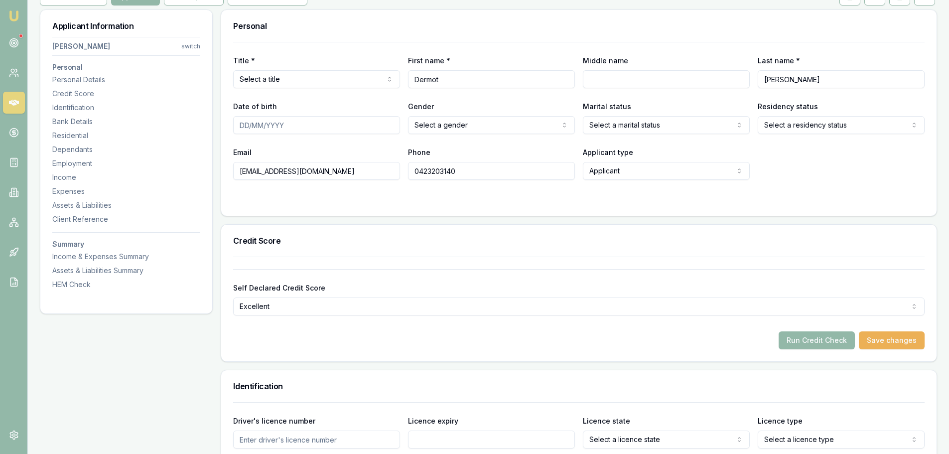
scroll to position [150, 0]
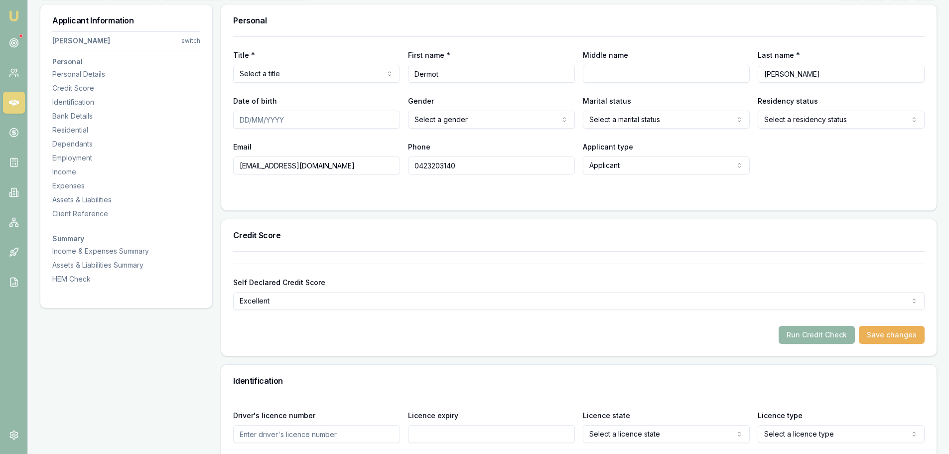
click at [368, 192] on div at bounding box center [579, 194] width 692 height 8
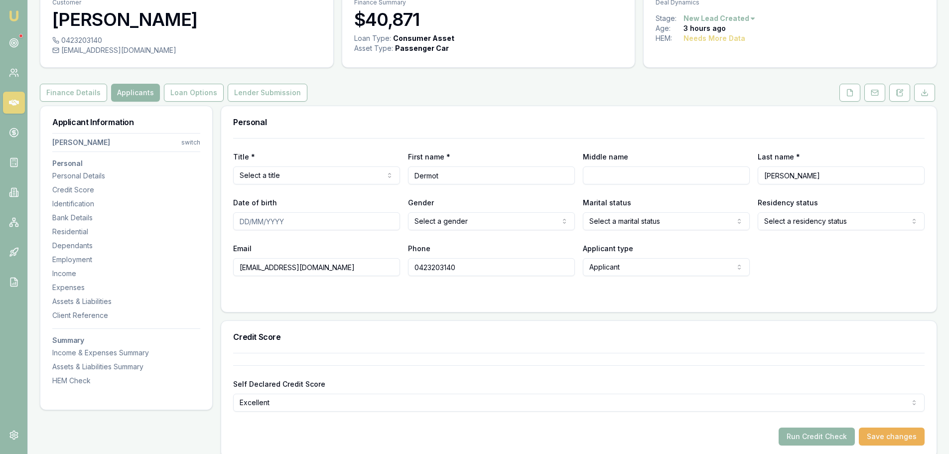
scroll to position [0, 0]
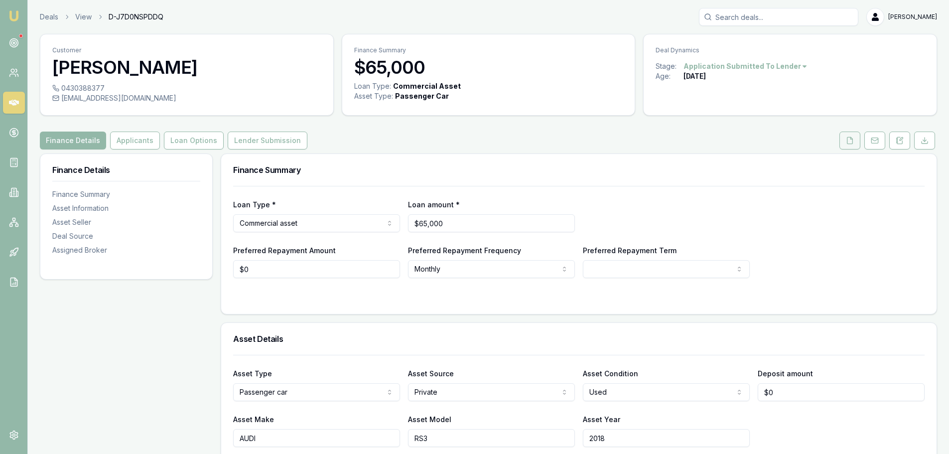
click at [846, 140] on icon at bounding box center [850, 141] width 8 height 8
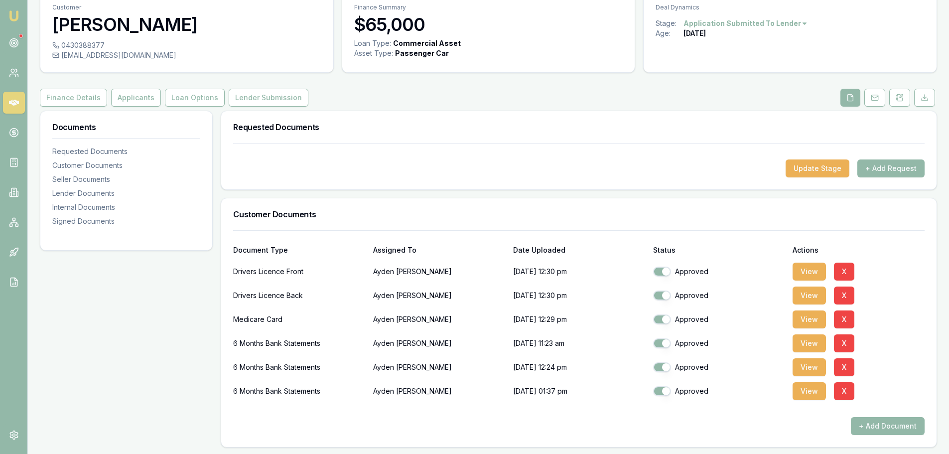
scroll to position [100, 0]
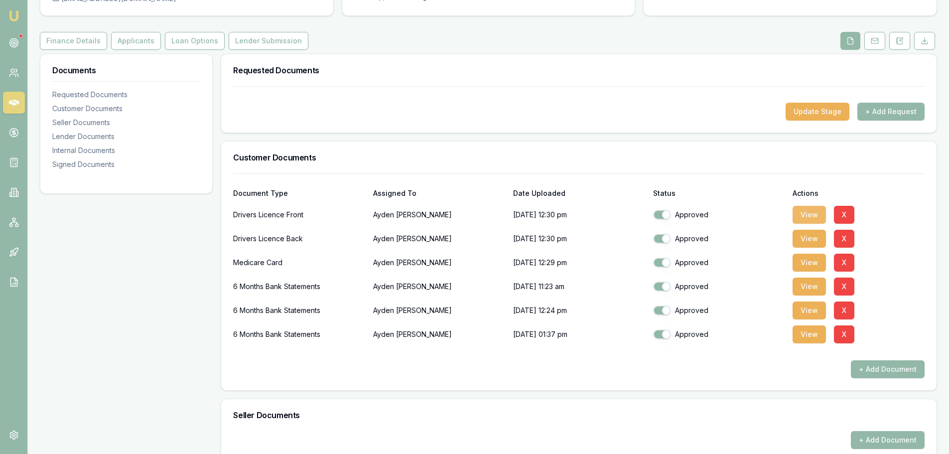
click at [808, 213] on button "View" at bounding box center [809, 215] width 33 height 18
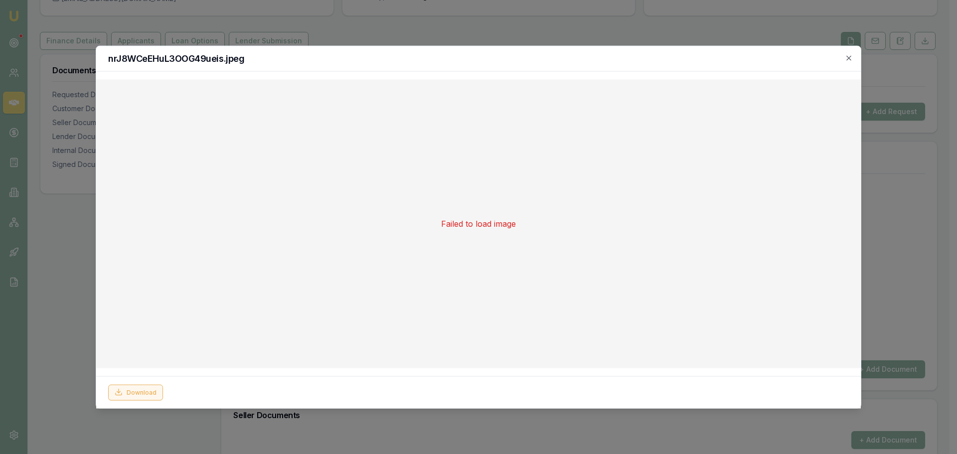
click at [159, 394] on button "Download" at bounding box center [135, 392] width 55 height 16
click at [848, 54] on icon "button" at bounding box center [849, 58] width 8 height 8
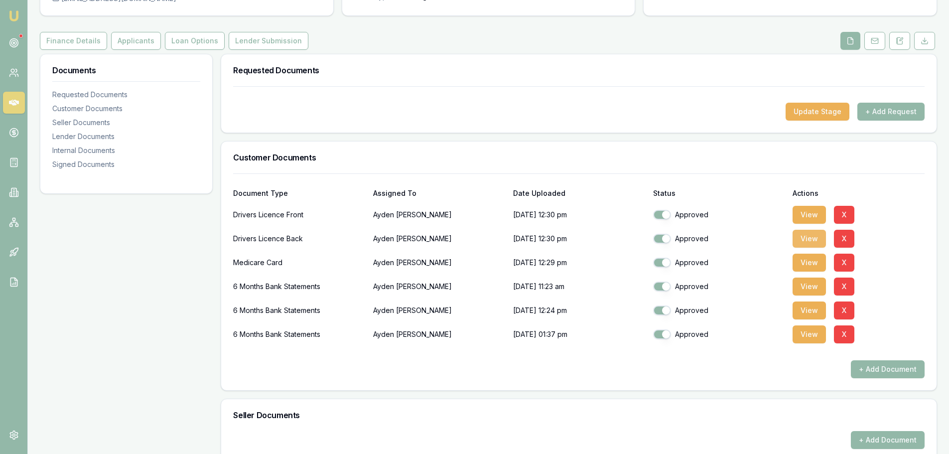
click at [807, 243] on button "View" at bounding box center [809, 239] width 33 height 18
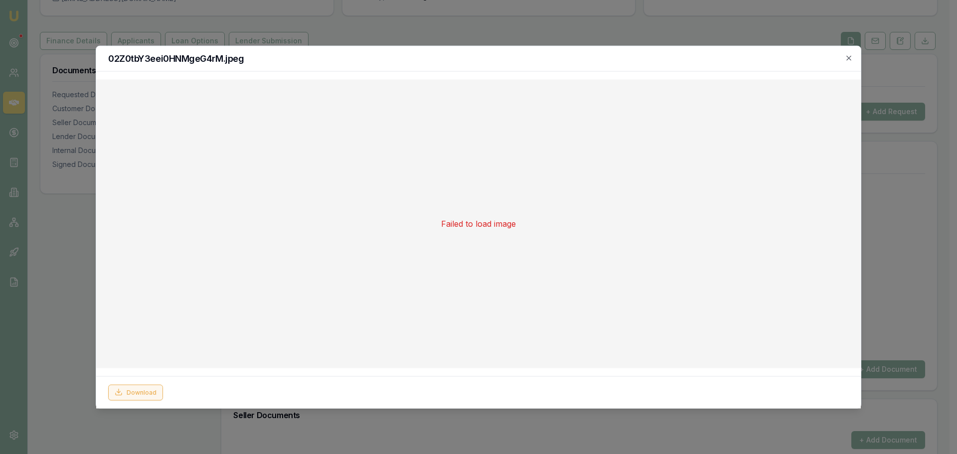
click at [127, 387] on button "Download" at bounding box center [135, 392] width 55 height 16
click at [848, 60] on icon "button" at bounding box center [849, 58] width 8 height 8
